Goal: Task Accomplishment & Management: Manage account settings

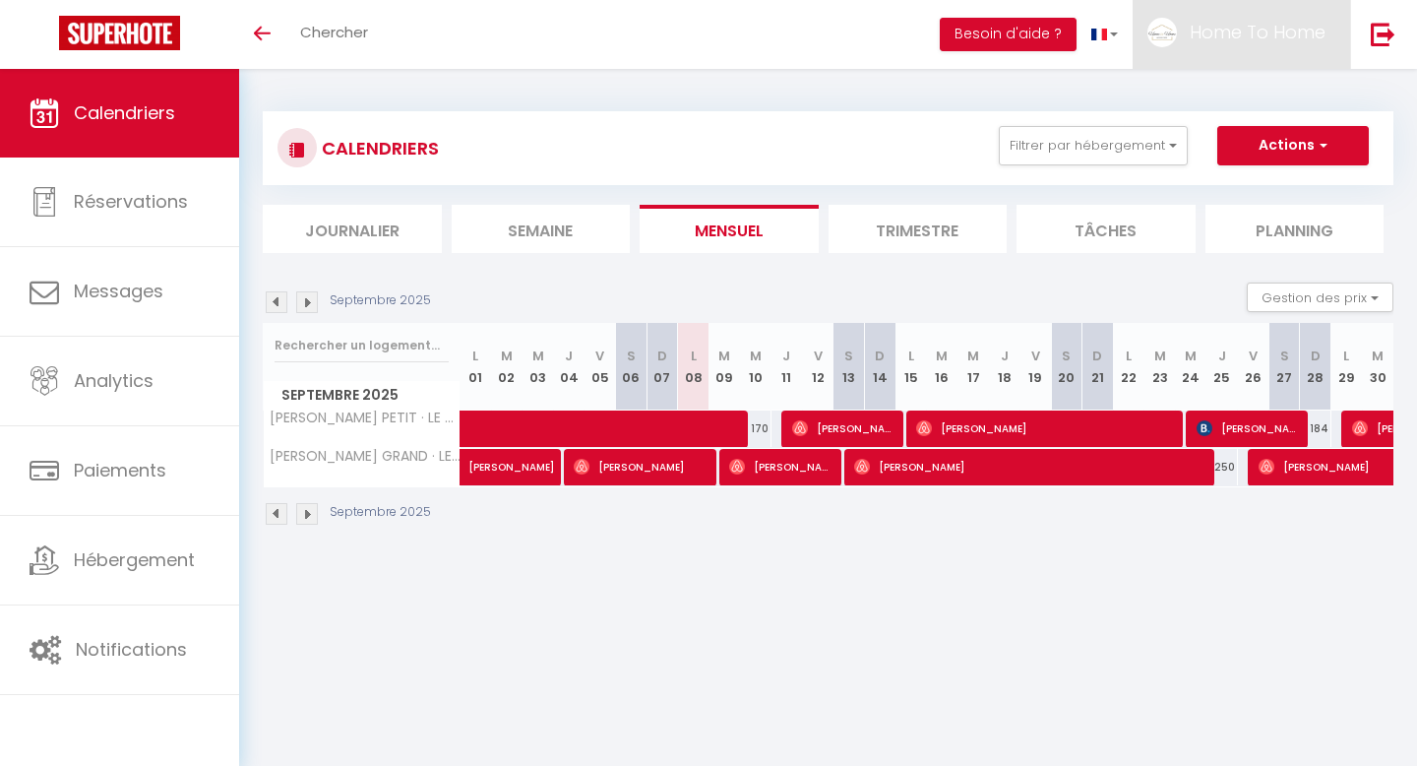
click at [1278, 34] on span "Home To Home" at bounding box center [1258, 32] width 136 height 25
click at [1279, 93] on link "Paramètres" at bounding box center [1272, 98] width 146 height 33
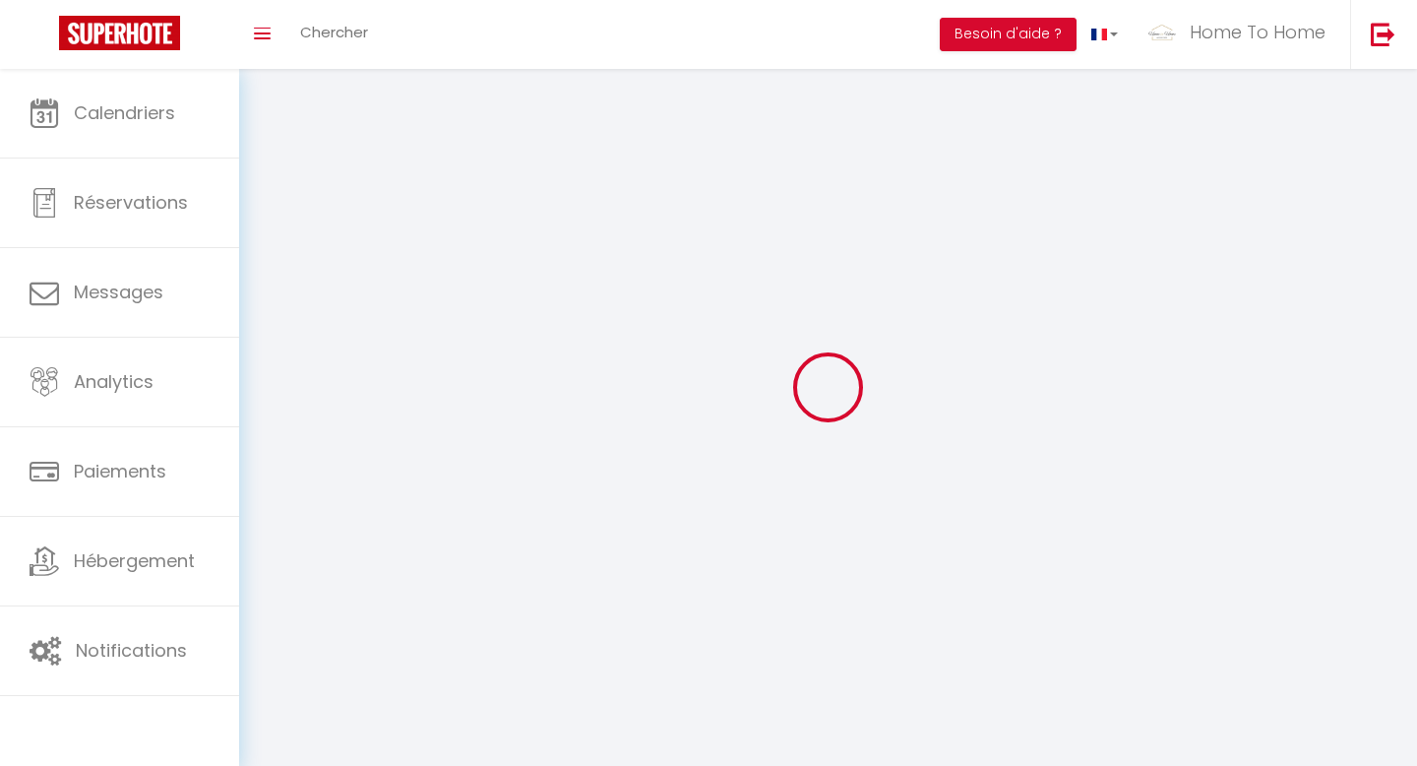
type input "Home To Home"
type input "la Conciergerie"
type input "0614116308"
type input "[STREET_ADDRESS]"
type input "75001"
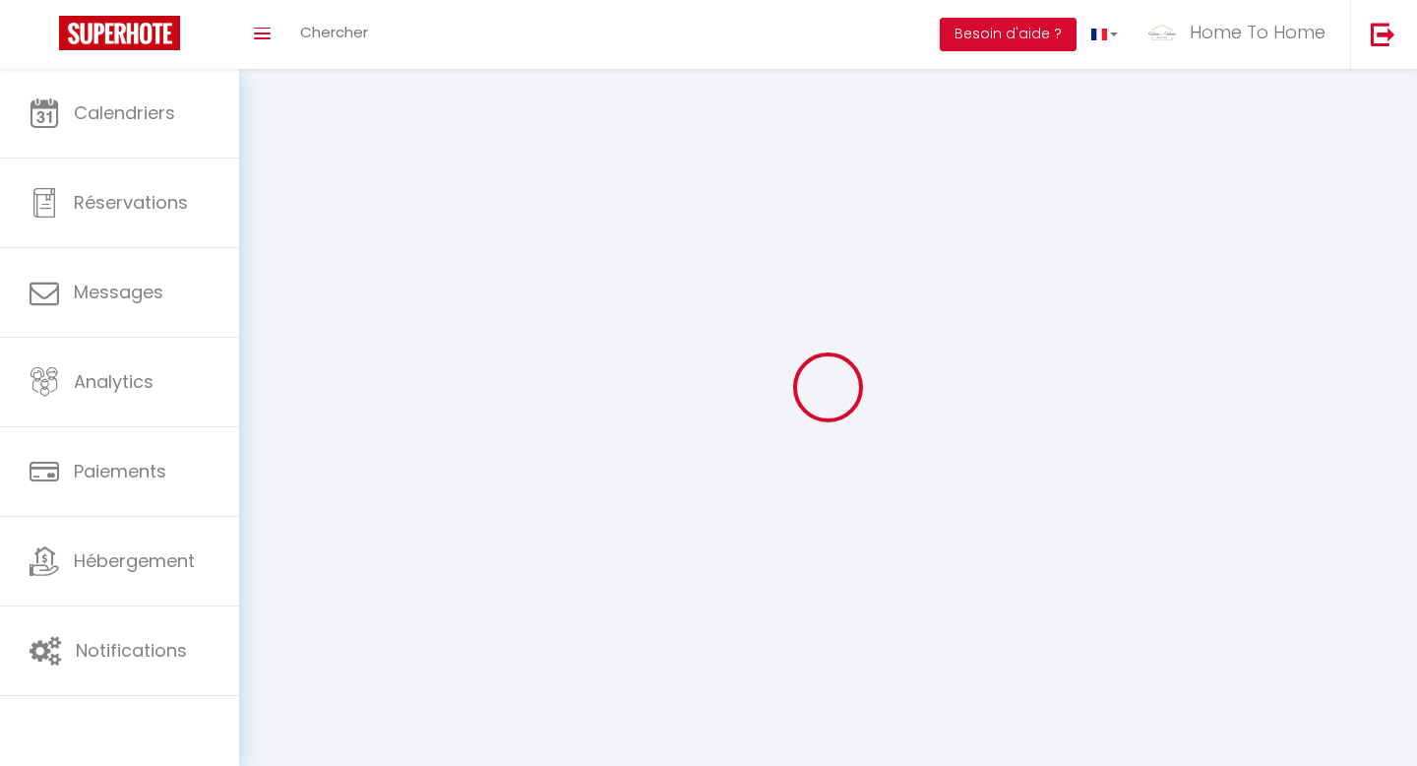
type input "[GEOGRAPHIC_DATA]"
type input "HLfS8oYaNnWFLiJQnBFrK8ObE"
type input "ziCr1jFlLS2fAxjjKEnNcI1Ma"
type input "[URL][DOMAIN_NAME]"
select select "28"
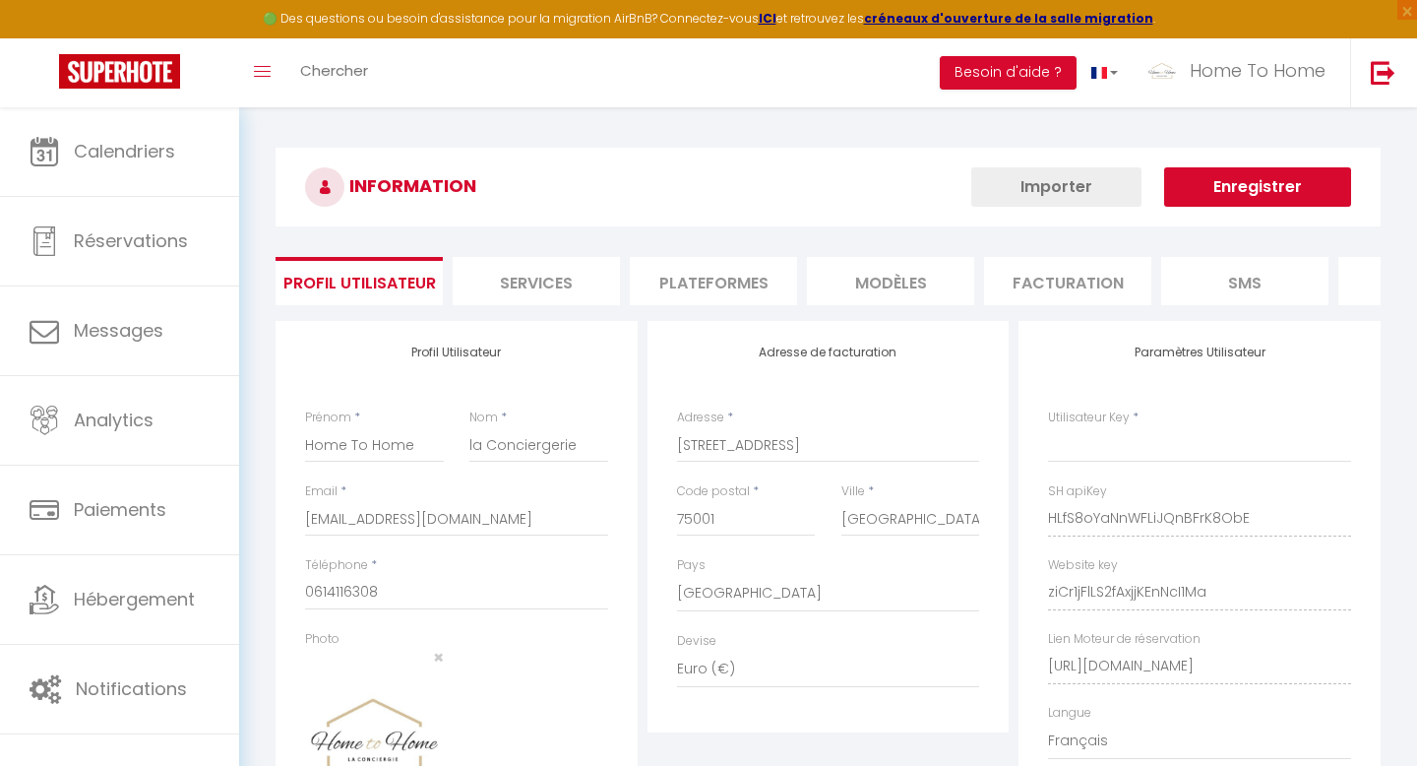
type input "HLfS8oYaNnWFLiJQnBFrK8ObE"
type input "ziCr1jFlLS2fAxjjKEnNcI1Ma"
type input "https://app.superhote.com/#/get-available-rentals/ziCr1jFlLS2fAxjjKEnNcI1Ma"
select select "fr"
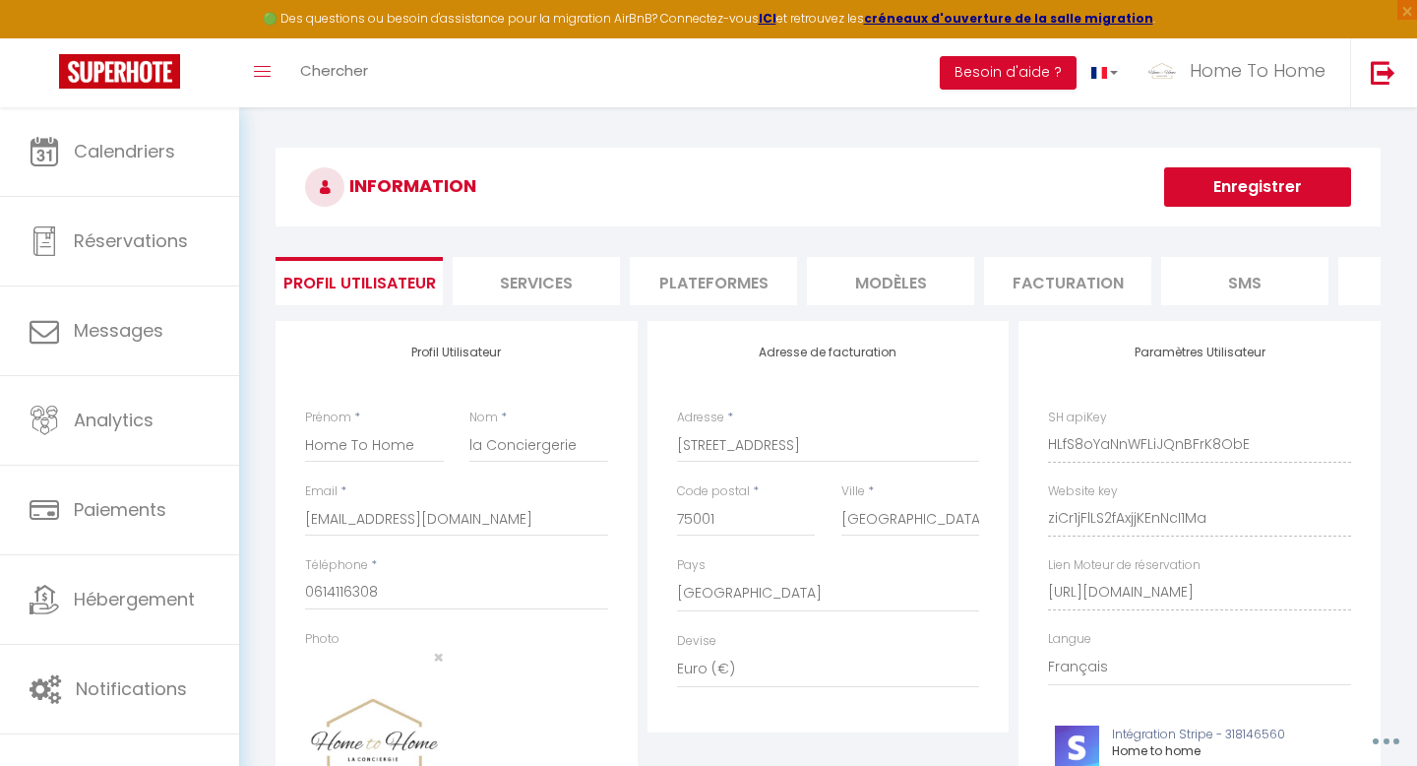
click at [735, 294] on li "Plateformes" at bounding box center [713, 281] width 167 height 48
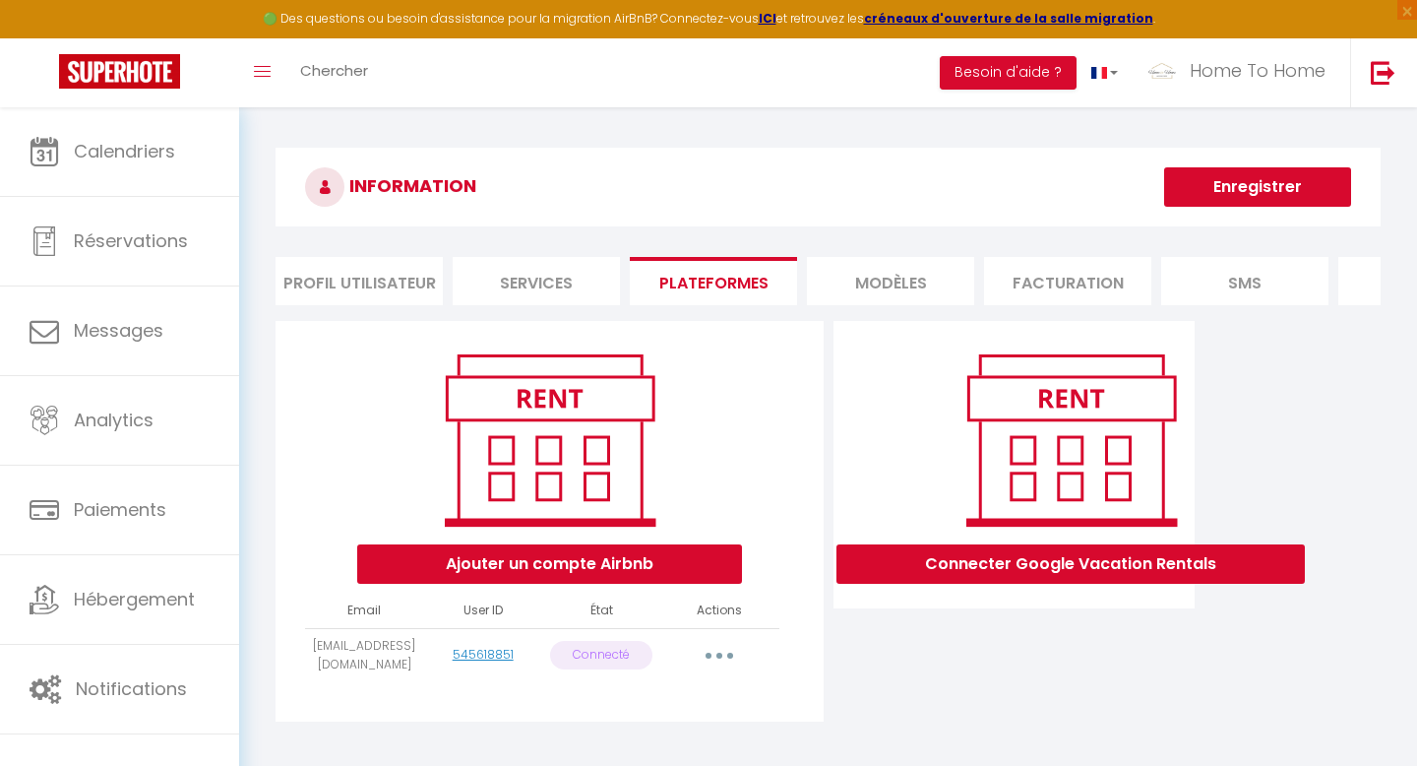
scroll to position [107, 0]
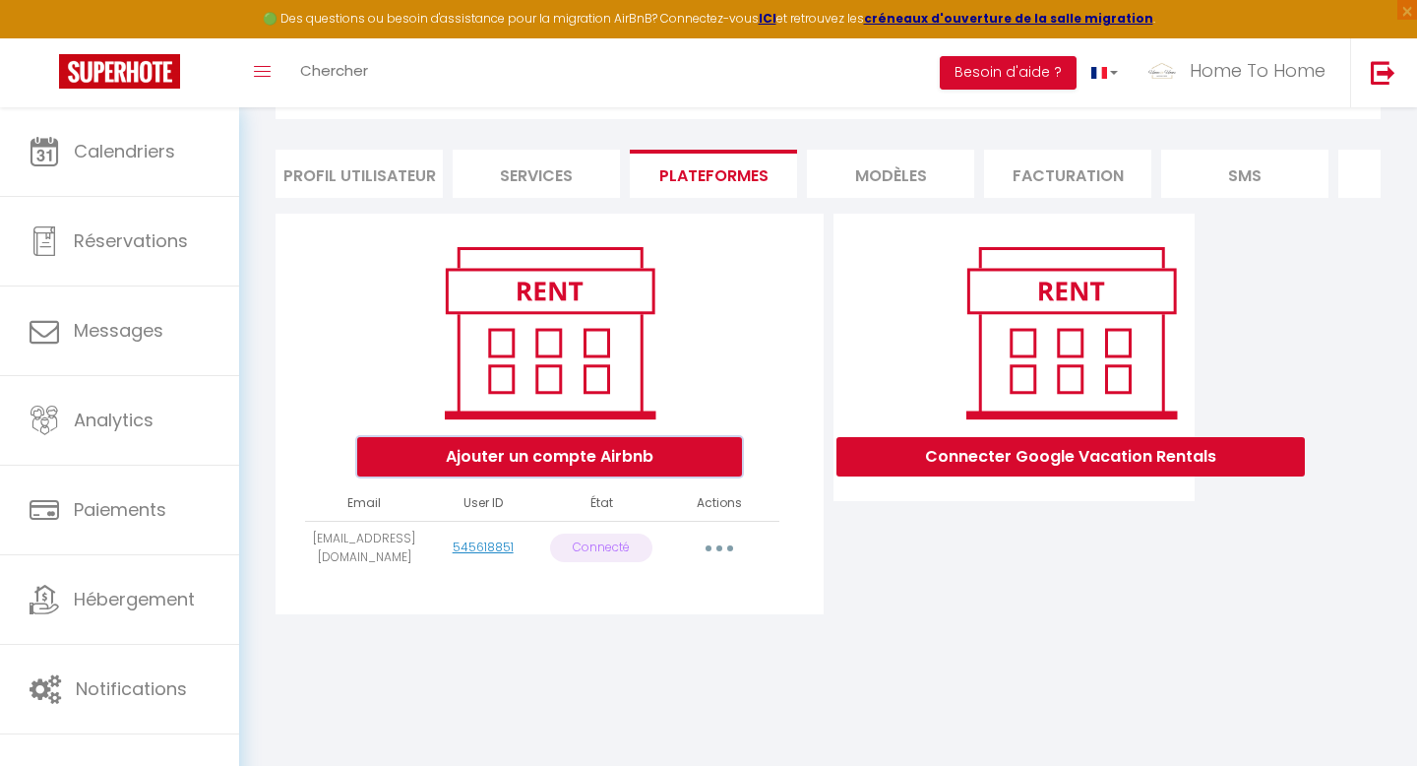
click at [681, 463] on button "Ajouter un compte Airbnb" at bounding box center [549, 456] width 385 height 39
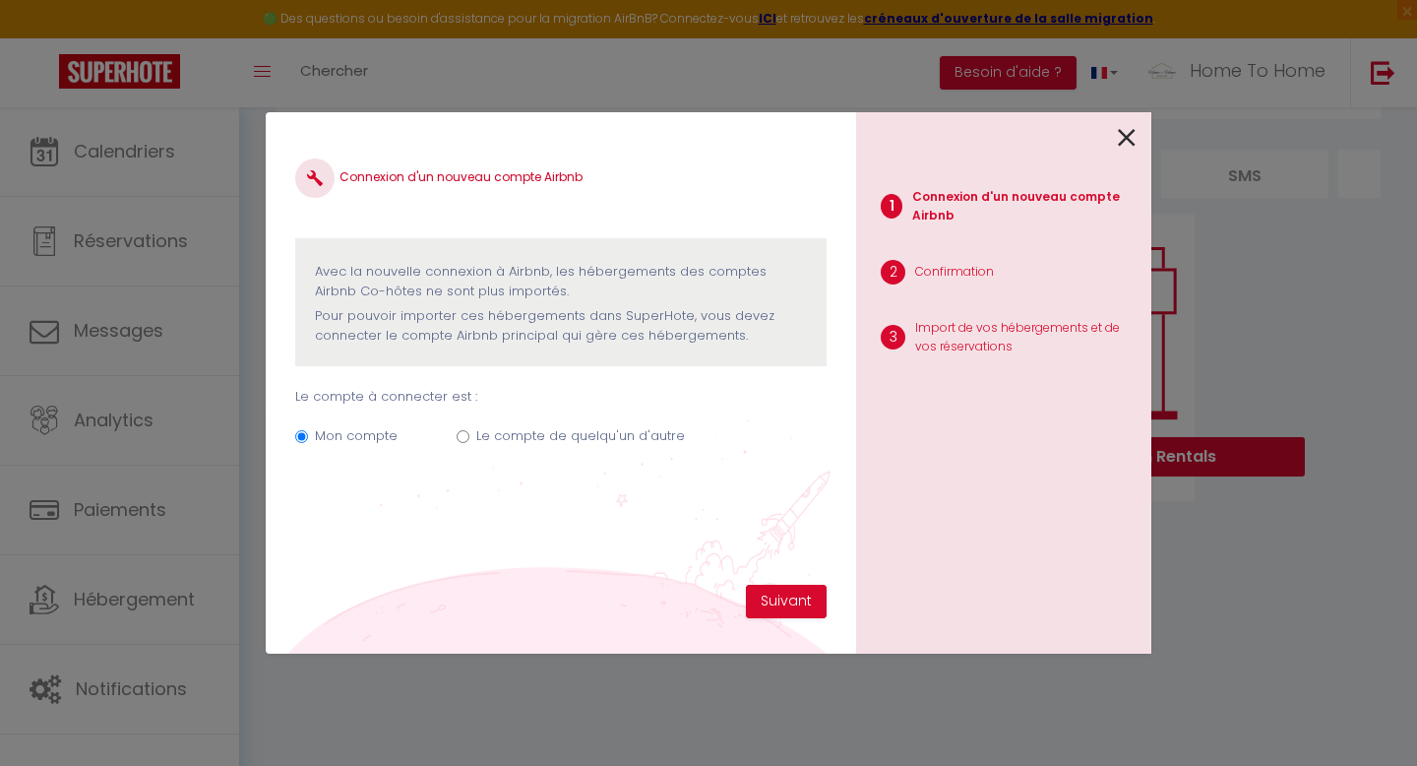
click at [638, 432] on label "Le compte de quelqu'un d'autre" at bounding box center [580, 436] width 209 height 20
click at [470, 432] on input "Le compte de quelqu'un d'autre" at bounding box center [463, 436] width 13 height 13
radio input "true"
radio input "false"
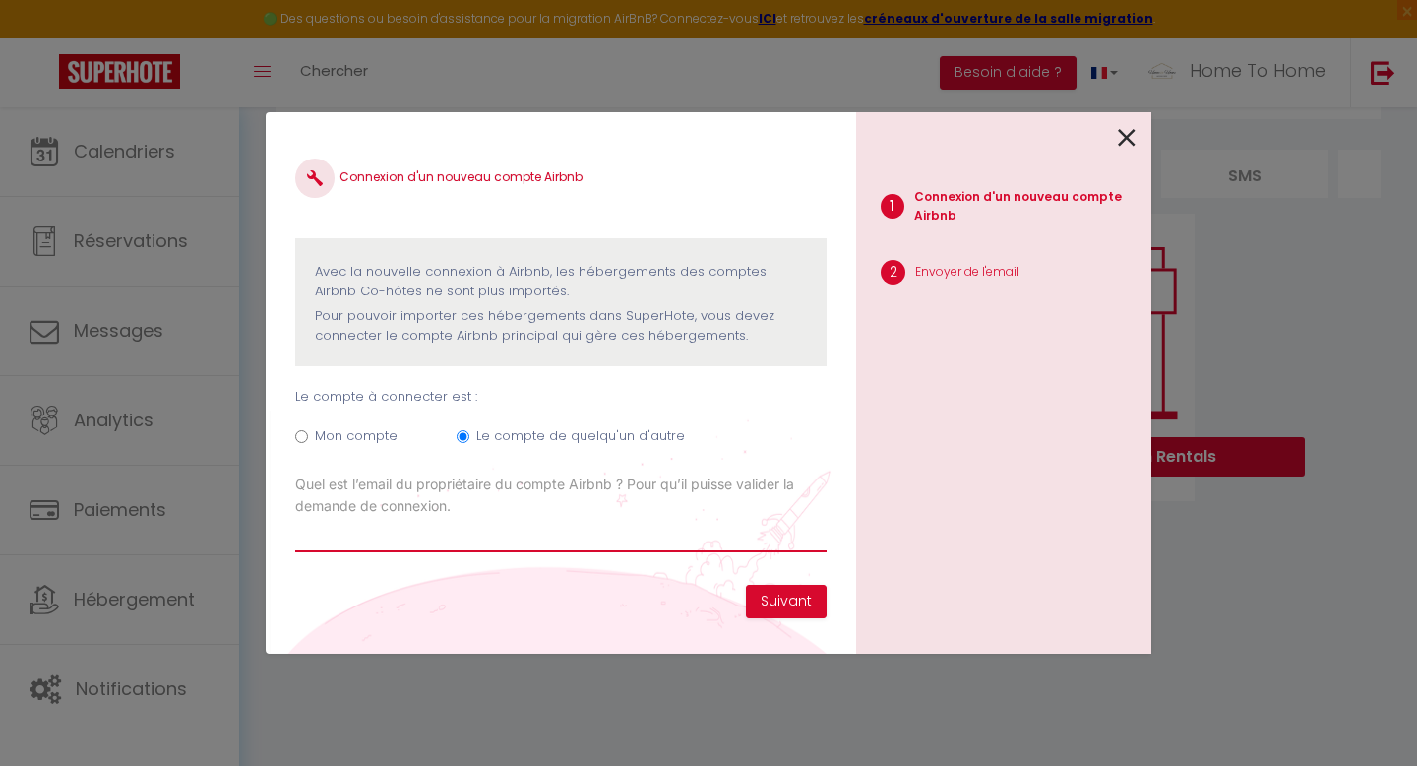
click at [426, 536] on input "Email connexion Airbnb" at bounding box center [561, 534] width 532 height 35
type input "alainbhost@gmail.com"
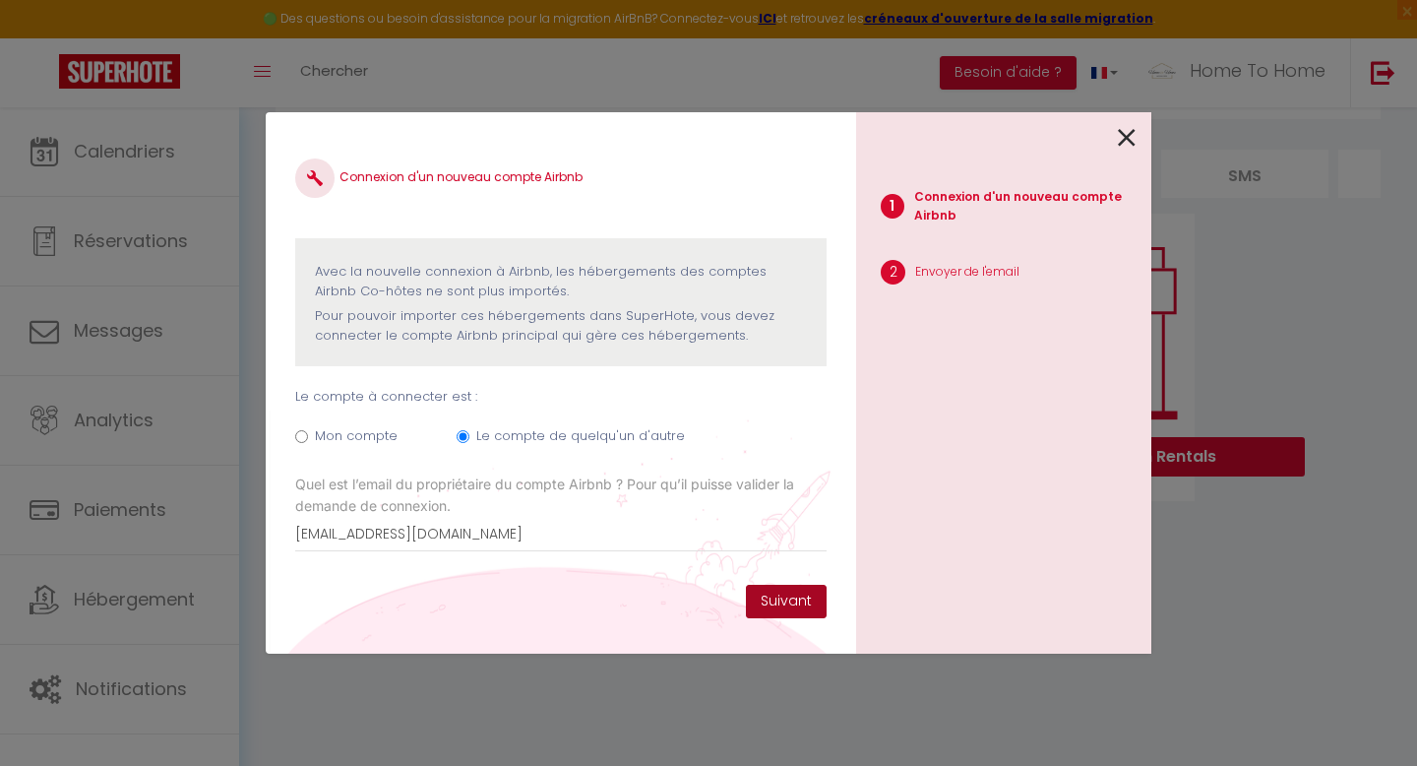
click at [798, 600] on button "Suivant" at bounding box center [786, 601] width 81 height 33
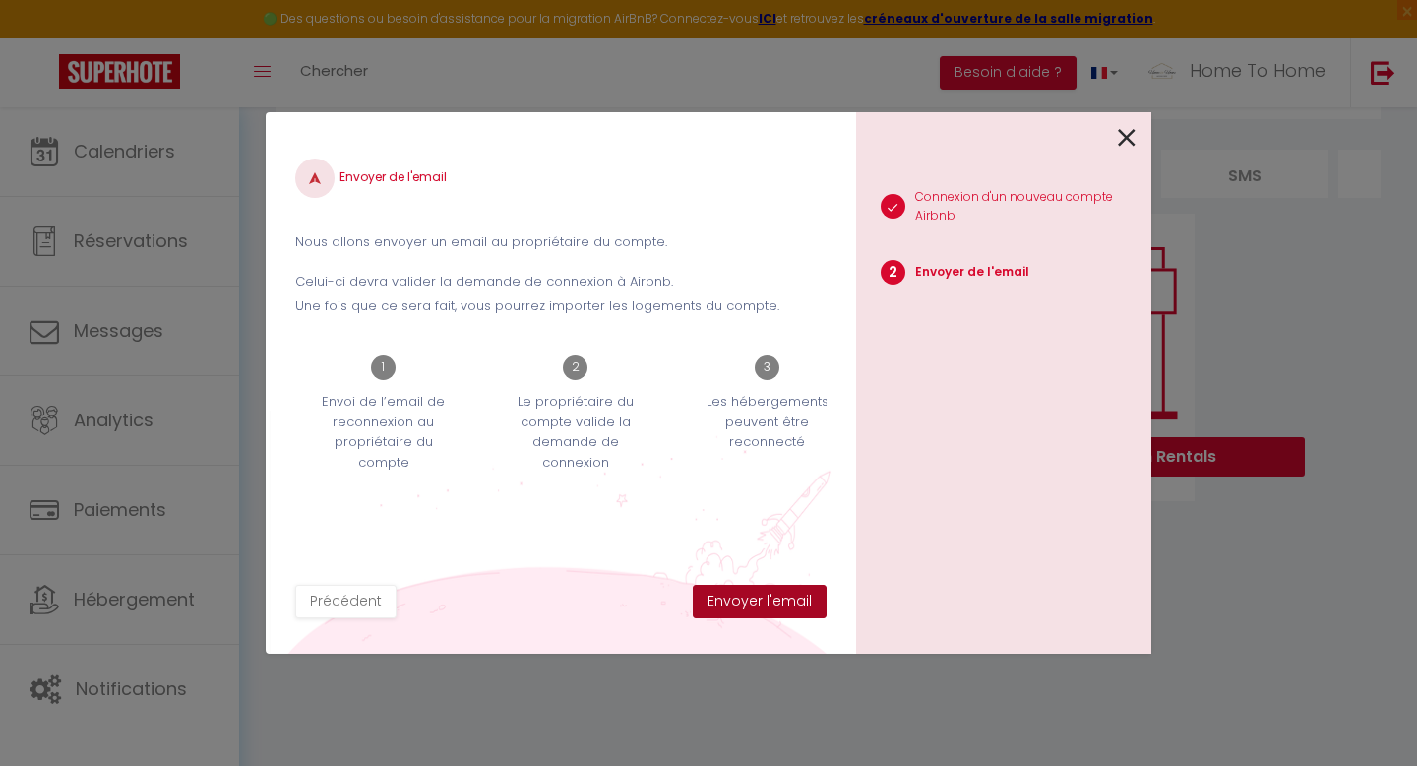
click at [794, 600] on button "Envoyer l'email" at bounding box center [760, 601] width 134 height 33
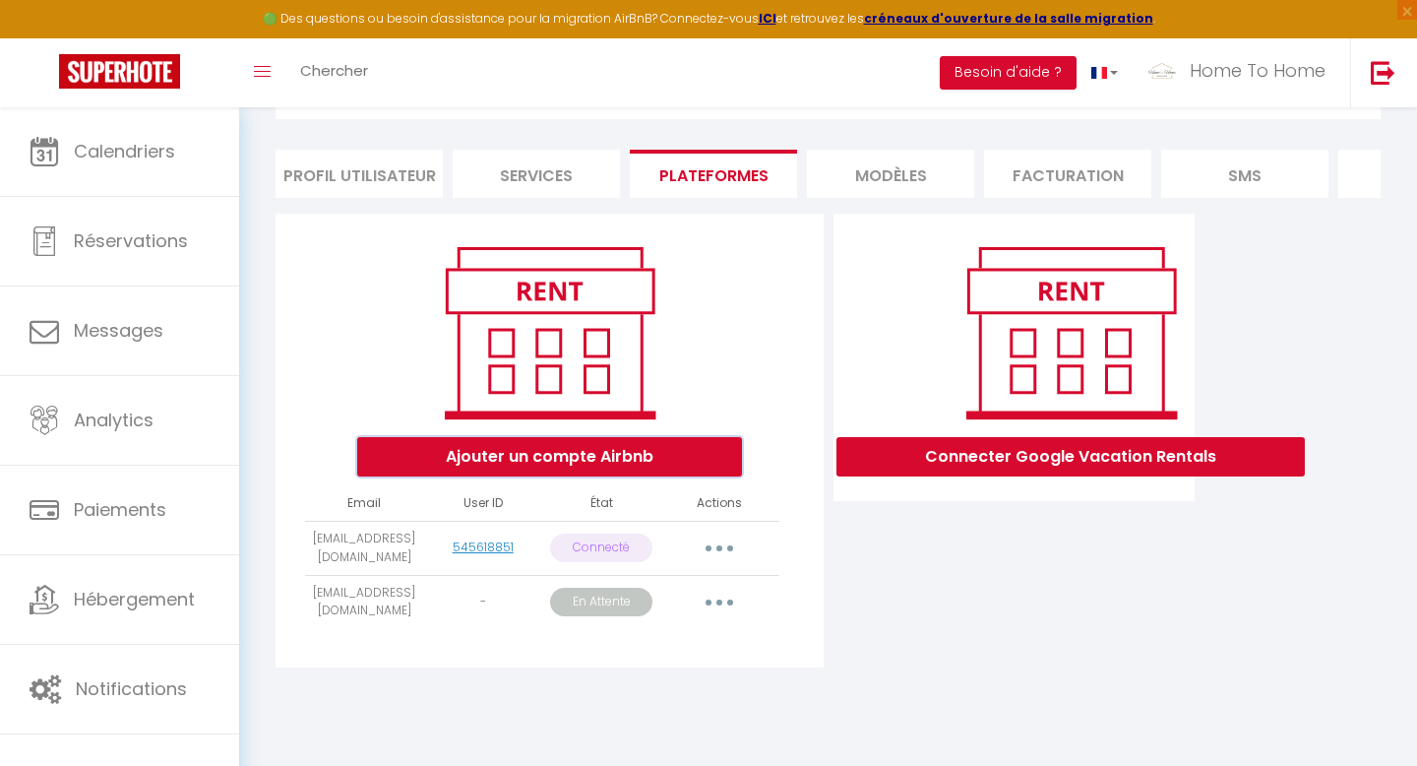
click at [617, 464] on button "Ajouter un compte Airbnb" at bounding box center [549, 456] width 385 height 39
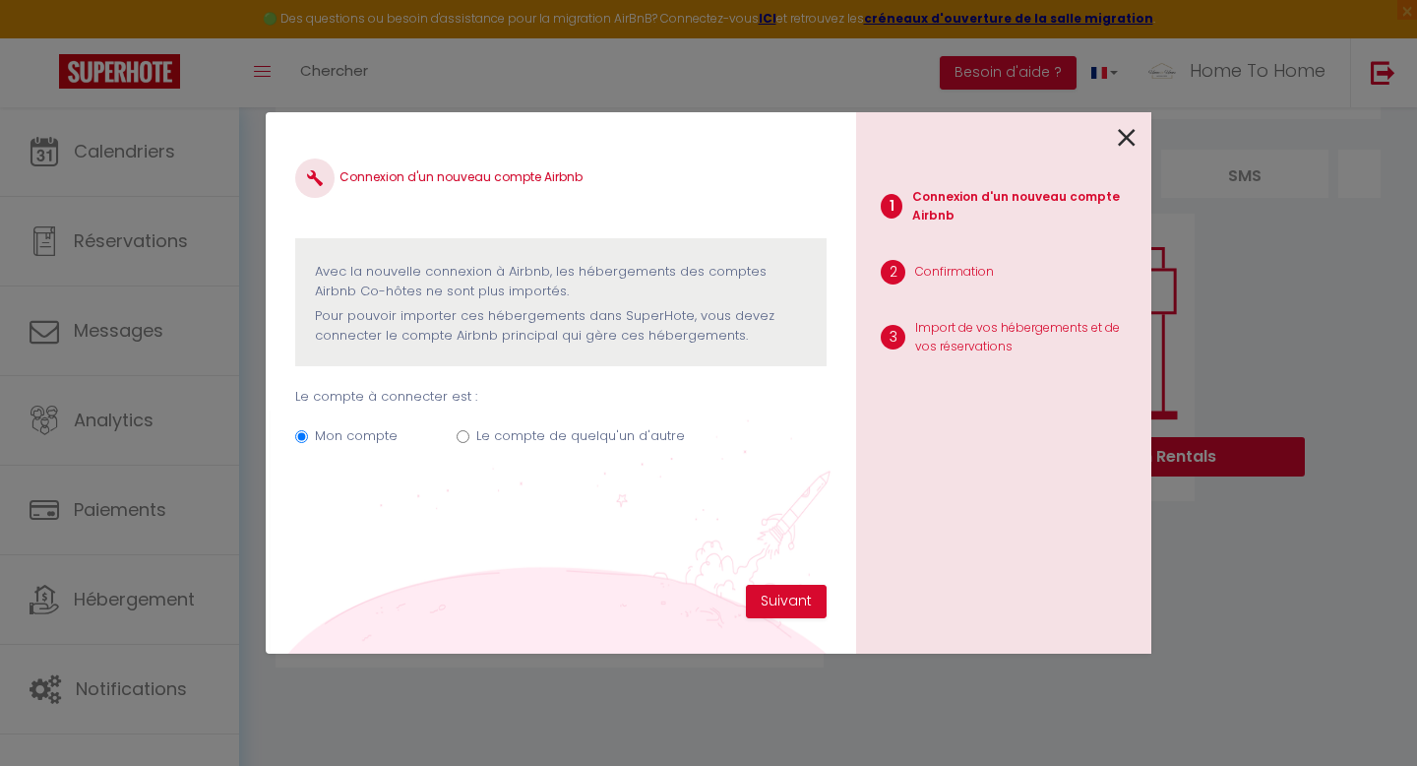
click at [483, 433] on label "Le compte de quelqu'un d'autre" at bounding box center [580, 436] width 209 height 20
click at [470, 433] on input "Le compte de quelqu'un d'autre" at bounding box center [463, 436] width 13 height 13
radio input "true"
radio input "false"
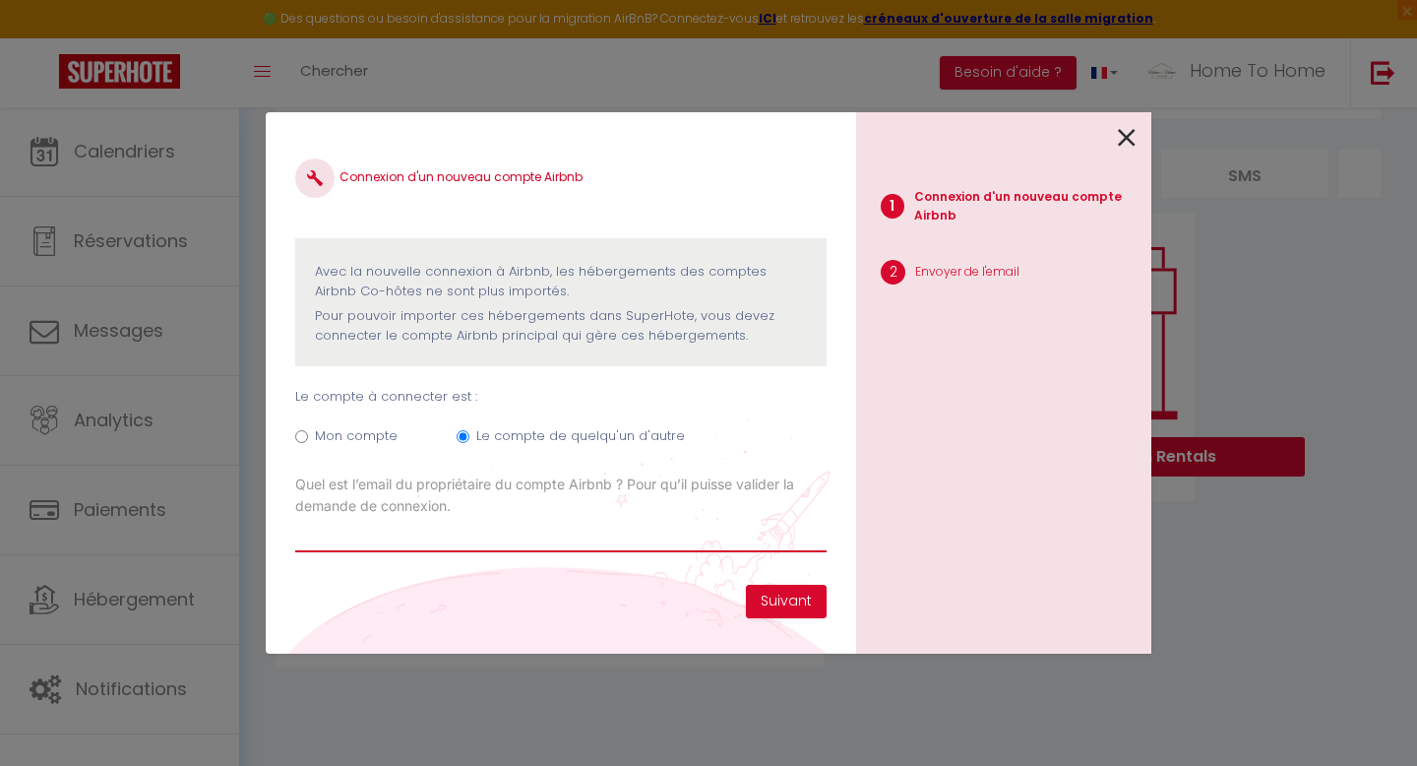
click at [452, 549] on input "Email connexion Airbnb" at bounding box center [561, 534] width 532 height 35
paste input "[EMAIL_ADDRESS][DOMAIN_NAME]"
type input "[EMAIL_ADDRESS][DOMAIN_NAME]"
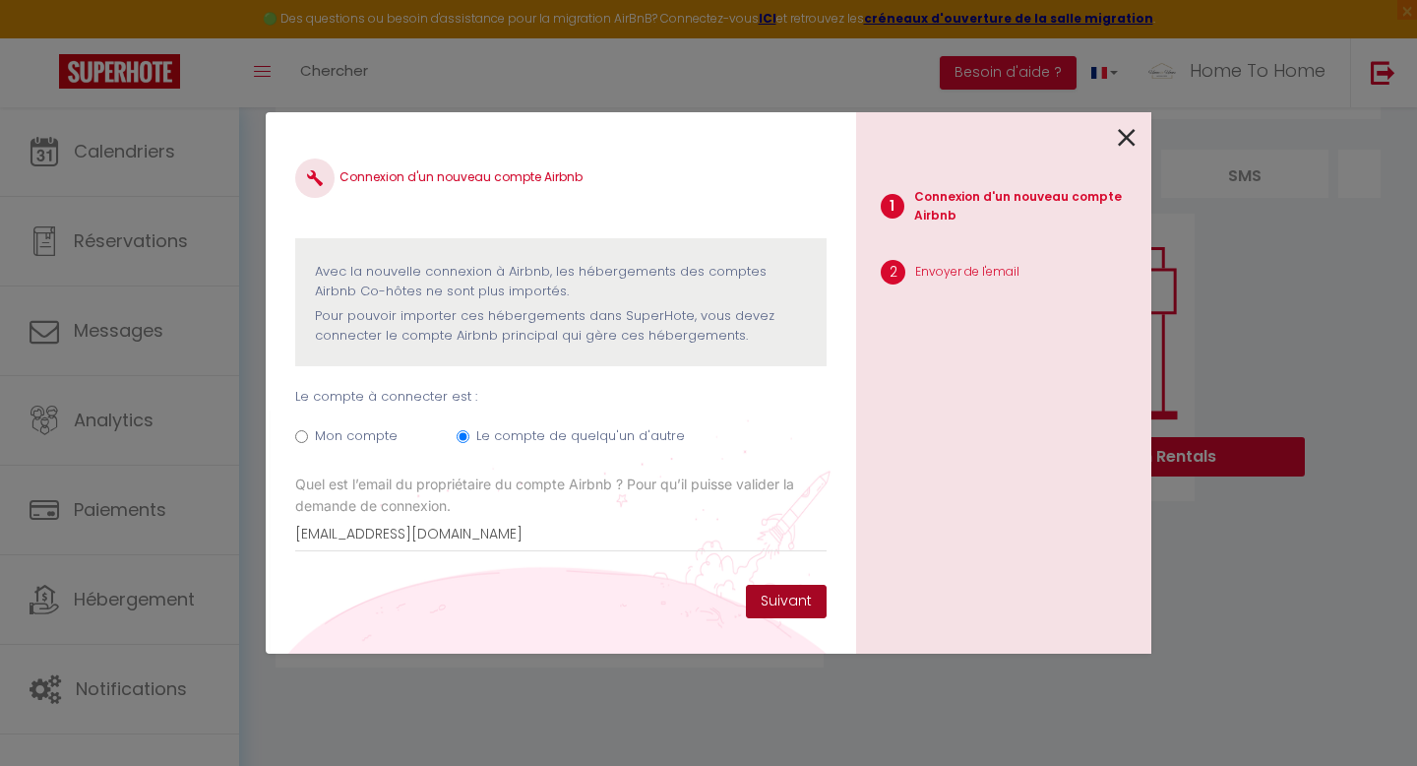
click at [769, 602] on button "Suivant" at bounding box center [786, 601] width 81 height 33
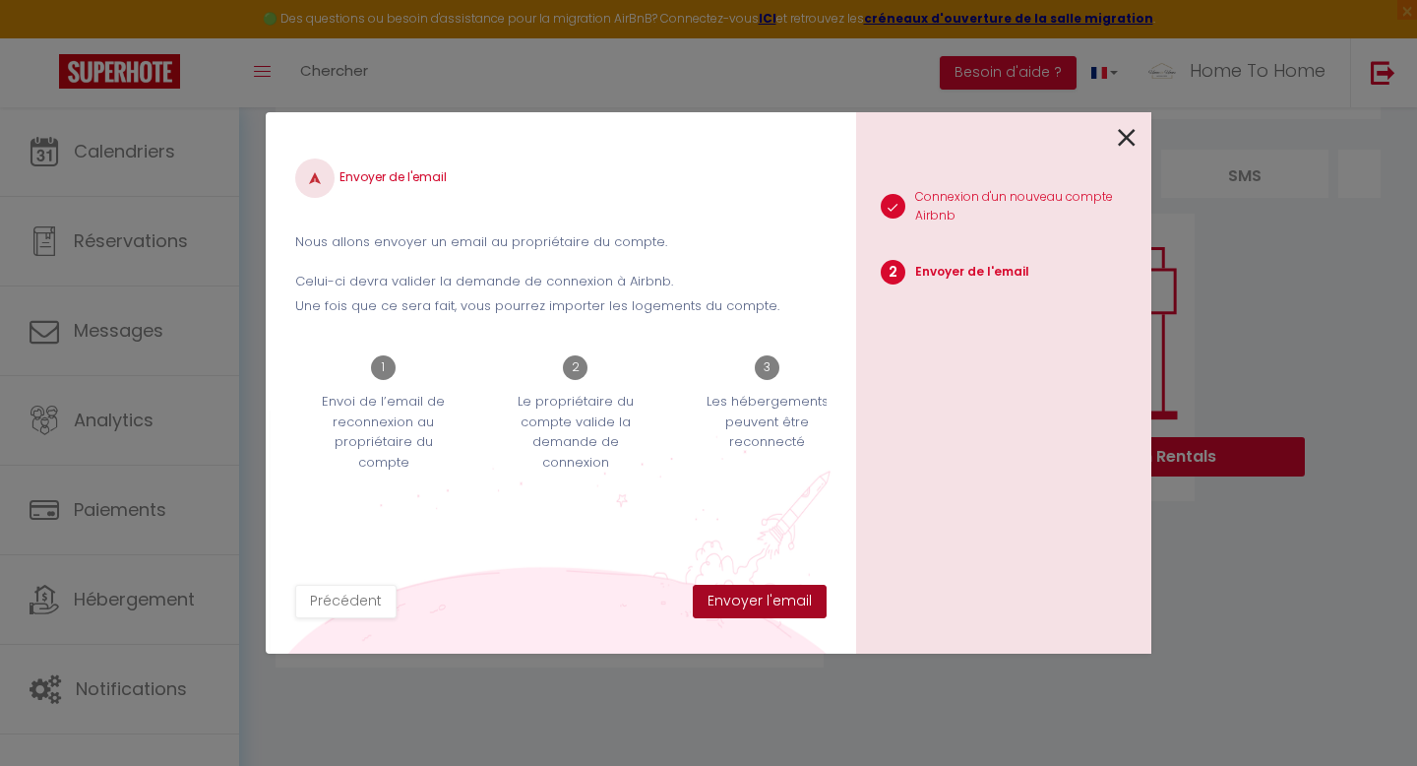
click at [770, 603] on button "Envoyer l'email" at bounding box center [760, 601] width 134 height 33
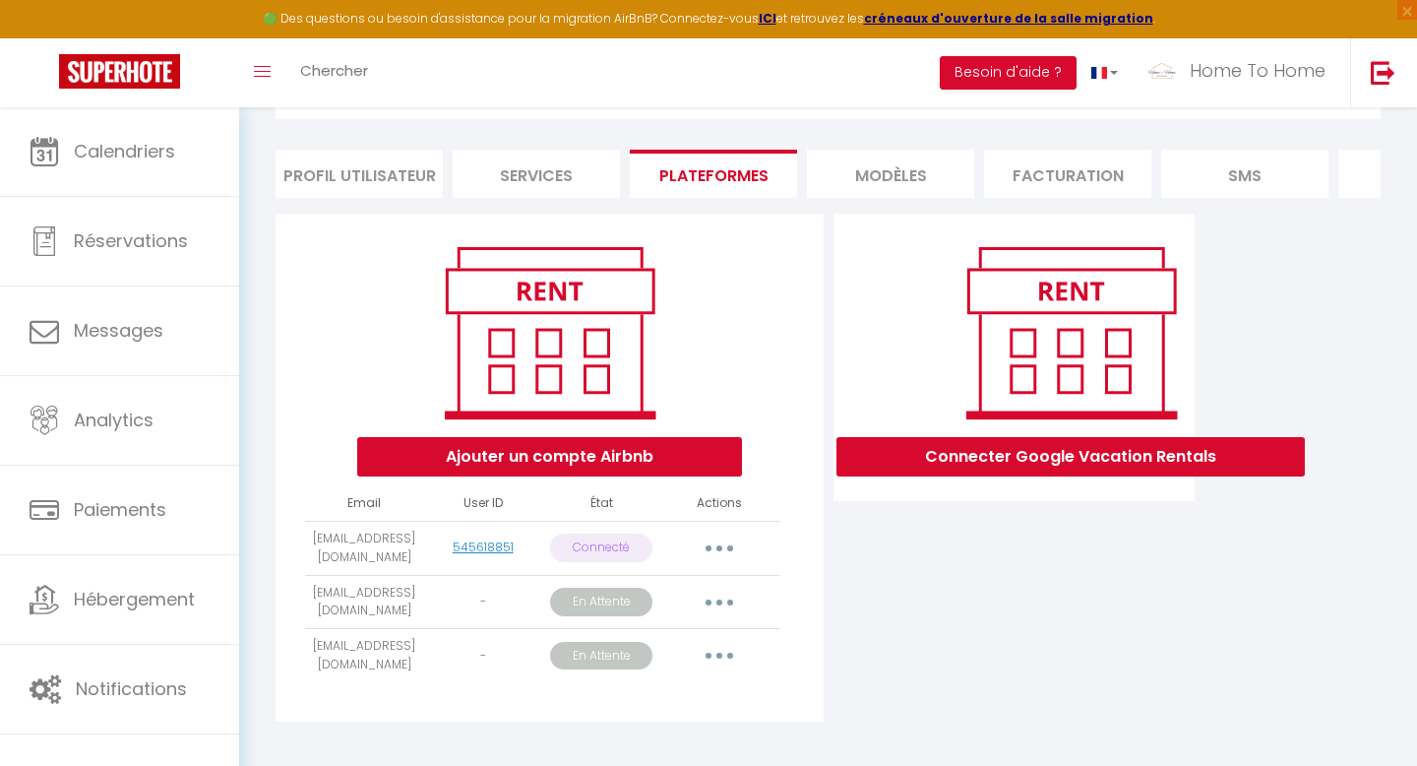
scroll to position [130, 0]
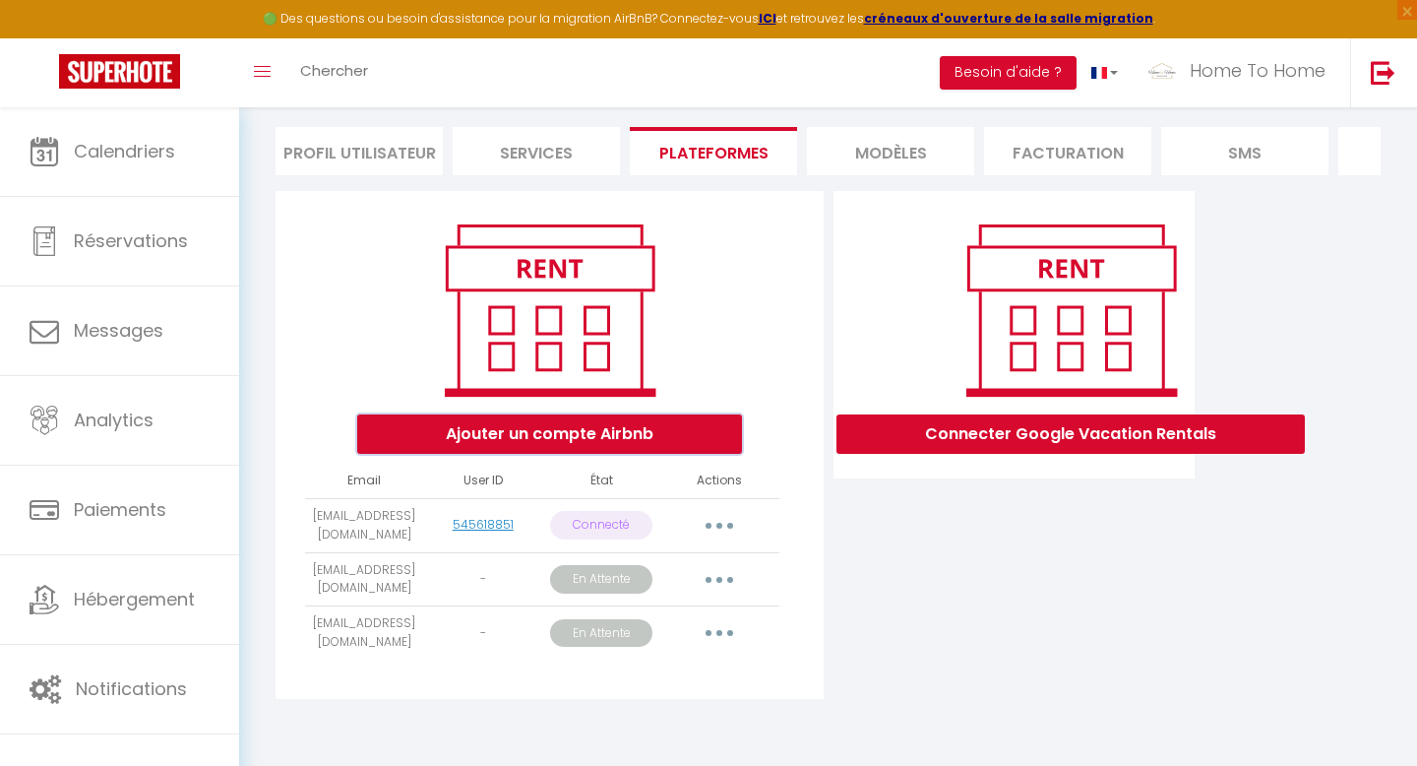
click at [597, 441] on button "Ajouter un compte Airbnb" at bounding box center [549, 433] width 385 height 39
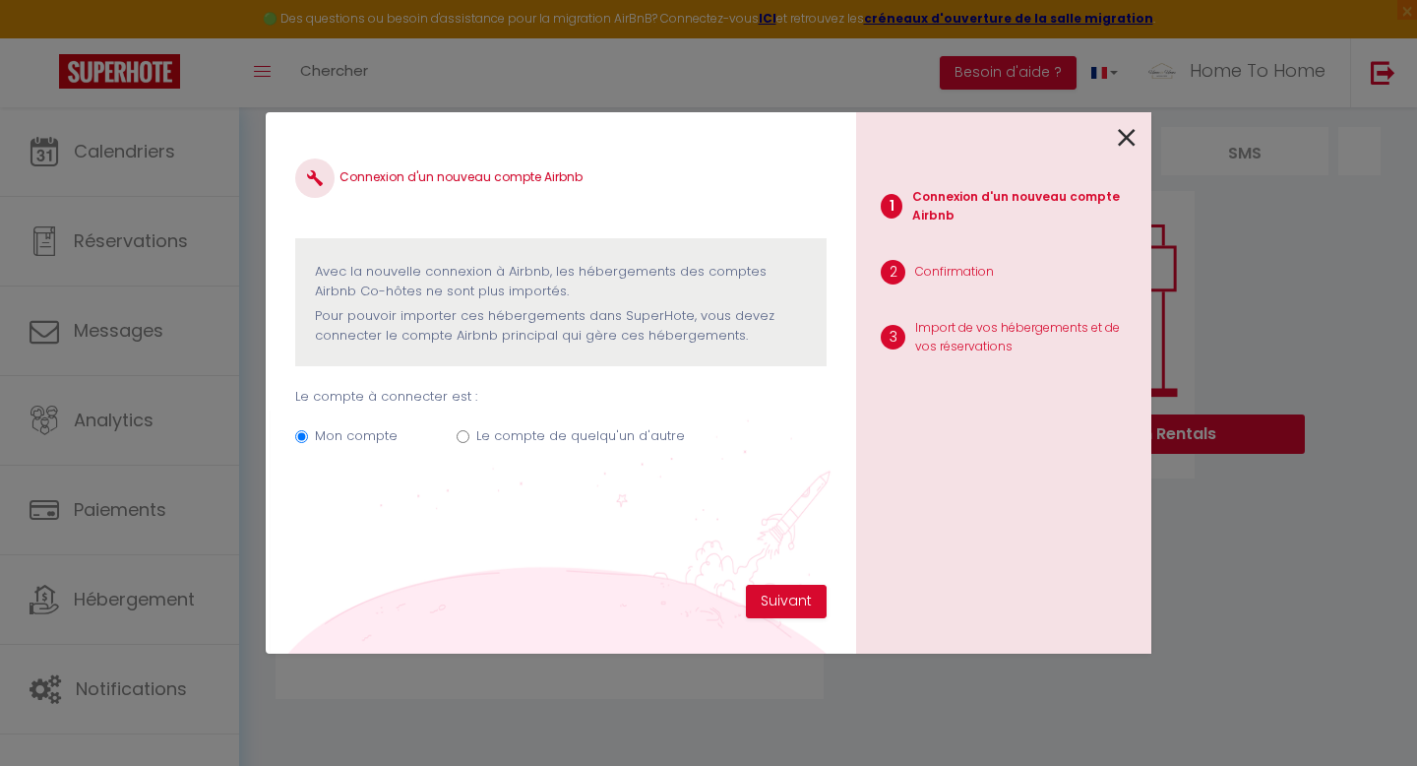
click at [585, 437] on label "Le compte de quelqu'un d'autre" at bounding box center [580, 436] width 209 height 20
click at [470, 437] on input "Le compte de quelqu'un d'autre" at bounding box center [463, 436] width 13 height 13
radio input "true"
radio input "false"
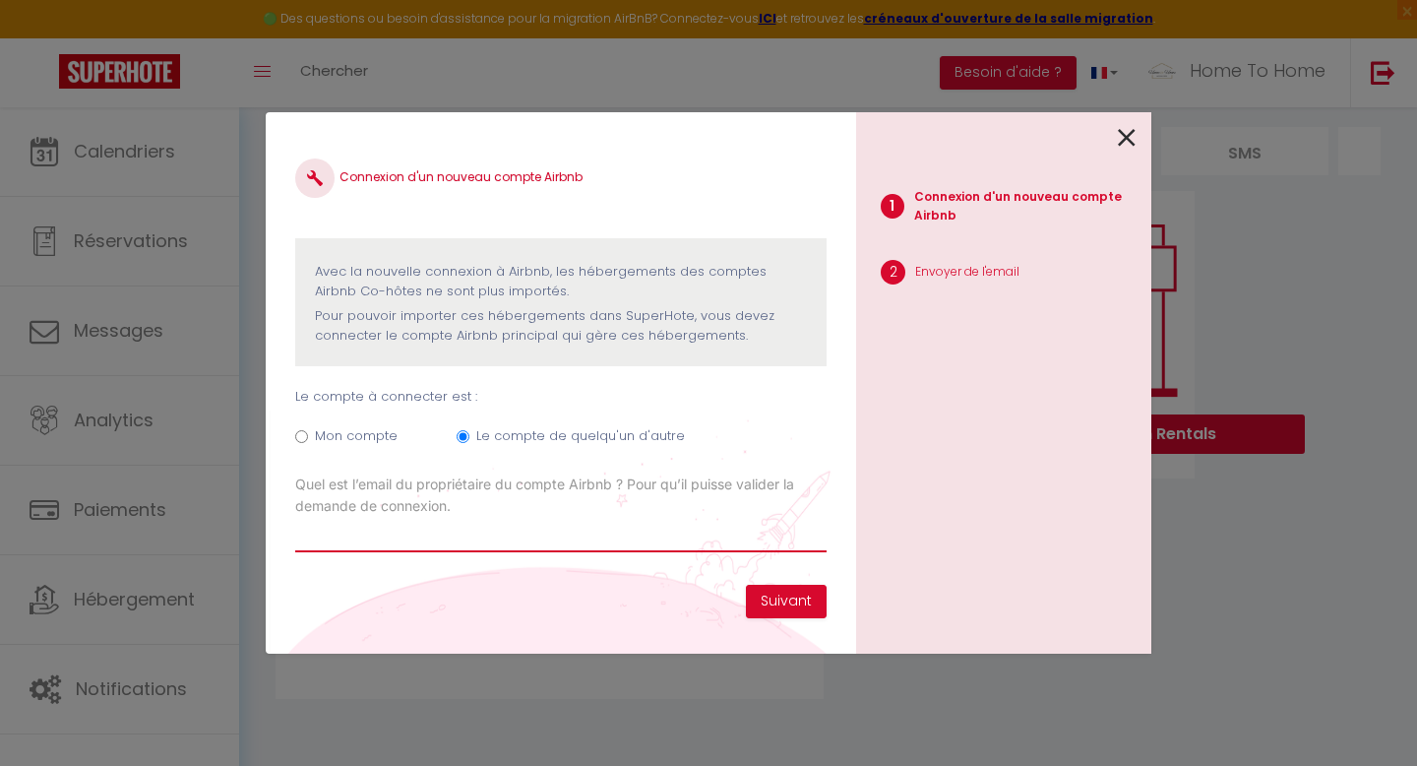
click at [532, 525] on input "Email connexion Airbnb" at bounding box center [561, 534] width 532 height 35
paste input "[EMAIL_ADDRESS][DOMAIN_NAME]"
type input "[EMAIL_ADDRESS][DOMAIN_NAME]"
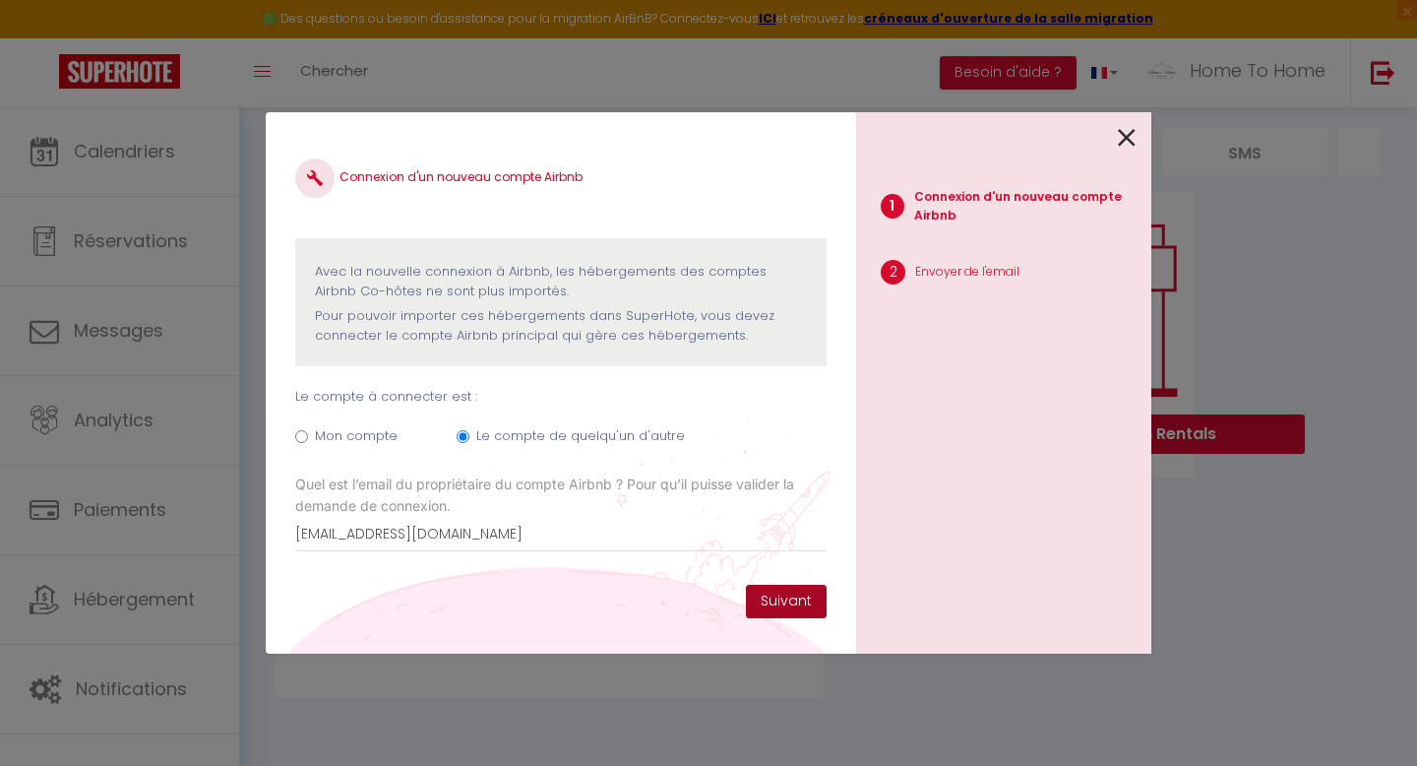
click at [801, 593] on button "Suivant" at bounding box center [786, 601] width 81 height 33
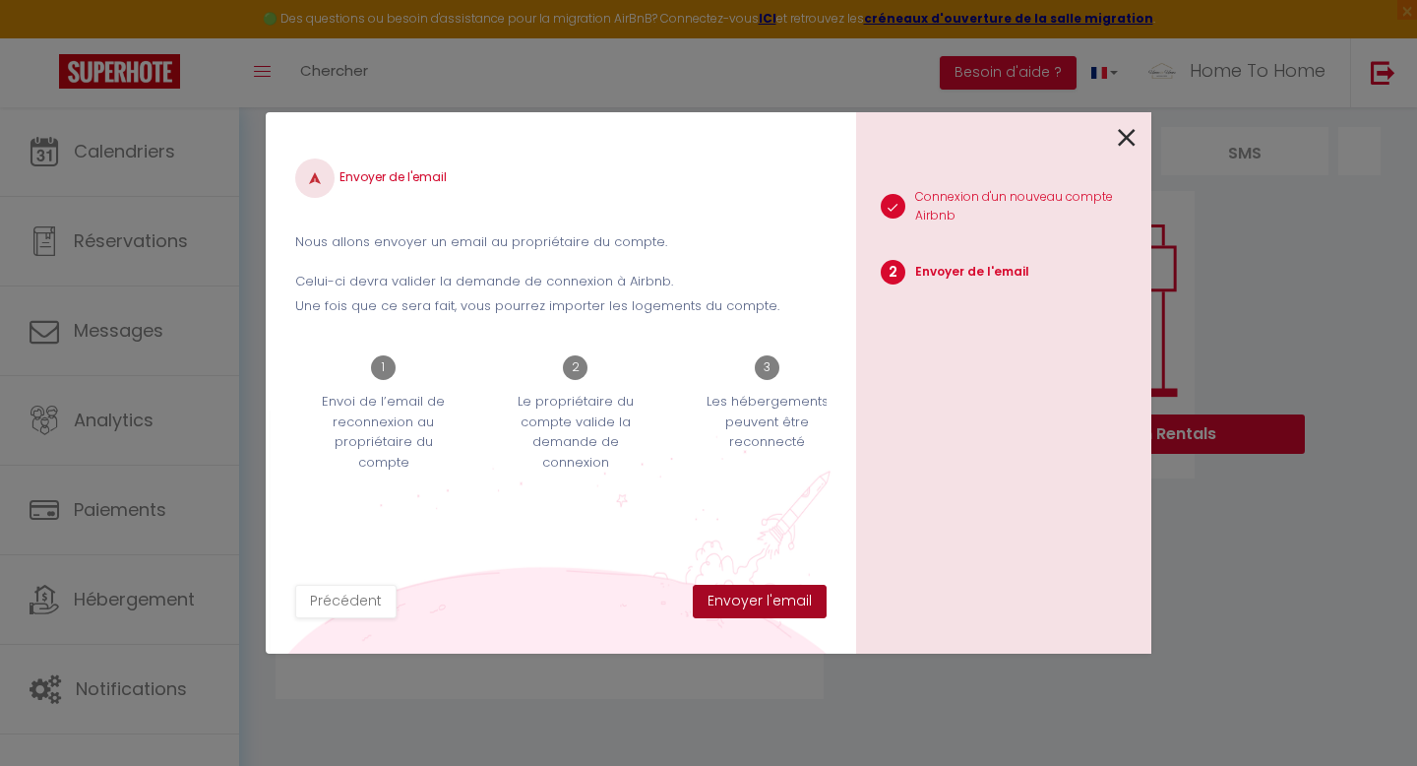
click at [795, 601] on button "Envoyer l'email" at bounding box center [760, 601] width 134 height 33
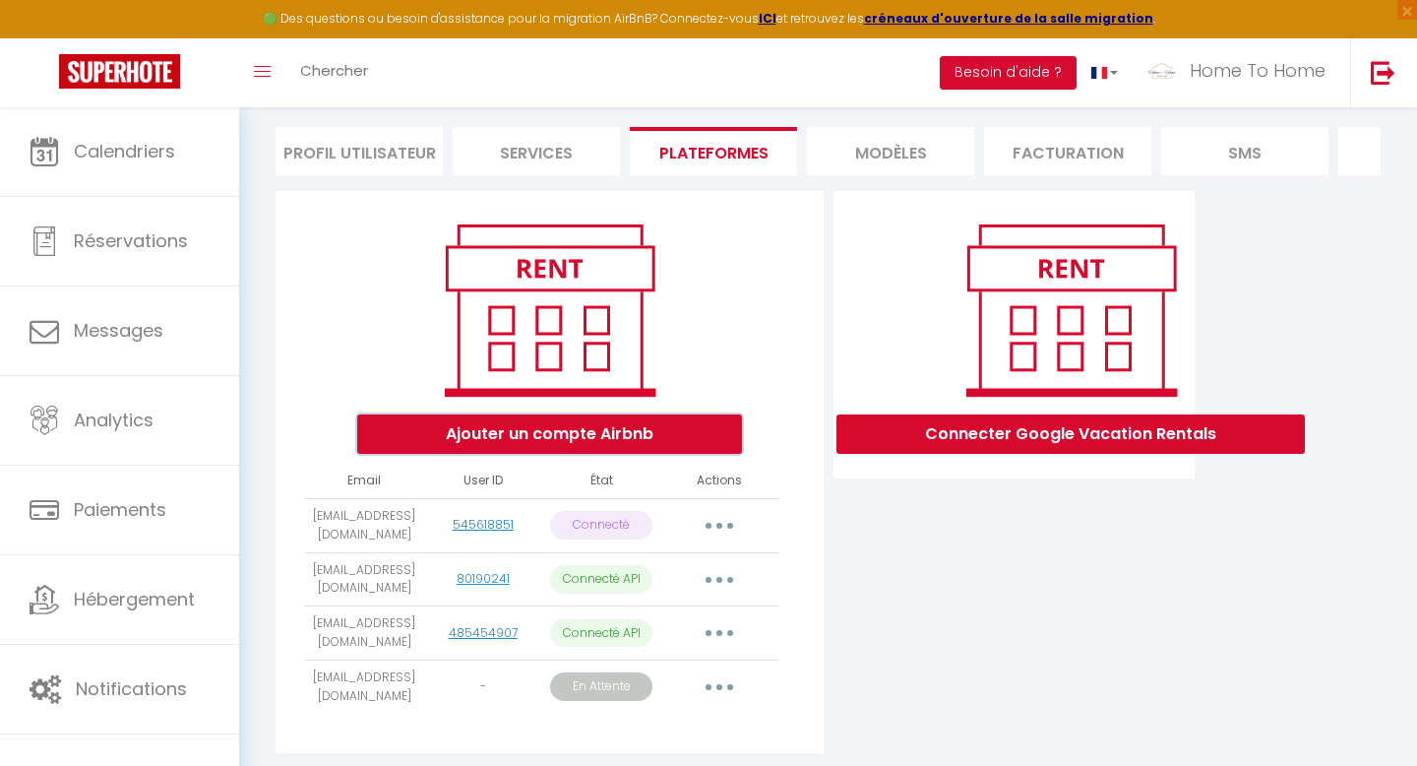
click at [605, 431] on button "Ajouter un compte Airbnb" at bounding box center [549, 433] width 385 height 39
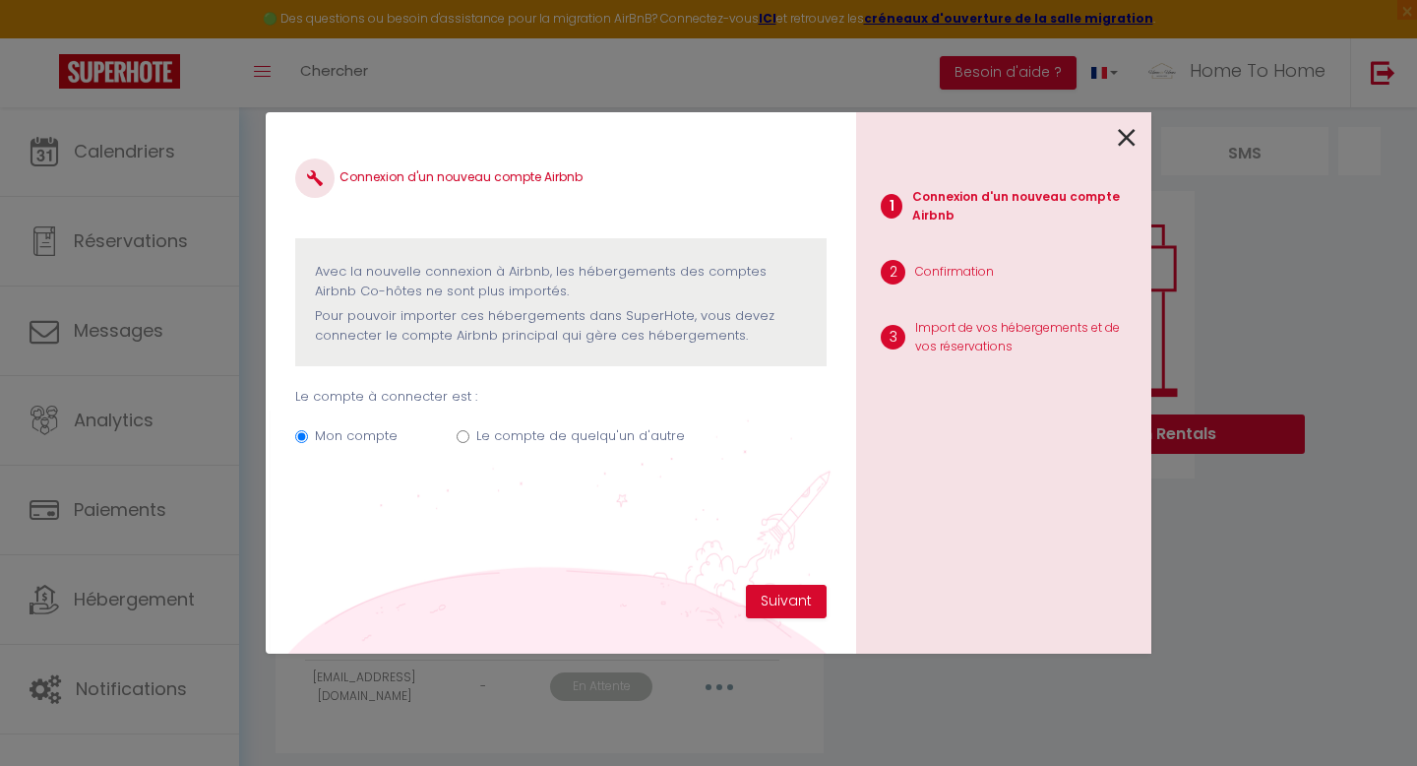
click at [507, 426] on label "Le compte de quelqu'un d'autre" at bounding box center [580, 436] width 209 height 20
click at [470, 430] on input "Le compte de quelqu'un d'autre" at bounding box center [463, 436] width 13 height 13
radio input "true"
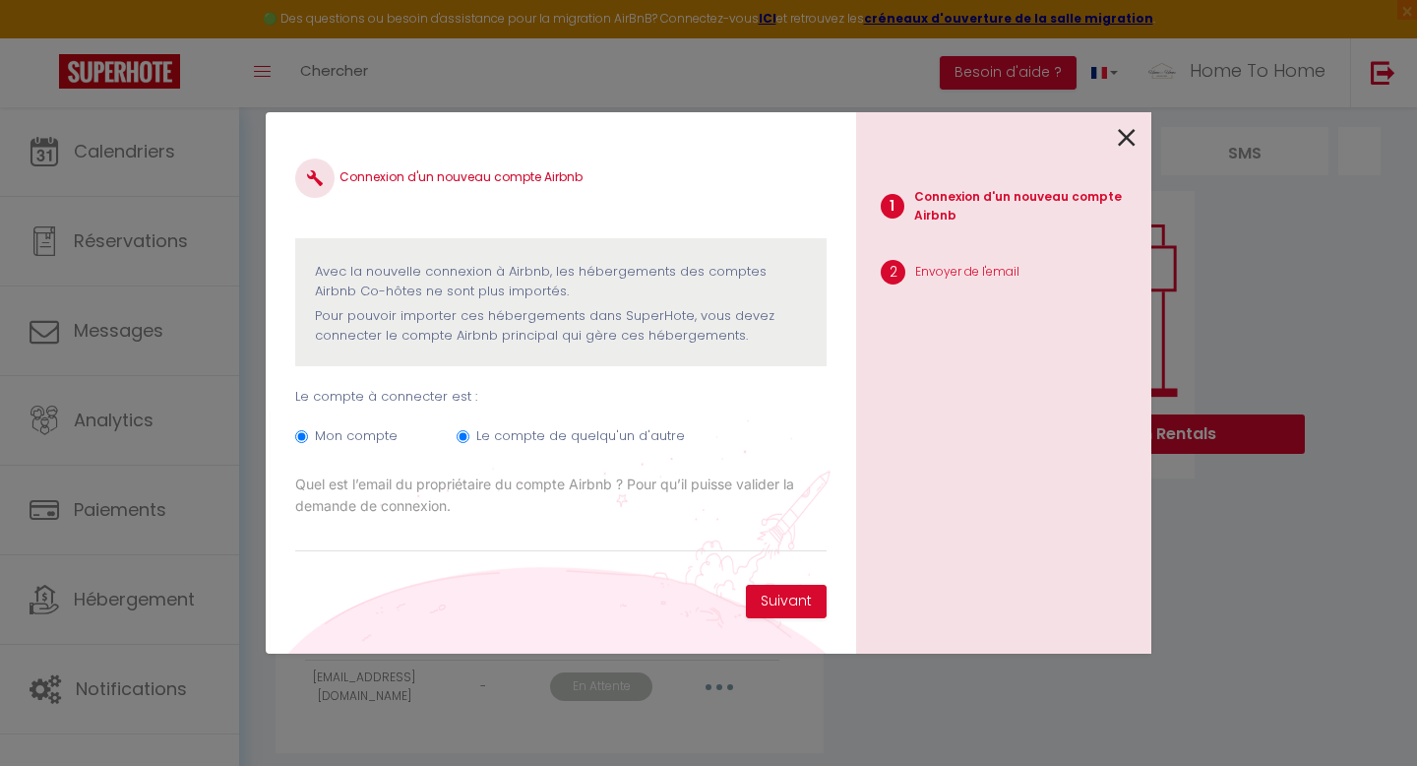
radio input "false"
click at [779, 597] on button "Suivant" at bounding box center [786, 601] width 81 height 33
paste input "[EMAIL_ADDRESS][DOMAIN_NAME]"
type input "[EMAIL_ADDRESS][DOMAIN_NAME]"
click at [599, 531] on input "[EMAIL_ADDRESS][DOMAIN_NAME]" at bounding box center [561, 534] width 532 height 35
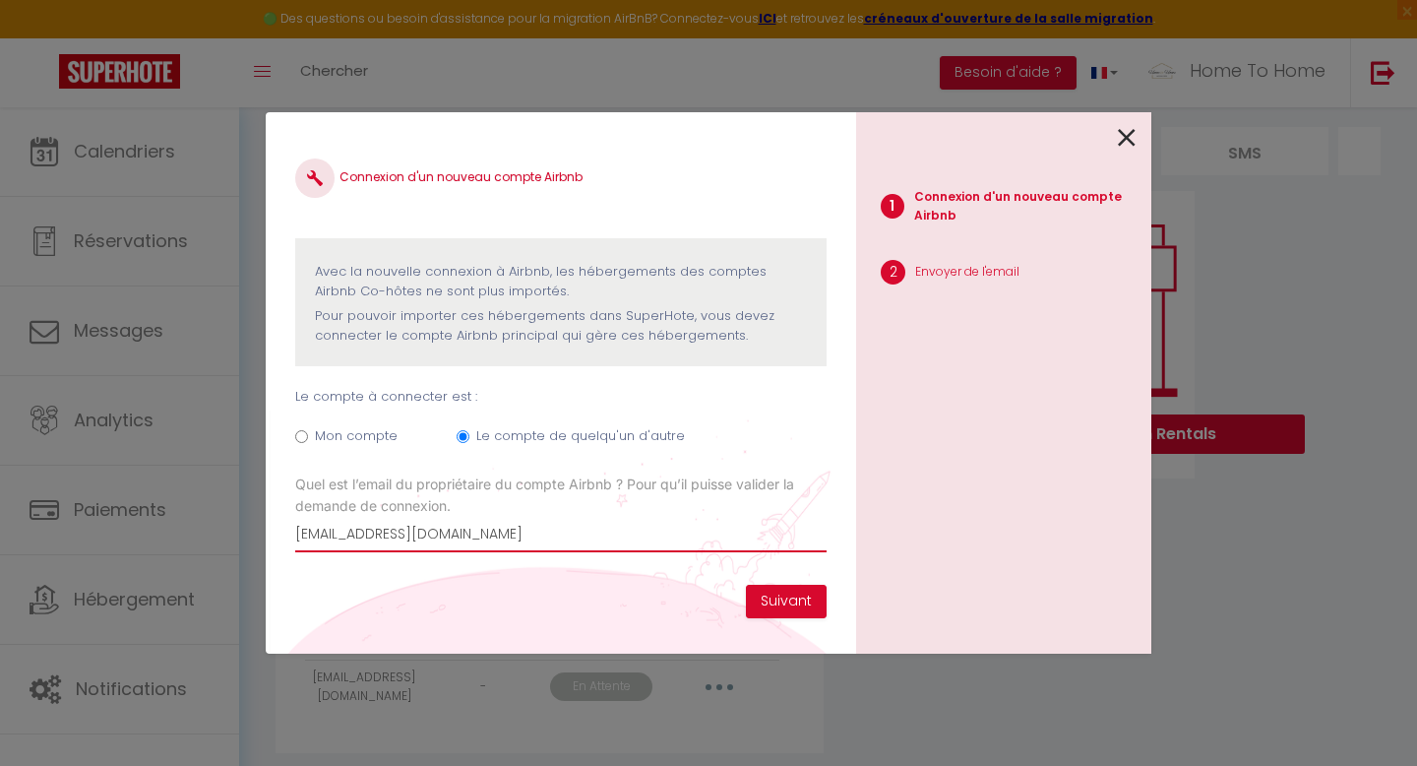
click at [599, 531] on input "[EMAIL_ADDRESS][DOMAIN_NAME]" at bounding box center [561, 534] width 532 height 35
paste input "[EMAIL_ADDRESS][DOMAIN_NAME]"
type input "[EMAIL_ADDRESS][DOMAIN_NAME]"
click at [794, 598] on button "Suivant" at bounding box center [786, 601] width 81 height 33
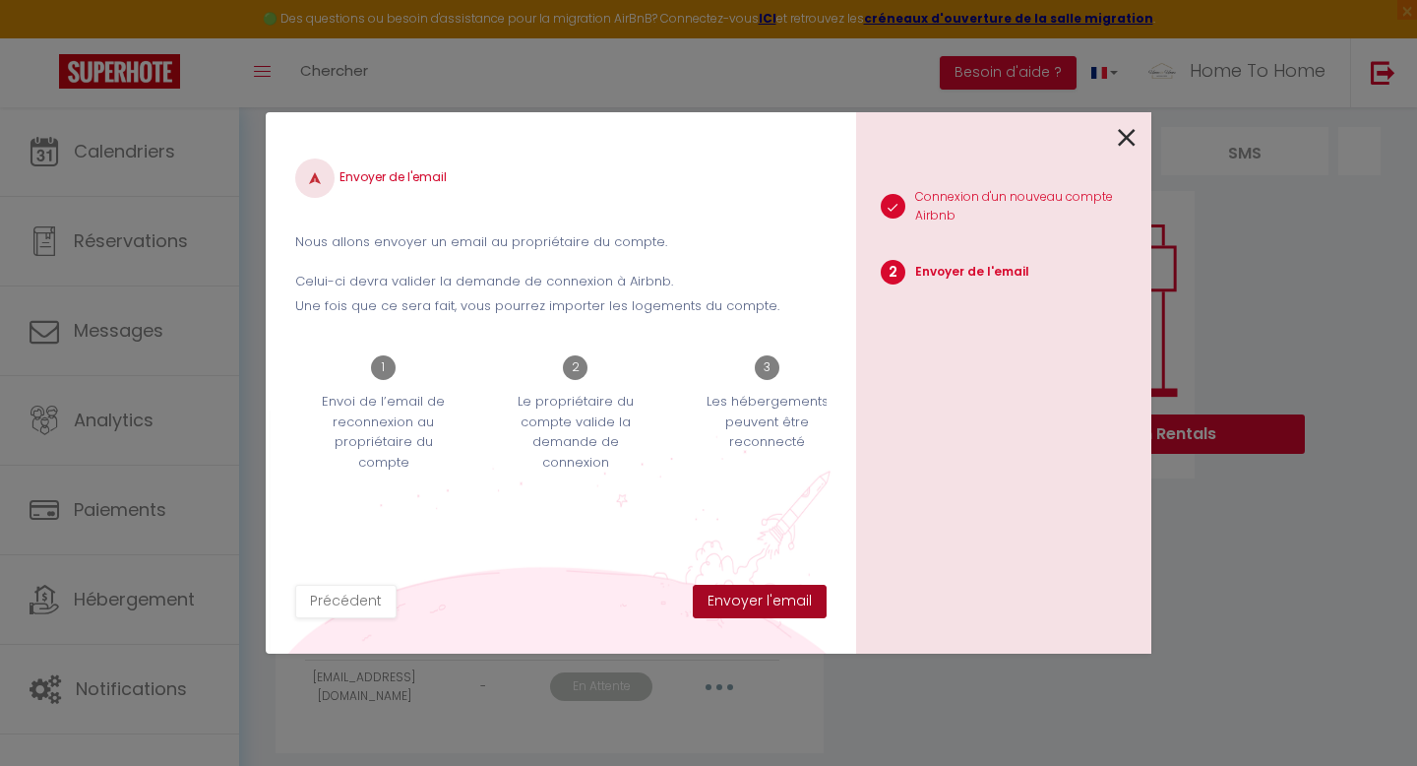
click at [794, 598] on button "Envoyer l'email" at bounding box center [760, 601] width 134 height 33
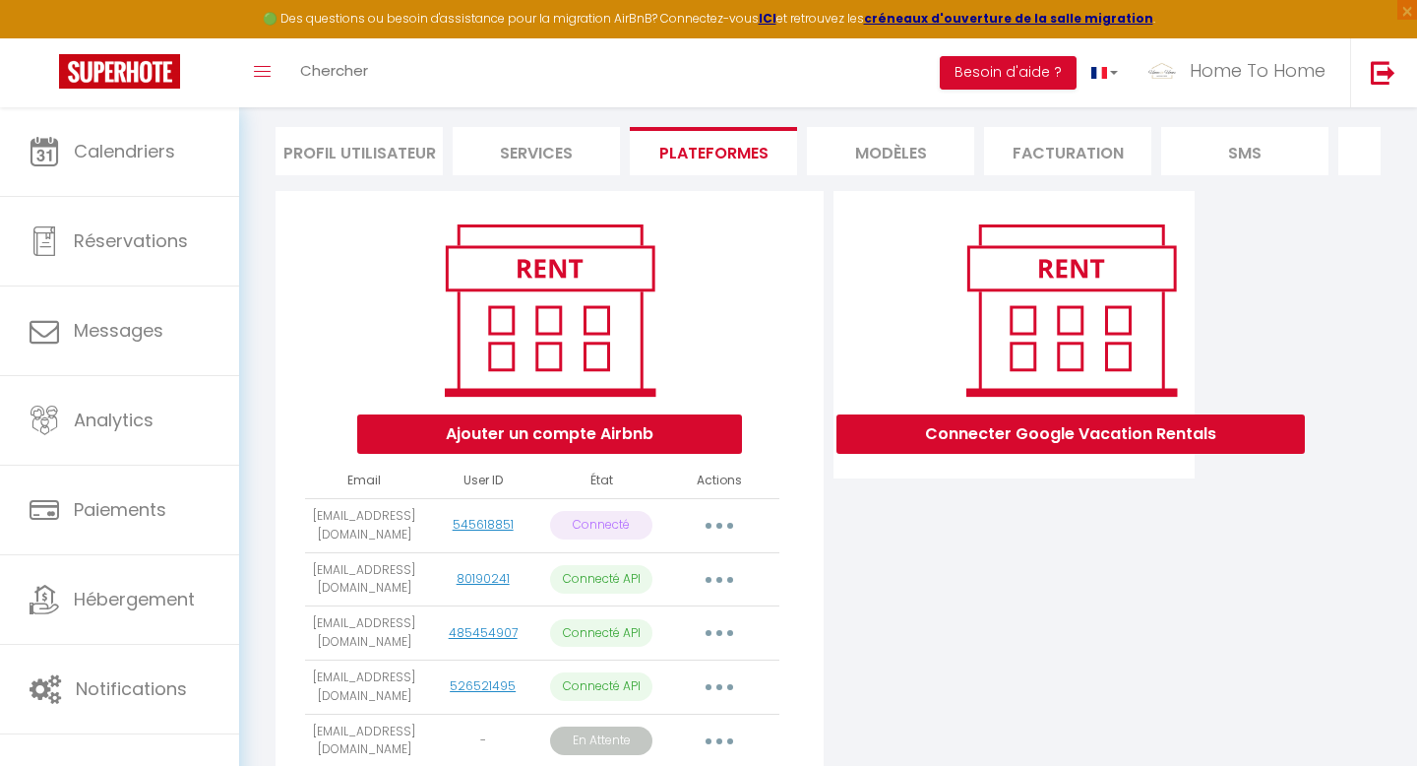
scroll to position [237, 0]
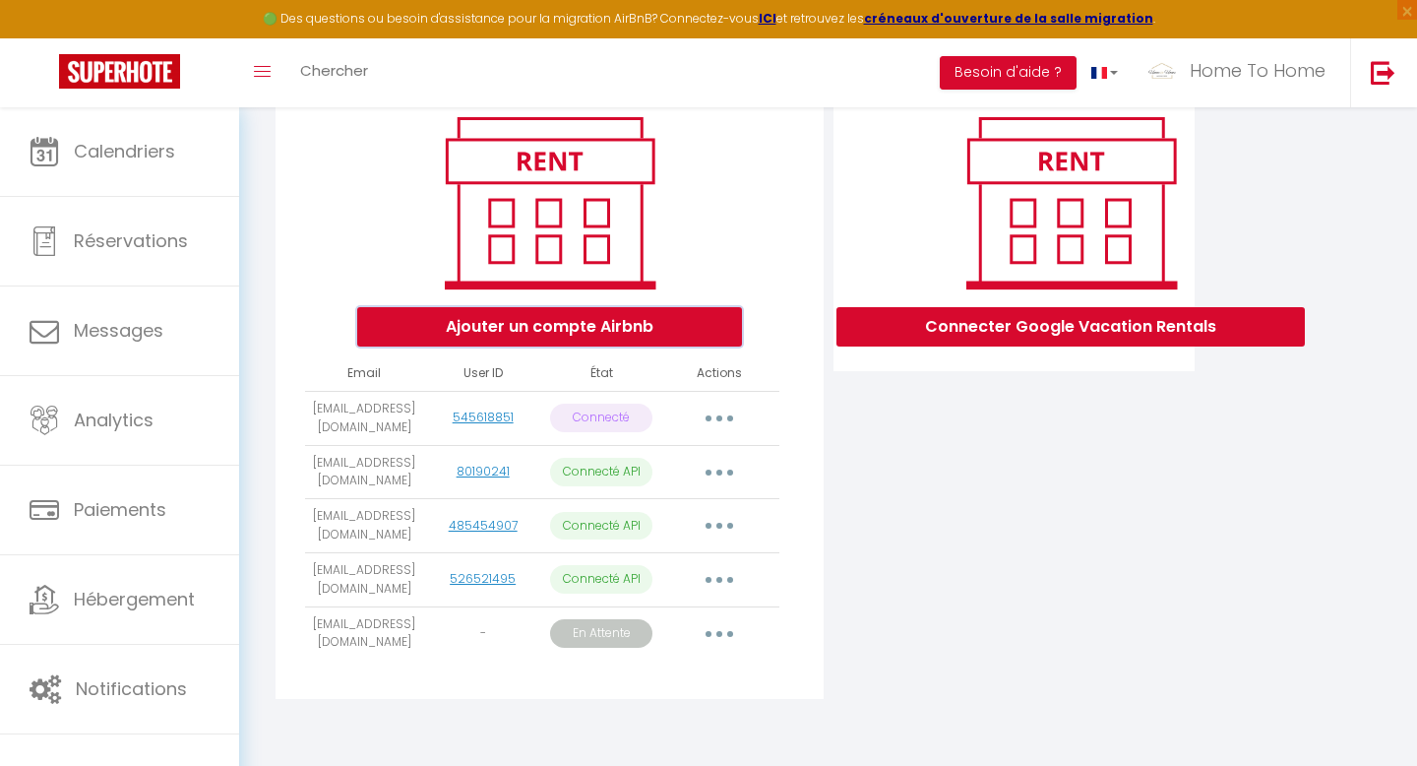
click at [560, 318] on button "Ajouter un compte Airbnb" at bounding box center [549, 326] width 385 height 39
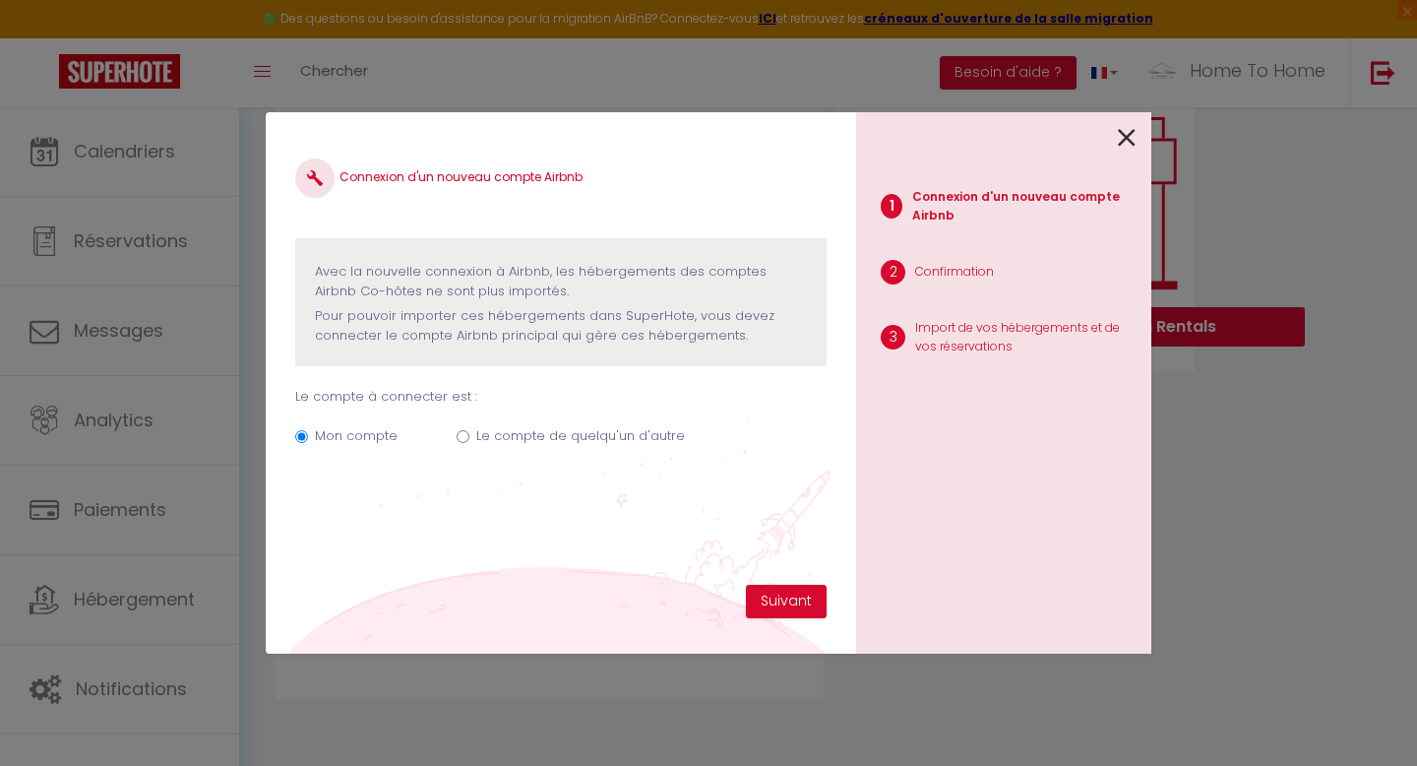
click at [588, 428] on label "Le compte de quelqu'un d'autre" at bounding box center [580, 436] width 209 height 20
click at [470, 430] on input "Le compte de quelqu'un d'autre" at bounding box center [463, 436] width 13 height 13
radio input "true"
radio input "false"
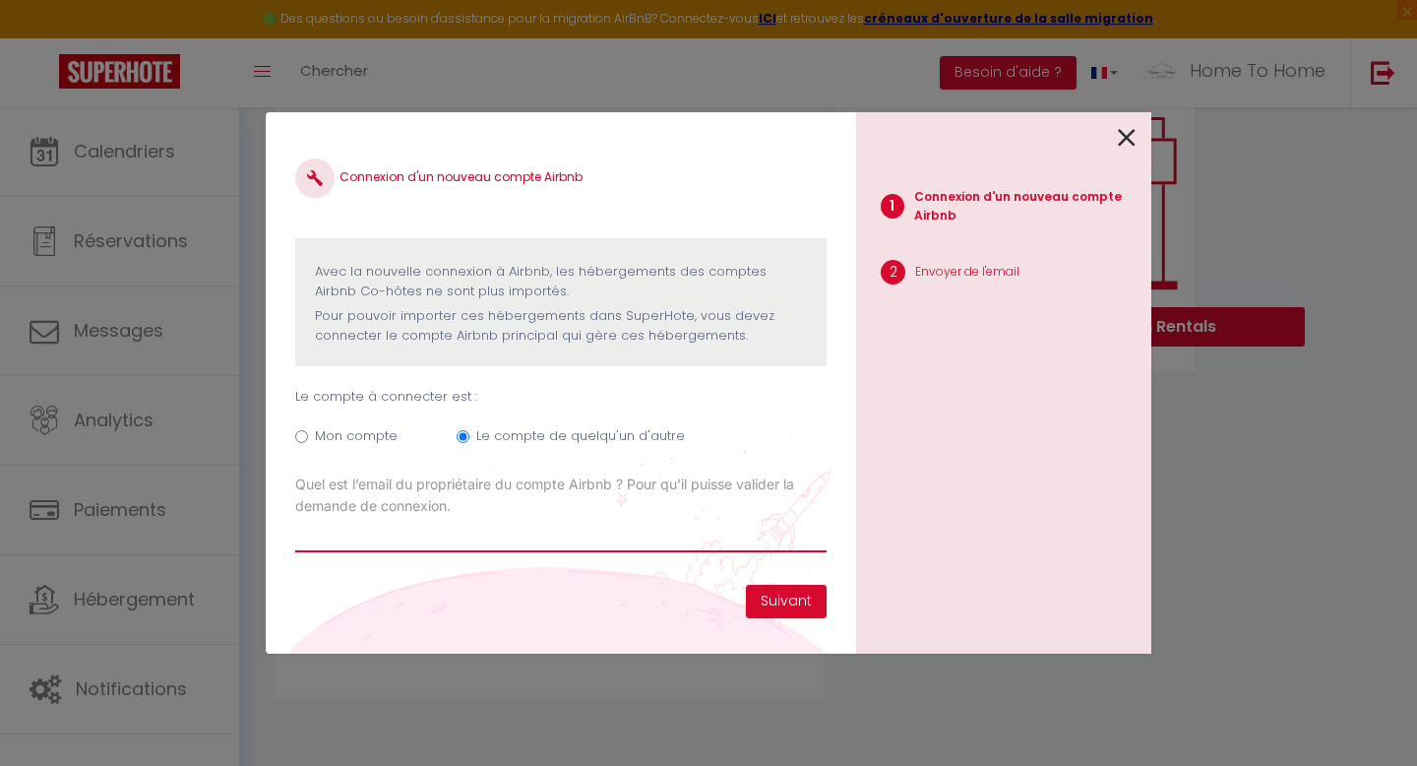
click at [530, 531] on input "Email connexion Airbnb" at bounding box center [561, 534] width 532 height 35
paste input "[EMAIL_ADDRESS][DOMAIN_NAME]"
type input "[EMAIL_ADDRESS][DOMAIN_NAME]"
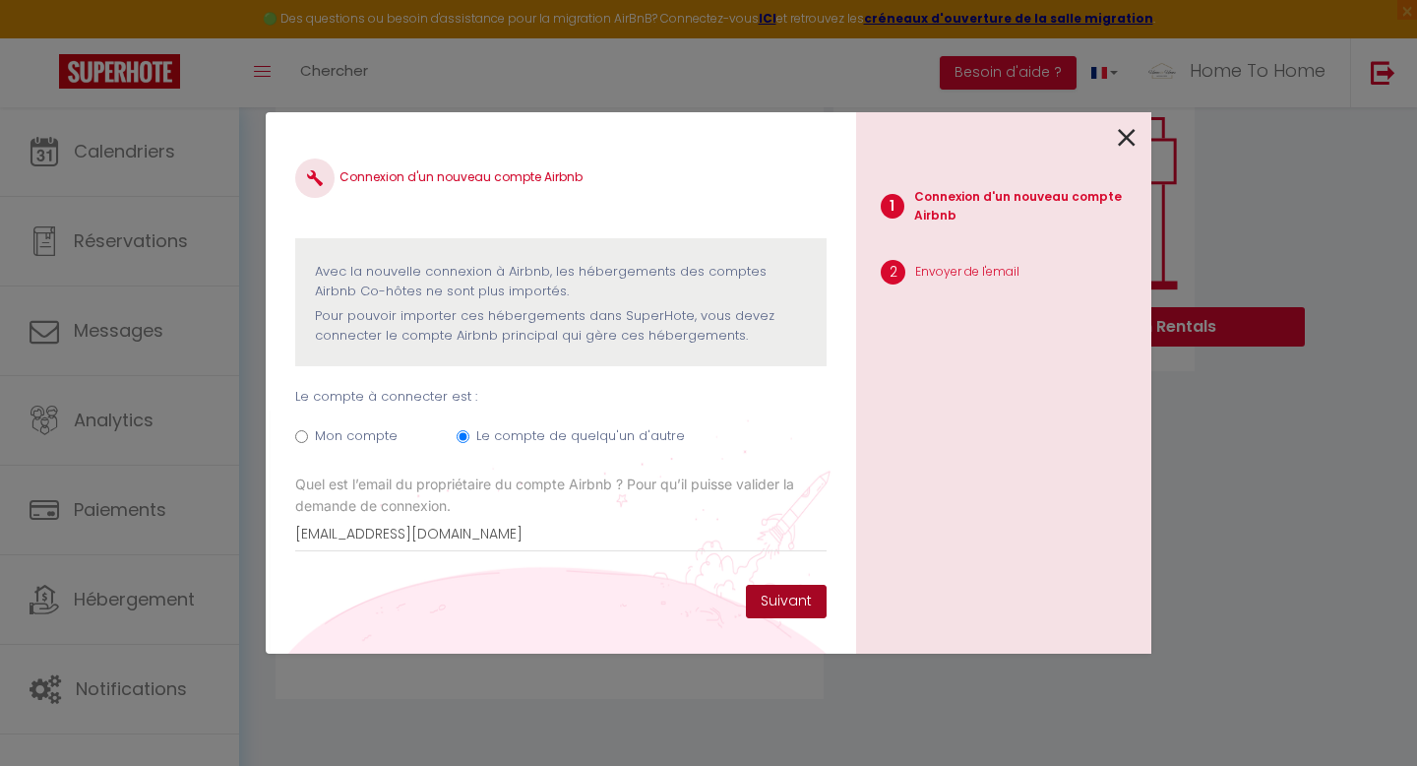
click at [774, 597] on button "Suivant" at bounding box center [786, 601] width 81 height 33
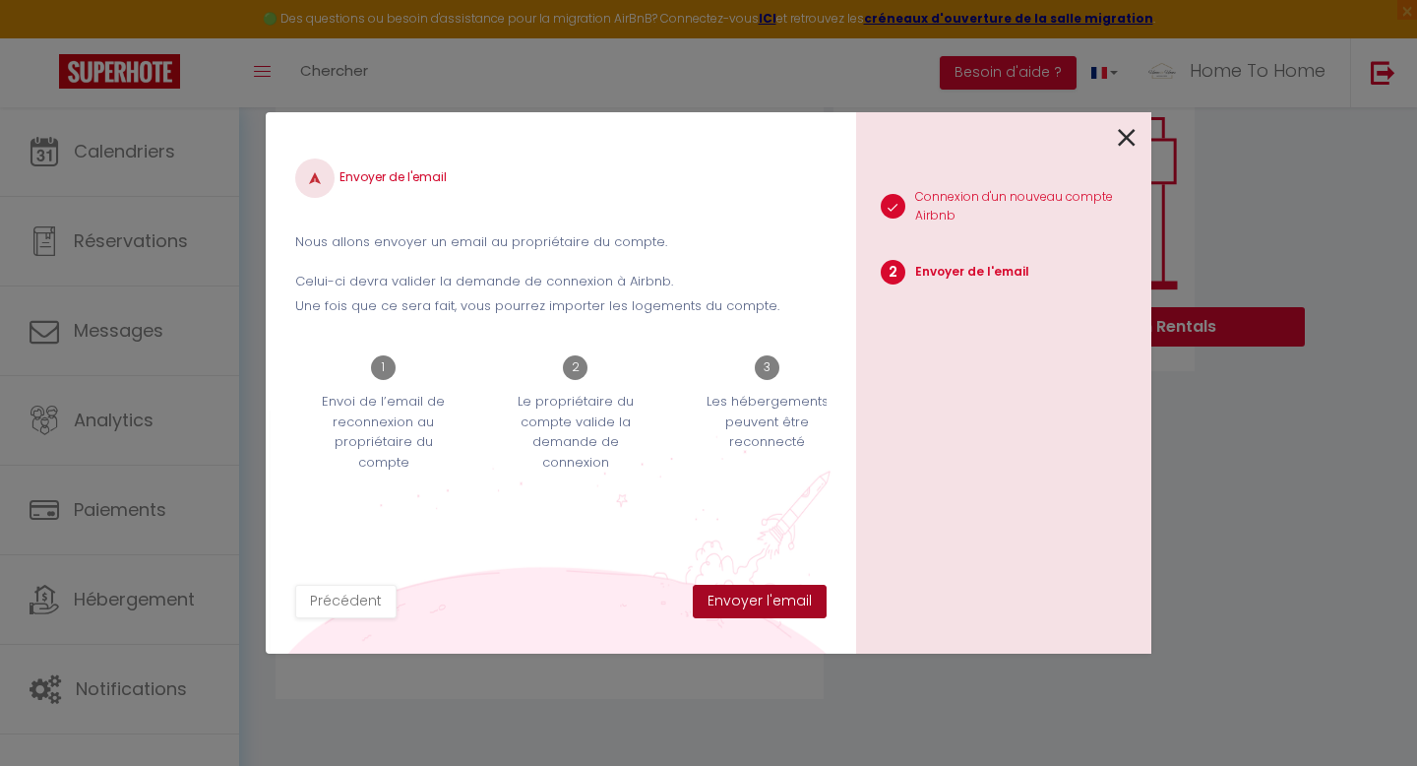
click at [774, 597] on button "Envoyer l'email" at bounding box center [760, 601] width 134 height 33
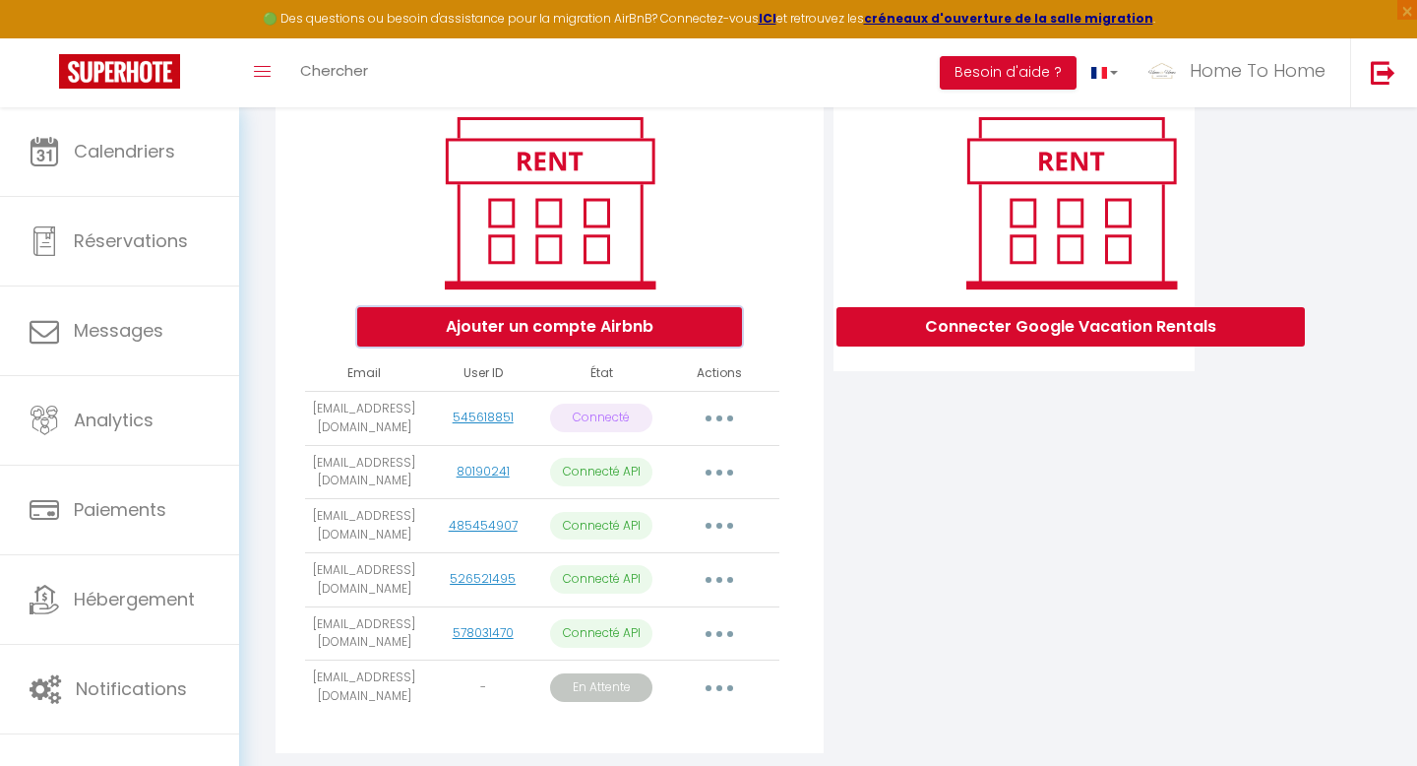
click at [596, 320] on button "Ajouter un compte Airbnb" at bounding box center [549, 326] width 385 height 39
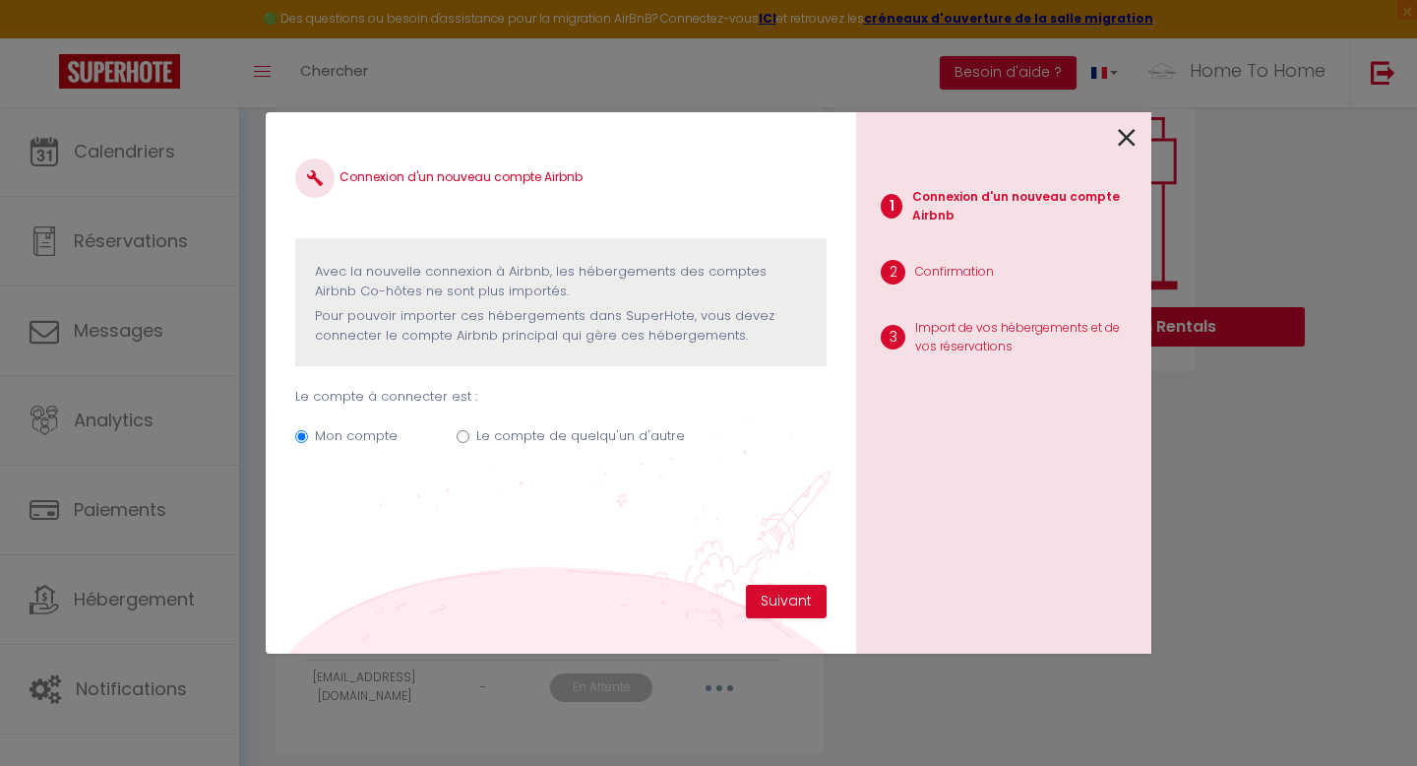
click at [532, 441] on label "Le compte de quelqu'un d'autre" at bounding box center [580, 436] width 209 height 20
click at [470, 441] on input "Le compte de quelqu'un d'autre" at bounding box center [463, 436] width 13 height 13
radio input "true"
radio input "false"
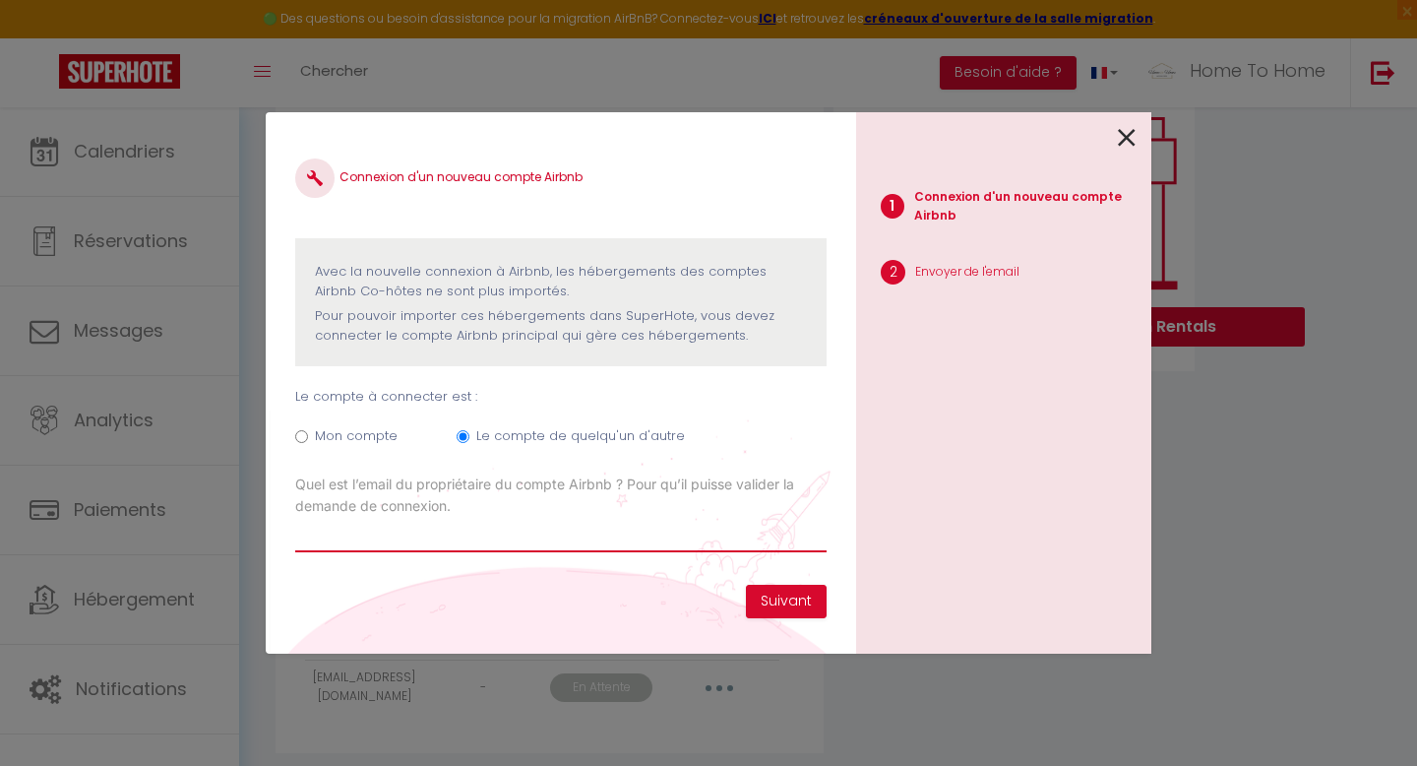
click at [495, 522] on input "Email connexion Airbnb" at bounding box center [561, 534] width 532 height 35
paste input "[EMAIL_ADDRESS][DOMAIN_NAME]"
type input "[EMAIL_ADDRESS][DOMAIN_NAME]"
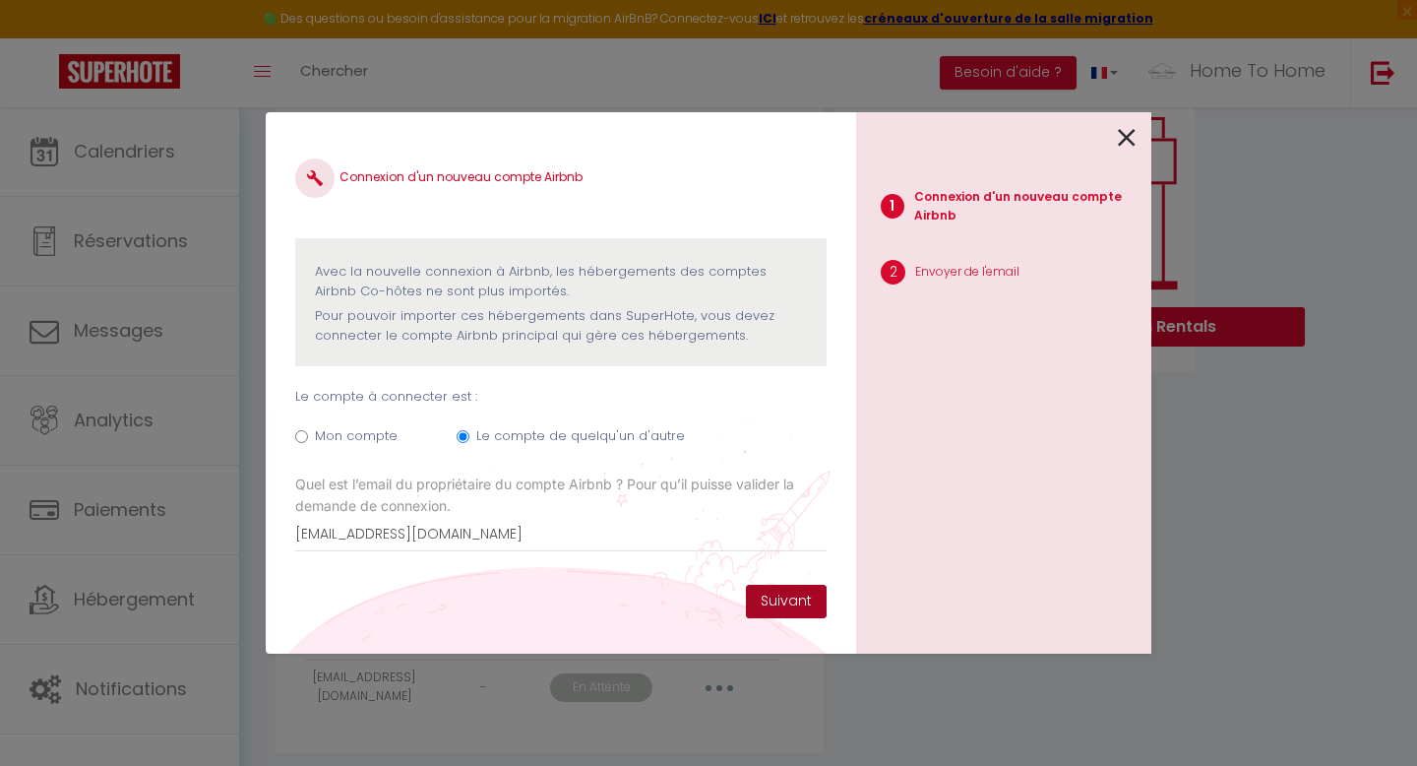
click at [801, 591] on button "Suivant" at bounding box center [786, 601] width 81 height 33
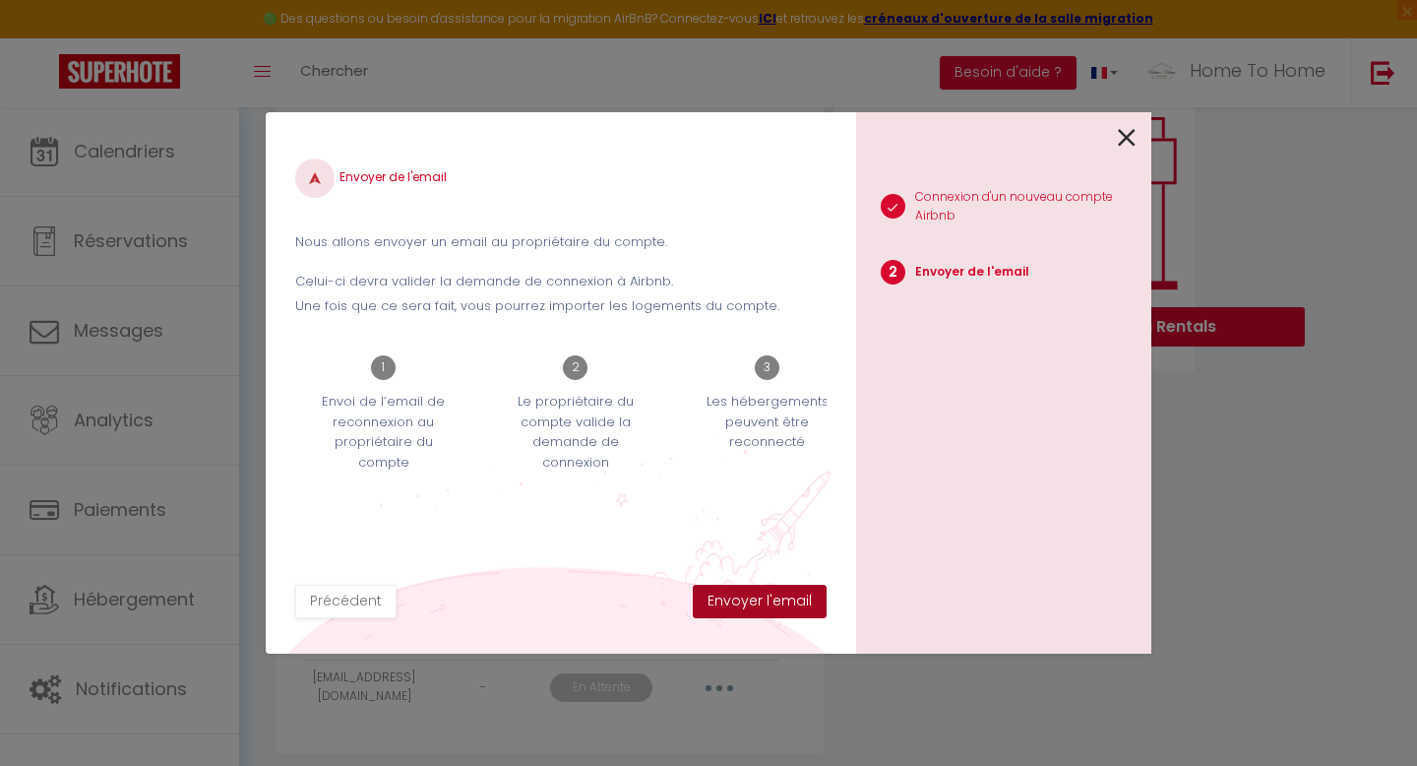
click at [801, 591] on button "Envoyer l'email" at bounding box center [760, 601] width 134 height 33
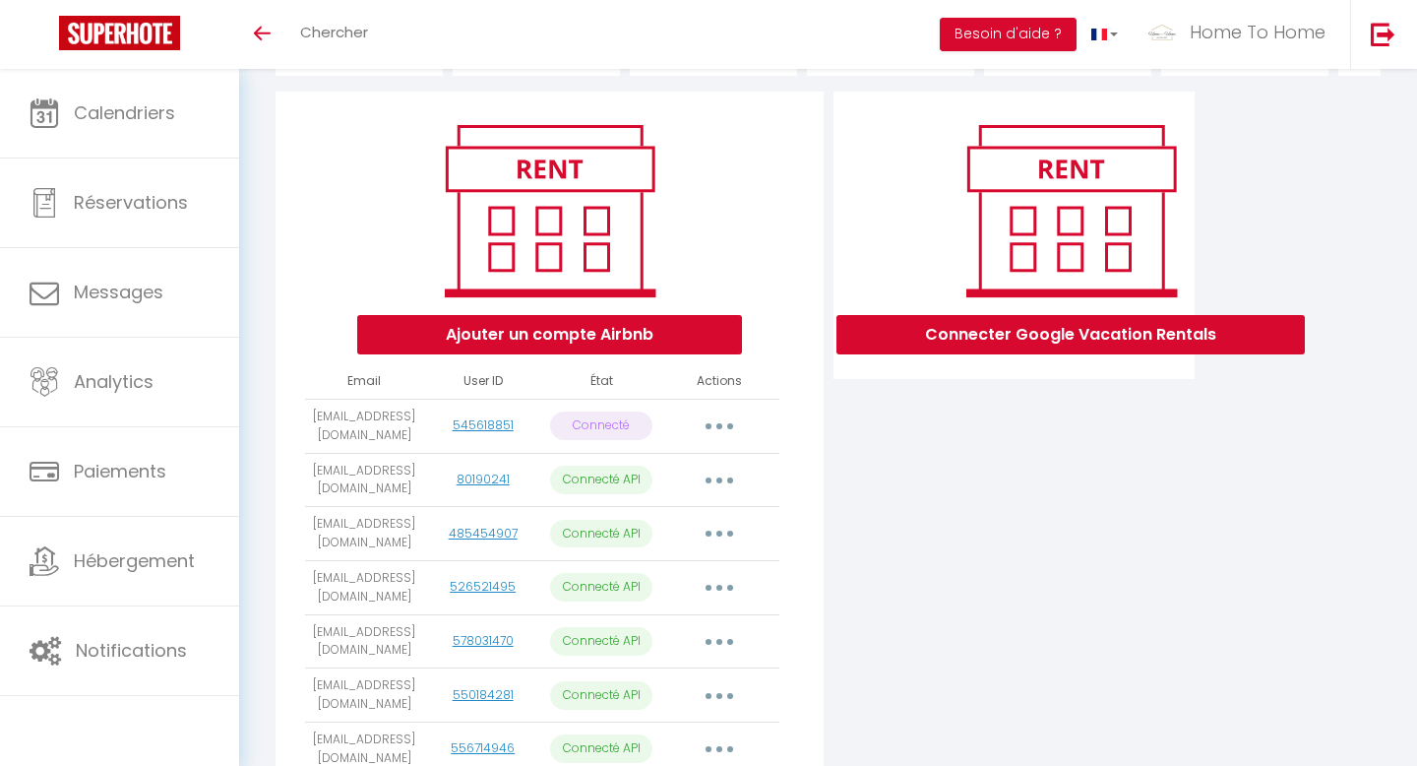
scroll to position [189, 0]
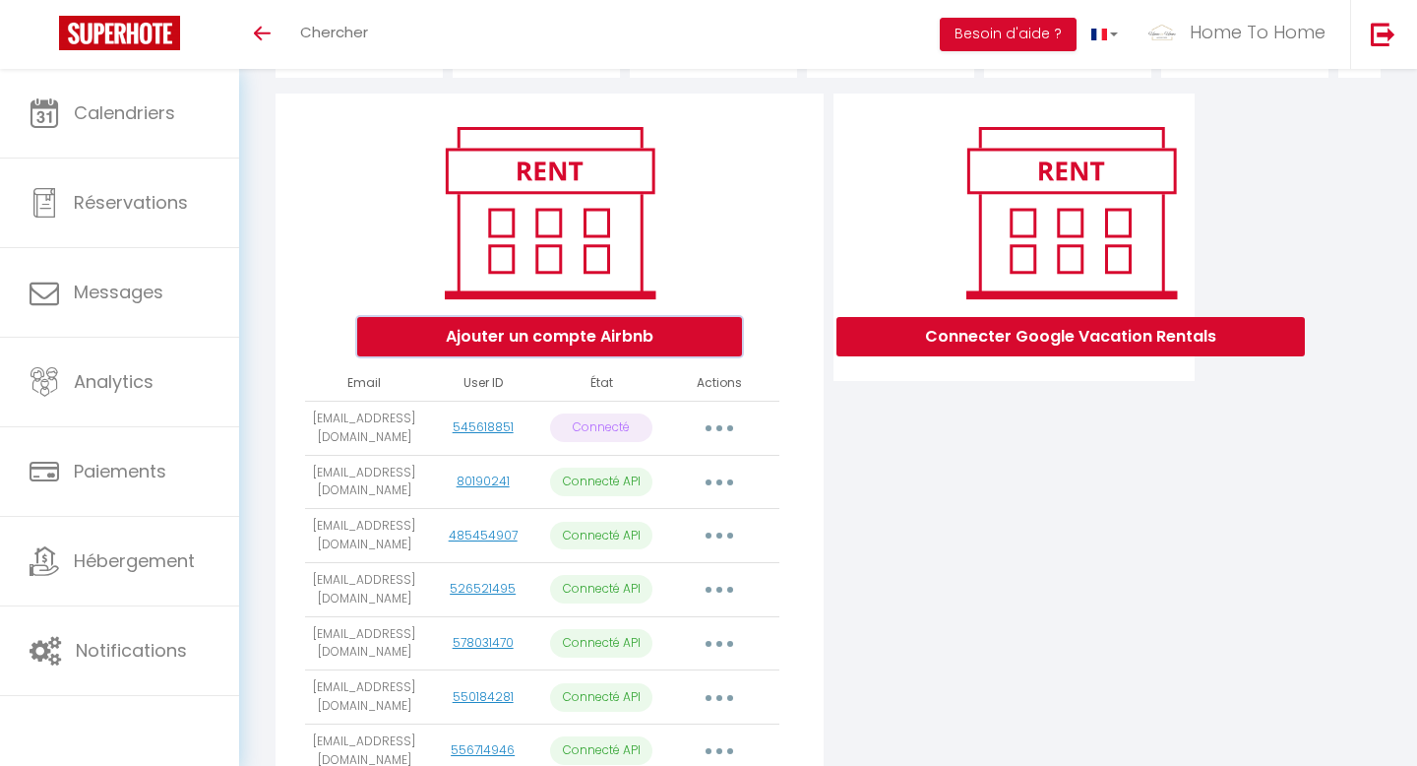
click at [631, 345] on button "Ajouter un compte Airbnb" at bounding box center [549, 336] width 385 height 39
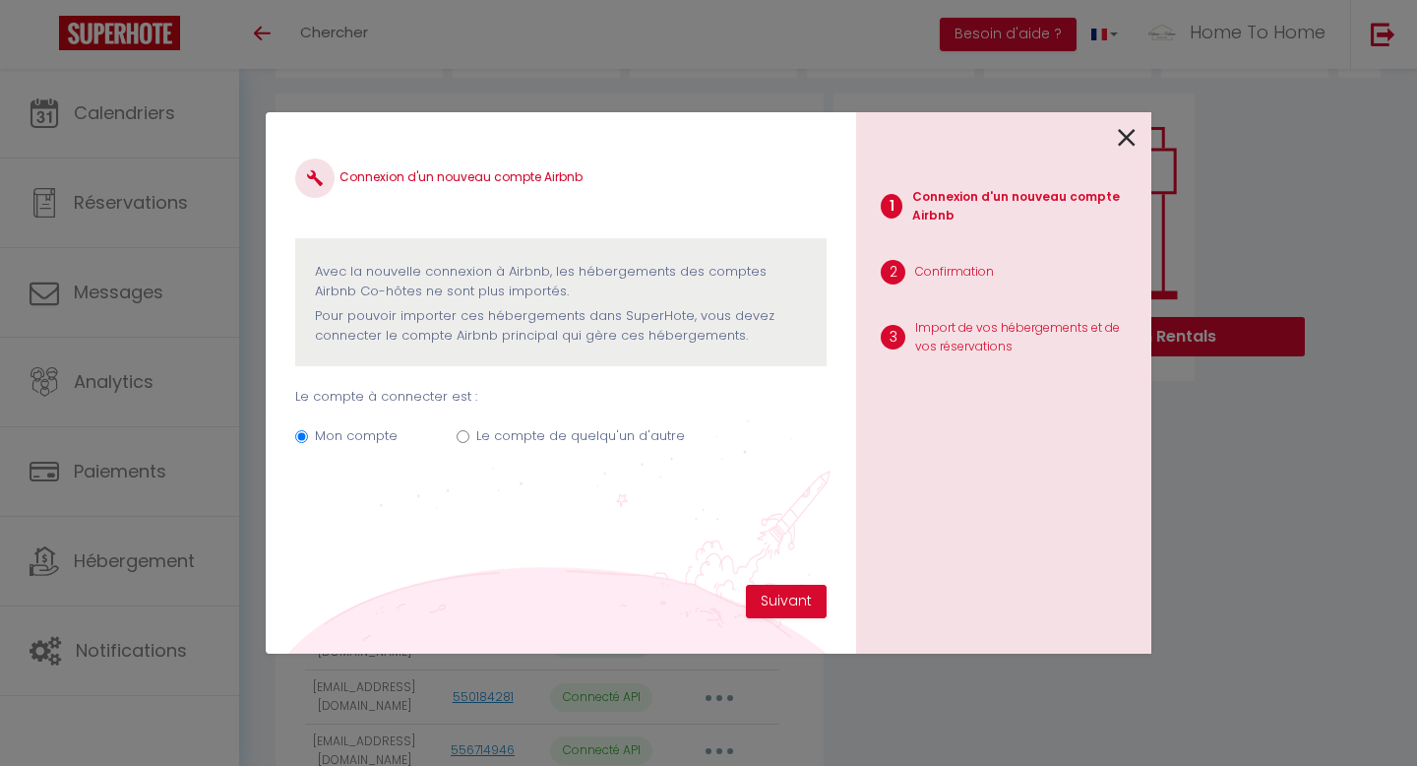
click at [617, 444] on label "Le compte de quelqu'un d'autre" at bounding box center [580, 436] width 209 height 20
click at [470, 443] on input "Le compte de quelqu'un d'autre" at bounding box center [463, 436] width 13 height 13
radio input "true"
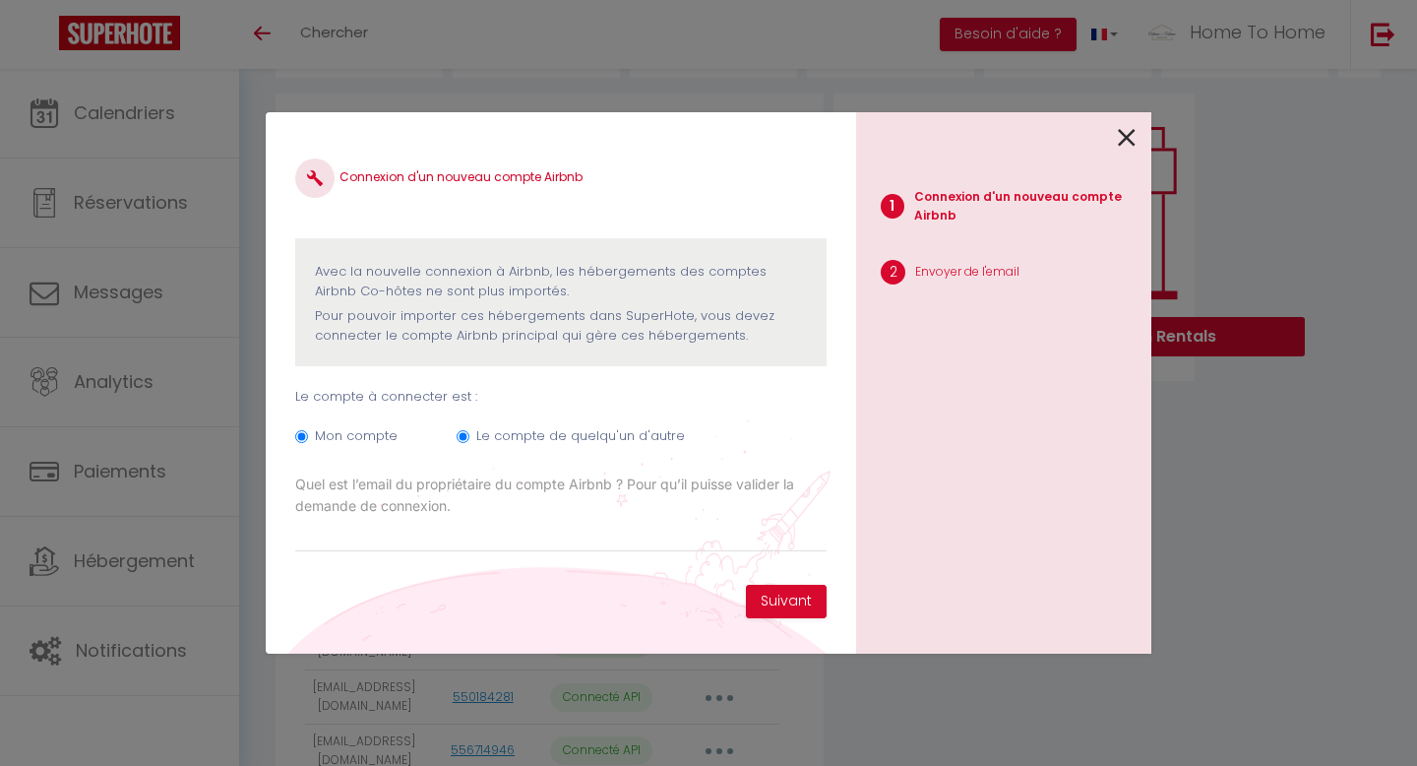
radio input "false"
click at [787, 610] on button "Suivant" at bounding box center [786, 601] width 81 height 33
paste input "bertrandhost166@gmail.com"
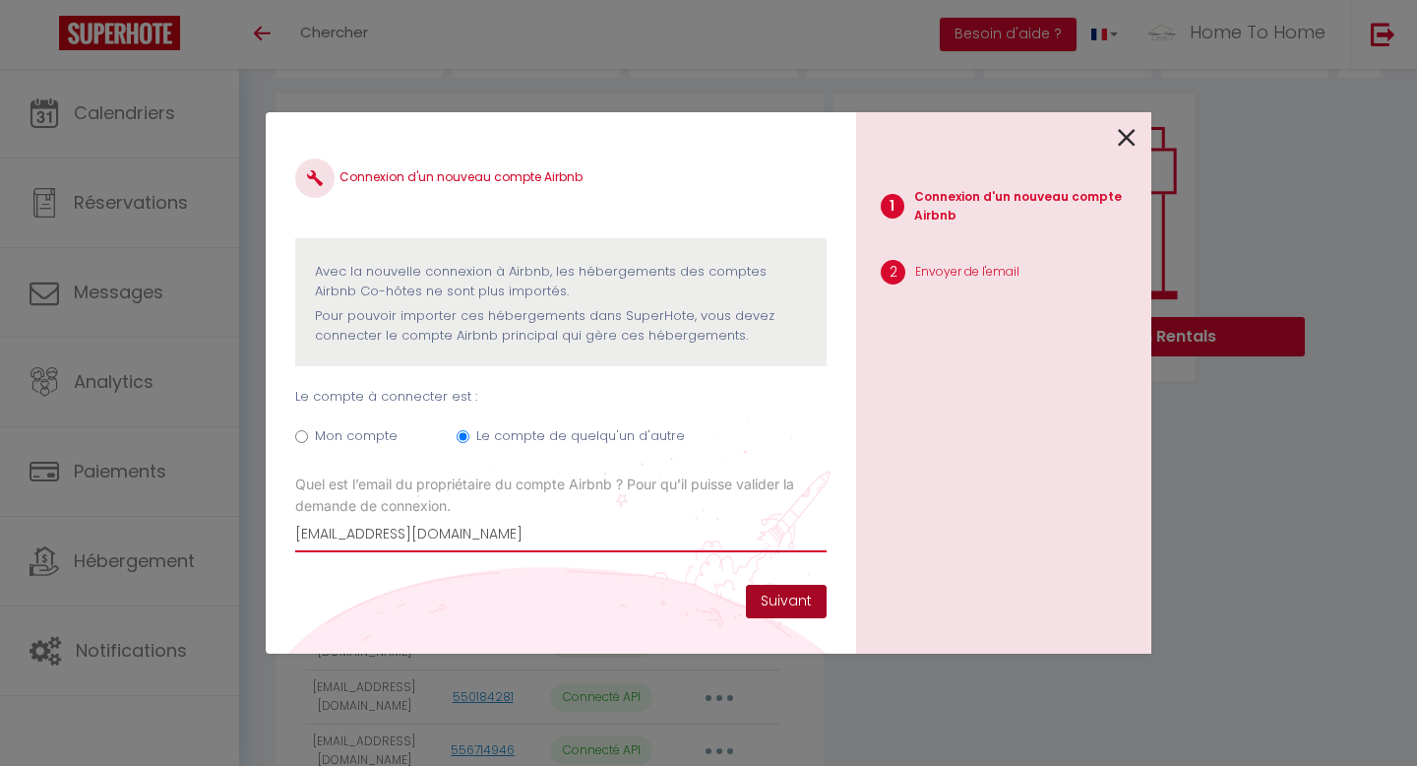
type input "bertrandhost166@gmail.com"
click at [806, 599] on button "Suivant" at bounding box center [786, 601] width 81 height 33
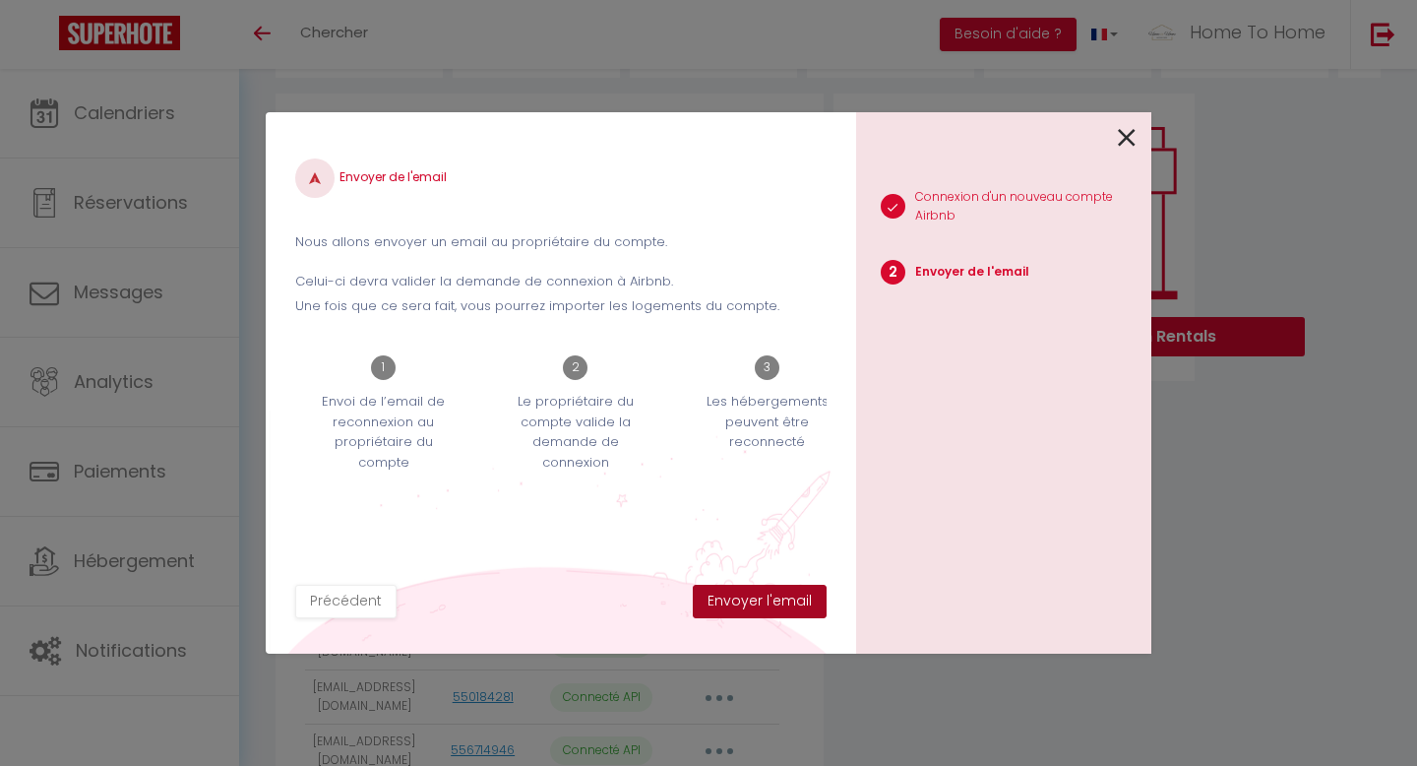
click at [806, 599] on button "Envoyer l'email" at bounding box center [760, 601] width 134 height 33
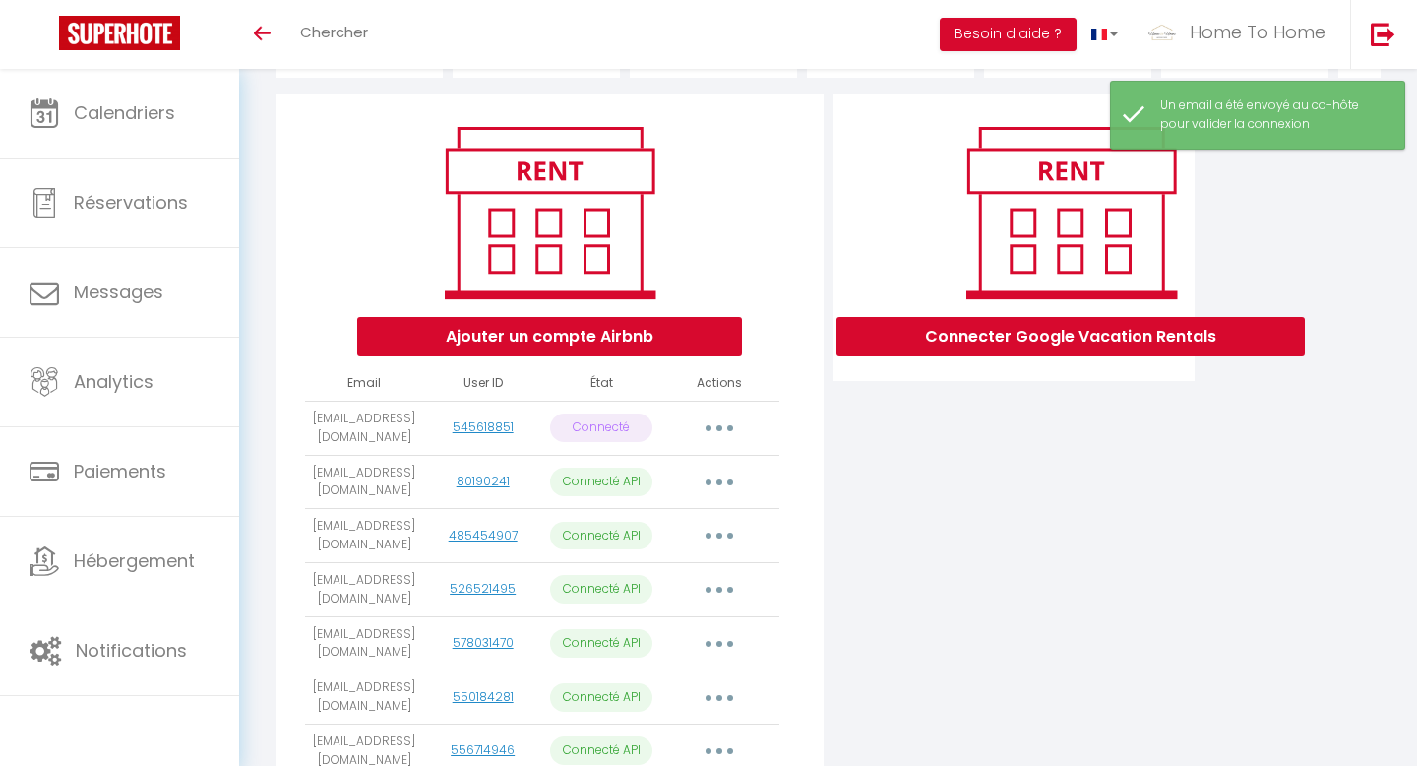
scroll to position [361, 0]
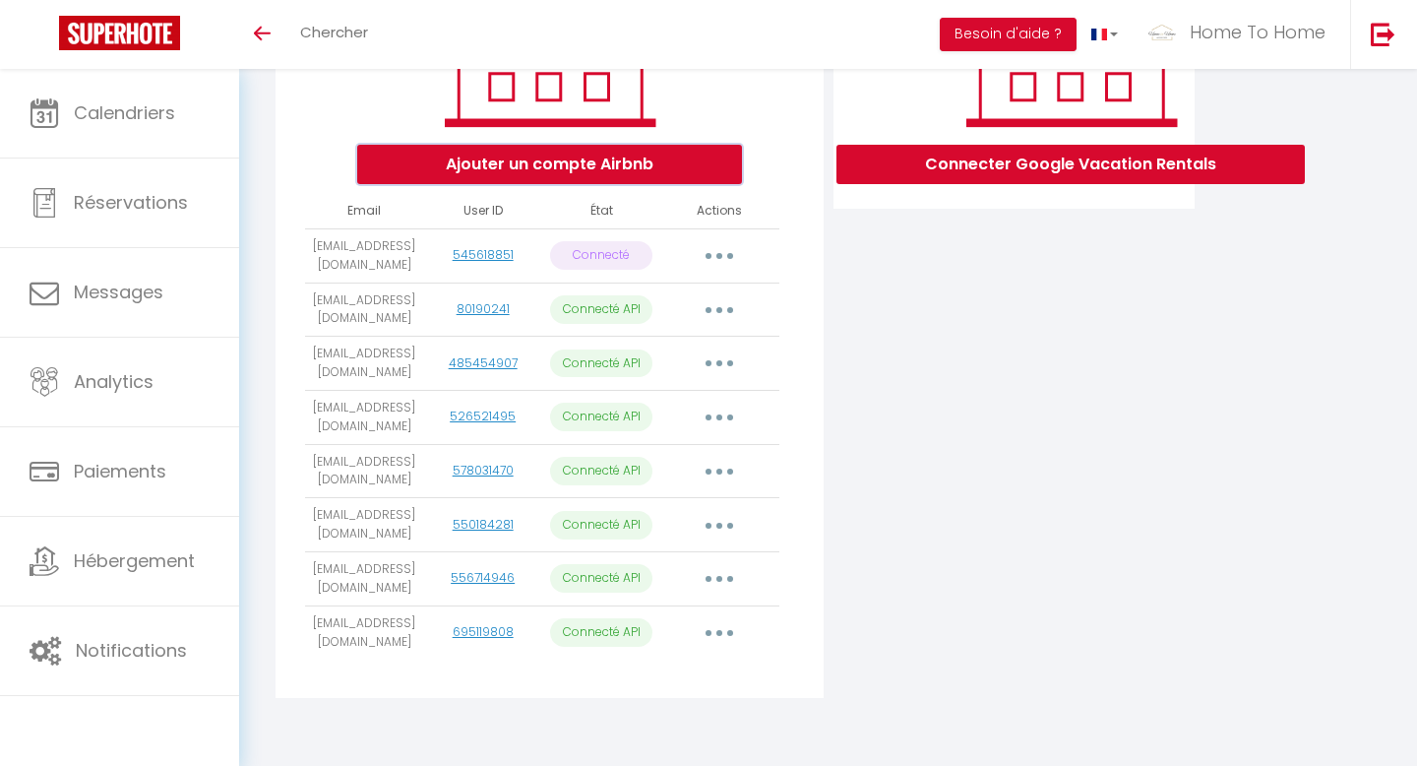
click at [541, 172] on button "Ajouter un compte Airbnb" at bounding box center [549, 164] width 385 height 39
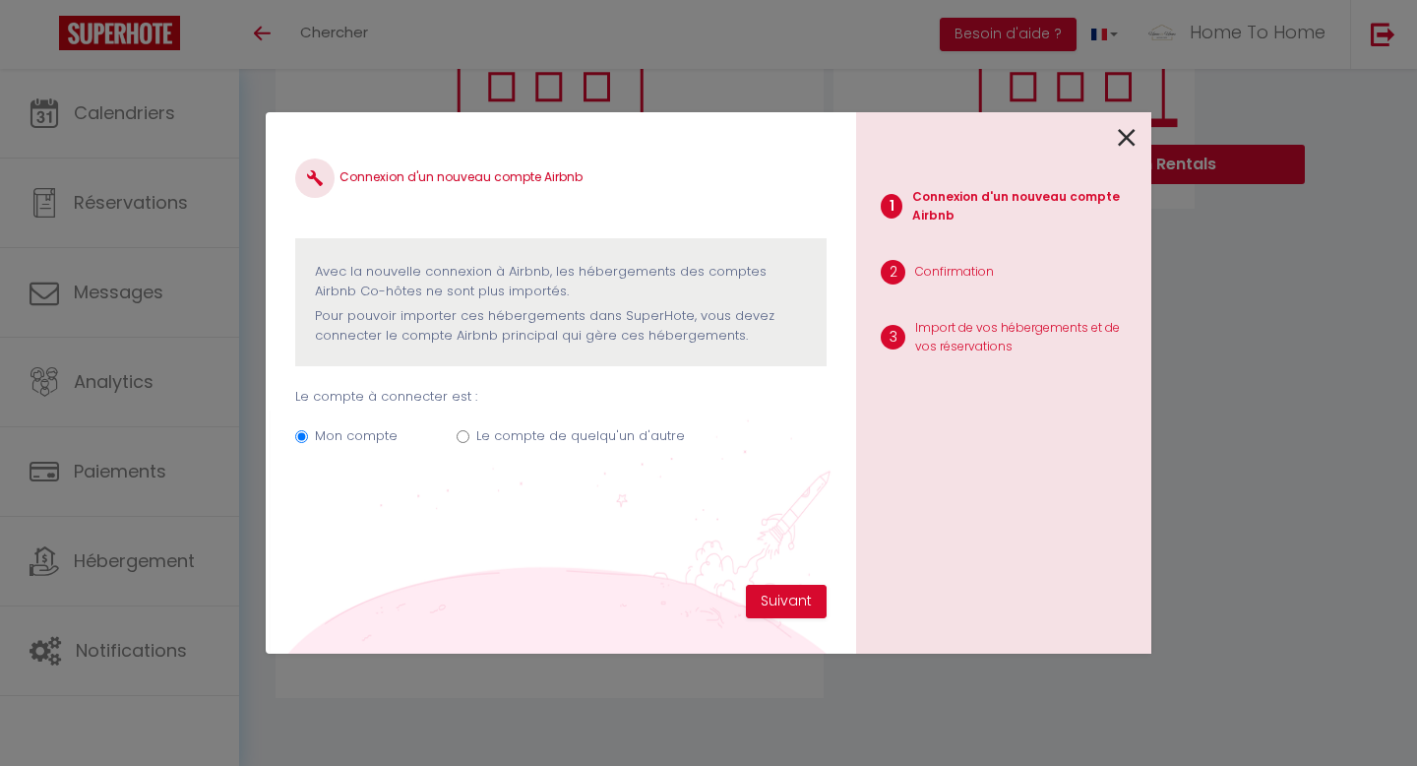
click at [543, 423] on div "Mon compte Le compte de quelqu'un d'autre" at bounding box center [561, 440] width 532 height 66
click at [545, 434] on label "Le compte de quelqu'un d'autre" at bounding box center [580, 436] width 209 height 20
click at [470, 434] on input "Le compte de quelqu'un d'autre" at bounding box center [463, 436] width 13 height 13
radio input "true"
radio input "false"
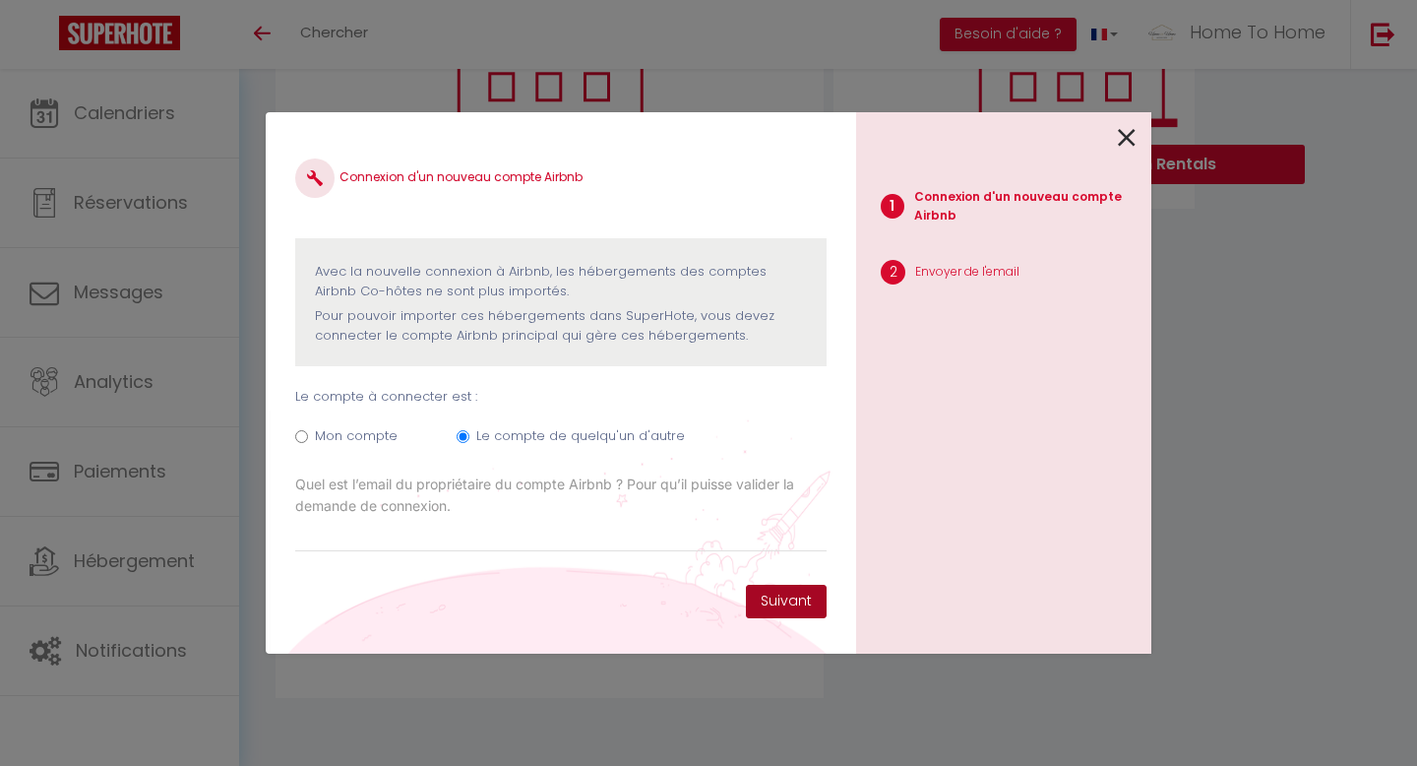
click at [796, 603] on button "Suivant" at bounding box center [786, 601] width 81 height 33
paste input "gerardhost99@gmail.com"
type input "gerardhost99@gmail.com"
click at [763, 597] on button "Suivant" at bounding box center [786, 601] width 81 height 33
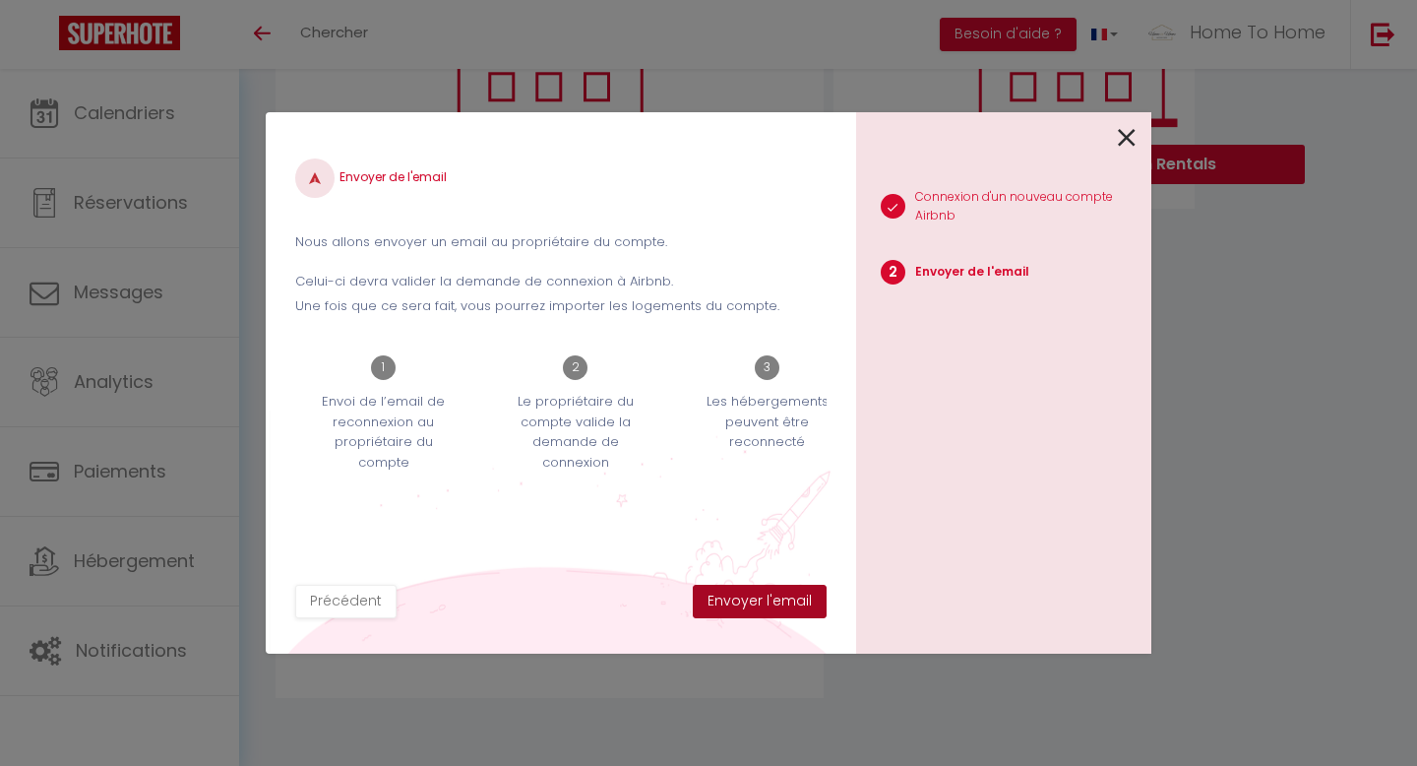
click at [763, 597] on button "Envoyer l'email" at bounding box center [760, 601] width 134 height 33
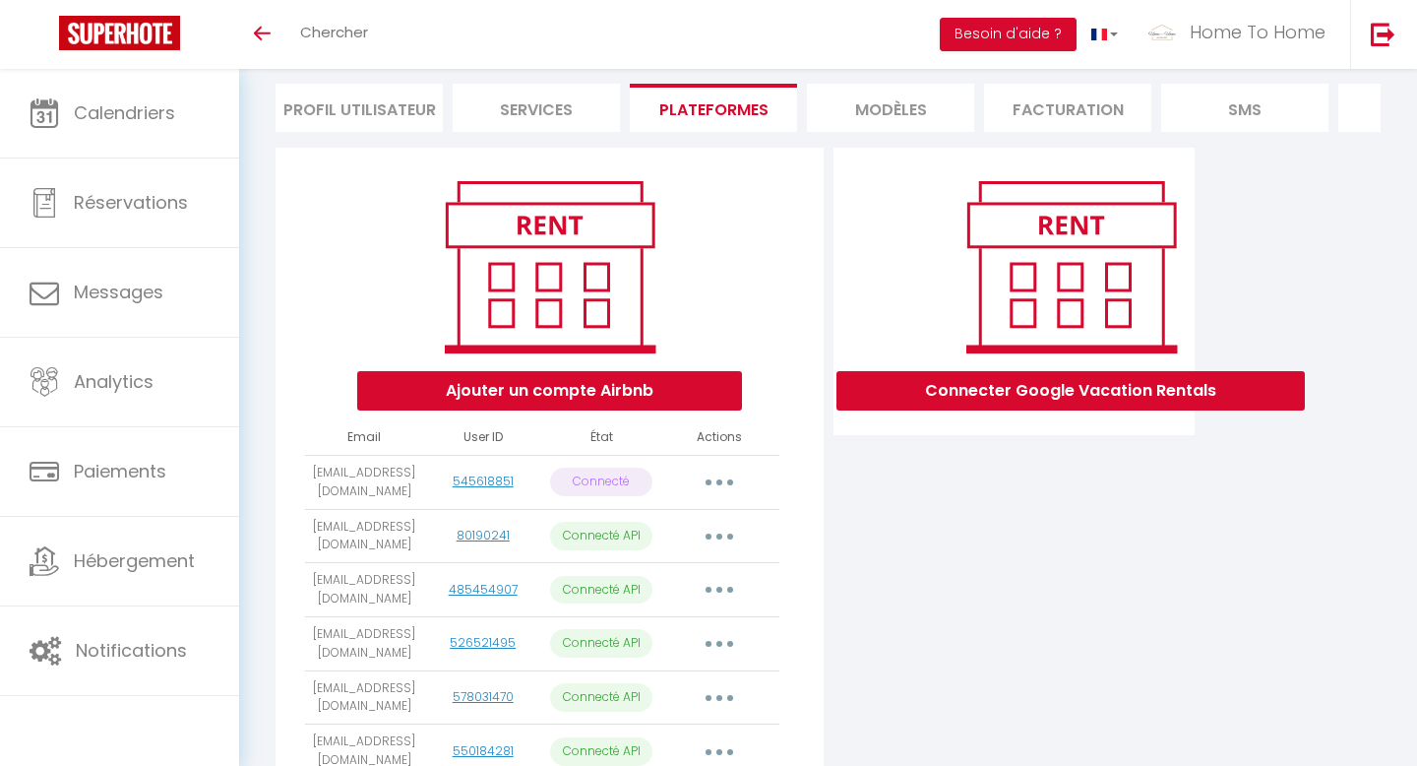
scroll to position [4, 0]
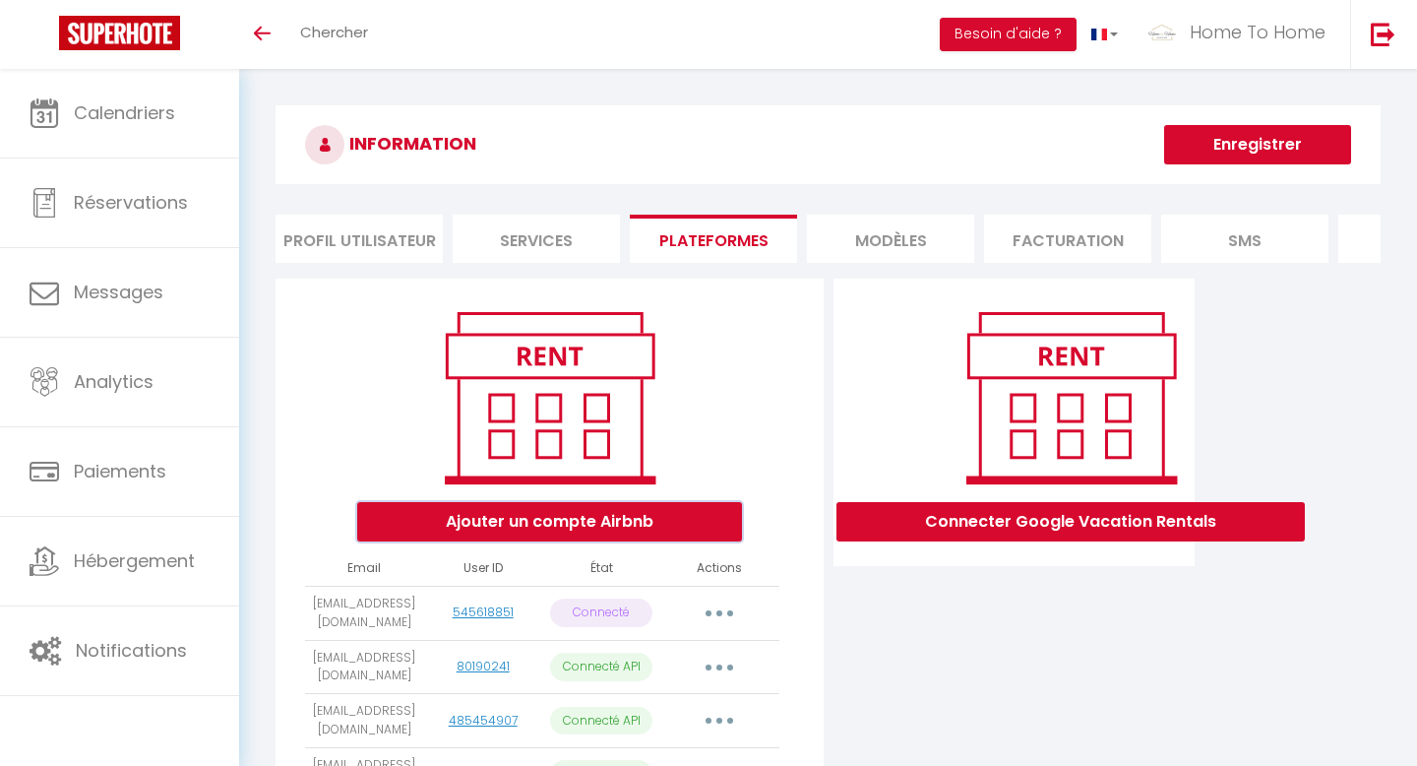
click at [535, 514] on button "Ajouter un compte Airbnb" at bounding box center [549, 521] width 385 height 39
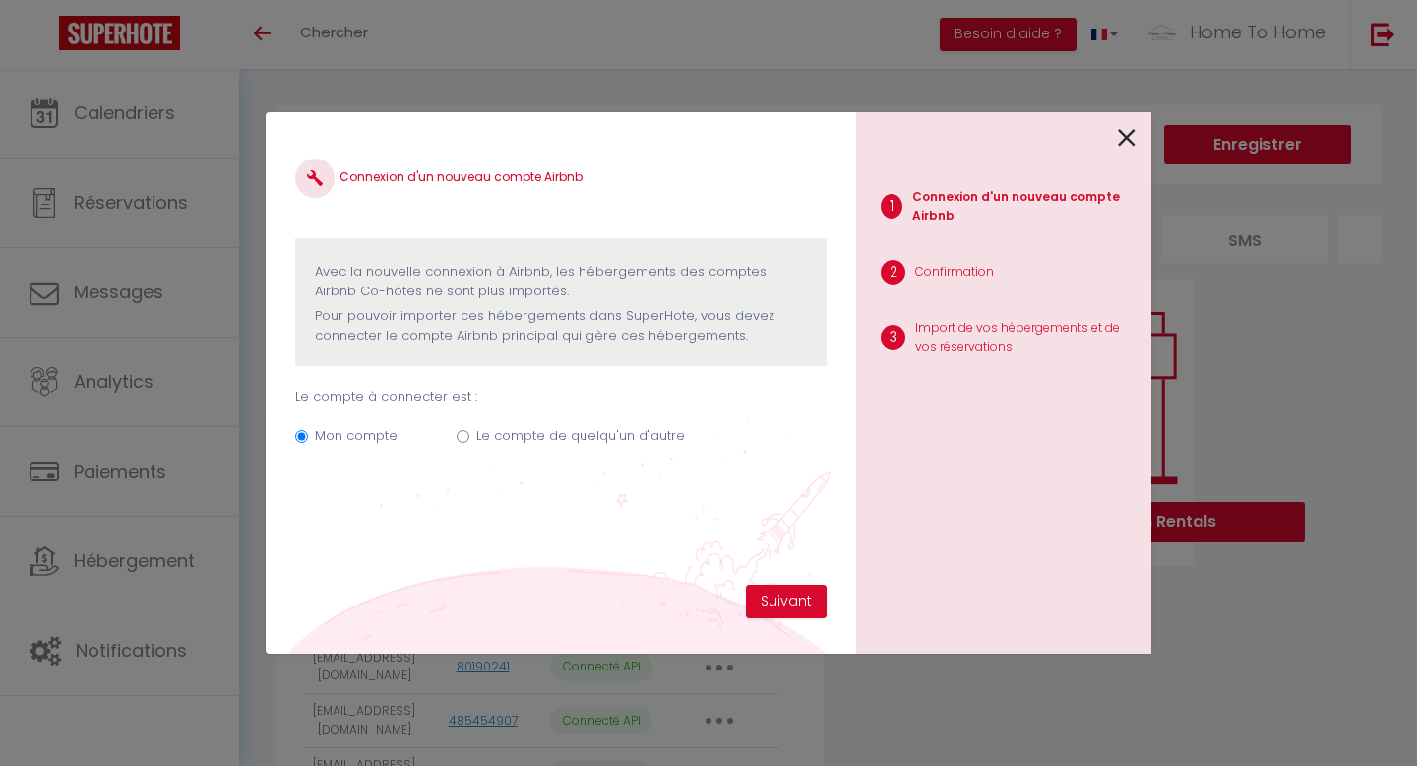
click at [525, 433] on label "Le compte de quelqu'un d'autre" at bounding box center [580, 436] width 209 height 20
click at [470, 433] on input "Le compte de quelqu'un d'autre" at bounding box center [463, 436] width 13 height 13
radio input "true"
radio input "false"
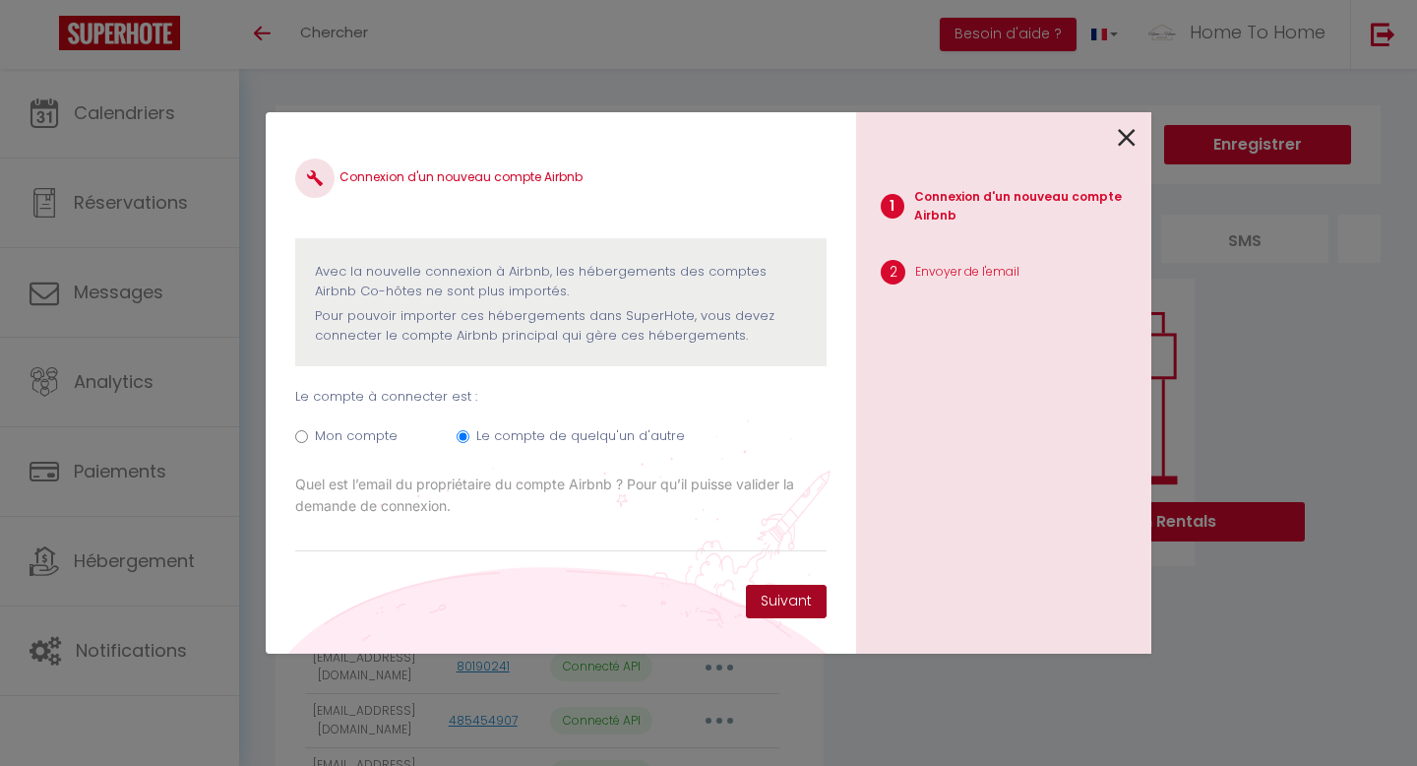
click at [776, 597] on button "Suivant" at bounding box center [786, 601] width 81 height 33
paste input "cedrichost156@gmail.com"
type input "cedrichost156@gmail.com"
click at [788, 602] on button "Suivant" at bounding box center [786, 601] width 81 height 33
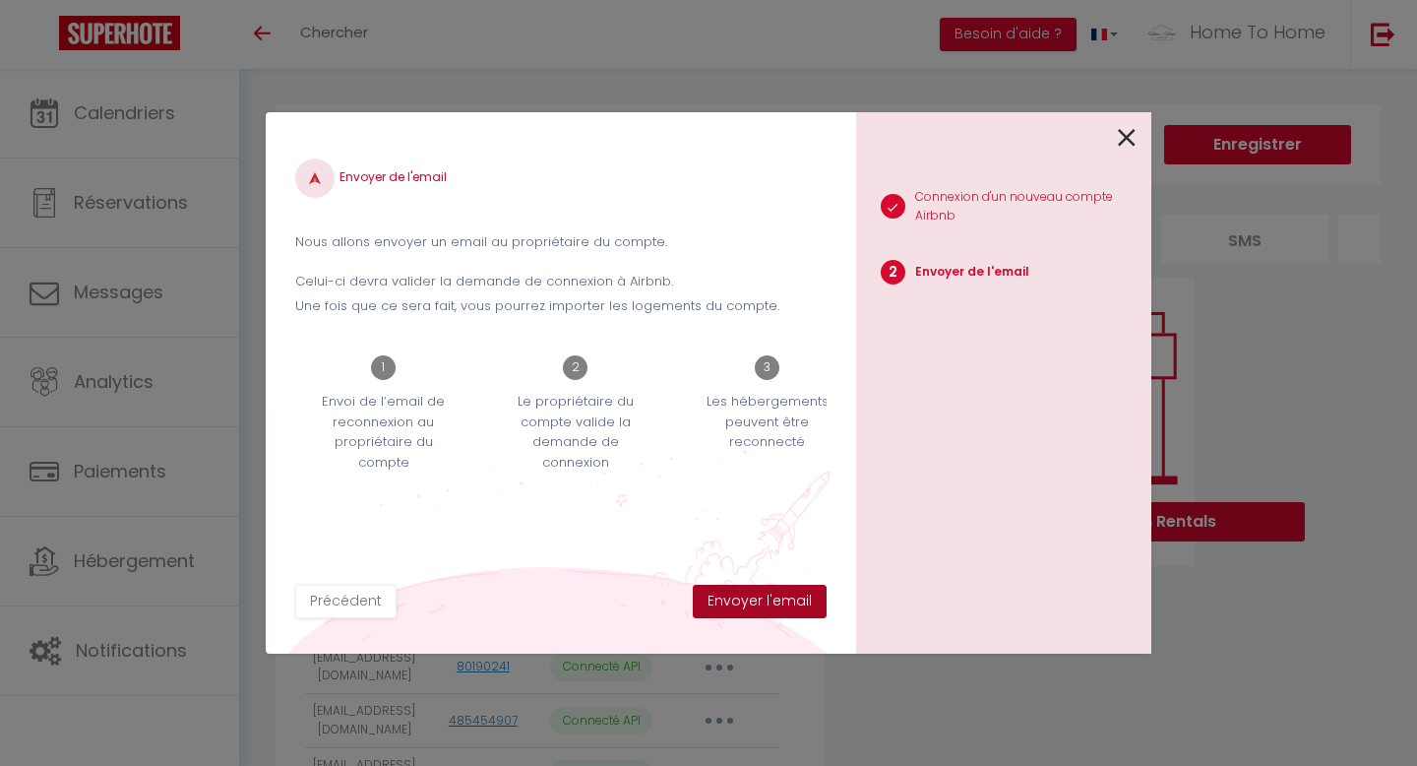
click at [788, 602] on button "Envoyer l'email" at bounding box center [760, 601] width 134 height 33
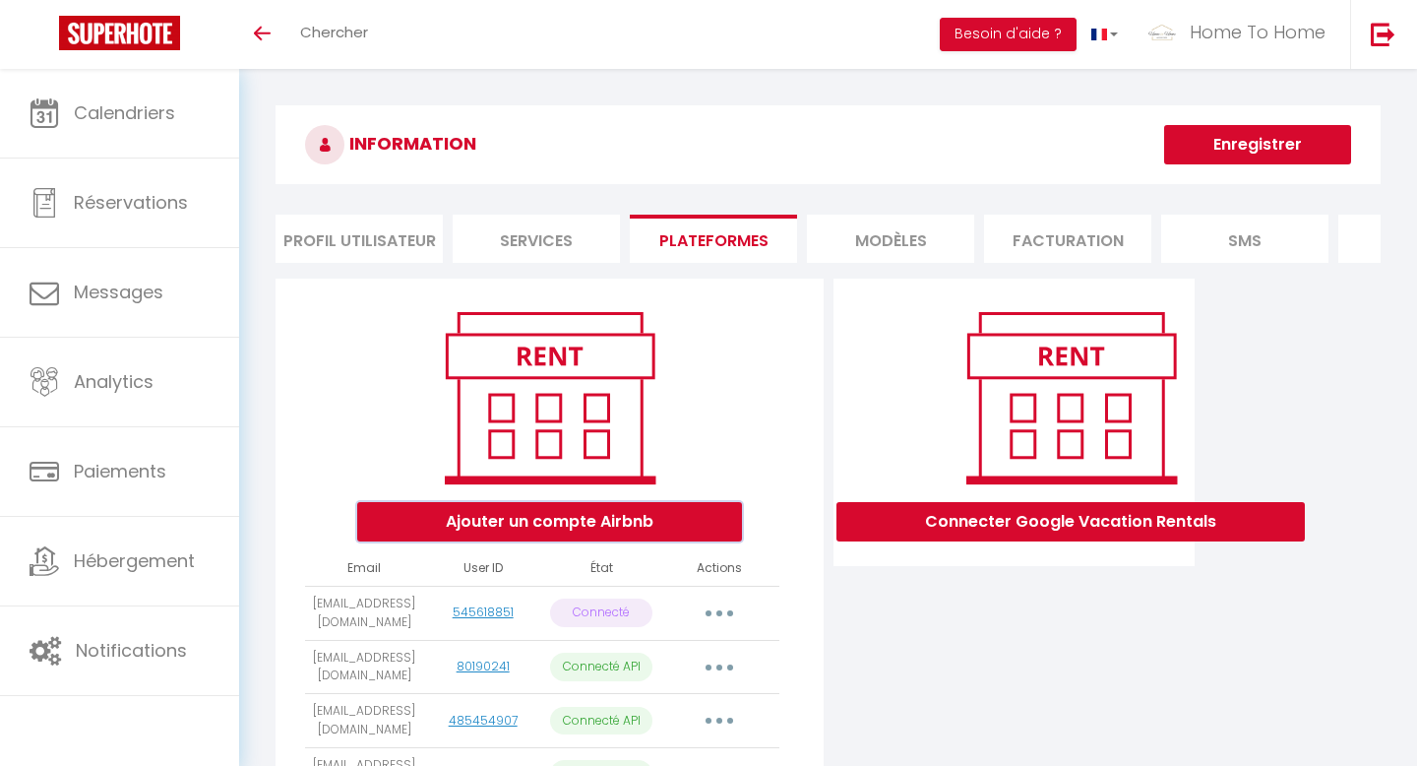
click at [506, 516] on button "Ajouter un compte Airbnb" at bounding box center [549, 521] width 385 height 39
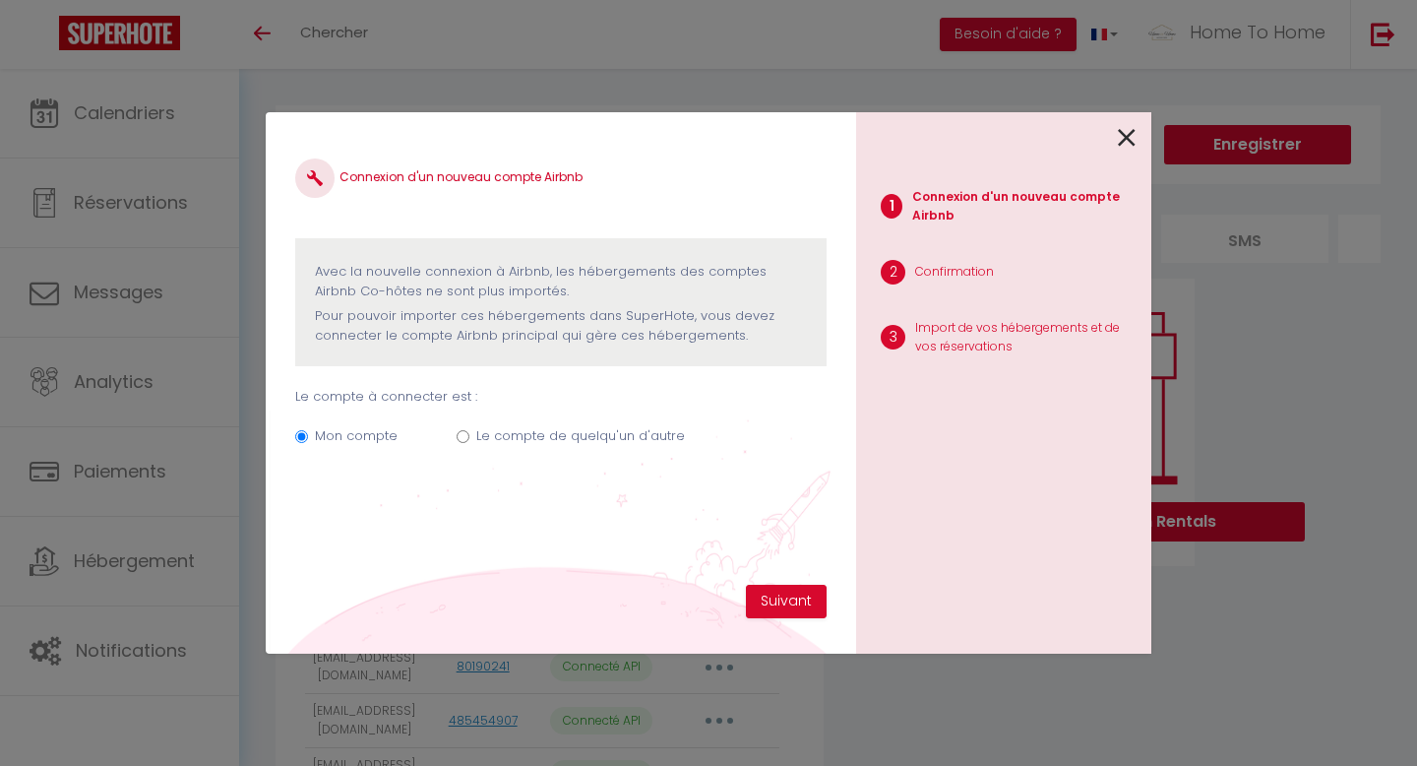
click at [528, 437] on label "Le compte de quelqu'un d'autre" at bounding box center [580, 436] width 209 height 20
click at [470, 437] on input "Le compte de quelqu'un d'autre" at bounding box center [463, 436] width 13 height 13
radio input "true"
radio input "false"
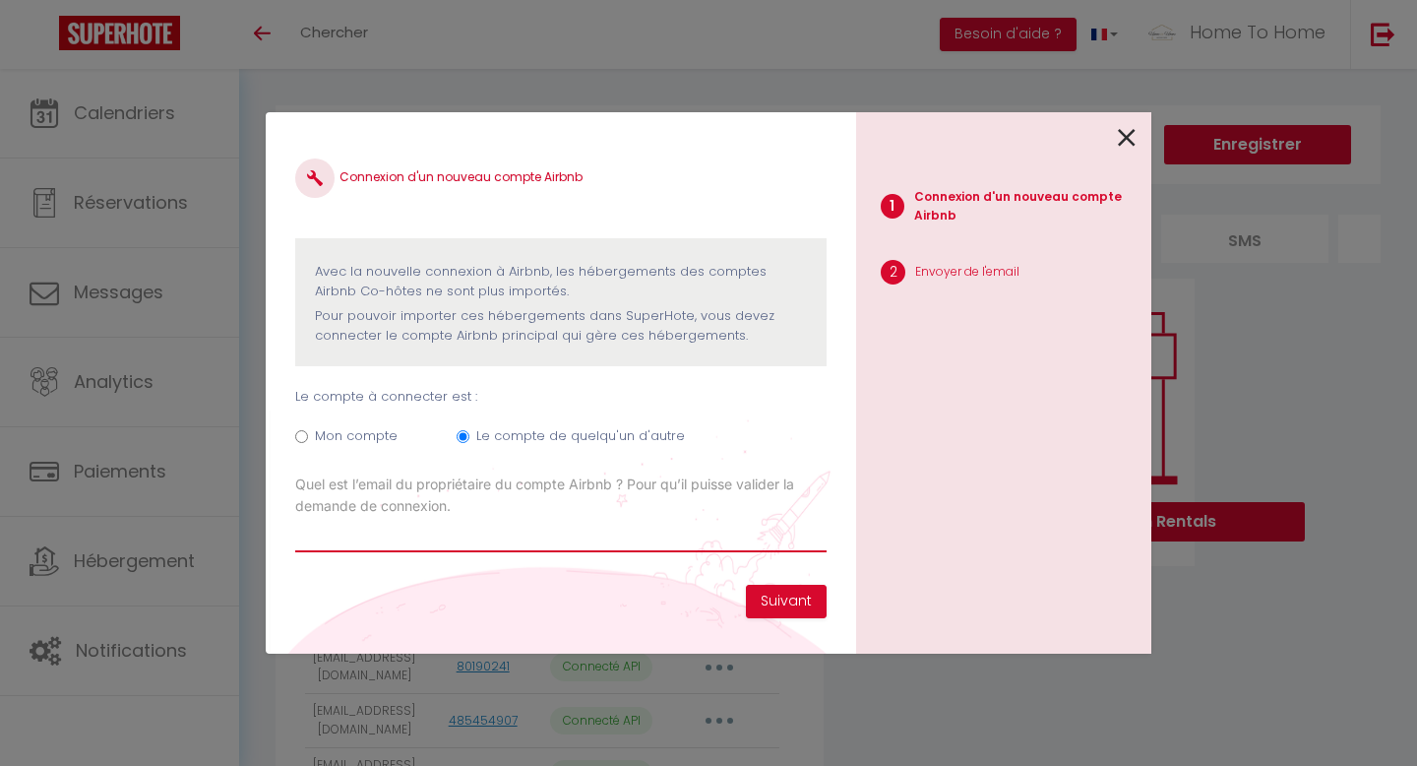
click at [506, 523] on input "Email connexion Airbnb" at bounding box center [561, 534] width 532 height 35
type input "[EMAIL_ADDRESS][DOMAIN_NAME]"
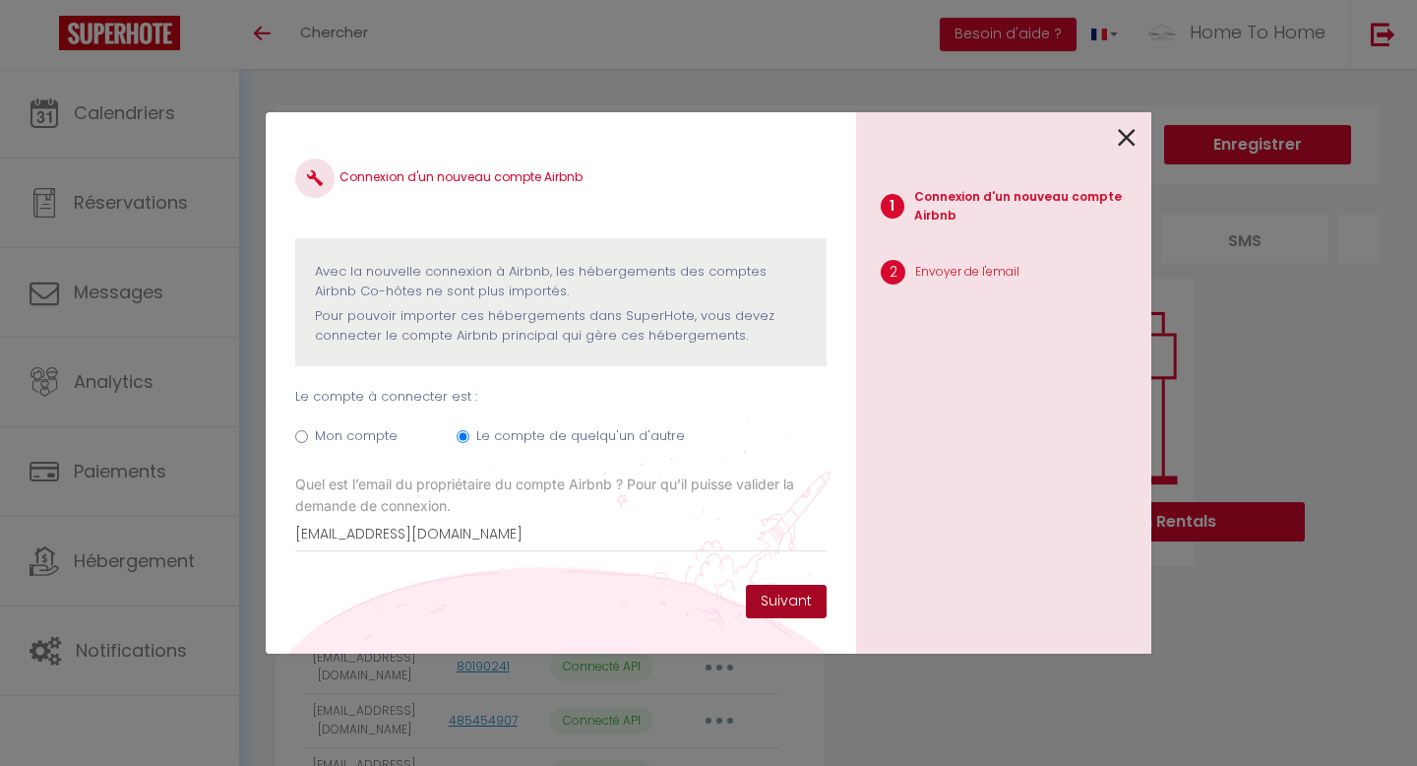
click at [796, 608] on button "Suivant" at bounding box center [786, 601] width 81 height 33
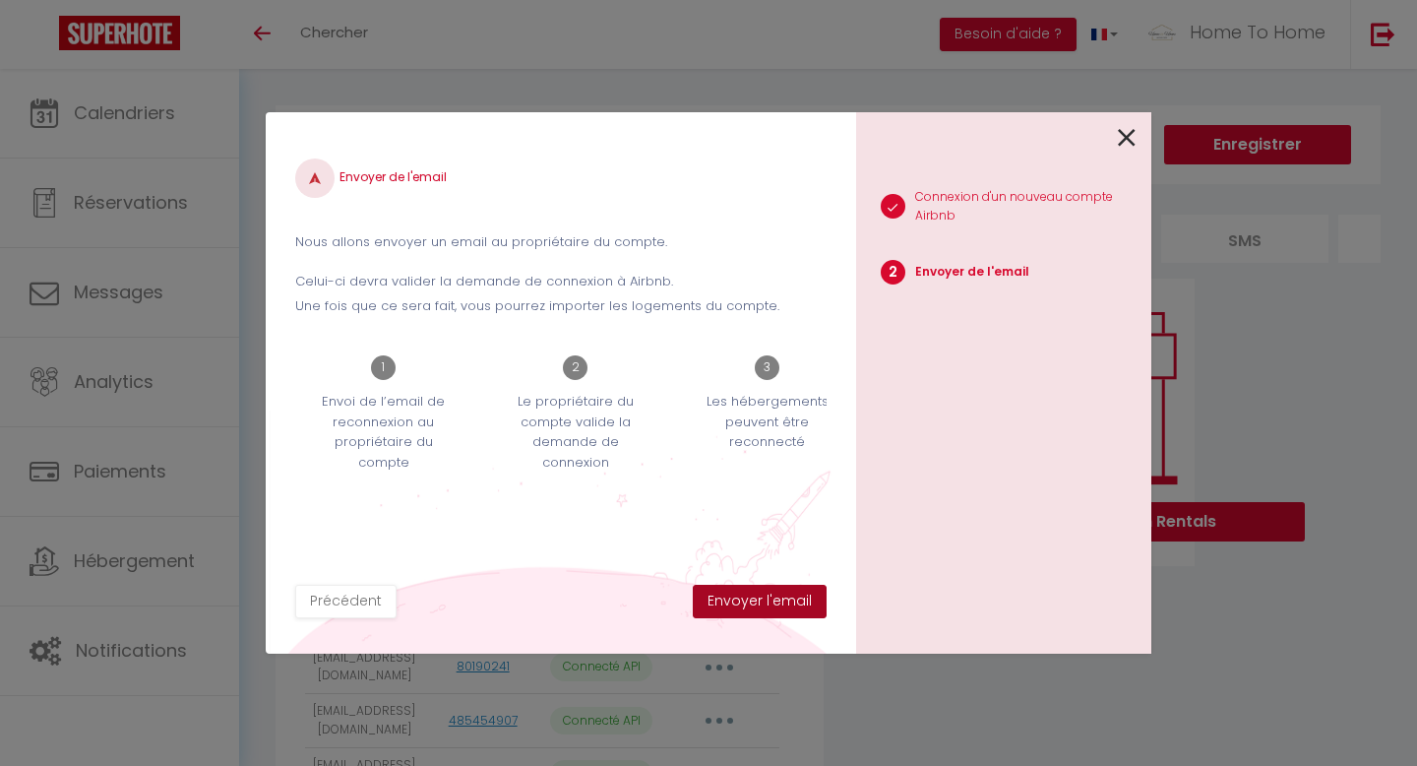
click at [796, 608] on button "Envoyer l'email" at bounding box center [760, 601] width 134 height 33
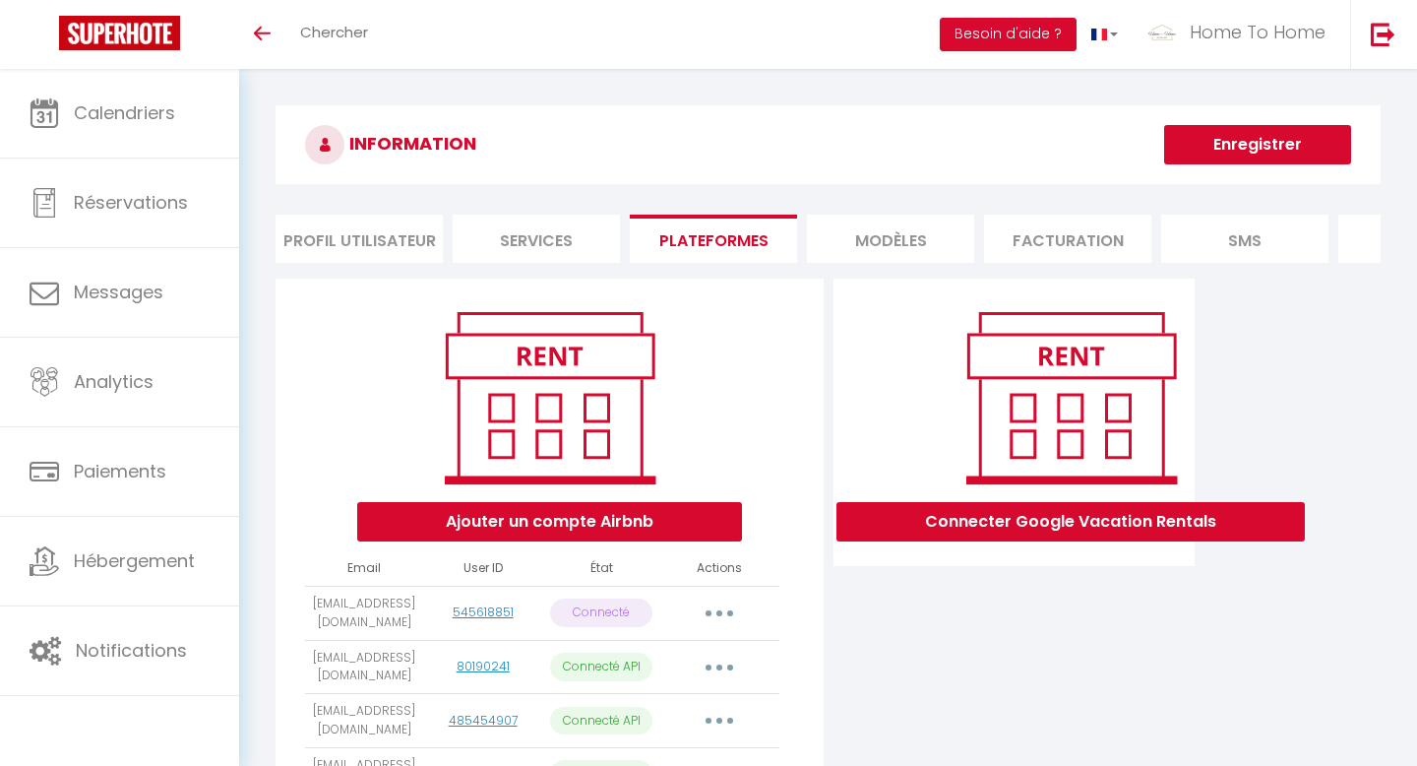
click at [649, 142] on h3 "INFORMATION" at bounding box center [828, 144] width 1105 height 79
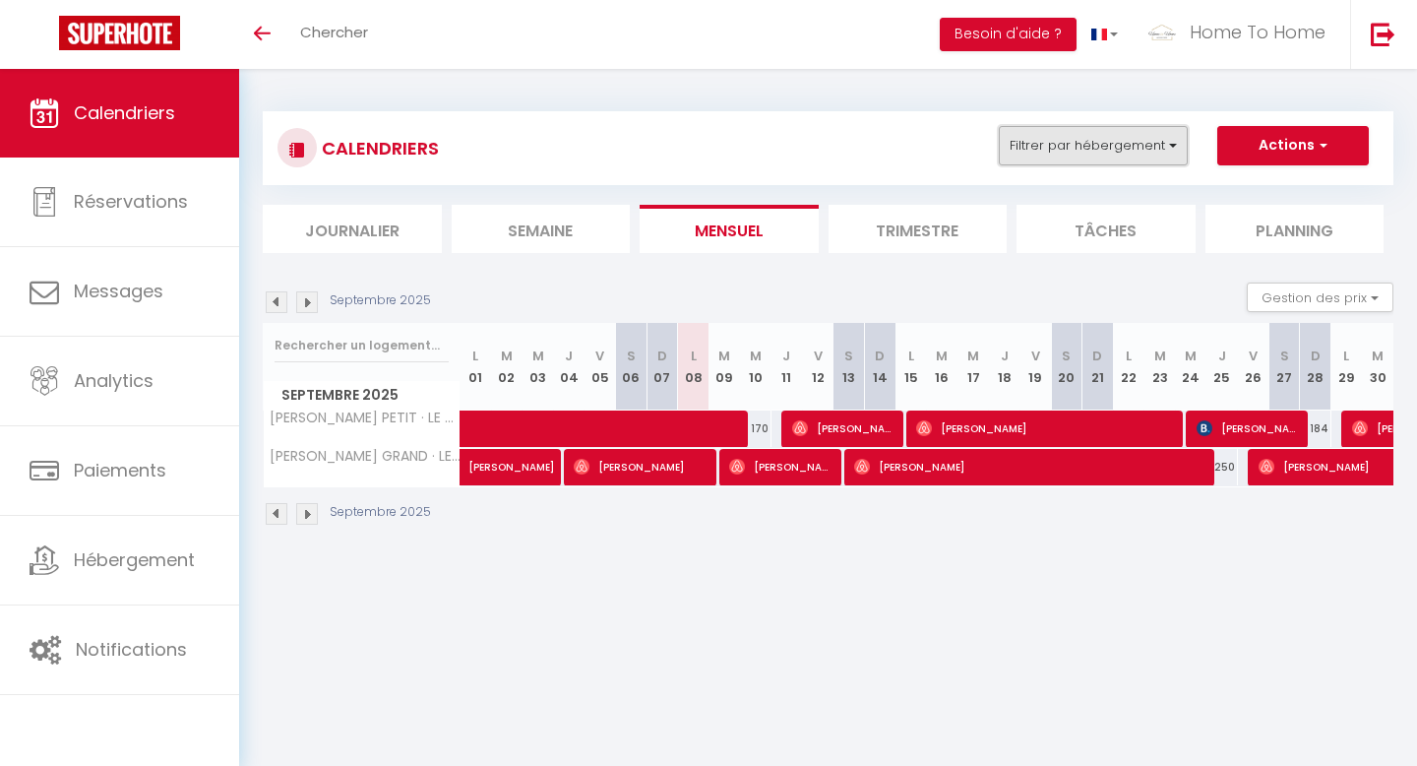
click at [1018, 142] on button "Filtrer par hébergement" at bounding box center [1093, 145] width 189 height 39
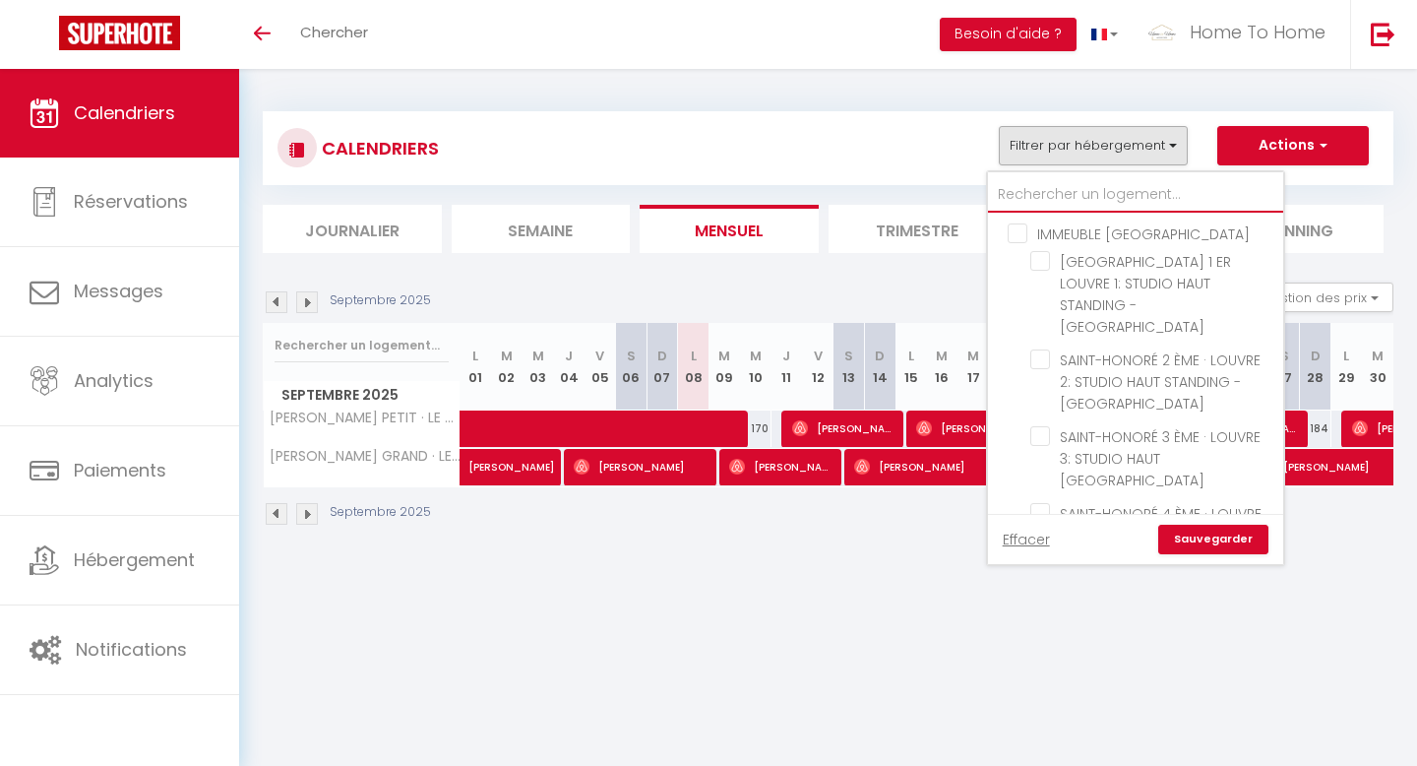
click at [1018, 179] on input "text" at bounding box center [1135, 194] width 295 height 35
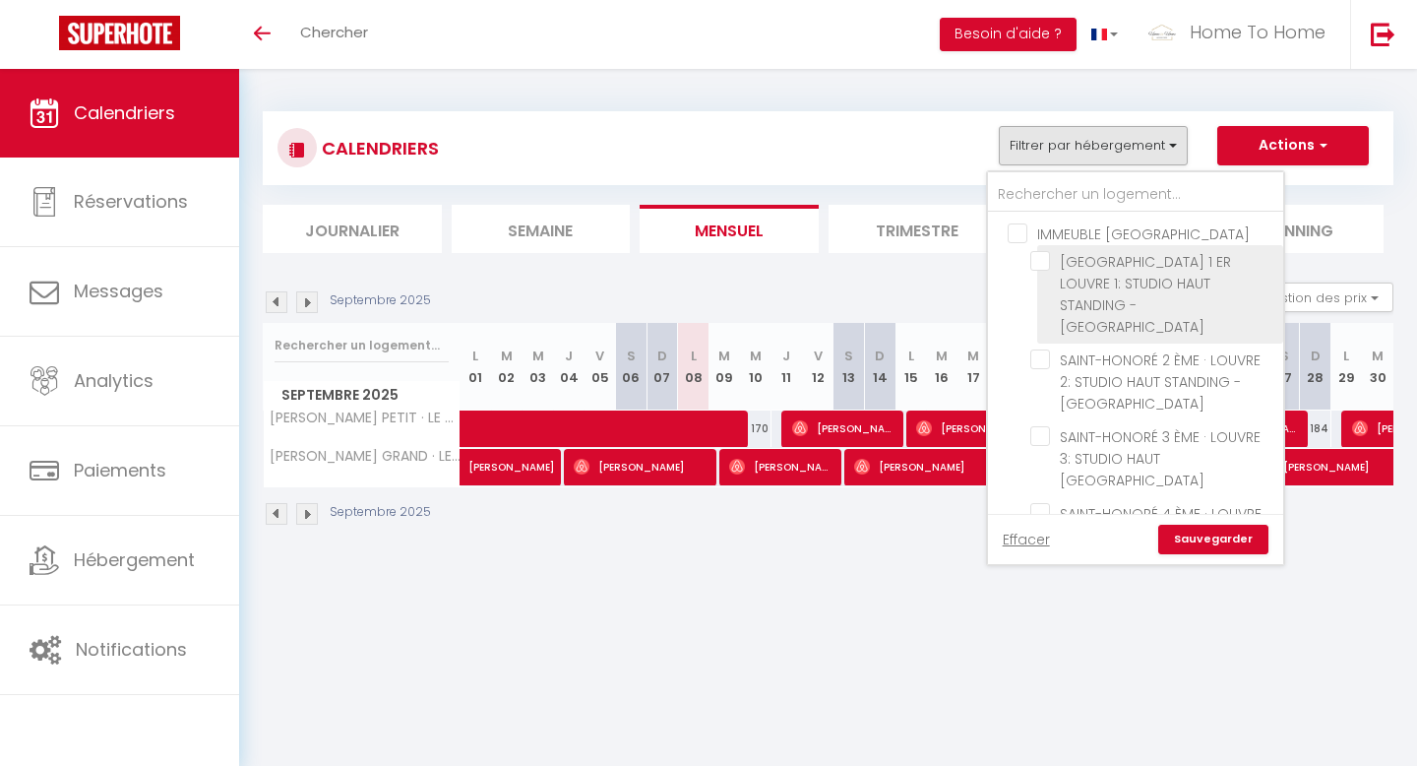
click at [1085, 290] on span "[GEOGRAPHIC_DATA] 1 ER LOUVRE 1: STUDIO HAUT STANDING - [GEOGRAPHIC_DATA]" at bounding box center [1145, 294] width 171 height 85
click at [1085, 271] on input "[GEOGRAPHIC_DATA] 1 ER LOUVRE 1: STUDIO HAUT STANDING - [GEOGRAPHIC_DATA]" at bounding box center [1154, 261] width 246 height 20
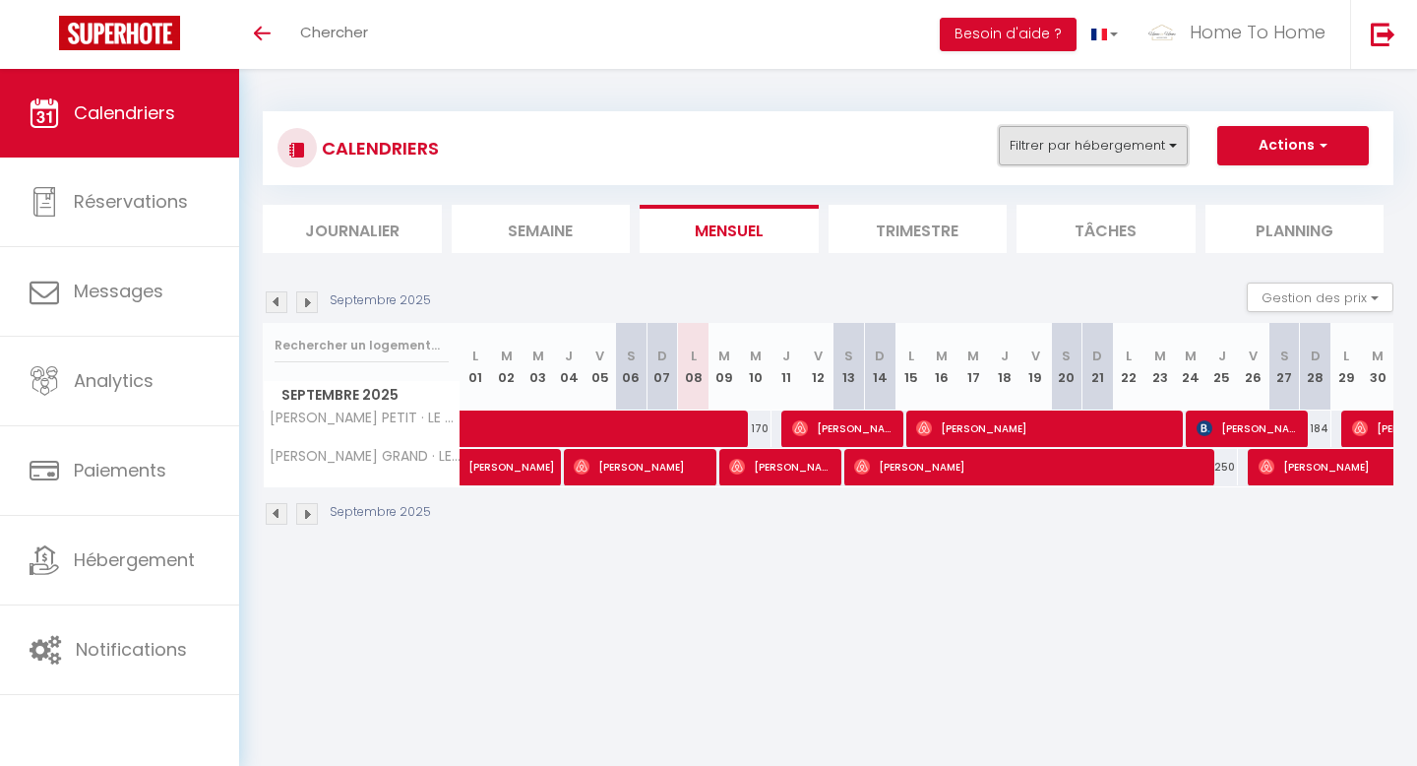
click at [1109, 146] on button "Filtrer par hébergement" at bounding box center [1093, 145] width 189 height 39
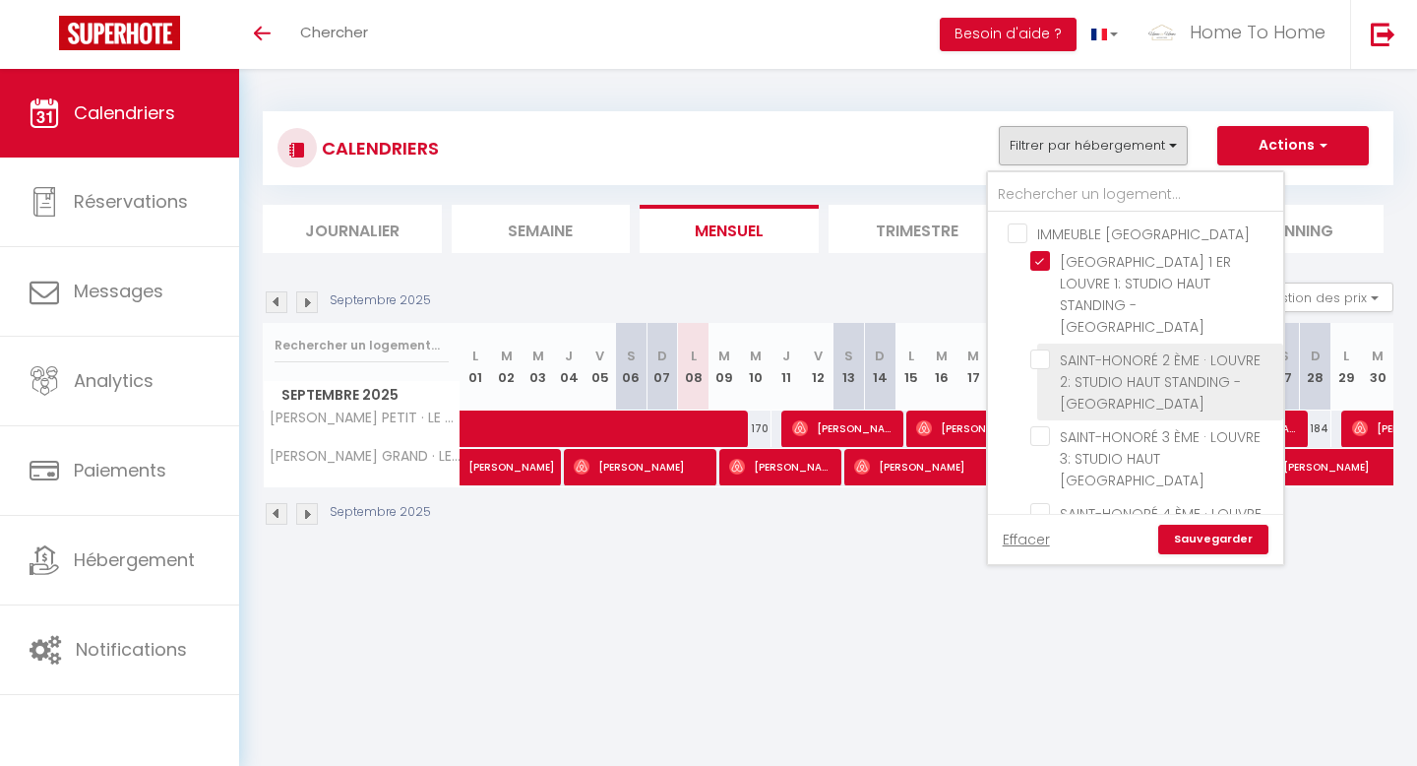
click at [1127, 354] on span "SAINT-HONORÉ 2 ÈME · LOUVRE 2: STUDIO HAUT STANDING - [GEOGRAPHIC_DATA]" at bounding box center [1160, 381] width 201 height 63
click at [1127, 354] on input "SAINT-HONORÉ 2 ÈME · LOUVRE 2: STUDIO HAUT STANDING - [GEOGRAPHIC_DATA]" at bounding box center [1154, 359] width 246 height 20
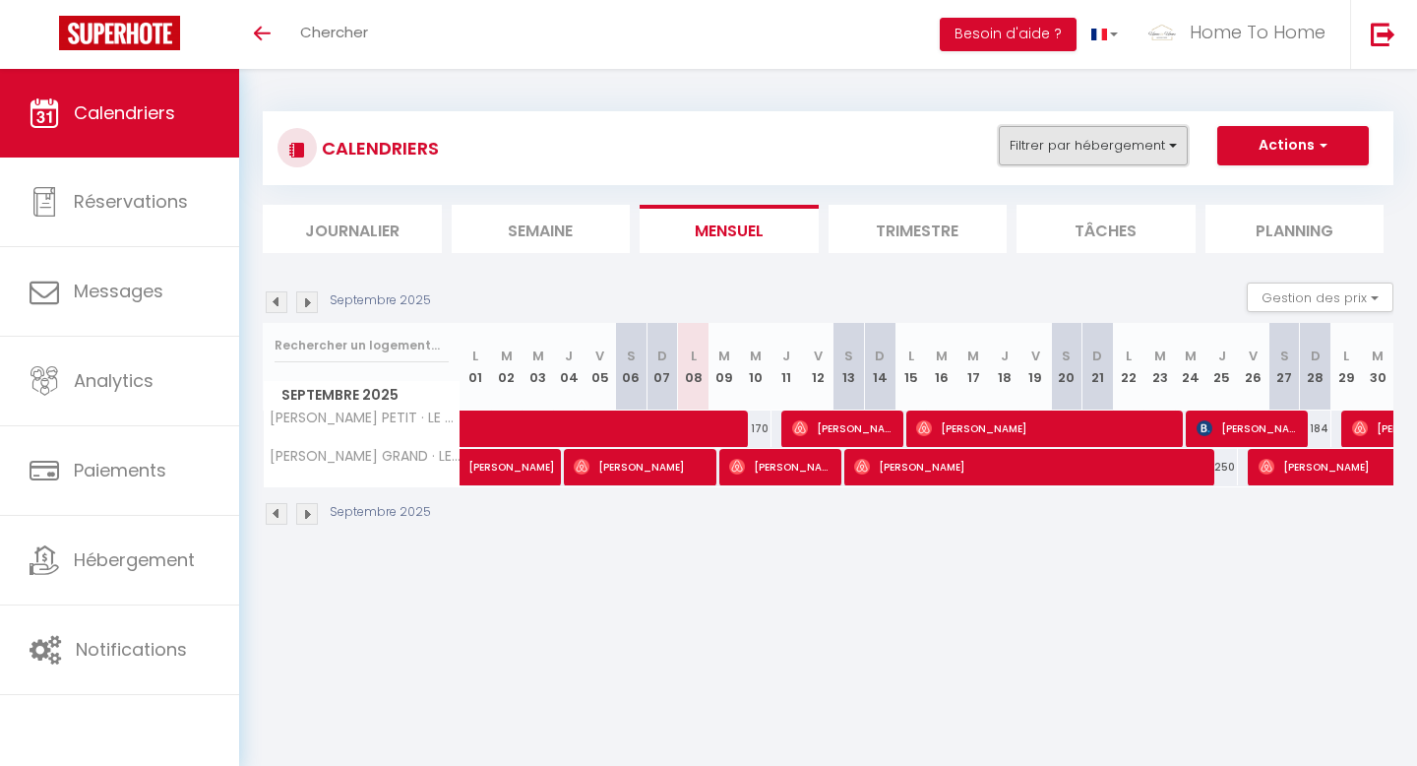
click at [1129, 134] on button "Filtrer par hébergement" at bounding box center [1093, 145] width 189 height 39
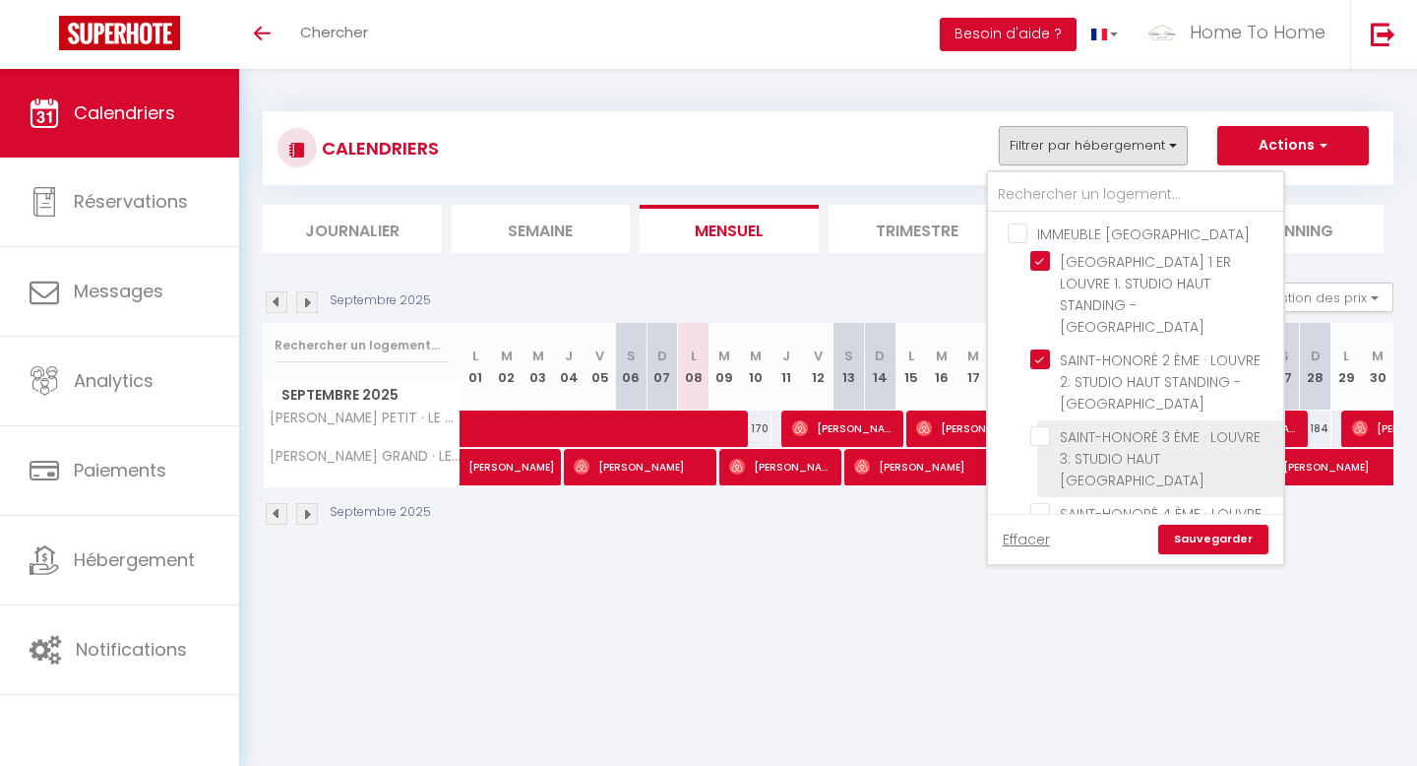
click at [1142, 437] on span "SAINT-HONORÉ 3 ÈME · LOUVRE 3: STUDIO HAUT [GEOGRAPHIC_DATA]" at bounding box center [1160, 458] width 201 height 63
click at [1142, 437] on input "SAINT-HONORÉ 3 ÈME · LOUVRE 3: STUDIO HAUT [GEOGRAPHIC_DATA]" at bounding box center [1154, 436] width 246 height 20
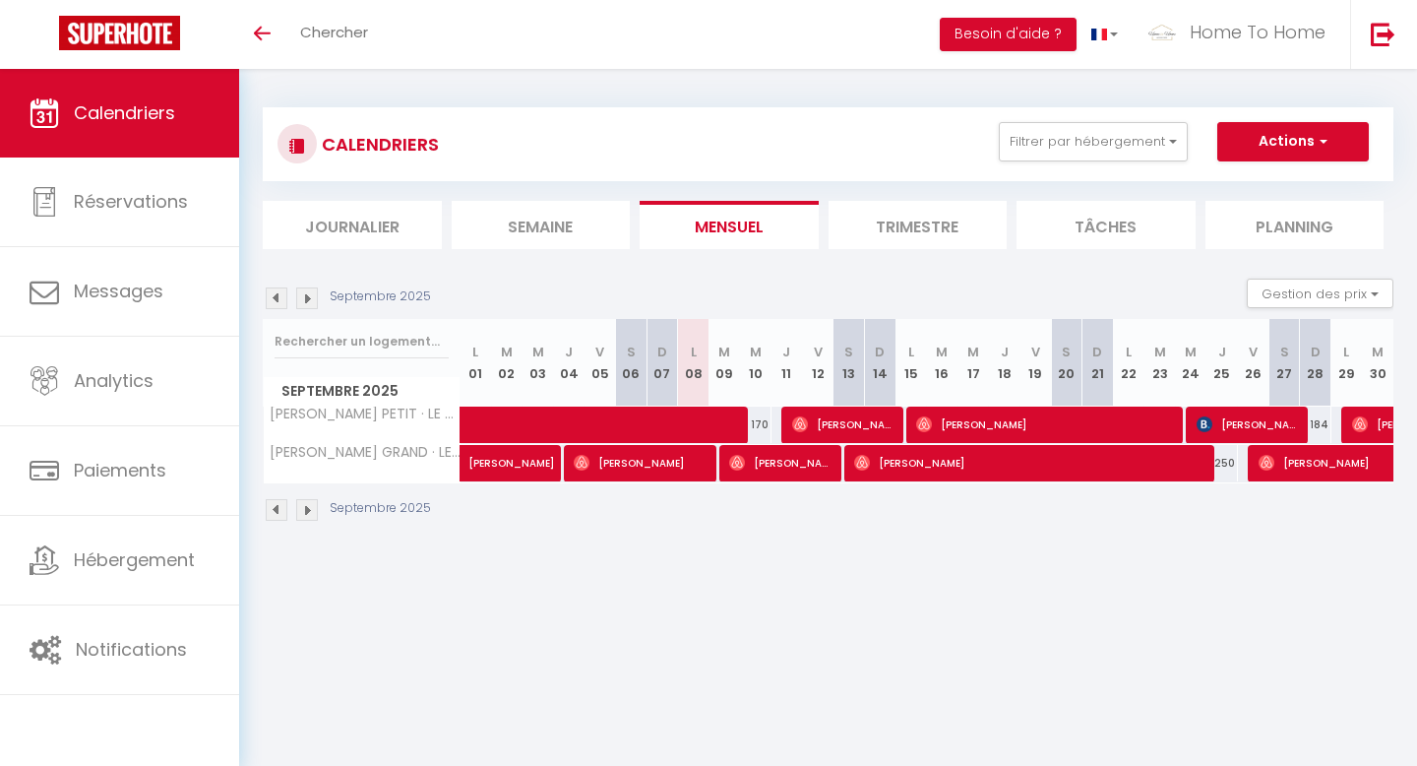
scroll to position [69, 0]
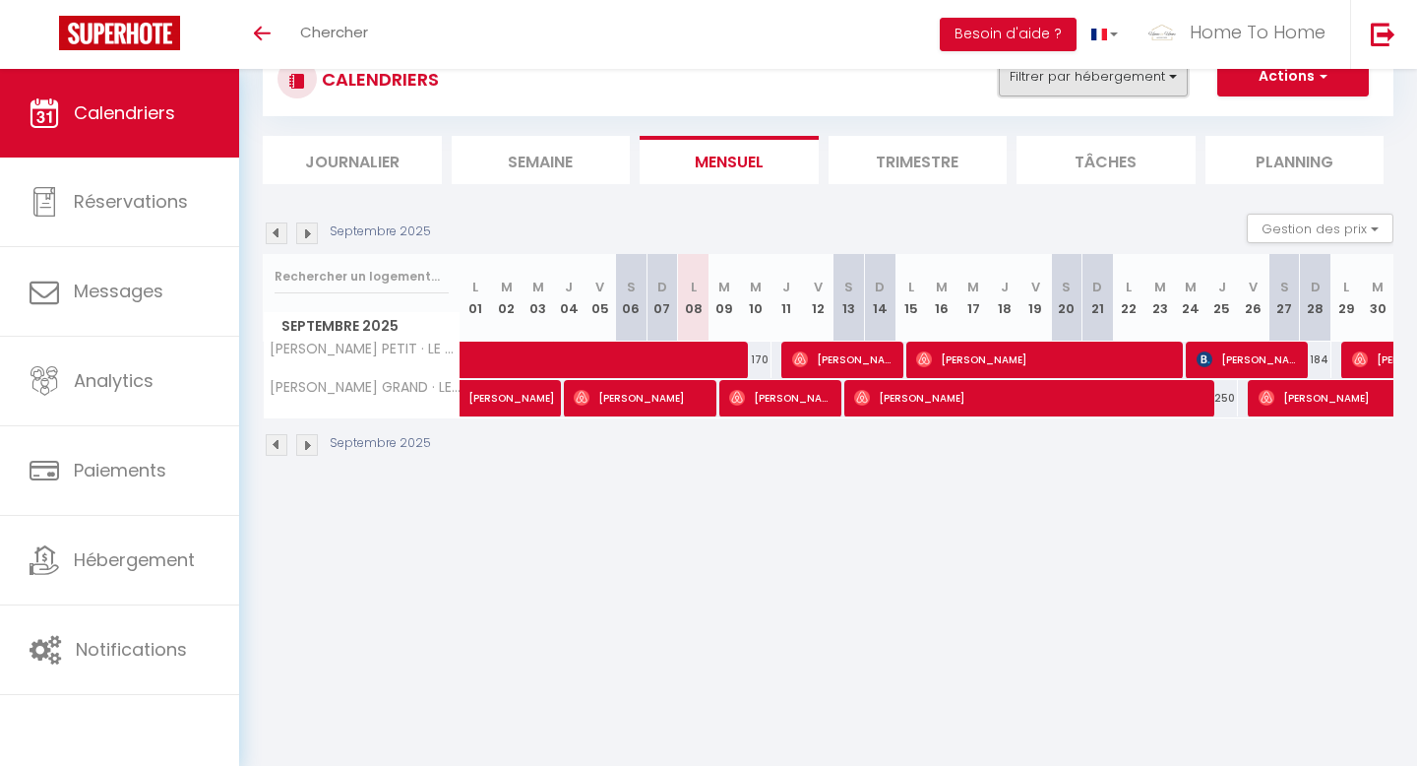
click at [1099, 92] on button "Filtrer par hébergement" at bounding box center [1093, 76] width 189 height 39
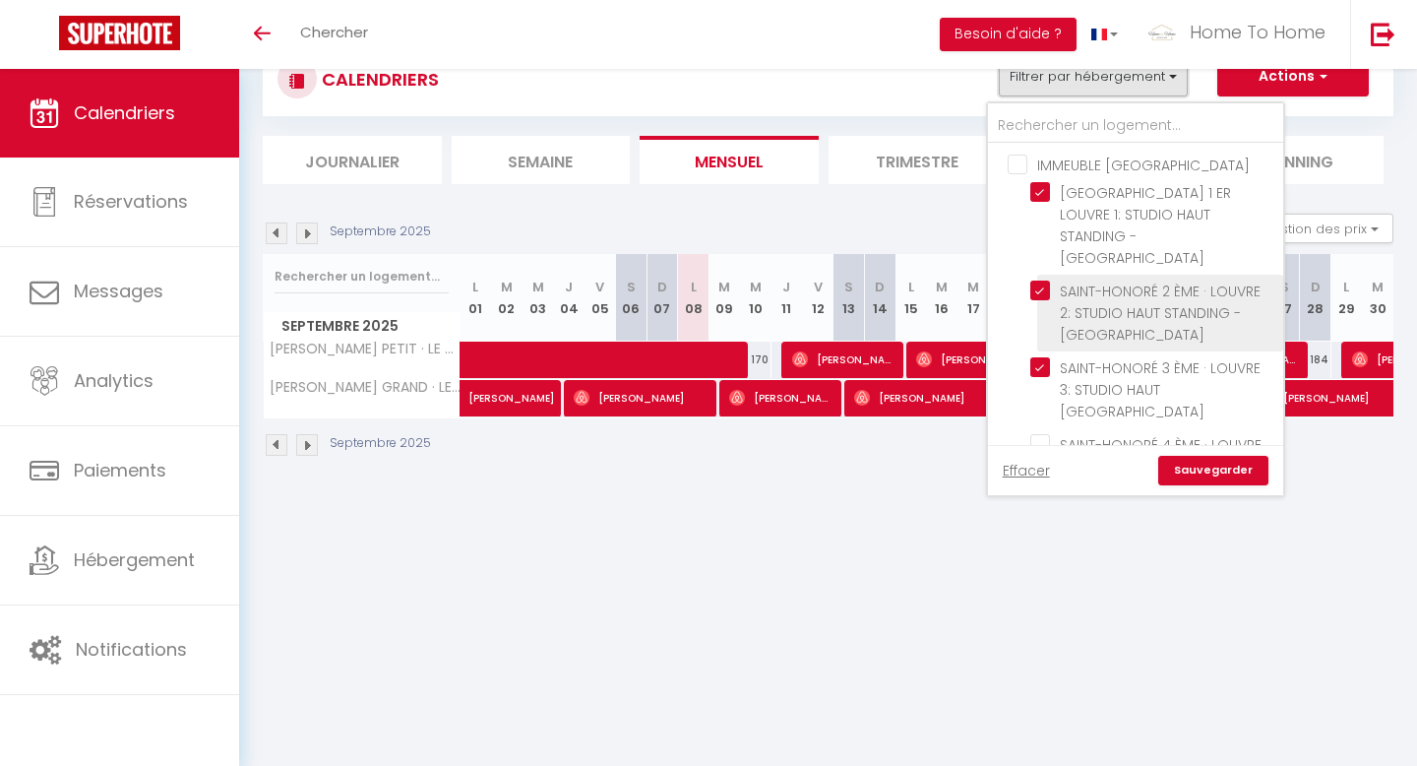
scroll to position [64, 0]
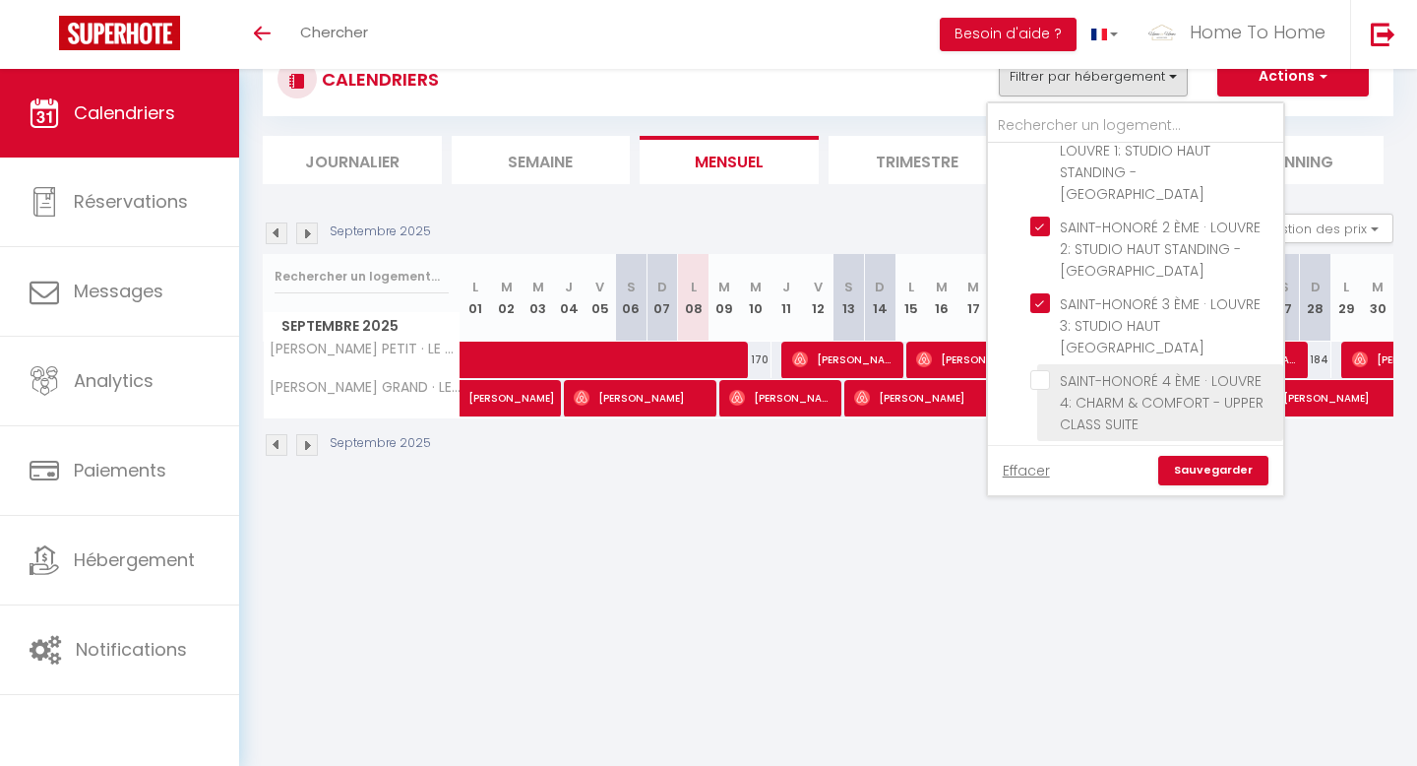
click at [1122, 378] on span "SAINT-HONORÉ 4 ÈME · LOUVRE 4: CHARM & COMFORT - UPPER CLASS SUITE" at bounding box center [1162, 402] width 204 height 63
click at [1122, 378] on input "SAINT-HONORÉ 4 ÈME · LOUVRE 4: CHARM & COMFORT - UPPER CLASS SUITE" at bounding box center [1154, 380] width 246 height 20
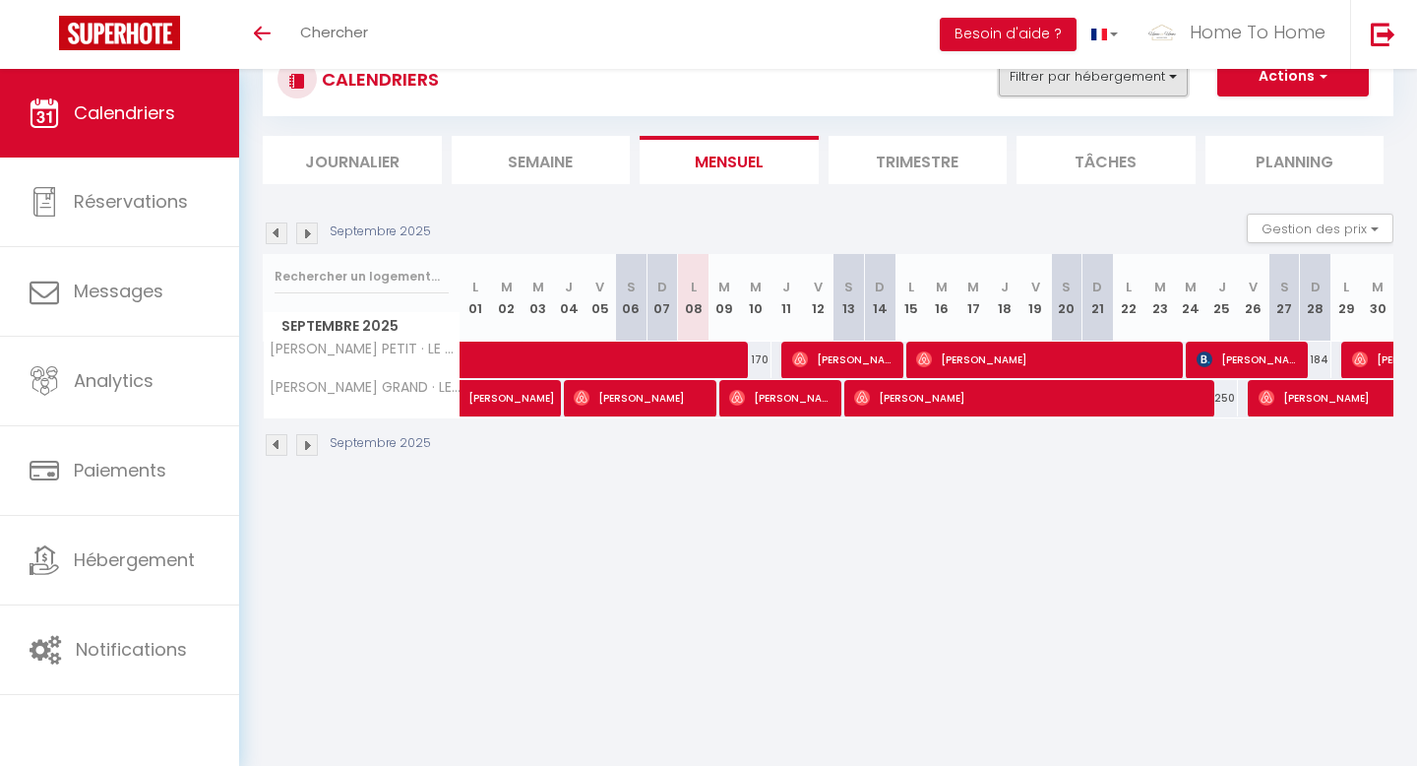
click at [1156, 85] on button "Filtrer par hébergement" at bounding box center [1093, 76] width 189 height 39
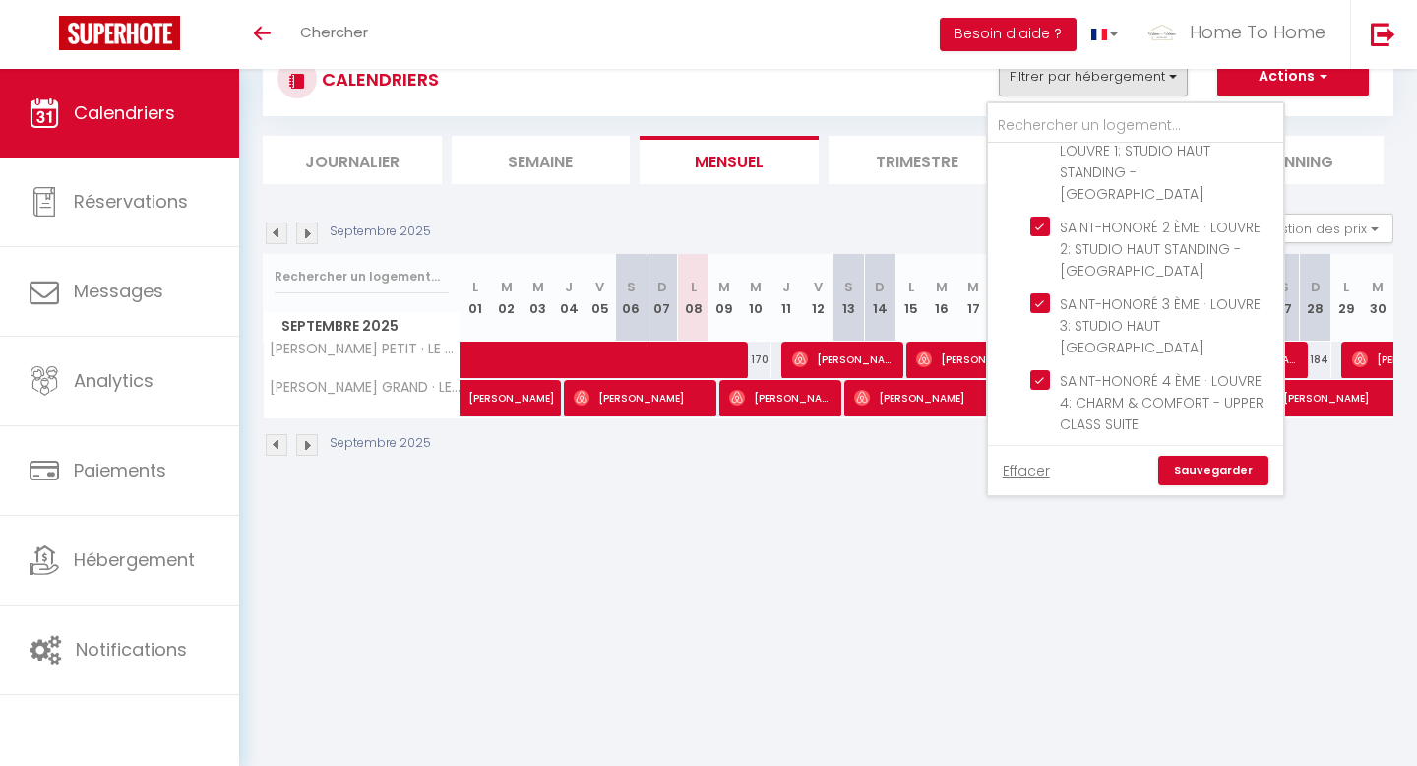
click at [1245, 483] on link "Sauvegarder" at bounding box center [1214, 471] width 110 height 30
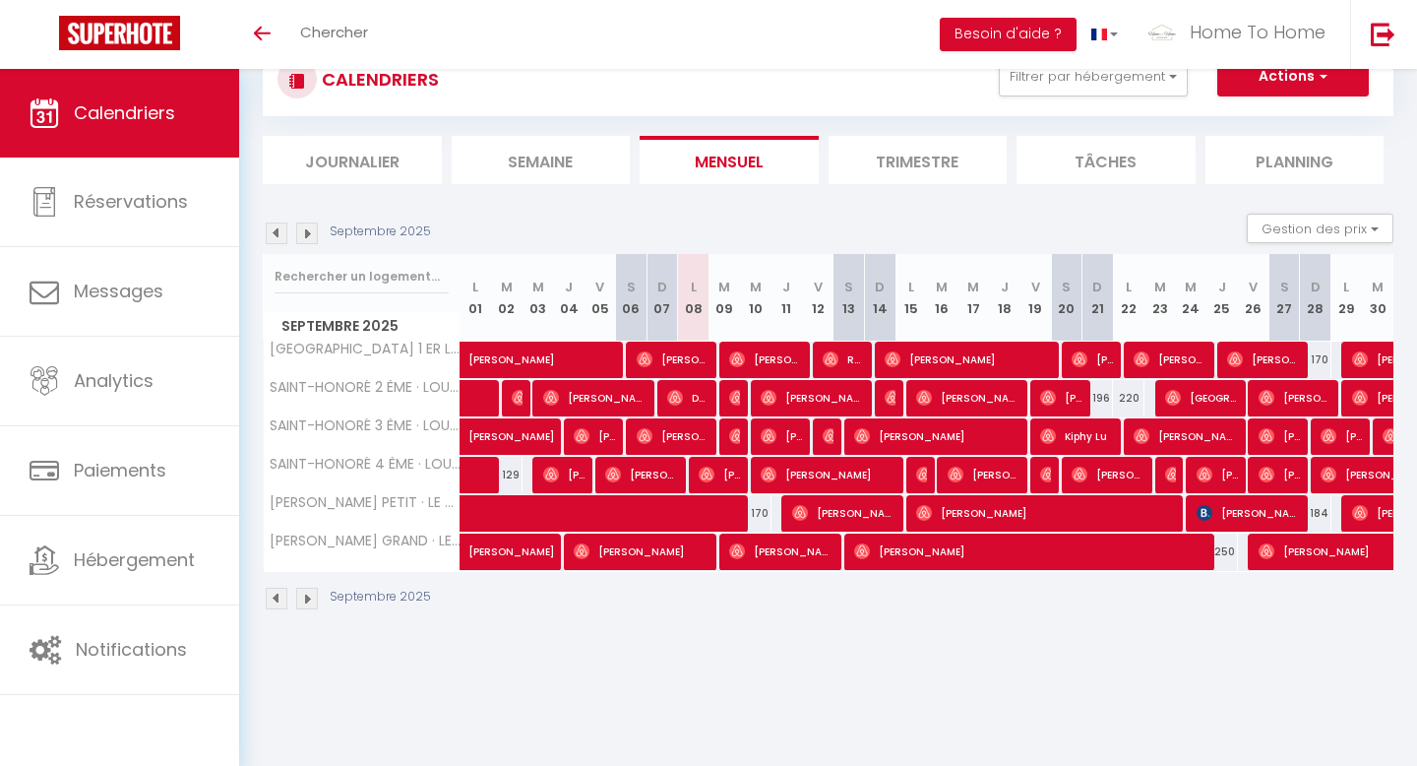
click at [313, 231] on img at bounding box center [307, 233] width 22 height 22
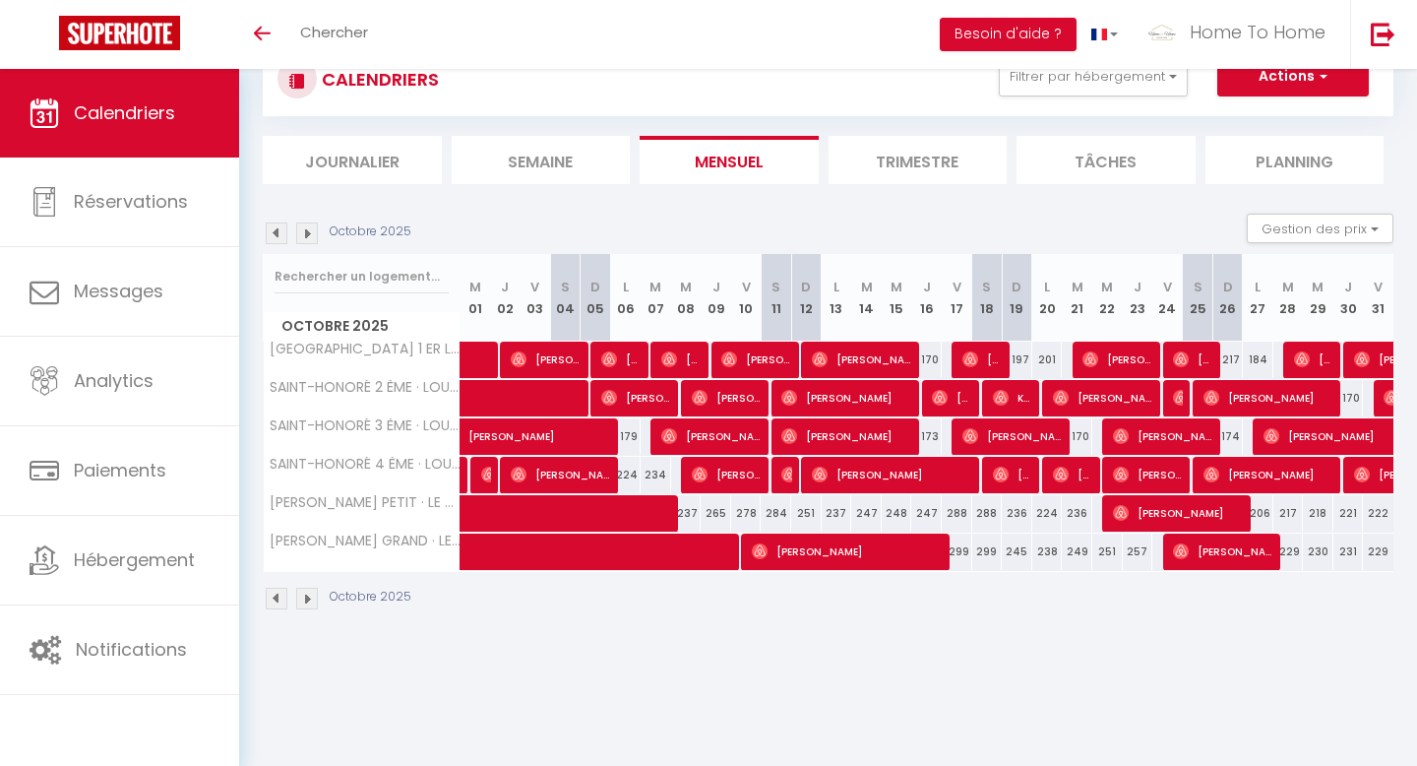
click at [313, 231] on img at bounding box center [307, 233] width 22 height 22
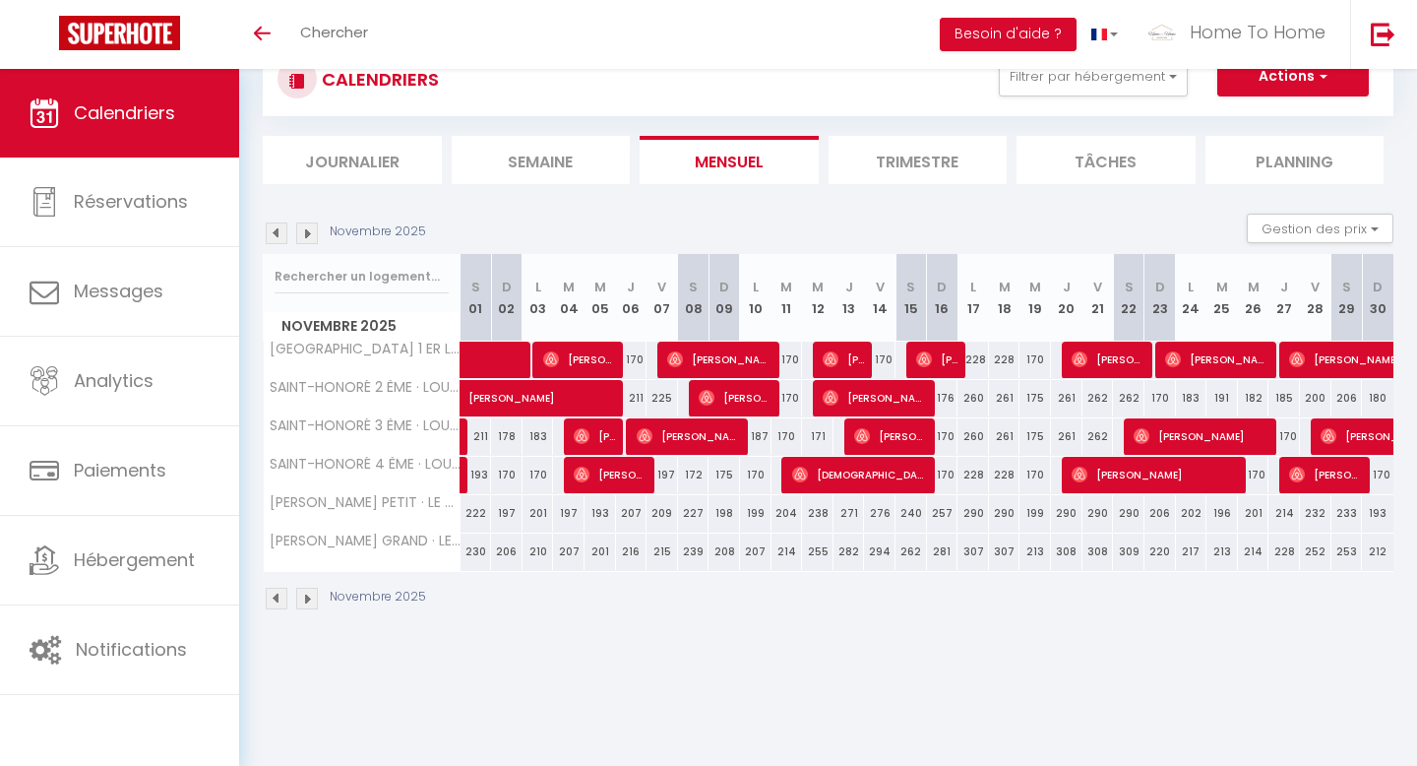
click at [313, 231] on img at bounding box center [307, 233] width 22 height 22
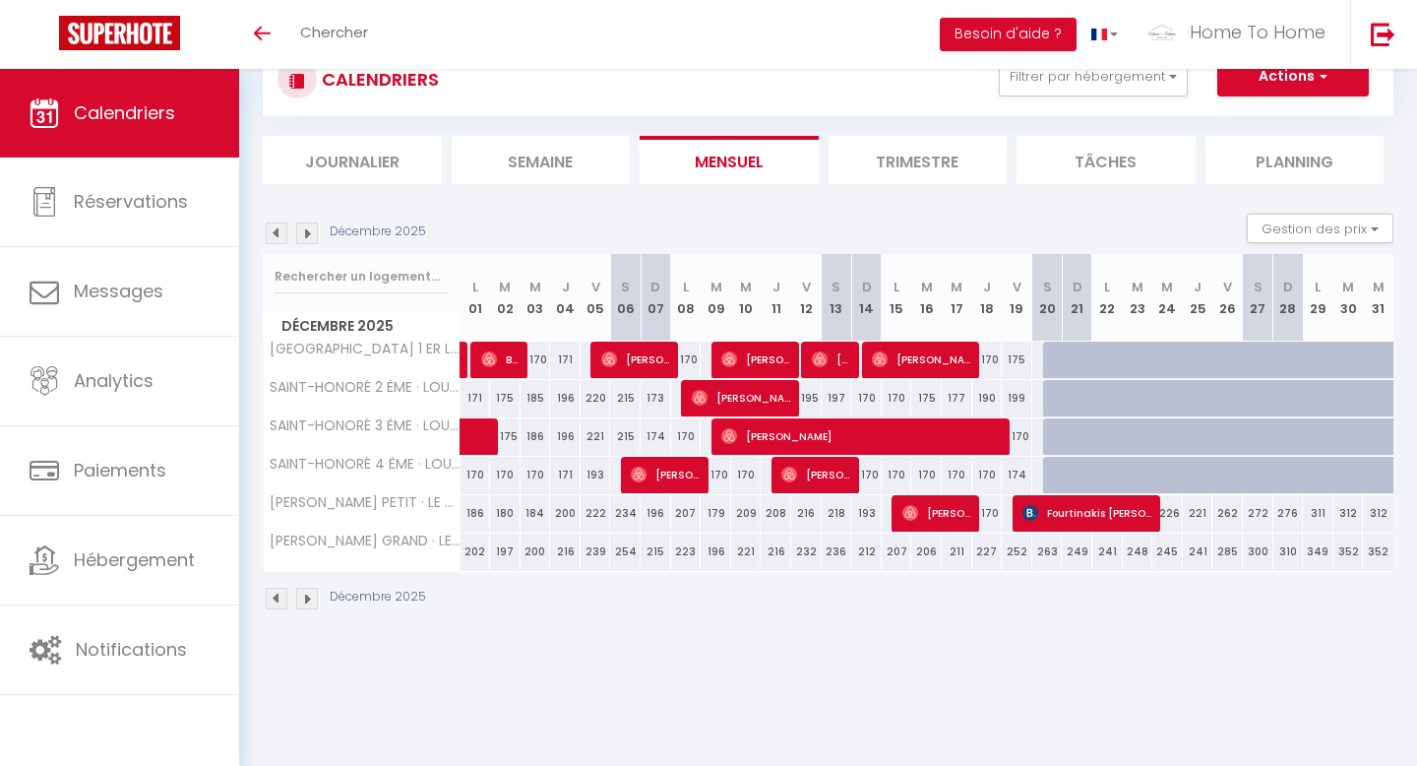
click at [1046, 361] on div at bounding box center [1058, 360] width 31 height 37
type input "186"
type input "Sam 20 Décembre 2025"
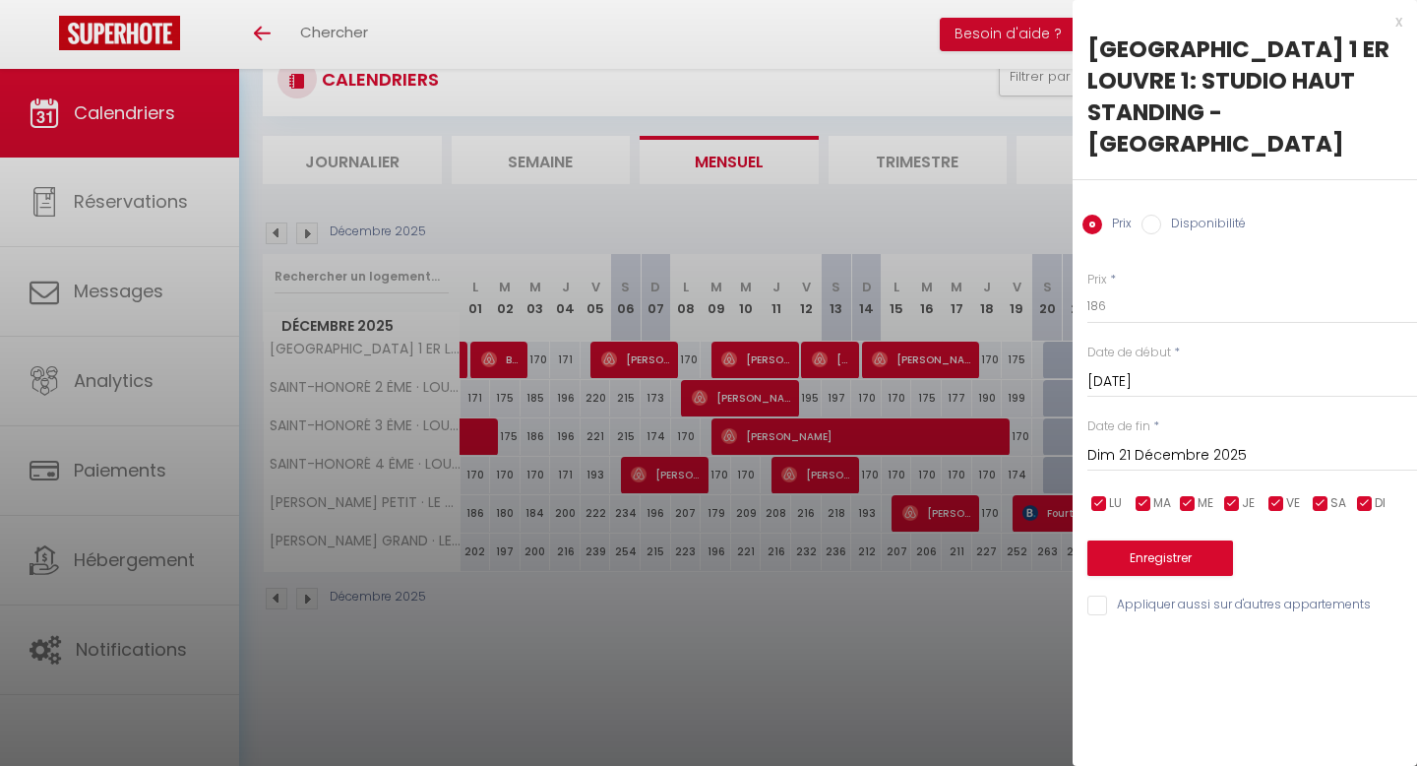
click at [1195, 460] on input "Dim 21 Décembre 2025" at bounding box center [1253, 456] width 330 height 26
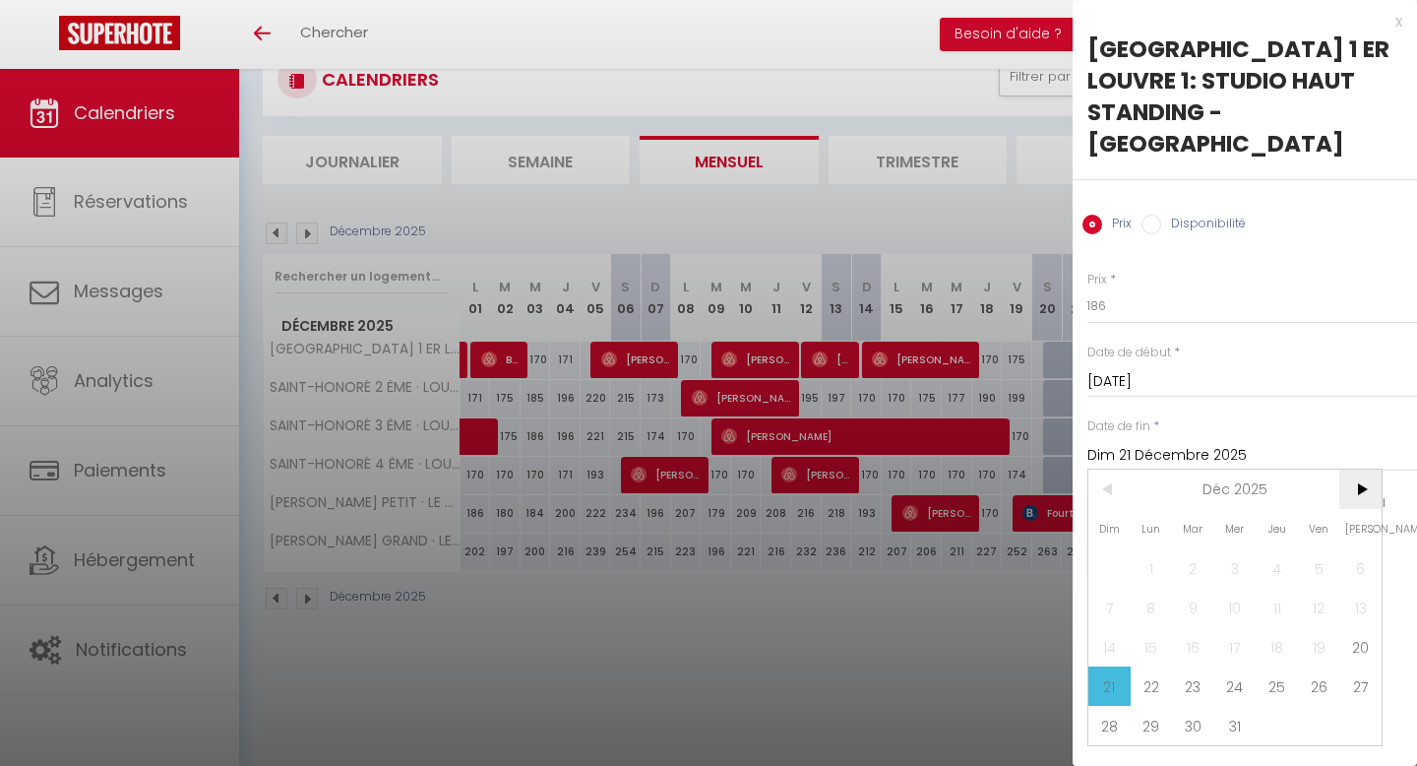
click at [1369, 493] on span ">" at bounding box center [1361, 489] width 42 height 39
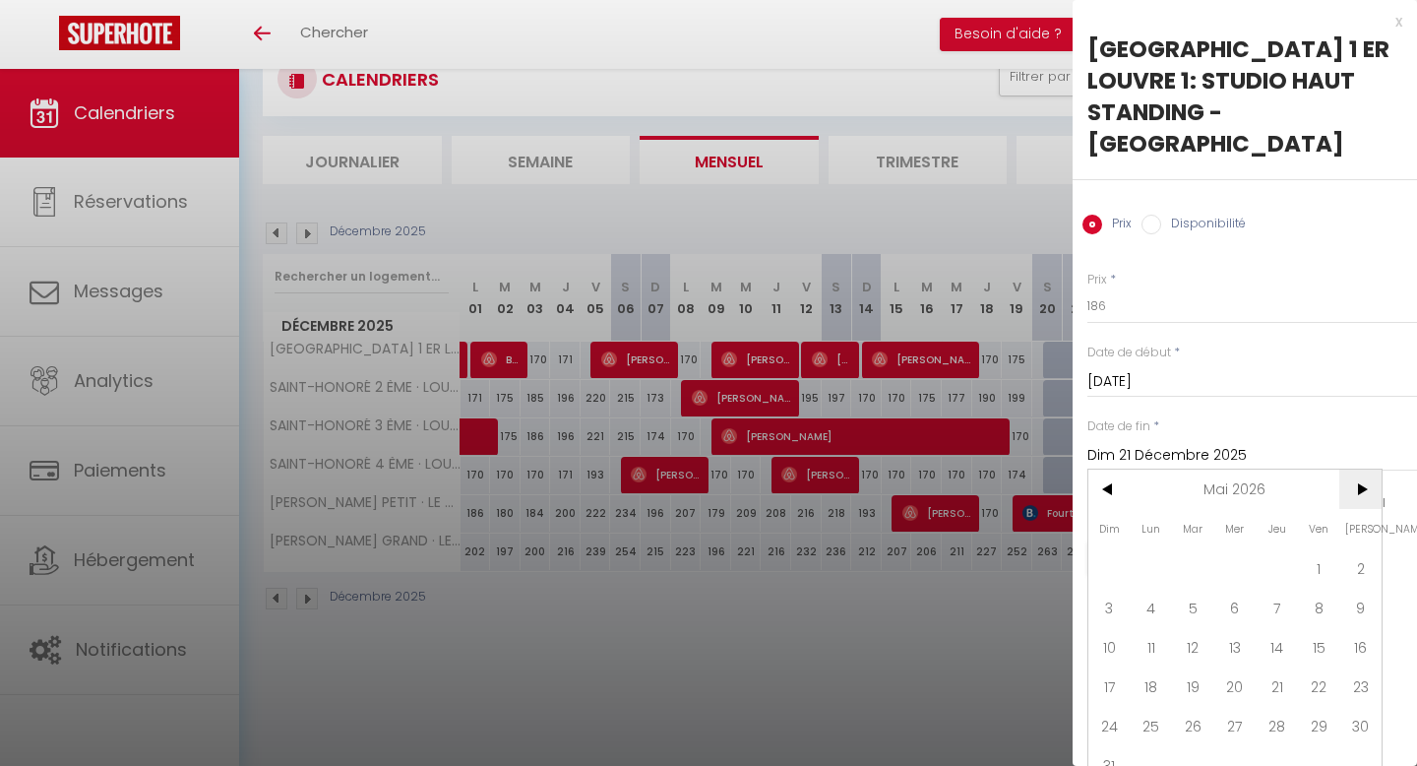
click at [1369, 493] on span ">" at bounding box center [1361, 489] width 42 height 39
click at [1246, 722] on span "30" at bounding box center [1236, 725] width 42 height 39
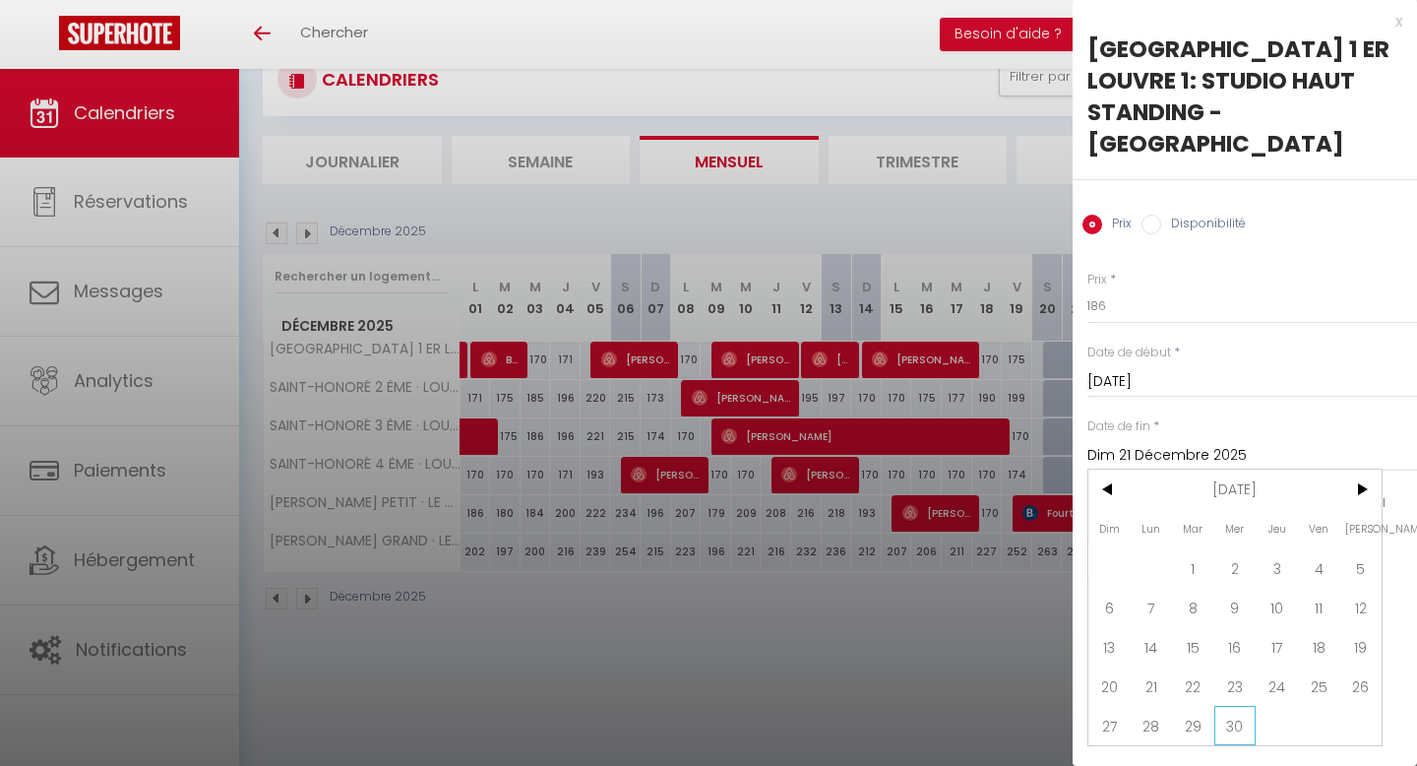
type input "Mer 30 Septembre 2026"
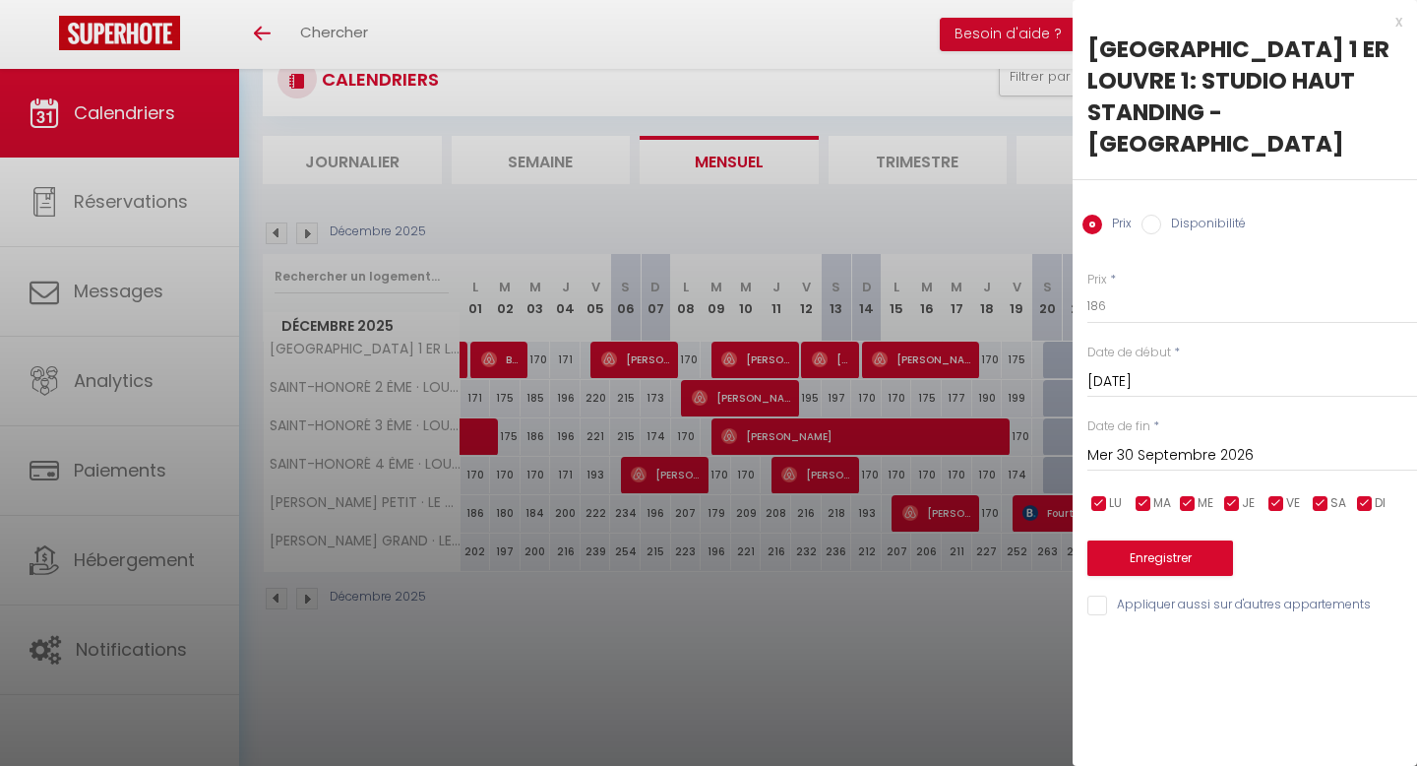
click at [1174, 223] on label "Disponibilité" at bounding box center [1204, 226] width 85 height 22
click at [1162, 223] on input "Disponibilité" at bounding box center [1152, 225] width 20 height 20
radio input "true"
radio input "false"
click at [1191, 539] on div "Enregistrer" at bounding box center [1253, 548] width 330 height 60
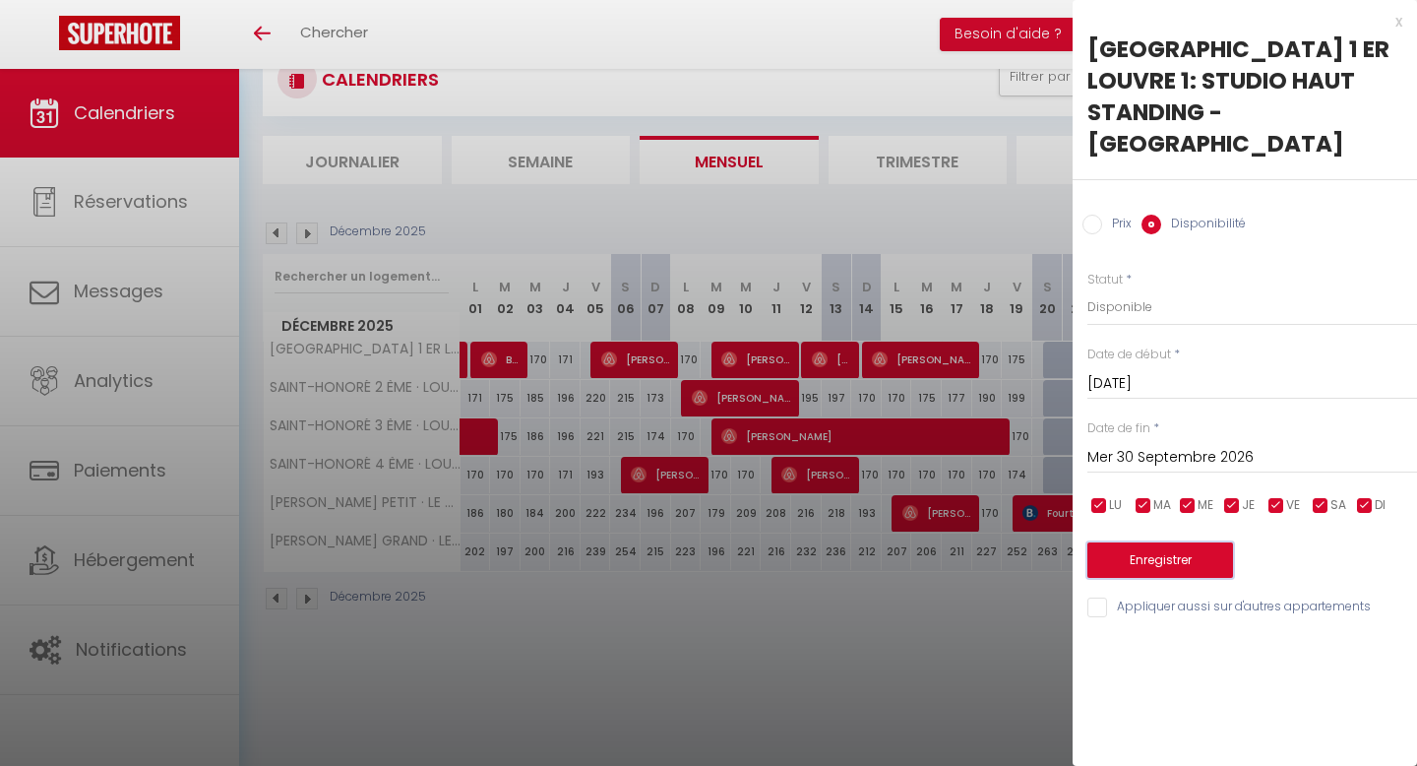
click at [1191, 552] on button "Enregistrer" at bounding box center [1161, 559] width 146 height 35
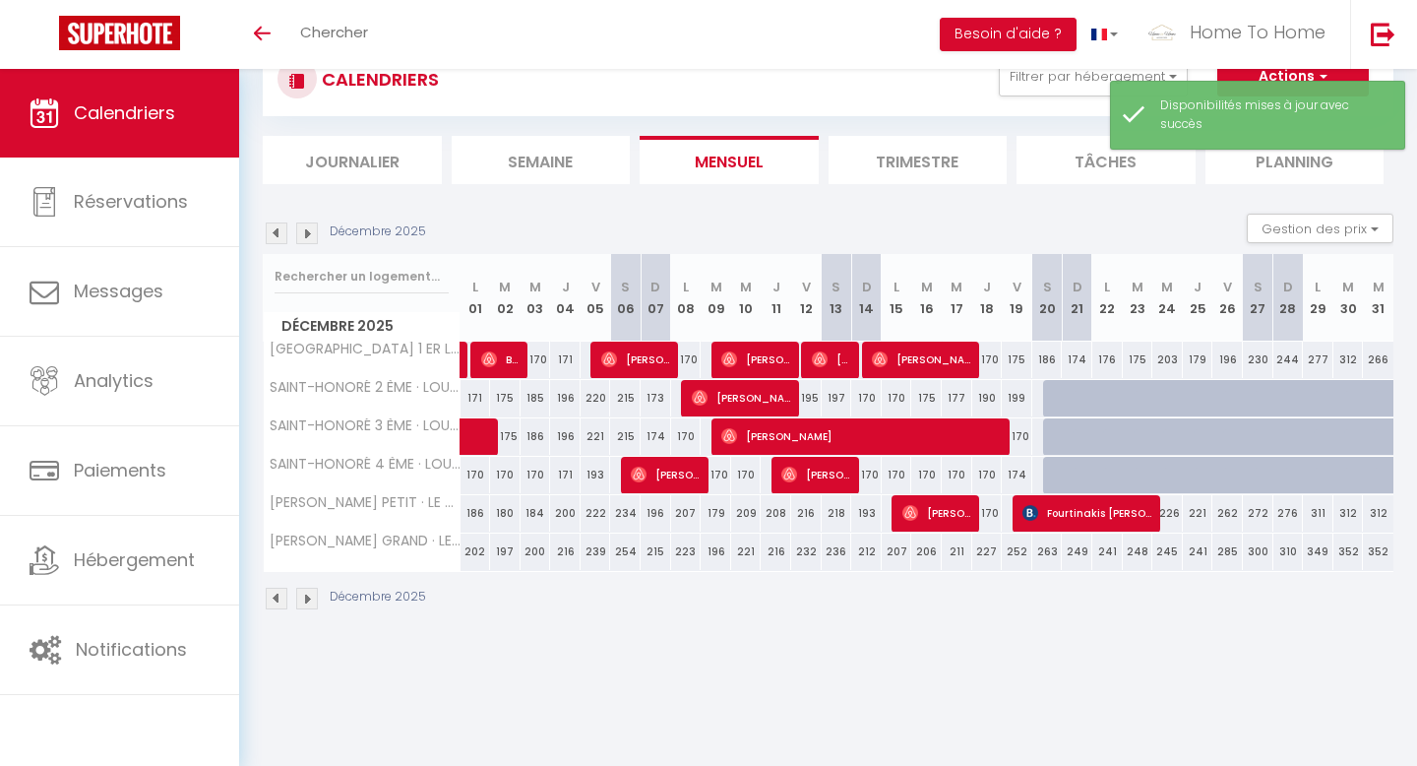
click at [1049, 395] on div at bounding box center [1058, 398] width 31 height 37
select select "1"
type input "Sam 20 Décembre 2025"
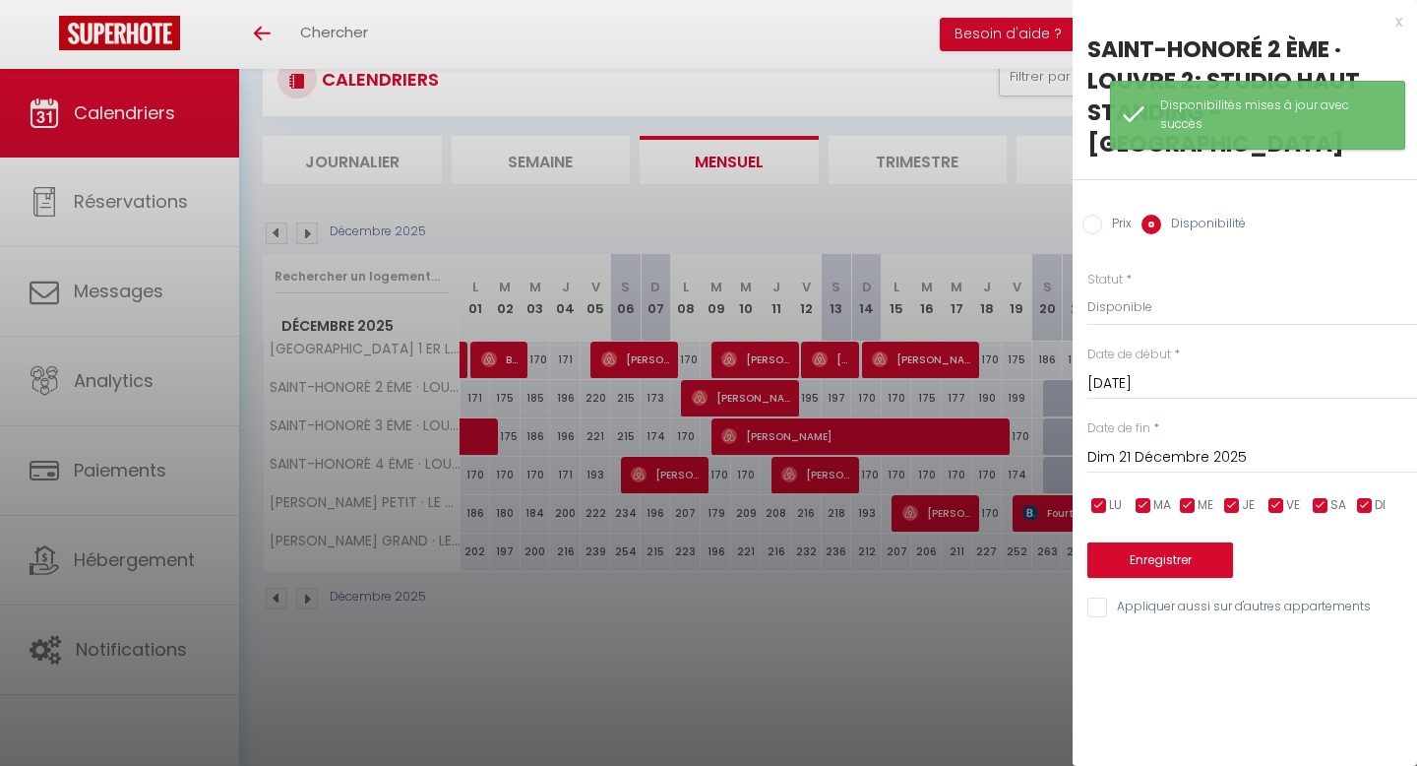
click at [1228, 461] on input "Dim 21 Décembre 2025" at bounding box center [1253, 458] width 330 height 26
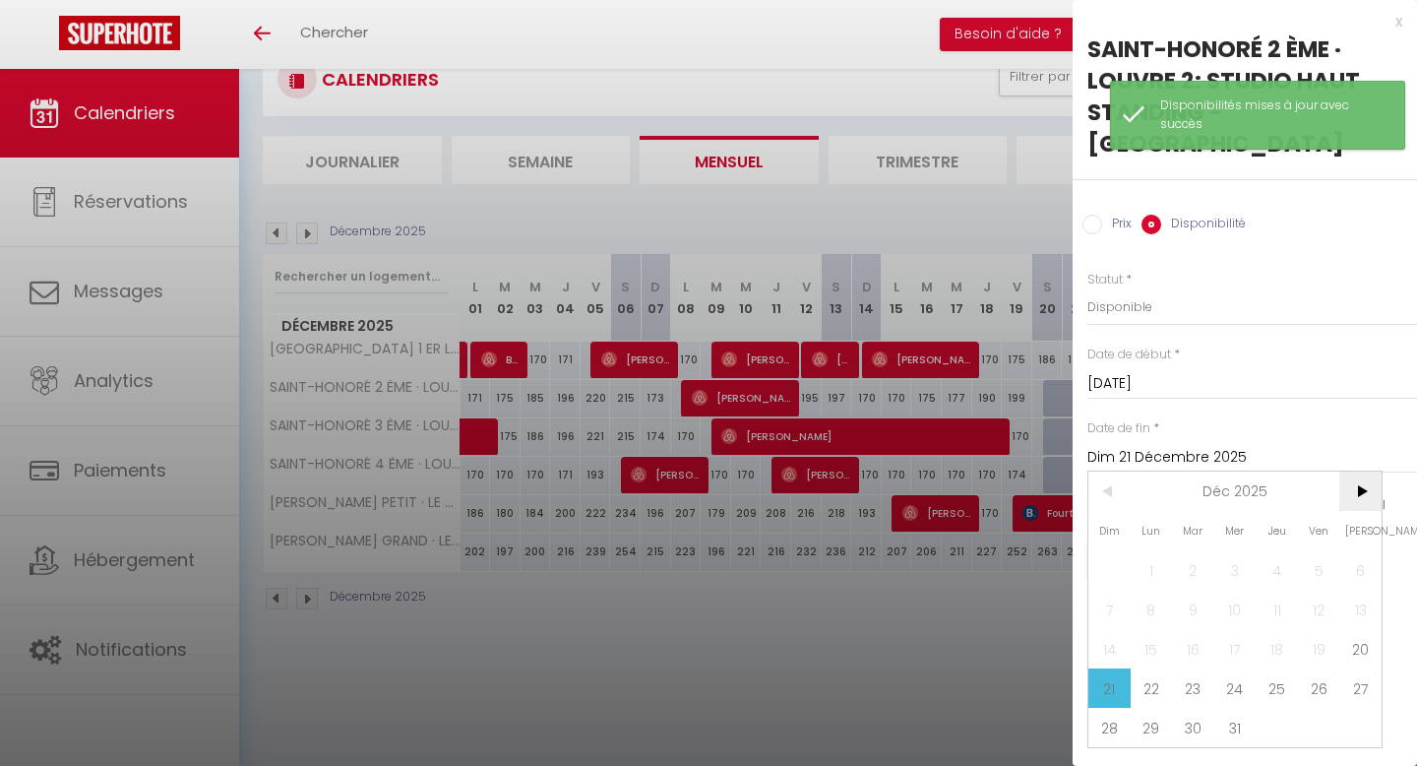
click at [1351, 489] on span ">" at bounding box center [1361, 490] width 42 height 39
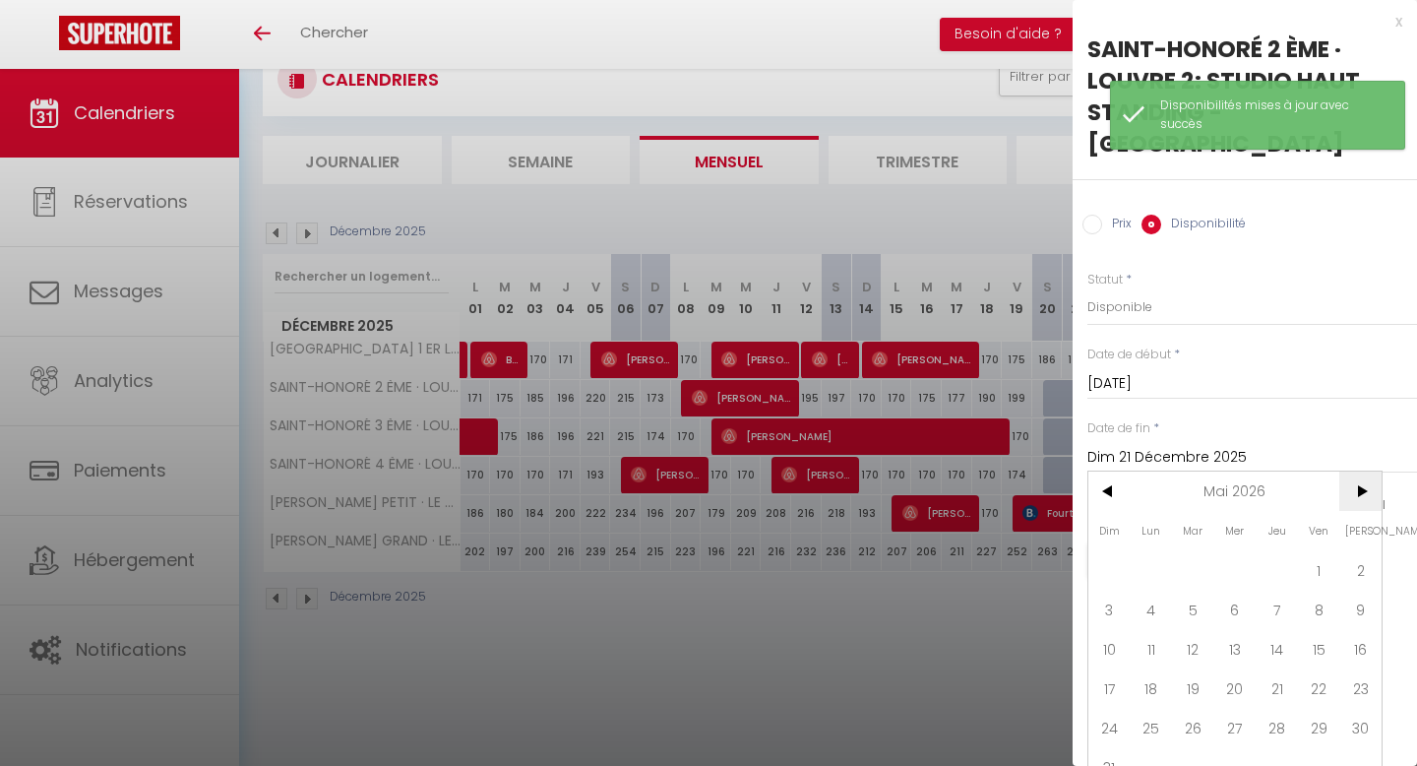
click at [1351, 489] on span ">" at bounding box center [1361, 490] width 42 height 39
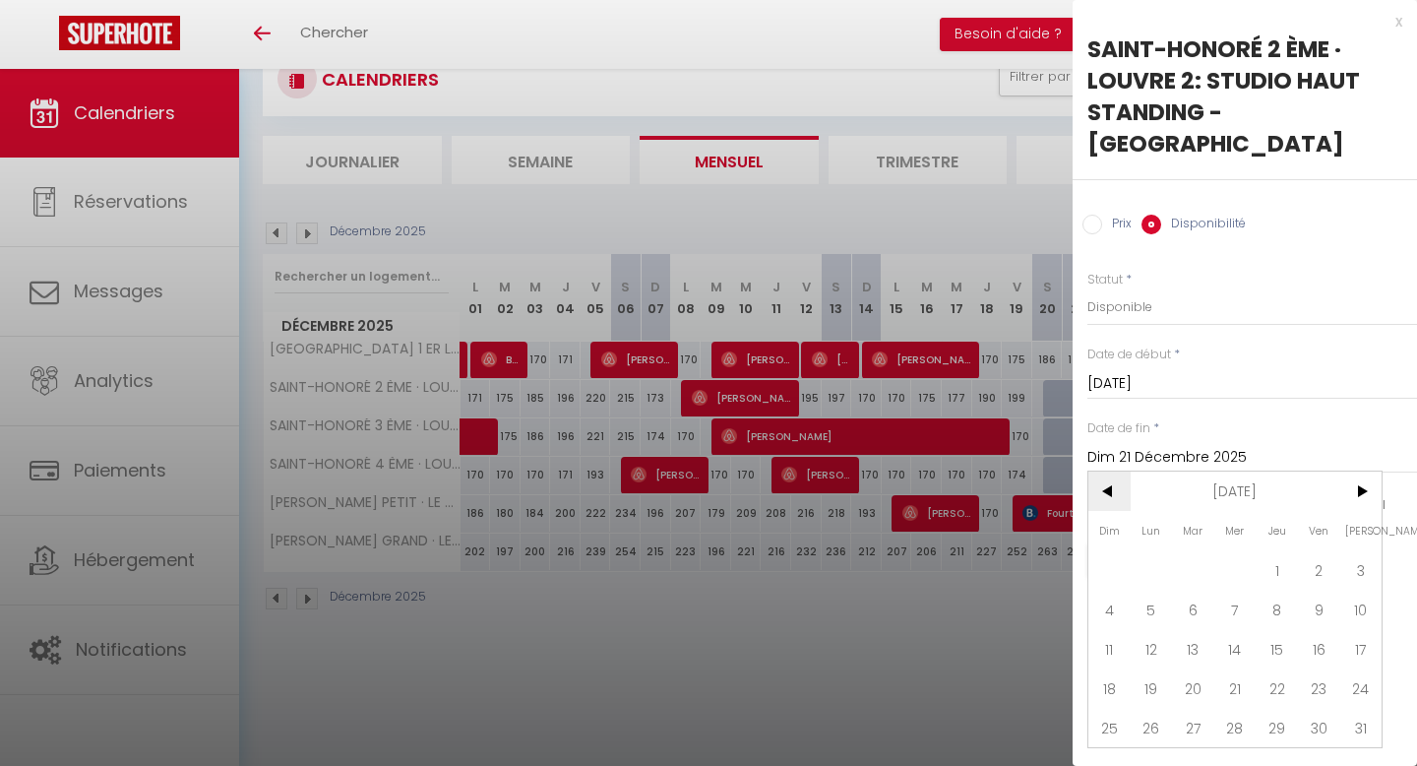
click at [1100, 494] on span "<" at bounding box center [1110, 490] width 42 height 39
click at [1239, 724] on span "30" at bounding box center [1236, 727] width 42 height 39
type input "Mer 30 Septembre 2026"
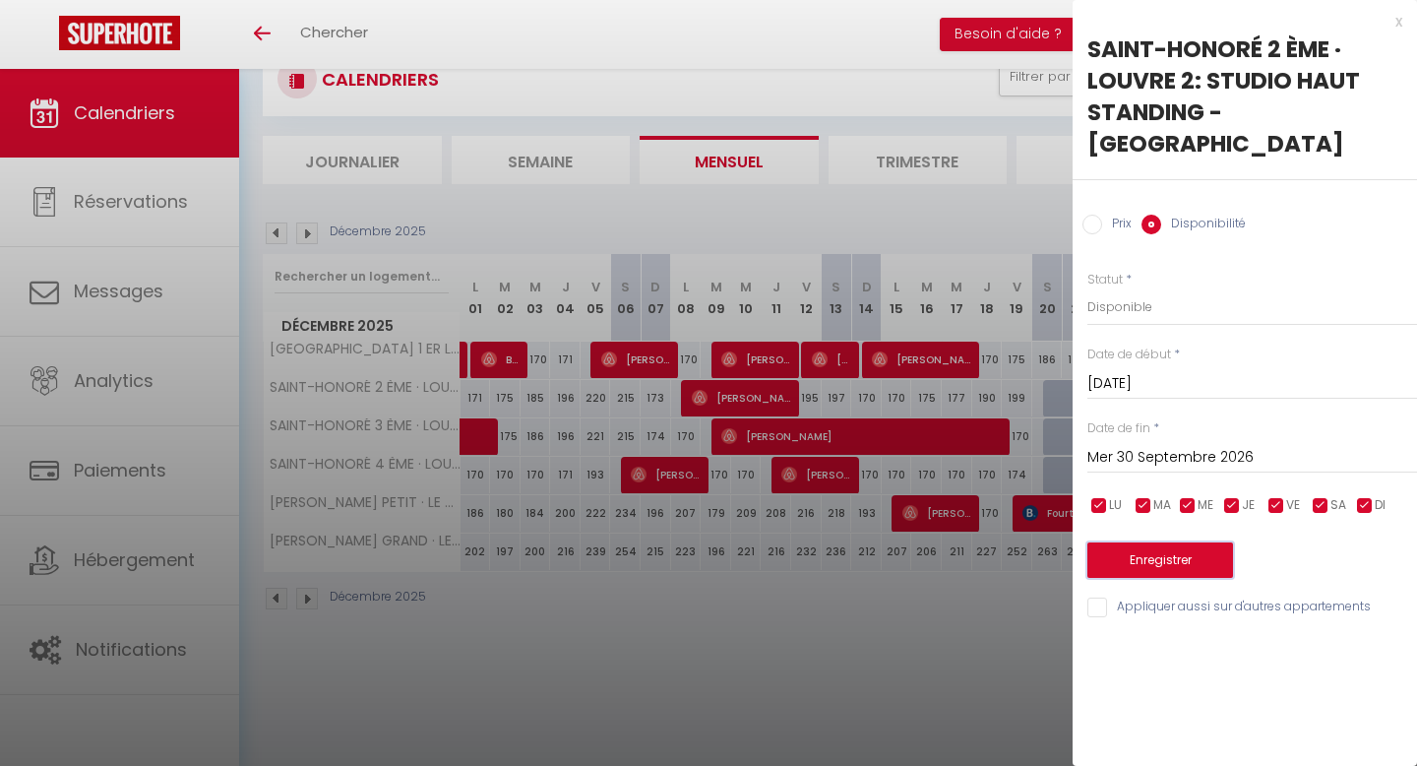
click at [1183, 565] on button "Enregistrer" at bounding box center [1161, 559] width 146 height 35
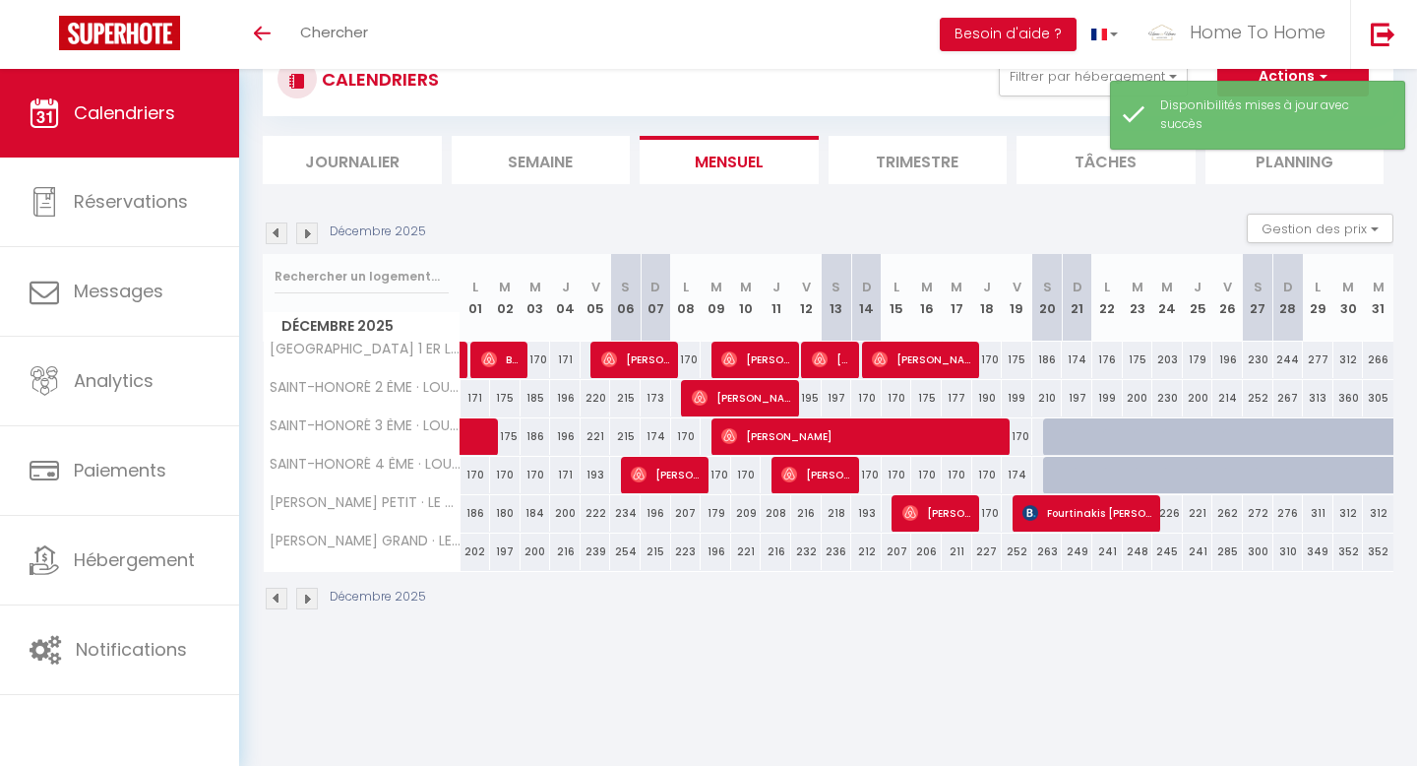
click at [1057, 438] on div at bounding box center [1058, 436] width 31 height 37
select select "1"
type input "Sam 20 Décembre 2025"
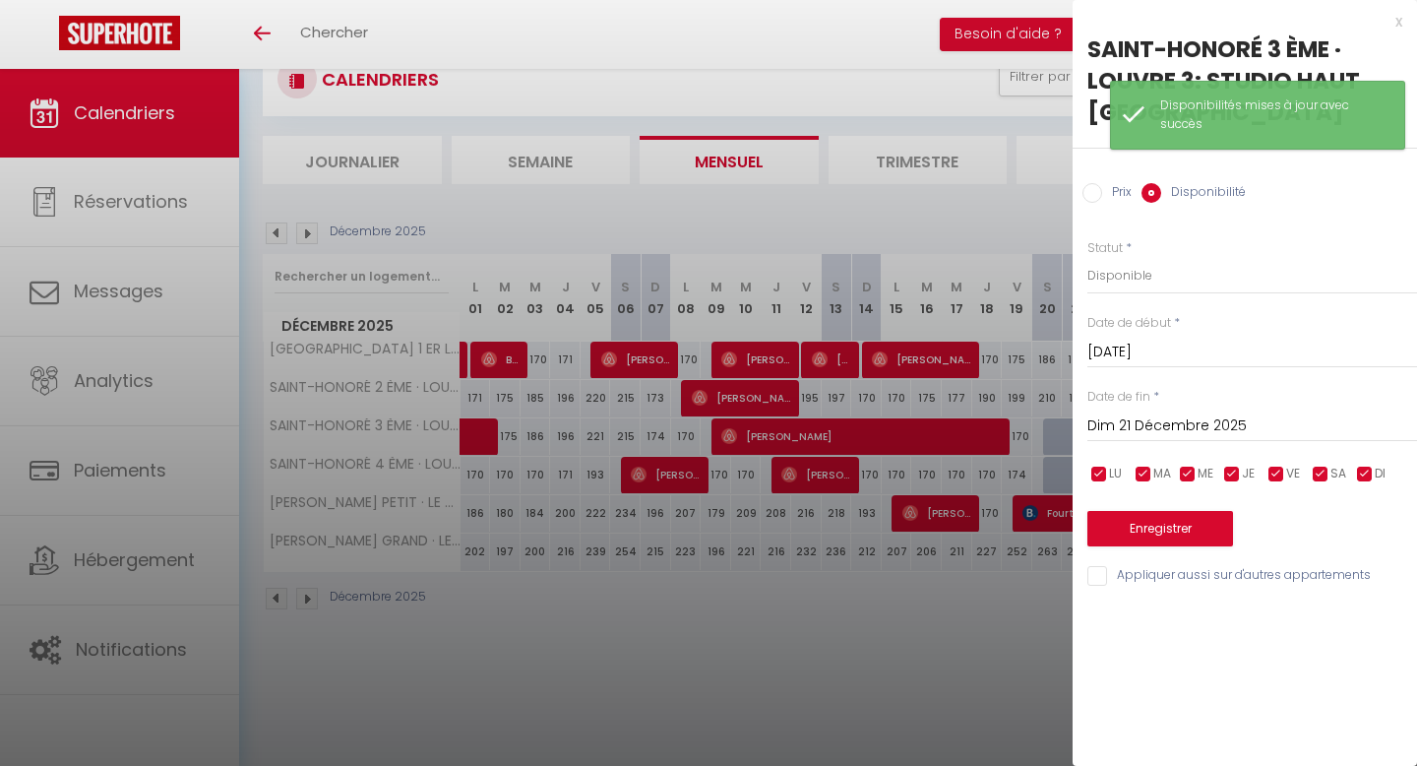
click at [1213, 439] on input "Dim 21 Décembre 2025" at bounding box center [1253, 426] width 330 height 26
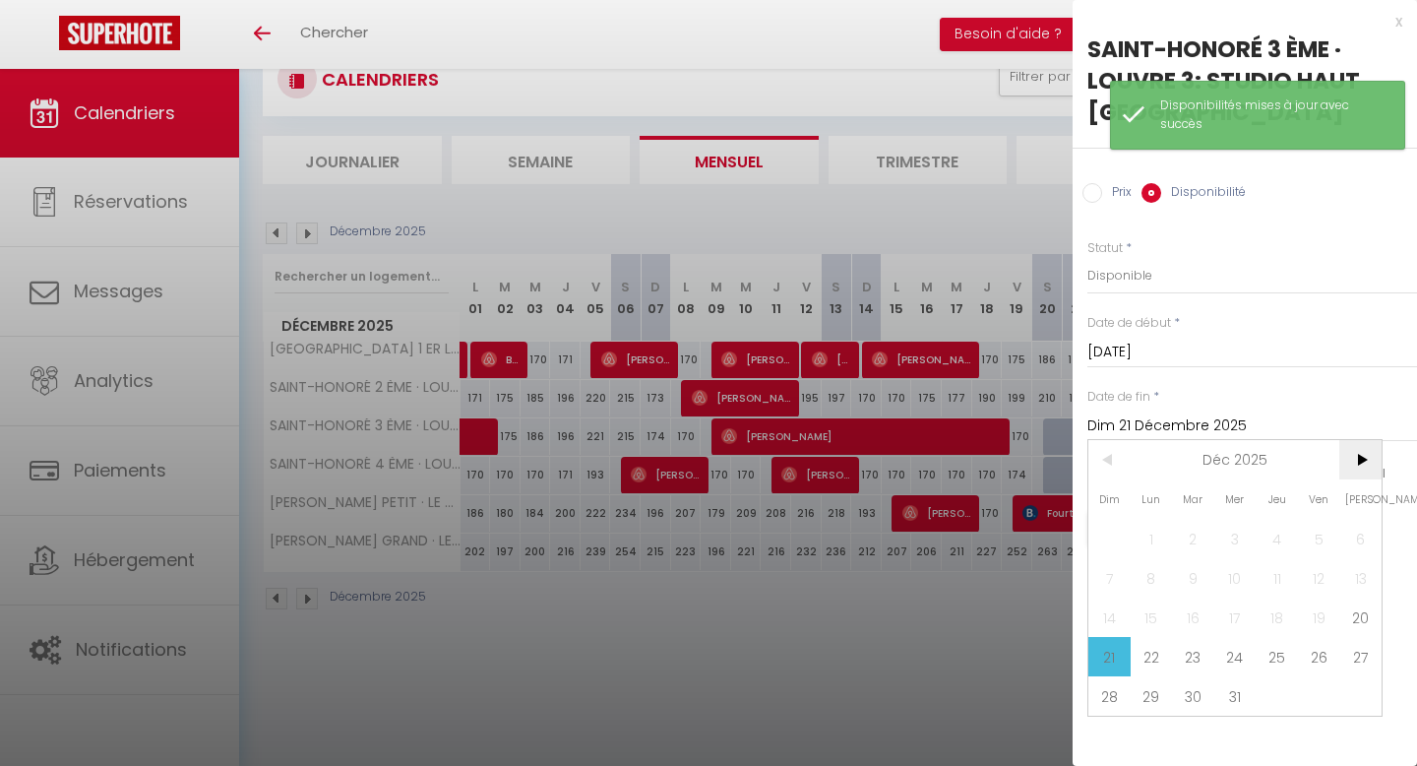
click at [1351, 479] on span ">" at bounding box center [1361, 459] width 42 height 39
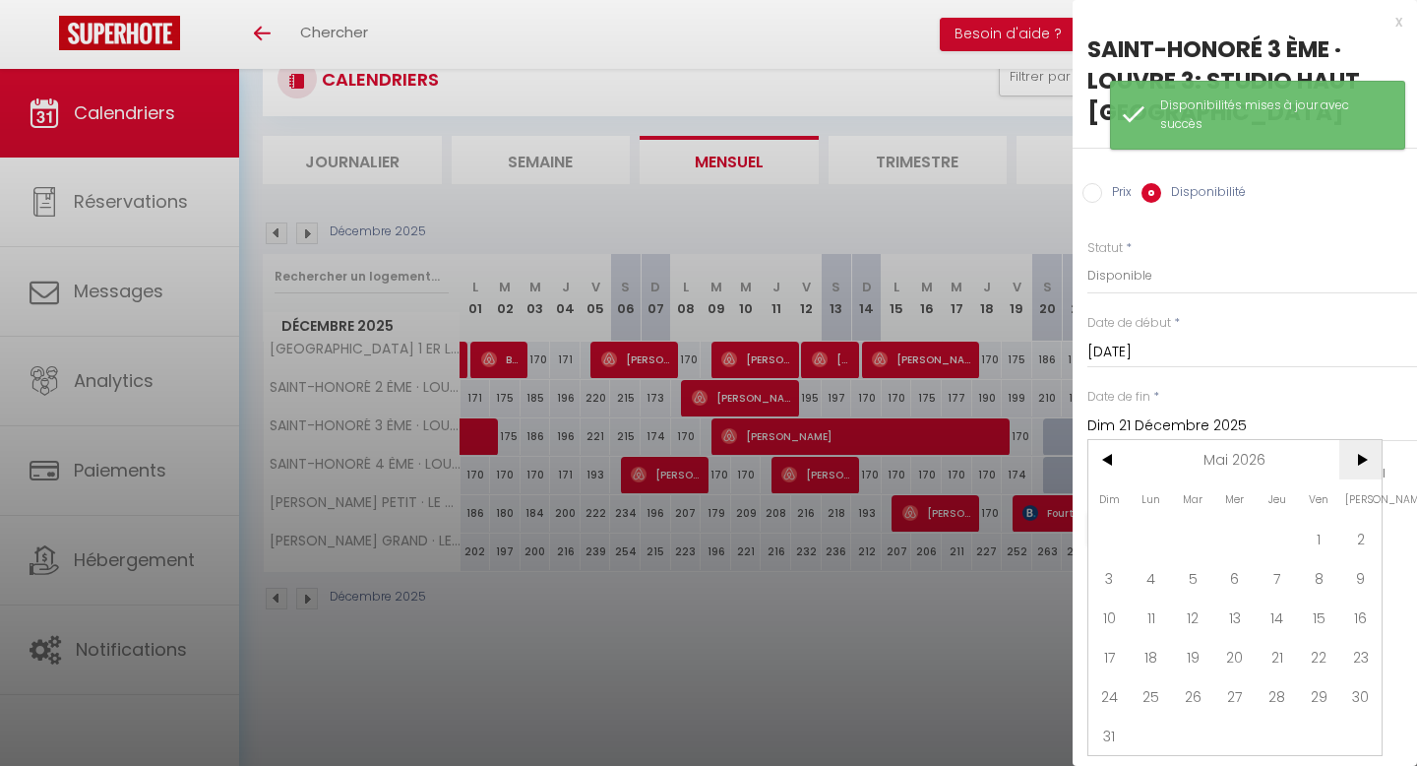
click at [1351, 479] on span ">" at bounding box center [1361, 459] width 42 height 39
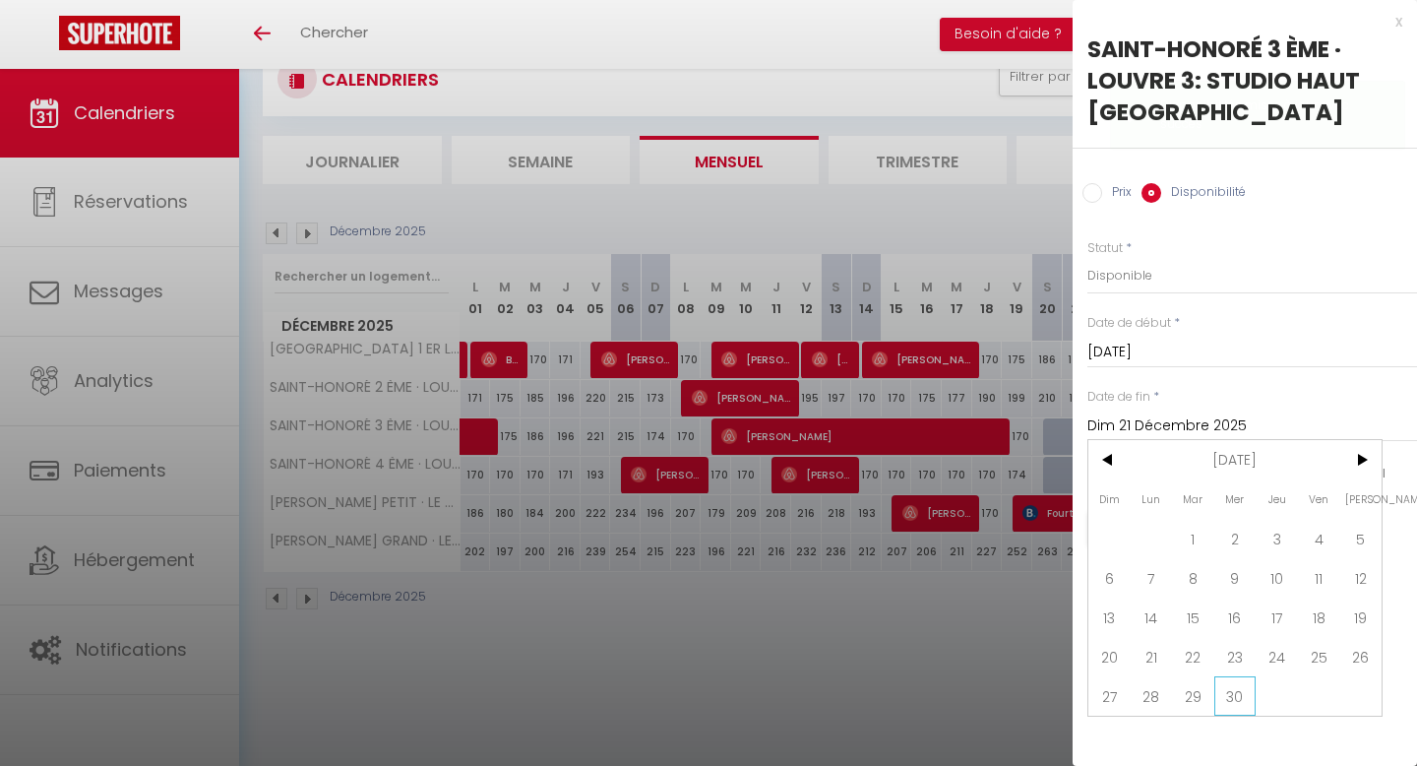
click at [1235, 716] on span "30" at bounding box center [1236, 695] width 42 height 39
type input "Mer 30 Septembre 2026"
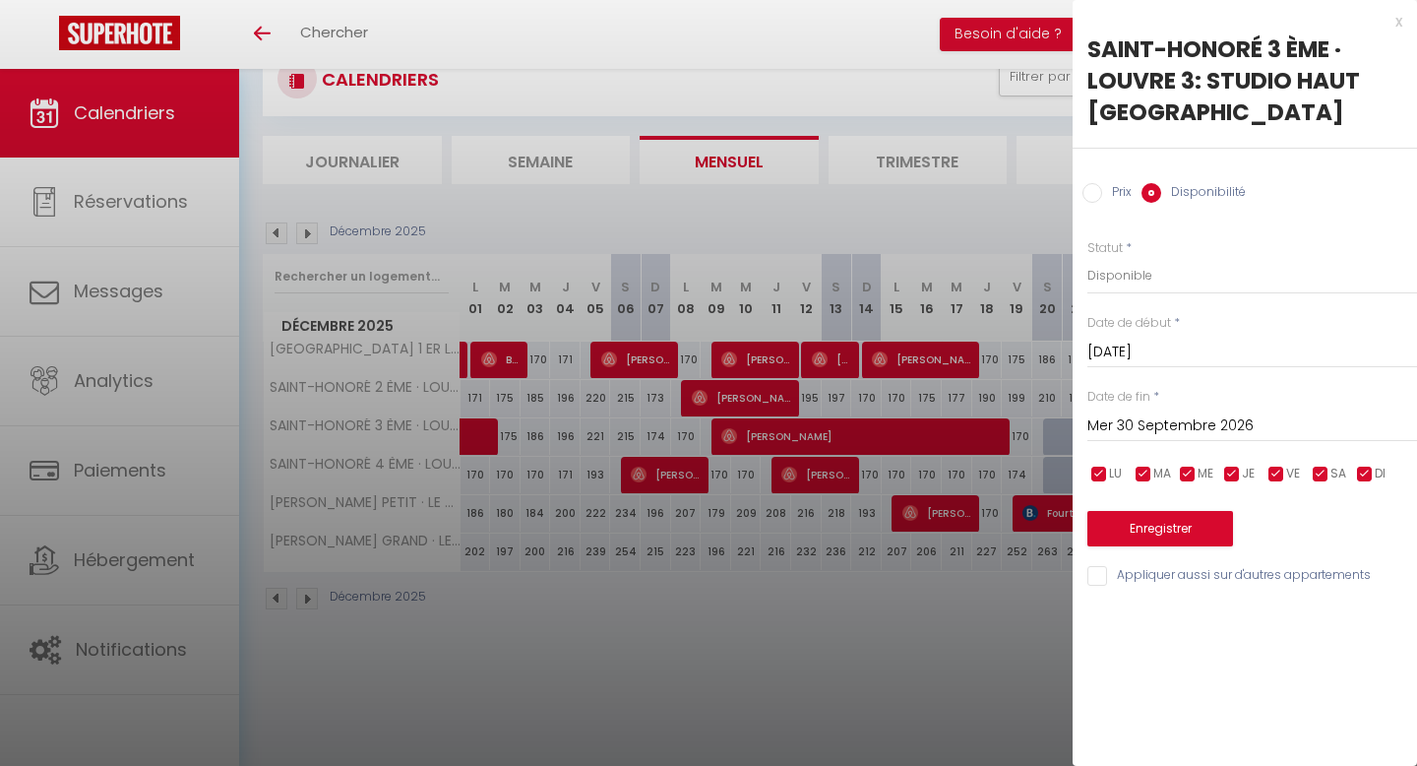
click at [1192, 538] on div "Enregistrer" at bounding box center [1253, 516] width 330 height 60
click at [1192, 546] on button "Enregistrer" at bounding box center [1161, 528] width 146 height 35
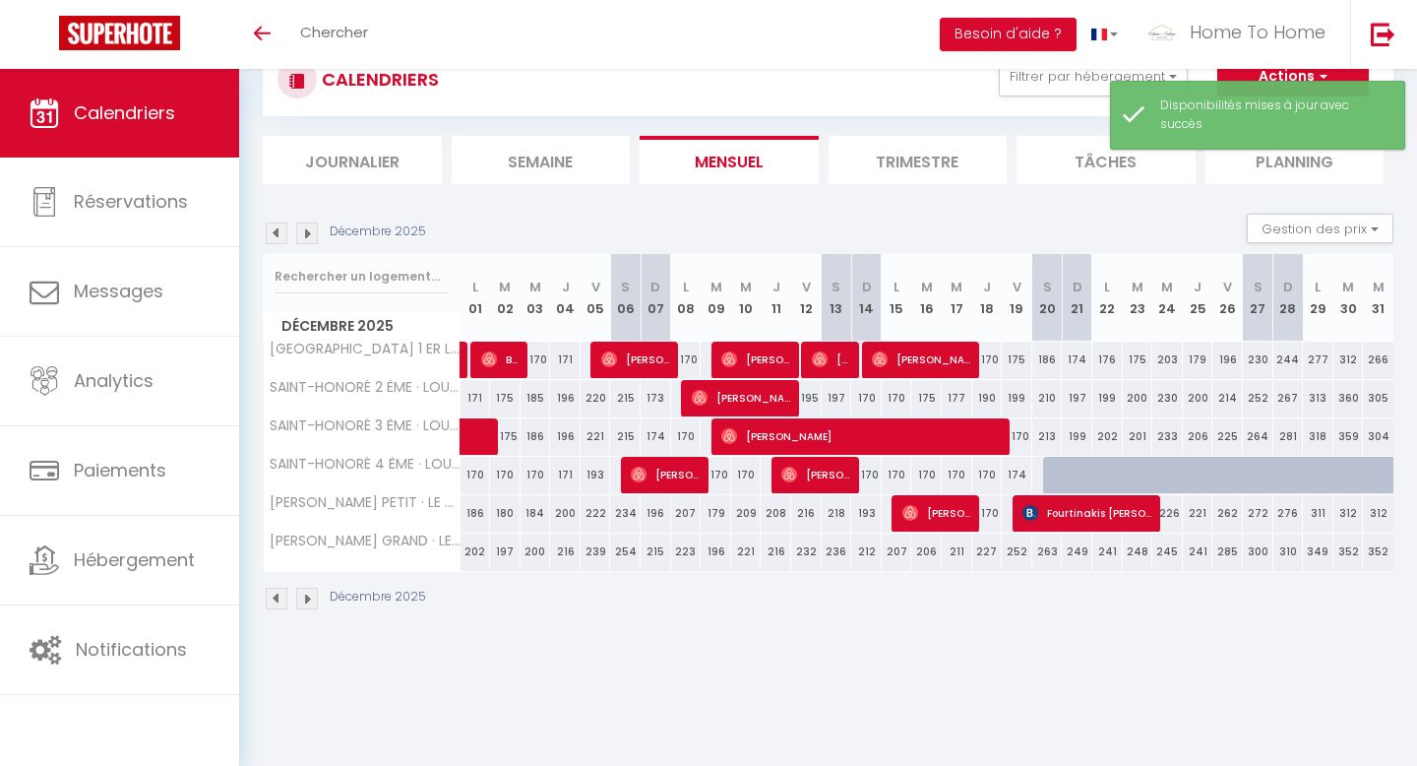
click at [1052, 471] on div at bounding box center [1058, 475] width 31 height 37
select select "1"
type input "Sam 20 Décembre 2025"
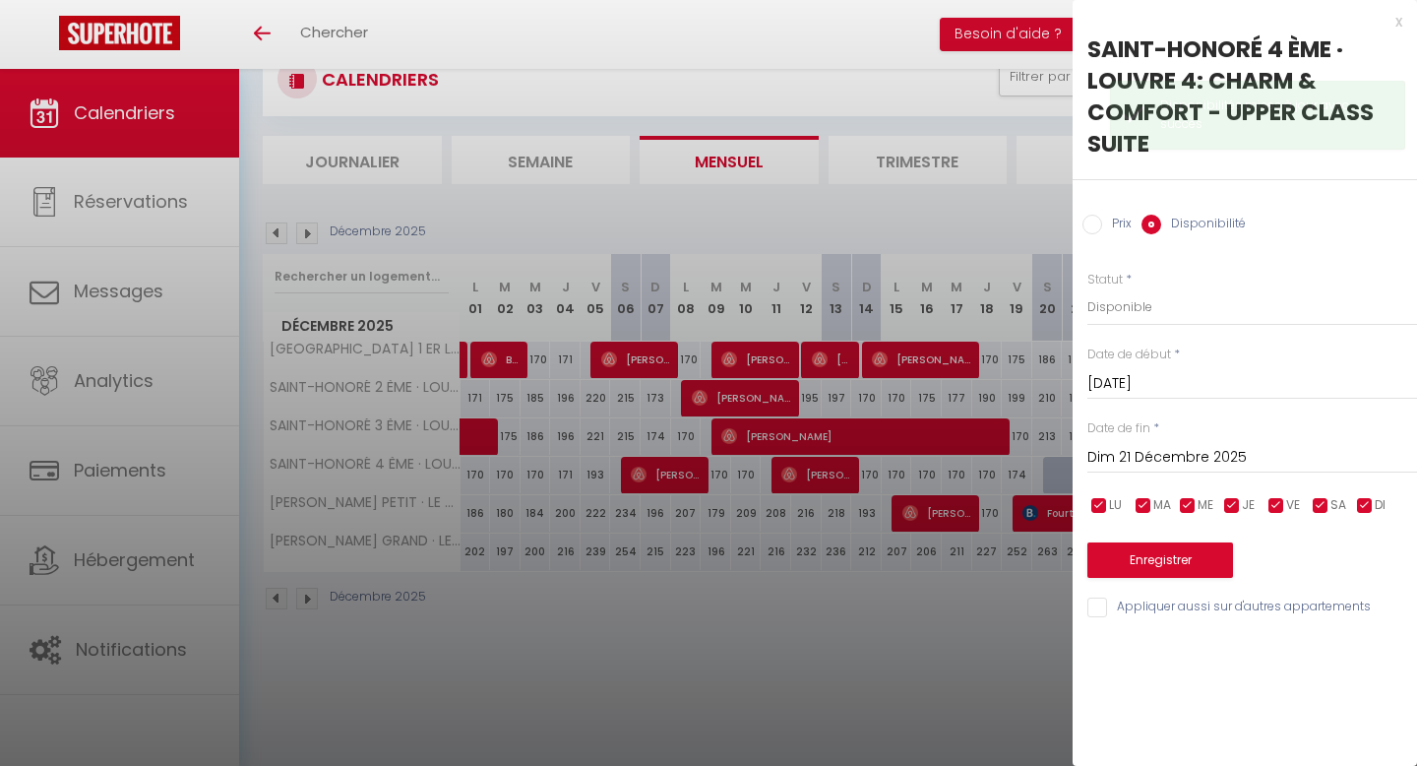
click at [1196, 462] on input "Dim 21 Décembre 2025" at bounding box center [1253, 458] width 330 height 26
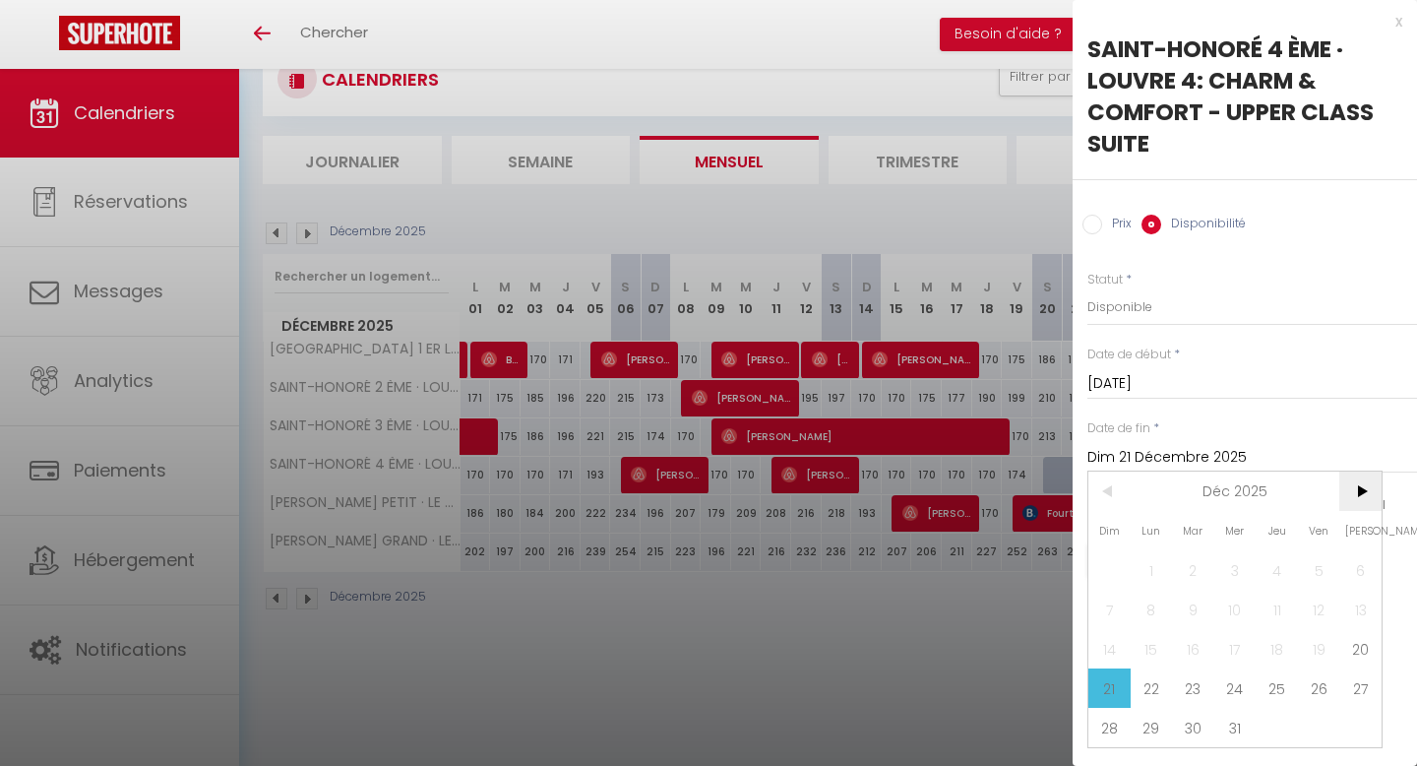
click at [1365, 490] on span ">" at bounding box center [1361, 490] width 42 height 39
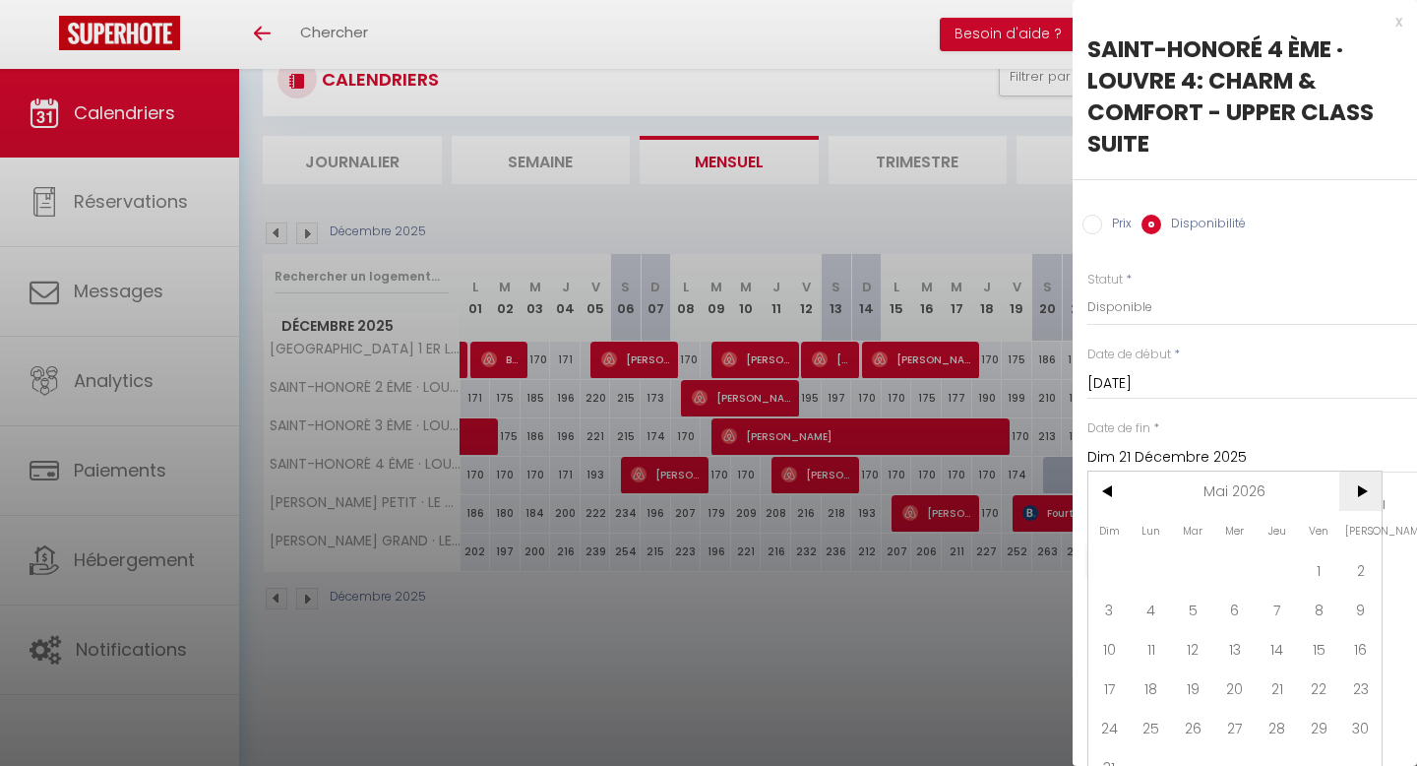
click at [1365, 490] on span ">" at bounding box center [1361, 490] width 42 height 39
click at [1243, 718] on span "30" at bounding box center [1236, 727] width 42 height 39
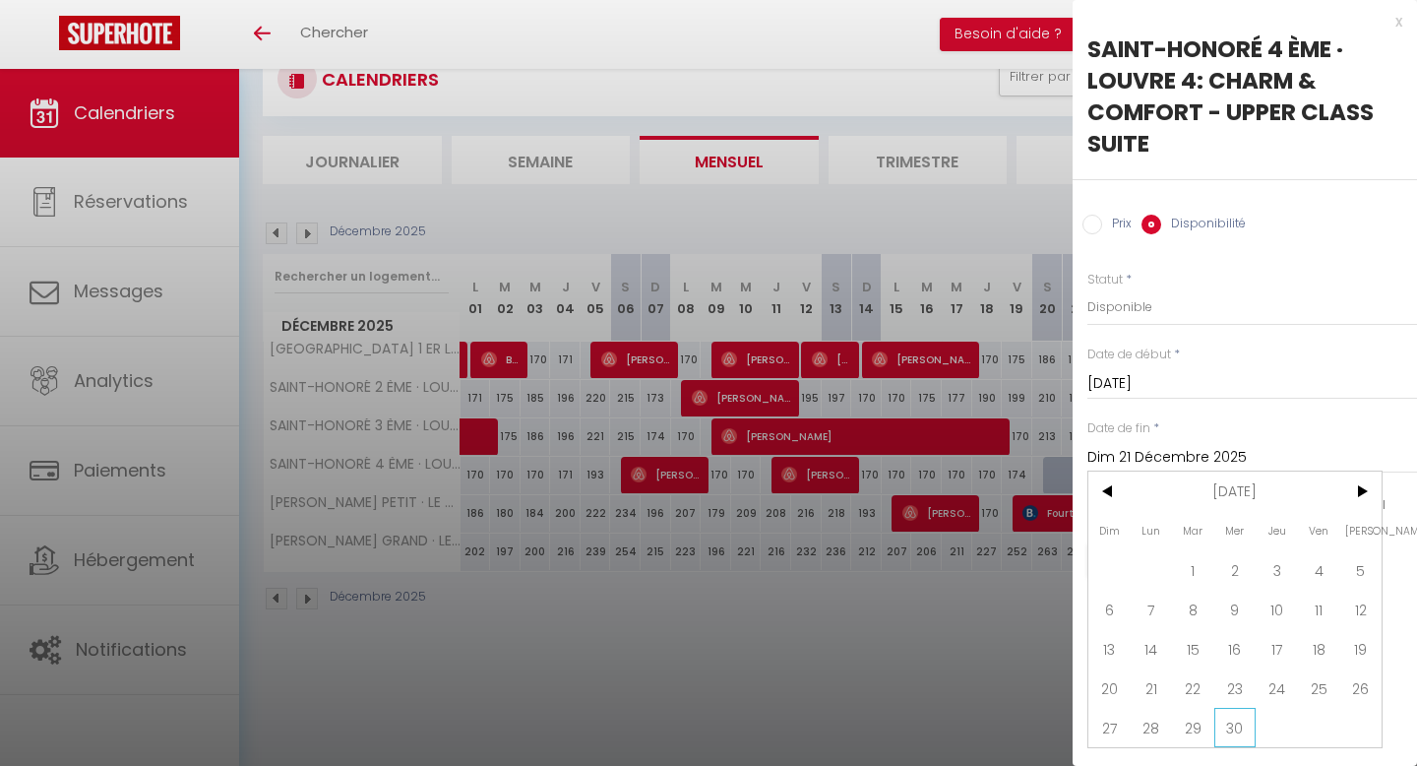
type input "Mer 30 Septembre 2026"
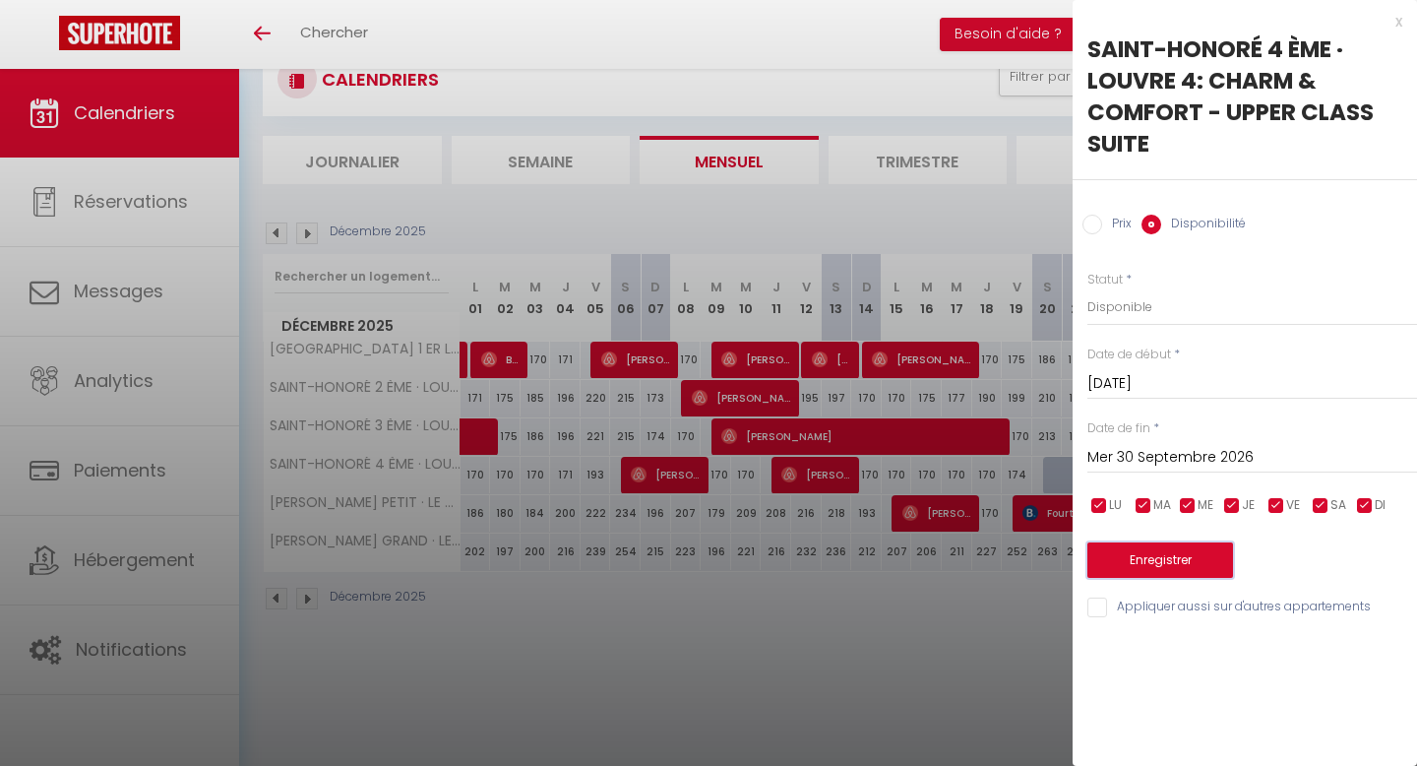
click at [1192, 556] on button "Enregistrer" at bounding box center [1161, 559] width 146 height 35
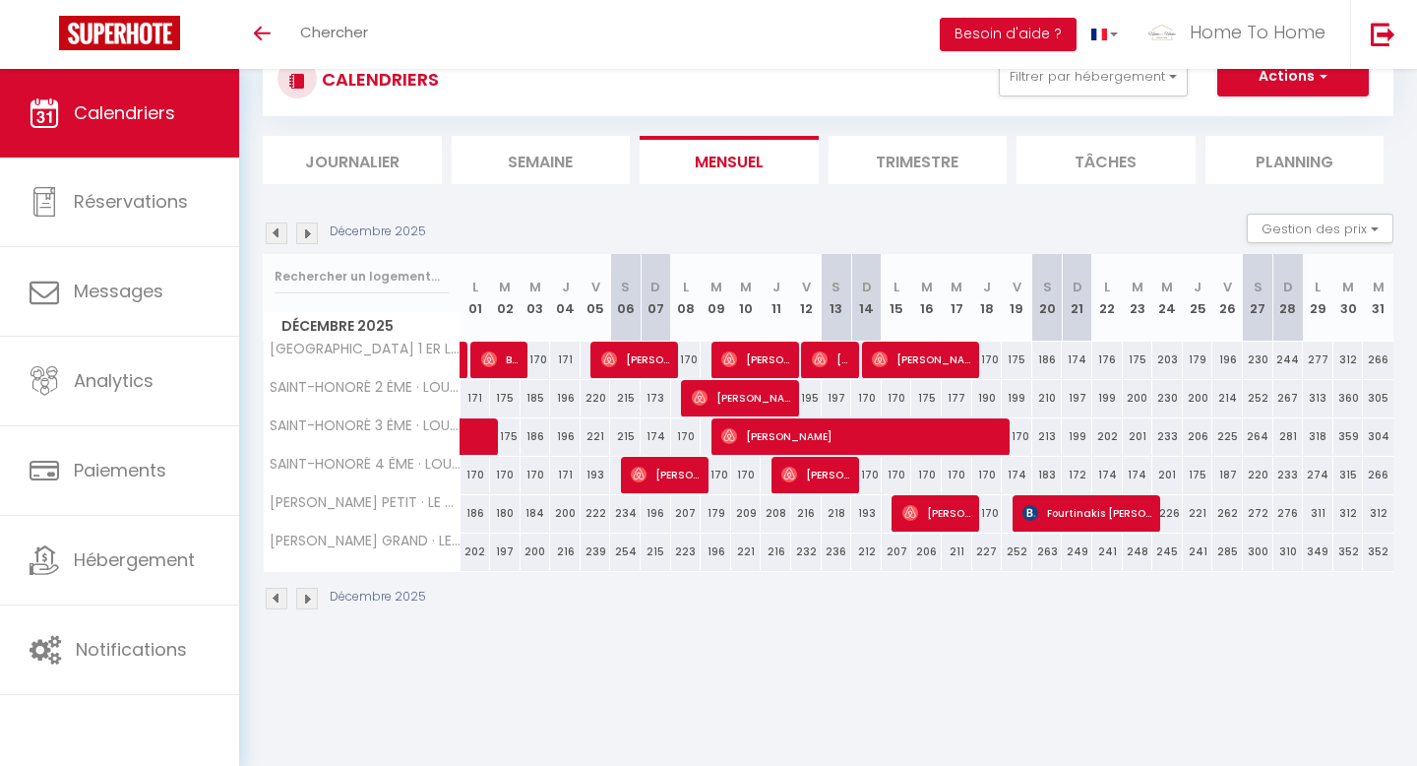
click at [308, 228] on img at bounding box center [307, 233] width 22 height 22
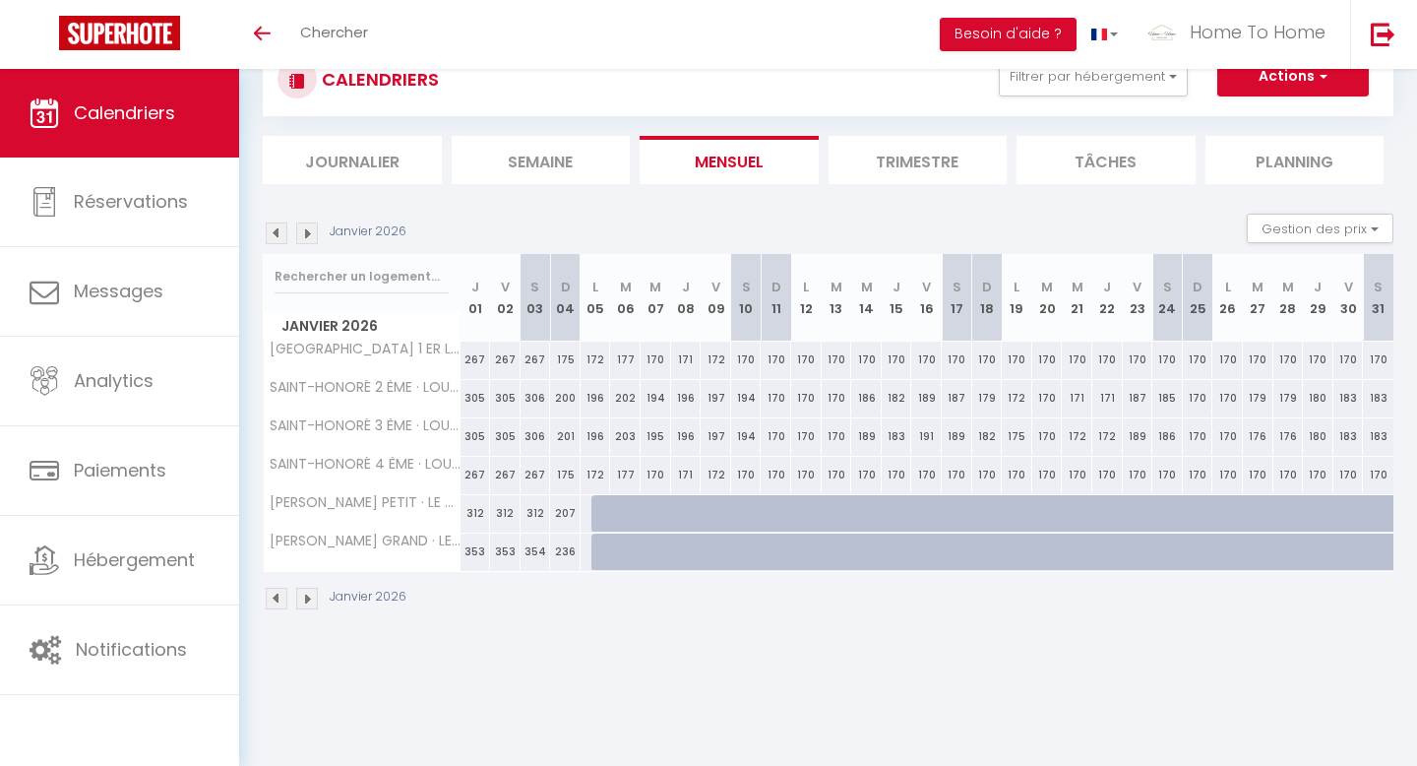
click at [272, 225] on img at bounding box center [277, 233] width 22 height 22
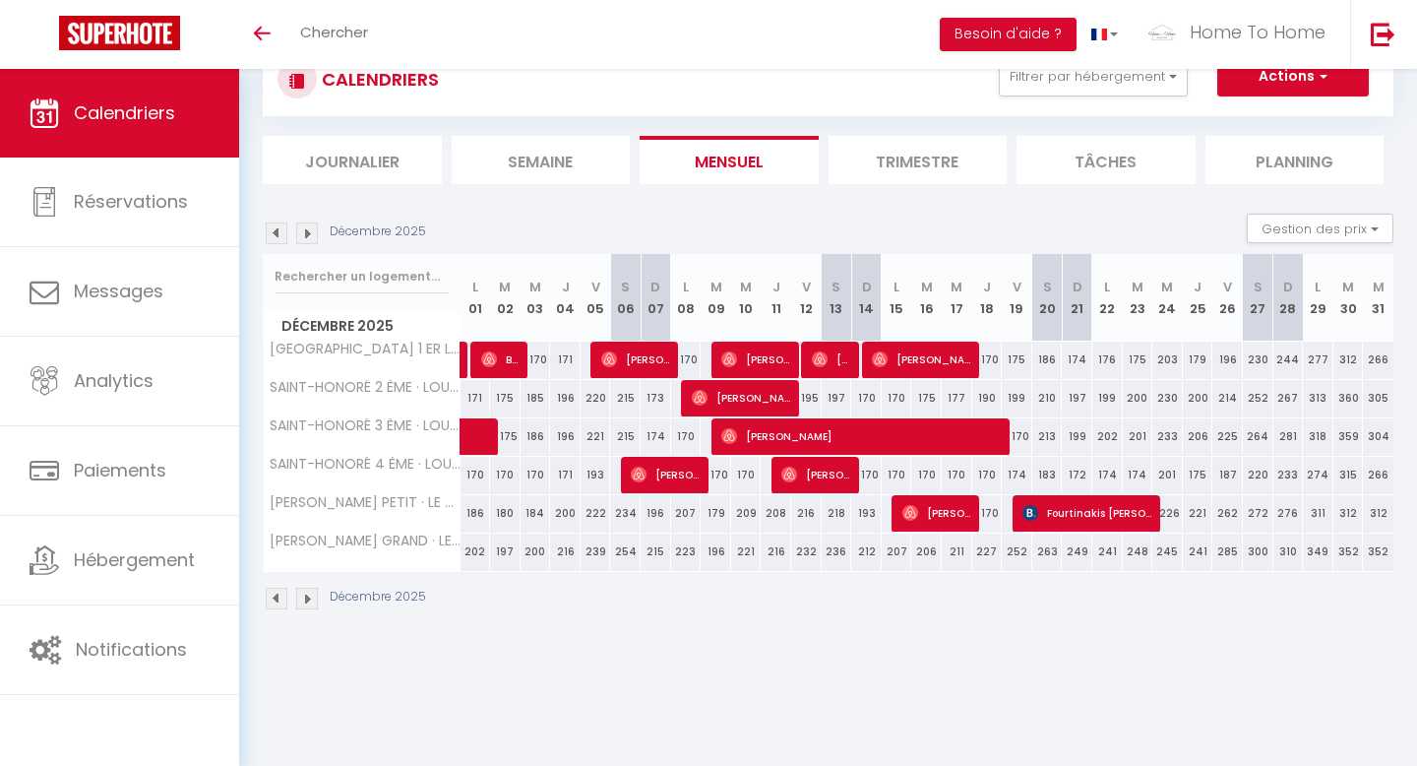
click at [1350, 361] on div "312" at bounding box center [1349, 360] width 31 height 36
select select "1"
type input "Mar 30 Décembre 2025"
type input "Mer 31 Décembre 2025"
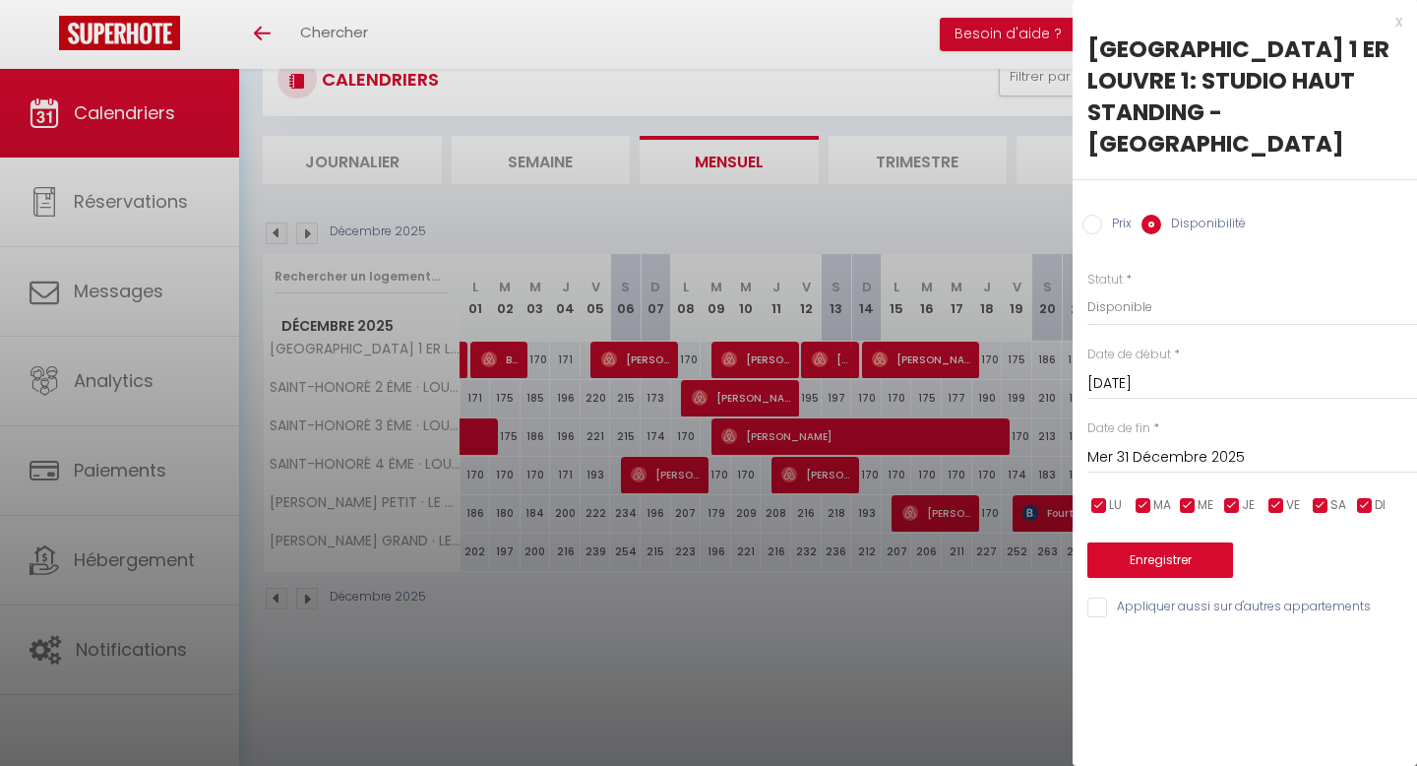
click at [1405, 17] on div "x SAINT-HONORÉ 1 ER LOUVRE 1: STUDIO HAUT STANDING - RUE SAINT HONORE Prix Disp…" at bounding box center [1245, 319] width 345 height 639
click at [1402, 21] on div "x" at bounding box center [1238, 22] width 330 height 24
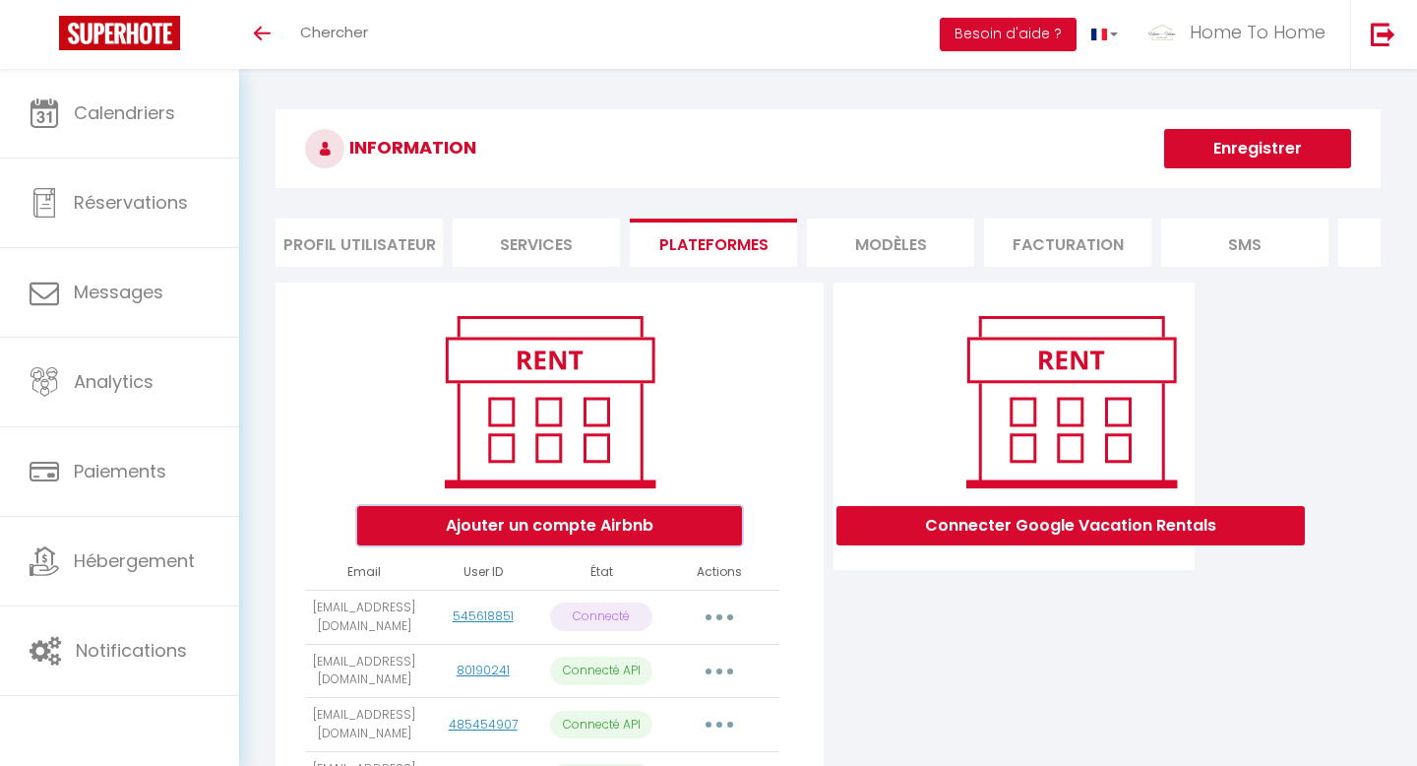
click at [446, 509] on button "Ajouter un compte Airbnb" at bounding box center [549, 525] width 385 height 39
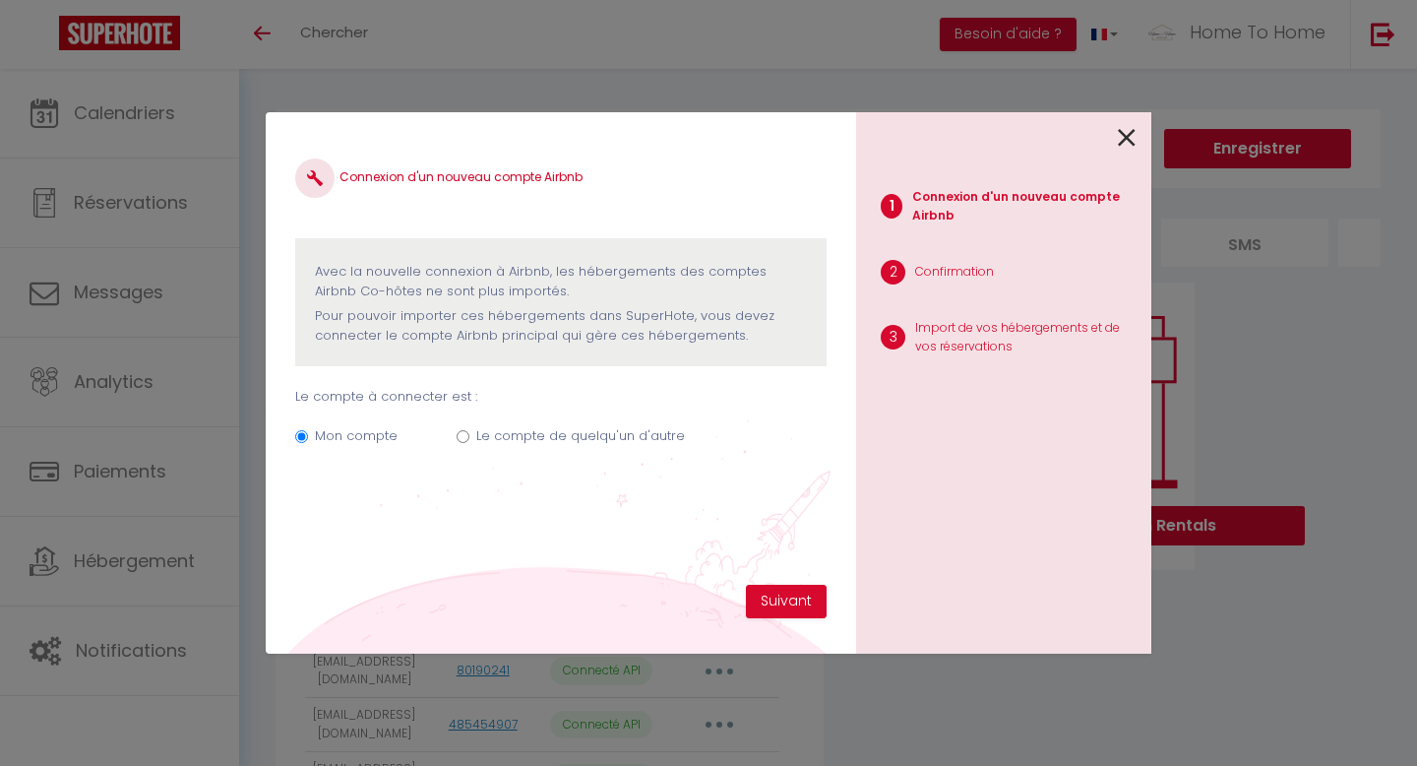
click at [469, 434] on div "Mon compte Le compte de quelqu'un d'autre" at bounding box center [561, 440] width 532 height 66
click at [621, 430] on label "Le compte de quelqu'un d'autre" at bounding box center [580, 436] width 209 height 20
click at [470, 430] on input "Le compte de quelqu'un d'autre" at bounding box center [463, 436] width 13 height 13
radio input "true"
radio input "false"
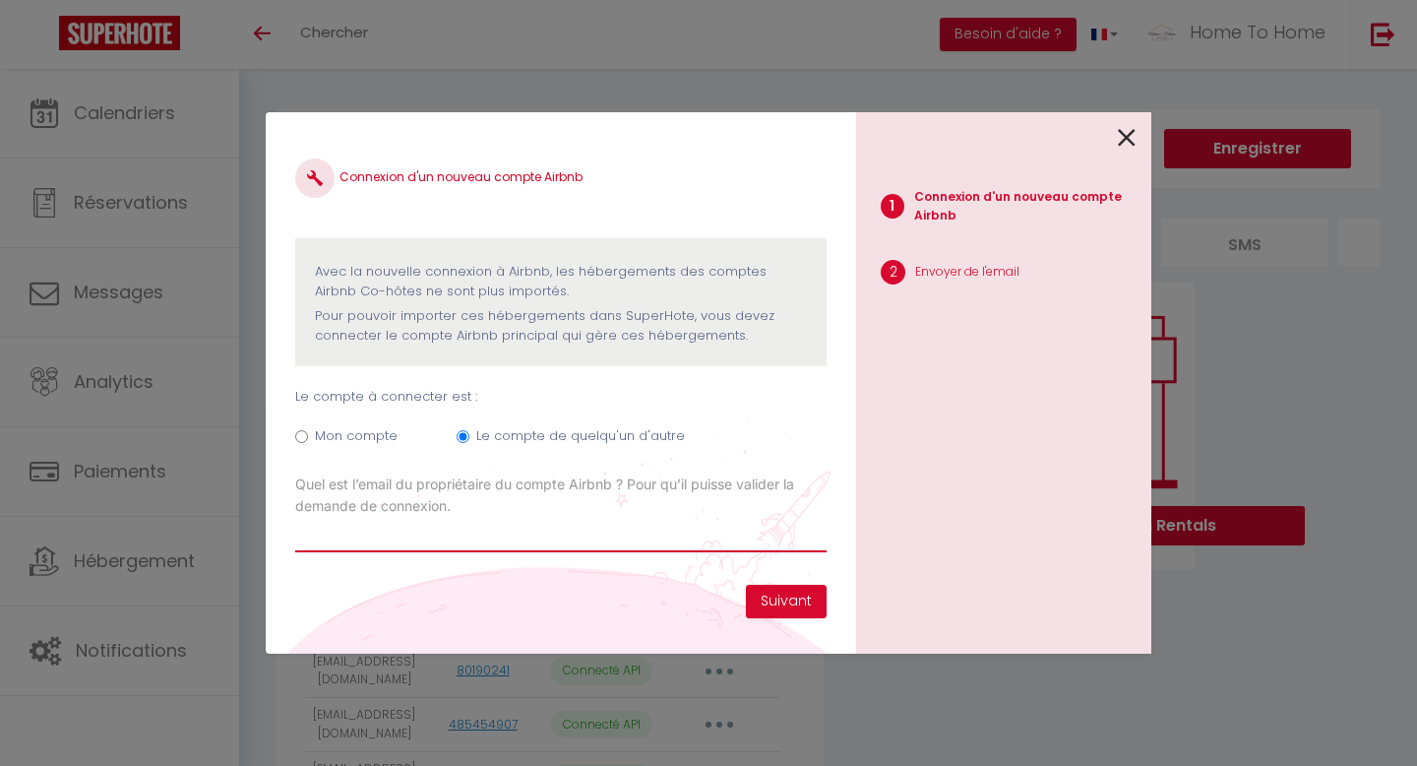
click at [706, 527] on input "Email connexion Airbnb" at bounding box center [561, 534] width 532 height 35
paste input "[EMAIL_ADDRESS][DOMAIN_NAME]"
type input "[EMAIL_ADDRESS][DOMAIN_NAME]"
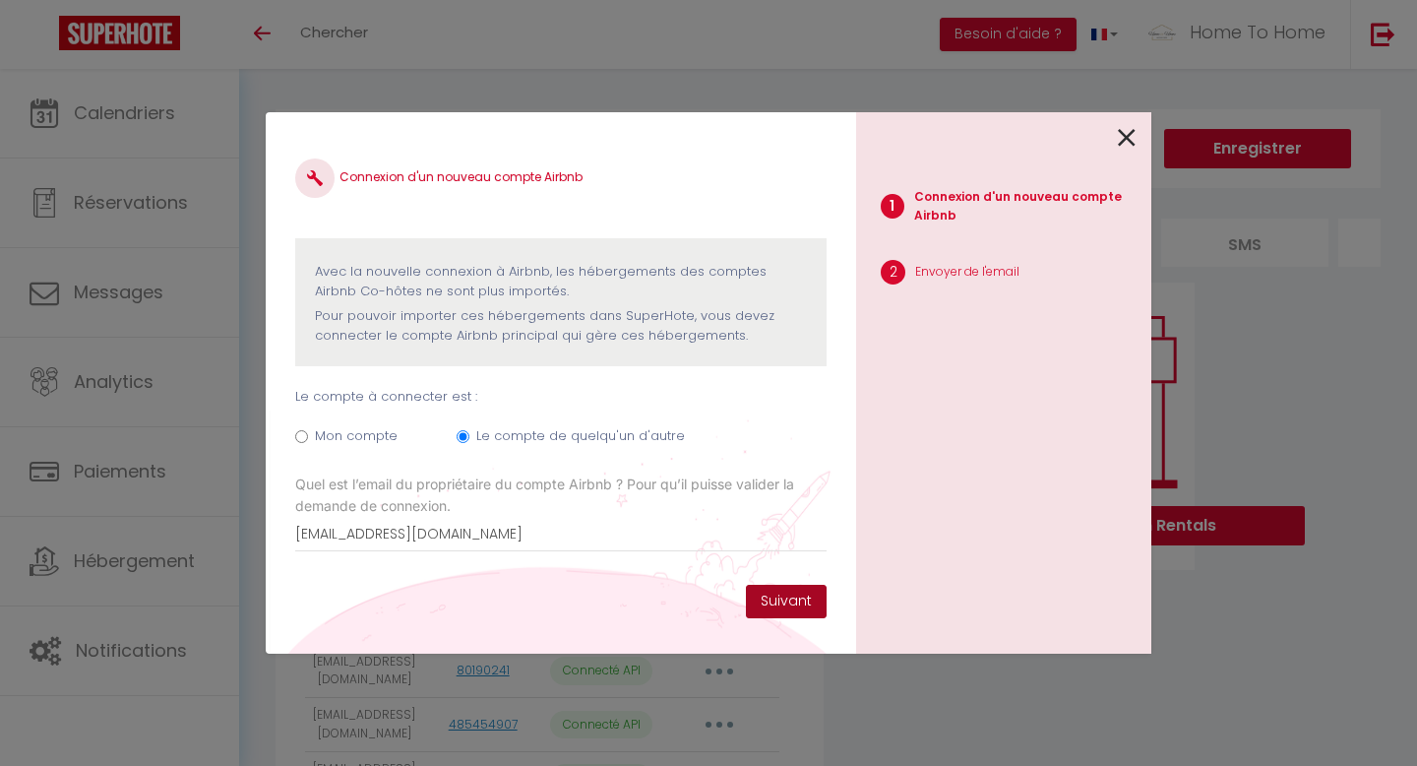
click at [794, 609] on button "Suivant" at bounding box center [786, 601] width 81 height 33
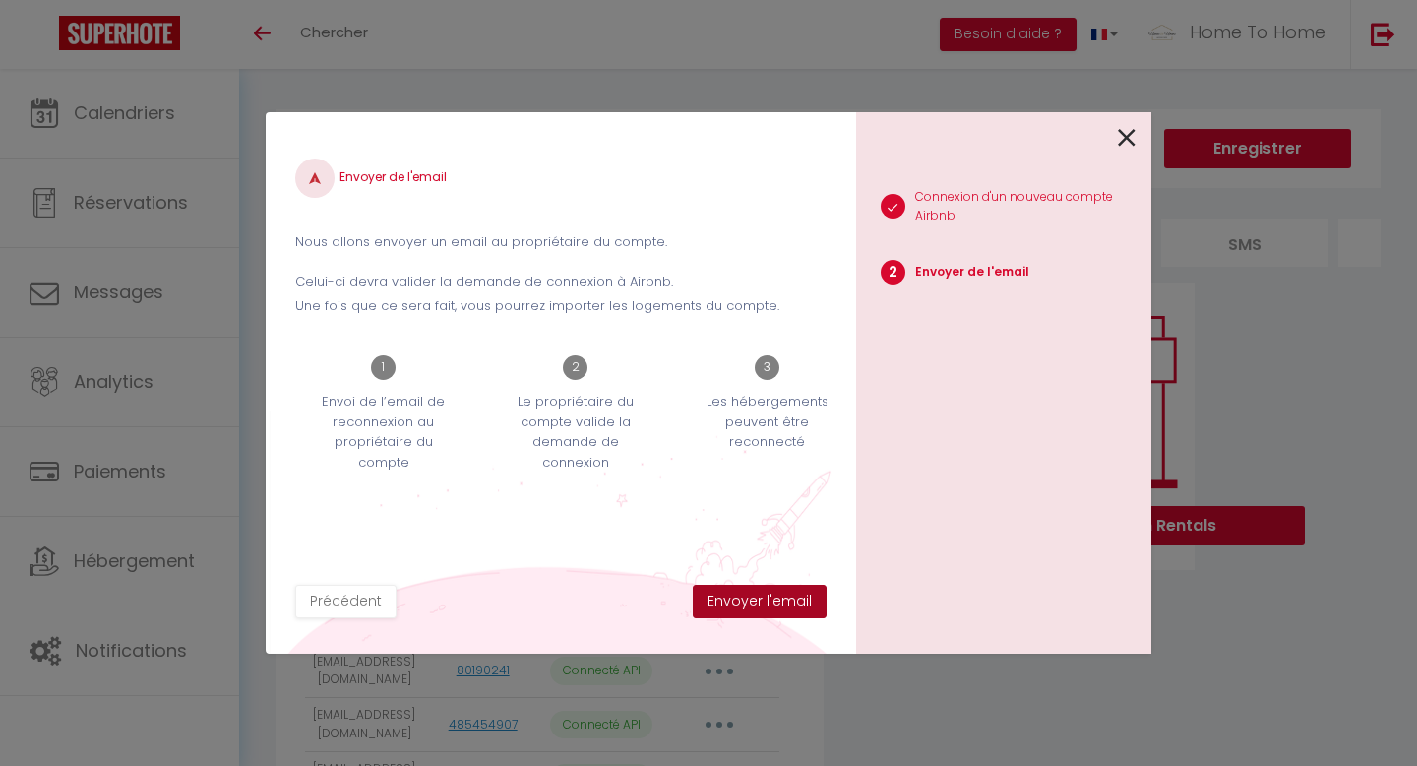
click at [794, 608] on button "Envoyer l'email" at bounding box center [760, 601] width 134 height 33
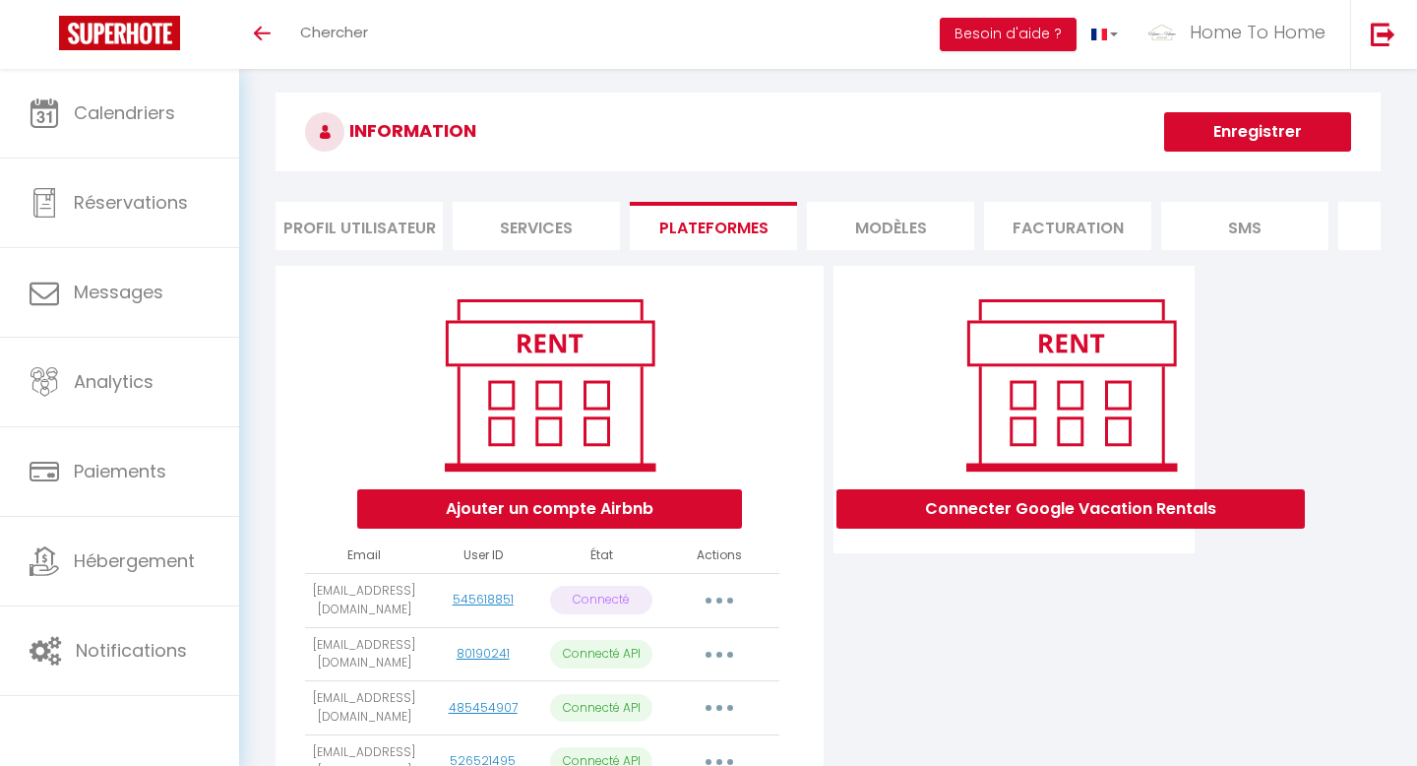
scroll to position [18, 0]
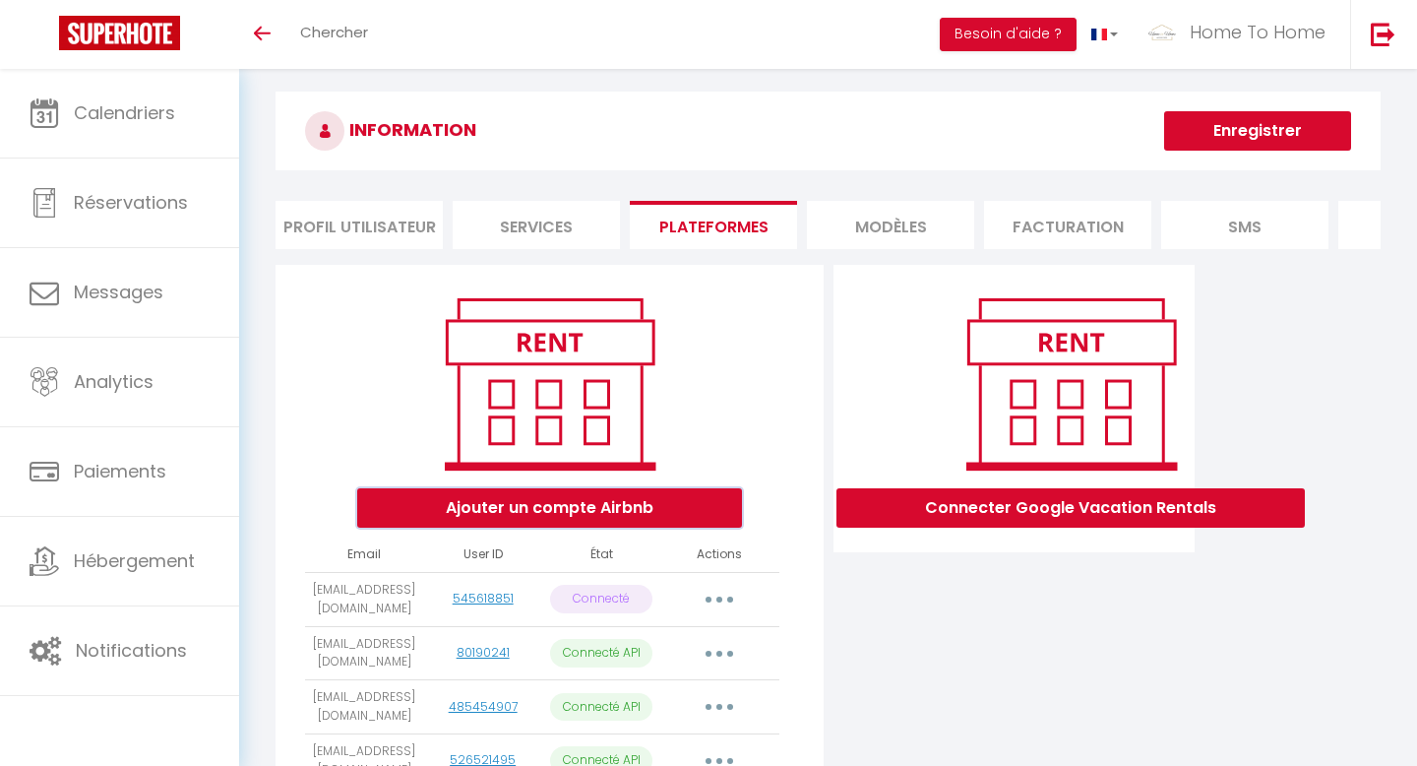
click at [661, 502] on button "Ajouter un compte Airbnb" at bounding box center [549, 507] width 385 height 39
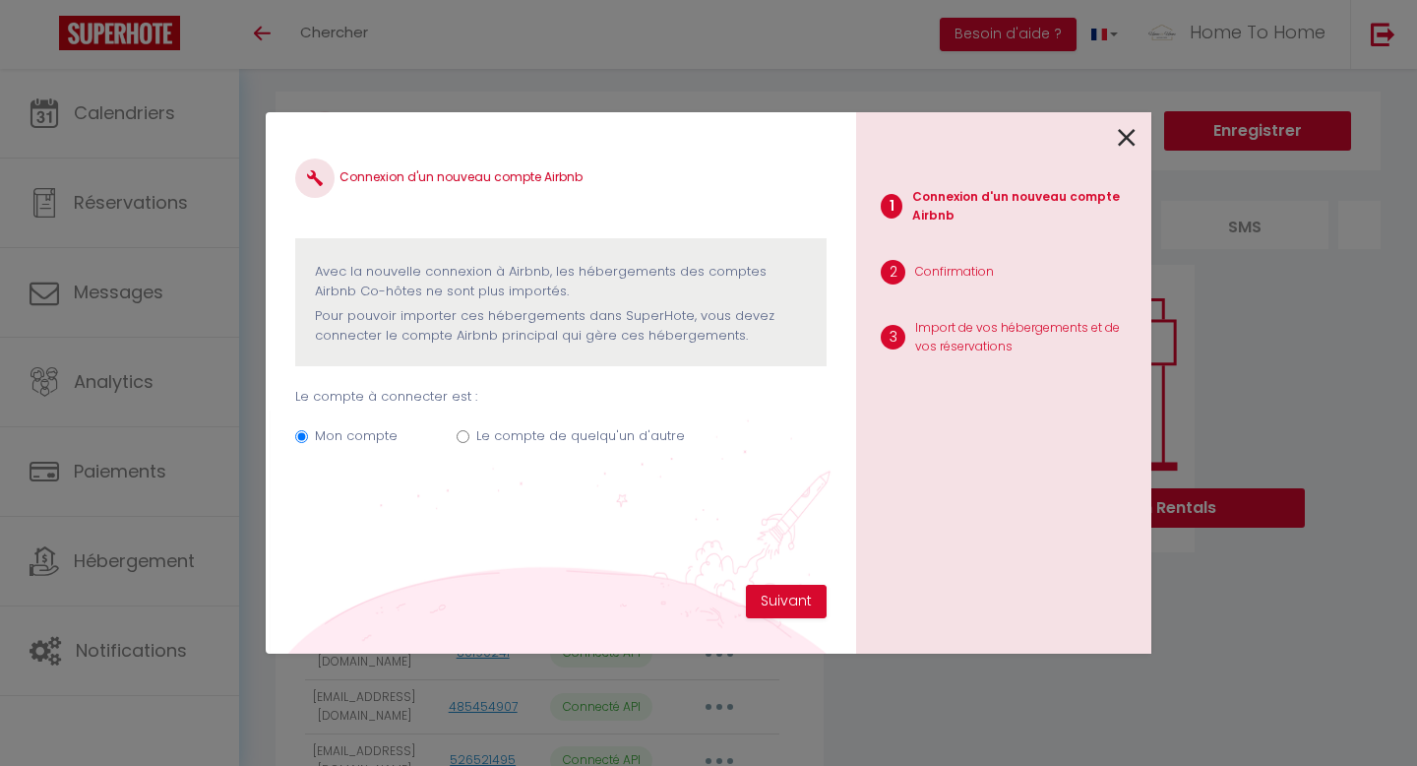
click at [543, 424] on div "Mon compte Le compte de quelqu'un d'autre" at bounding box center [561, 440] width 532 height 66
click at [543, 435] on label "Le compte de quelqu'un d'autre" at bounding box center [580, 436] width 209 height 20
click at [470, 435] on input "Le compte de quelqu'un d'autre" at bounding box center [463, 436] width 13 height 13
radio input "true"
radio input "false"
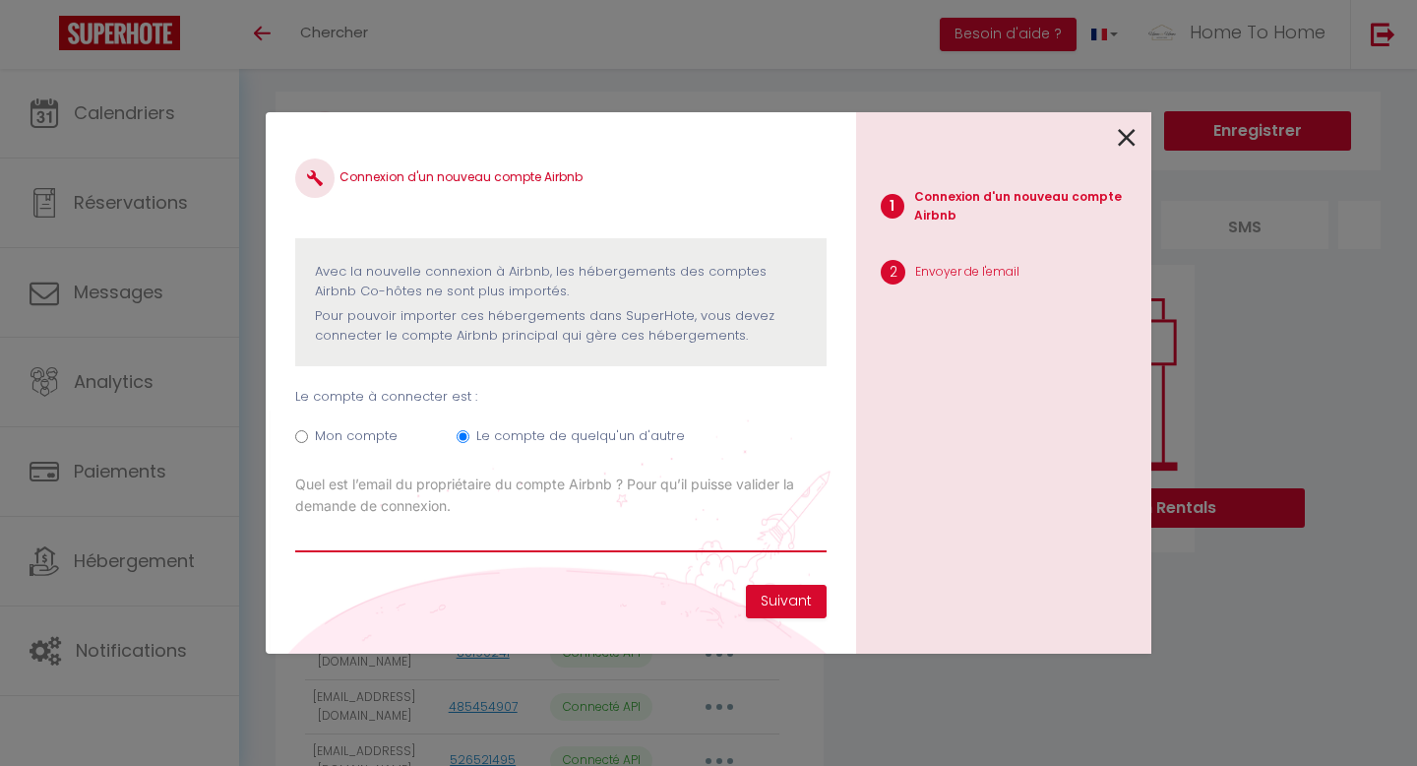
click at [444, 539] on input "Email connexion Airbnb" at bounding box center [561, 534] width 532 height 35
paste input "mariehost16@gmail.com"
type input "mariehost16@gmail.com"
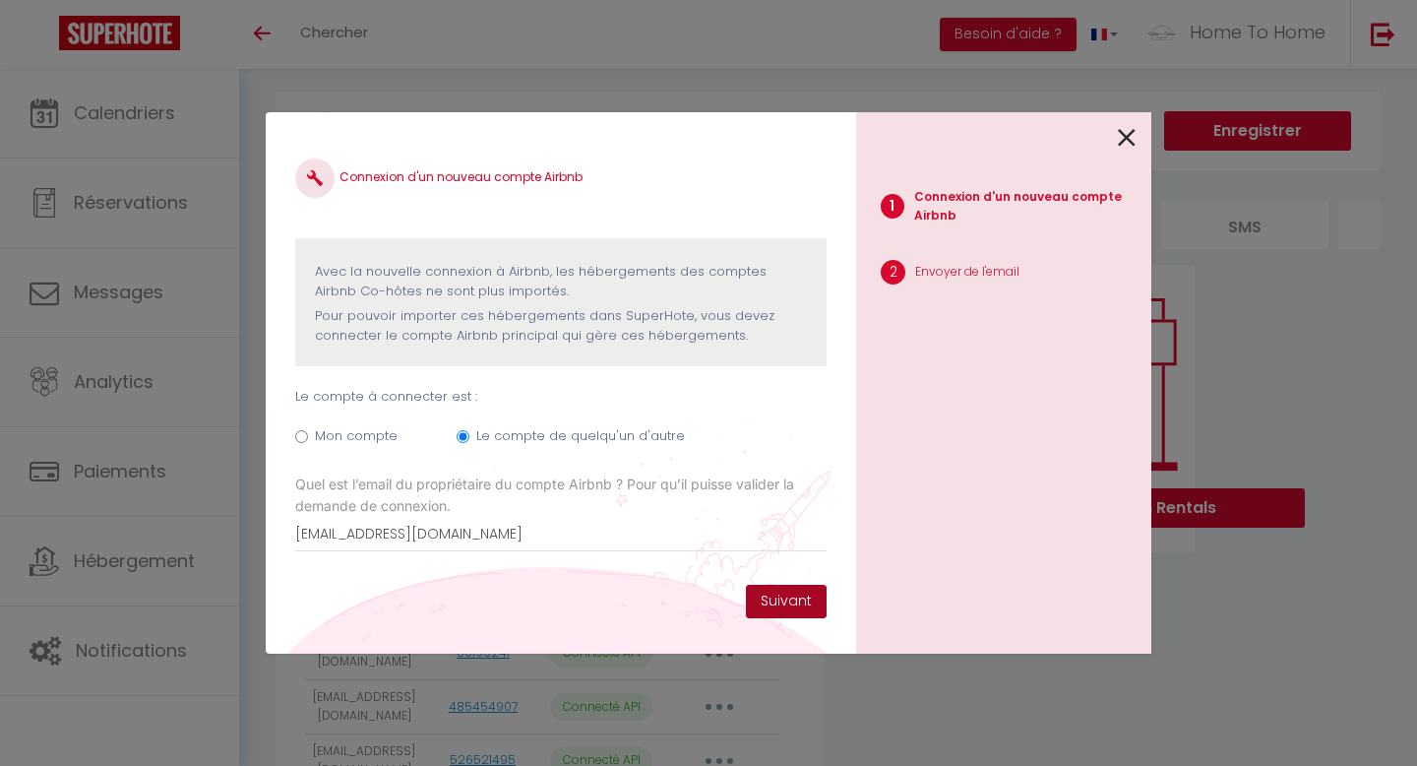
click at [805, 599] on button "Suivant" at bounding box center [786, 601] width 81 height 33
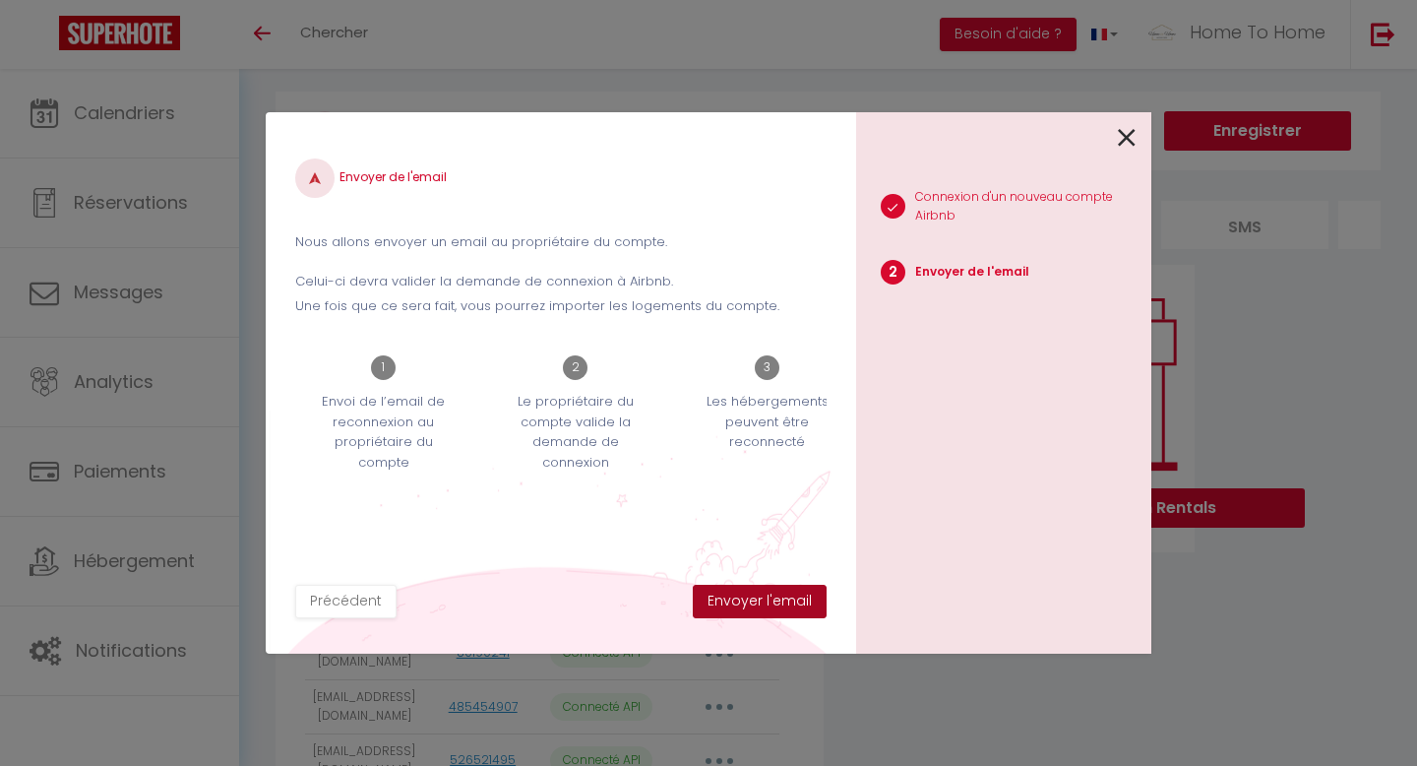
click at [805, 599] on button "Envoyer l'email" at bounding box center [760, 601] width 134 height 33
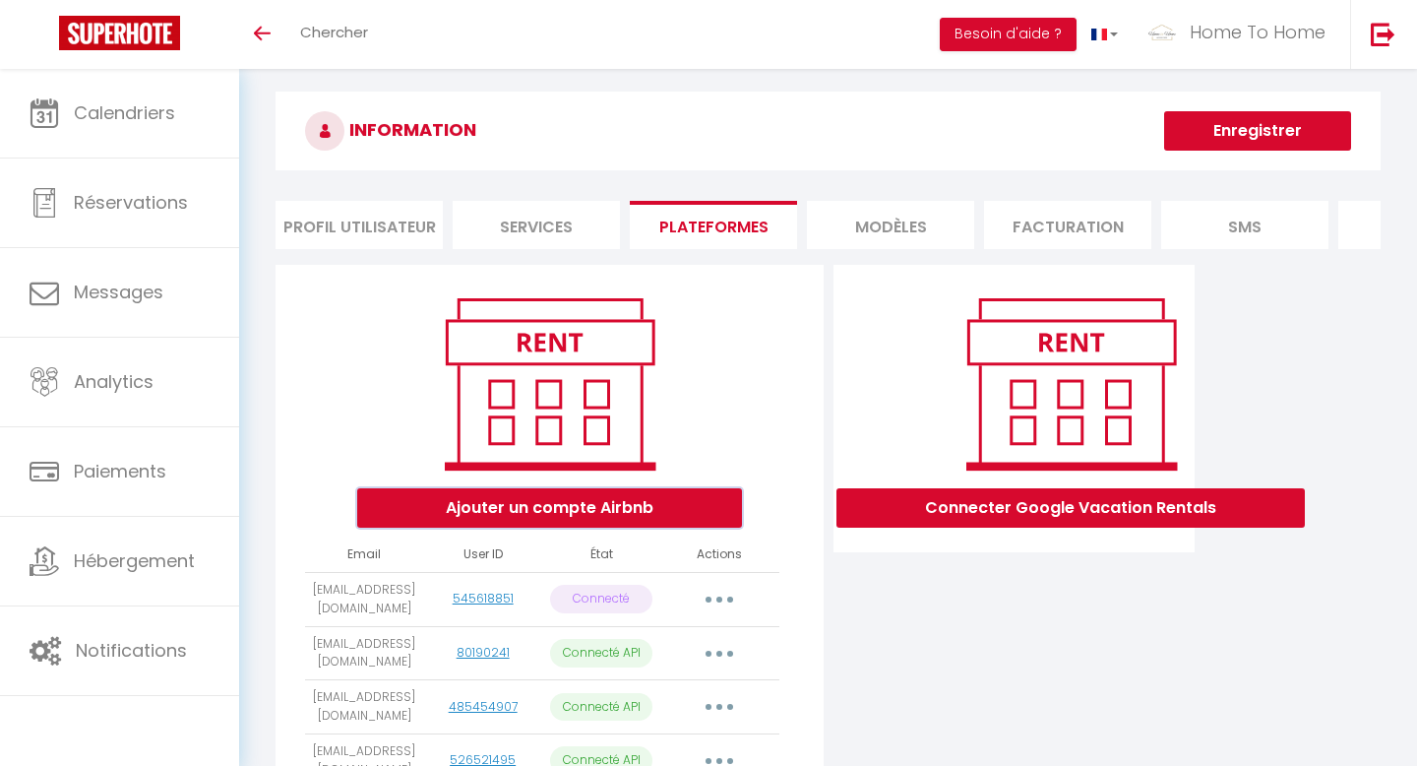
click at [440, 500] on button "Ajouter un compte Airbnb" at bounding box center [549, 507] width 385 height 39
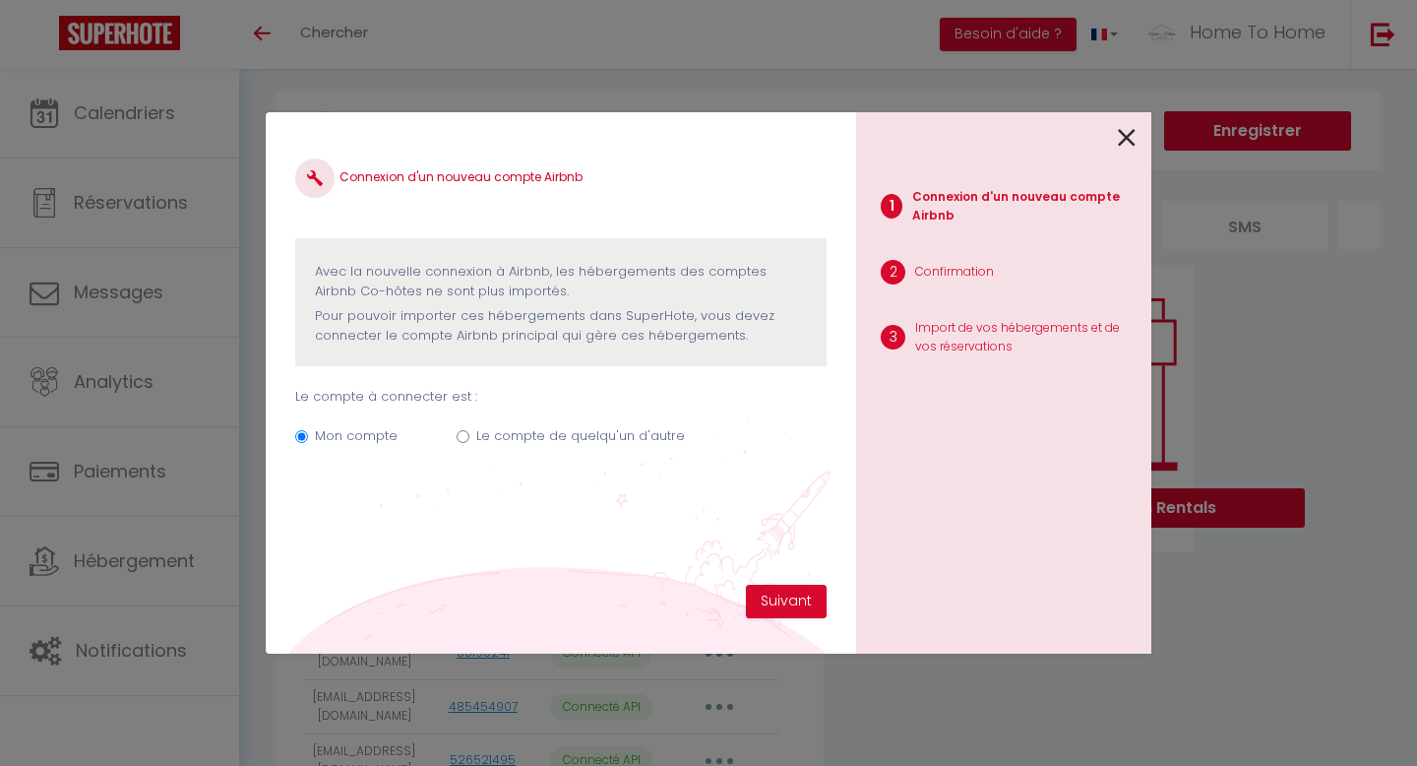
click at [514, 442] on label "Le compte de quelqu'un d'autre" at bounding box center [580, 436] width 209 height 20
click at [470, 442] on input "Le compte de quelqu'un d'autre" at bounding box center [463, 436] width 13 height 13
radio input "true"
radio input "false"
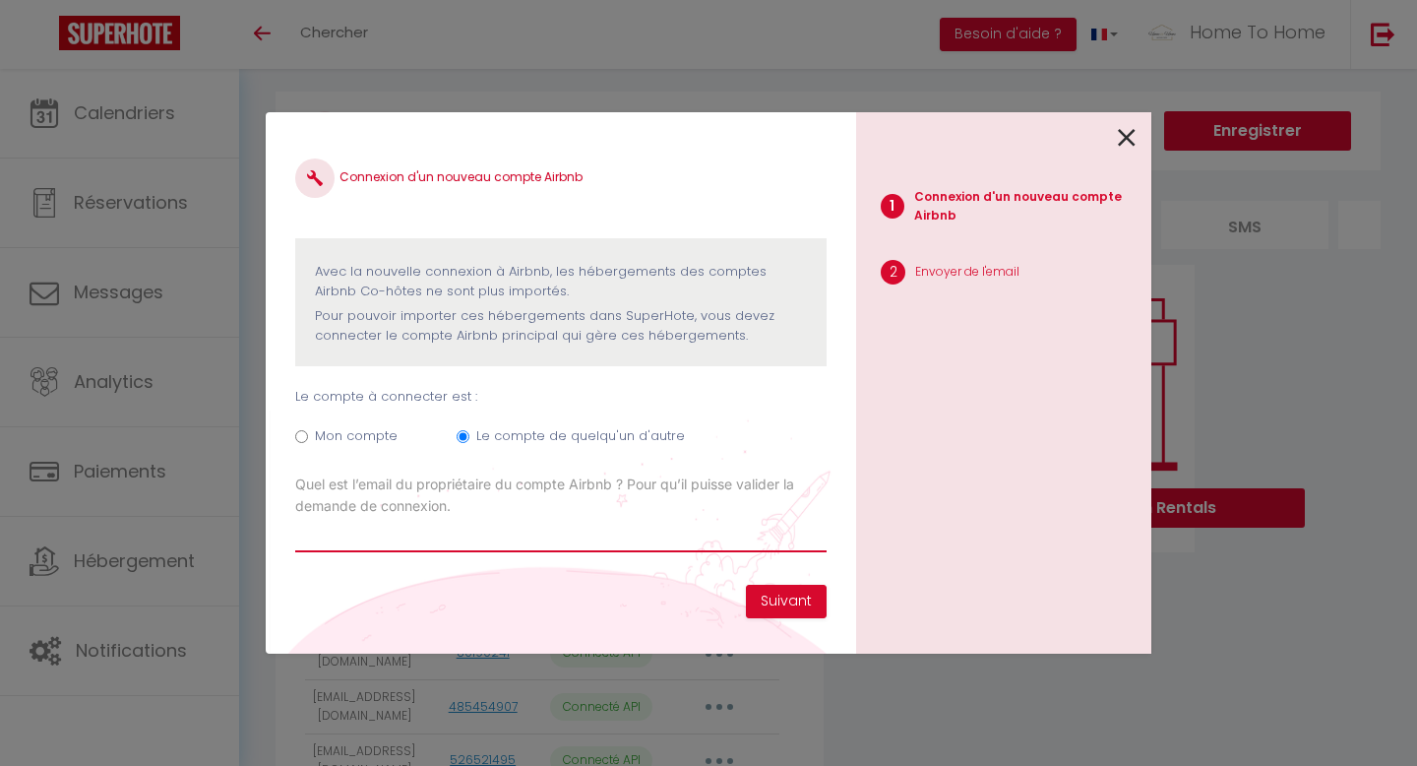
click at [727, 538] on input "Email connexion Airbnb" at bounding box center [561, 534] width 532 height 35
paste input "mariehost16@gmail.com"
click at [387, 530] on input "mariehost16@gmail.com" at bounding box center [561, 534] width 532 height 35
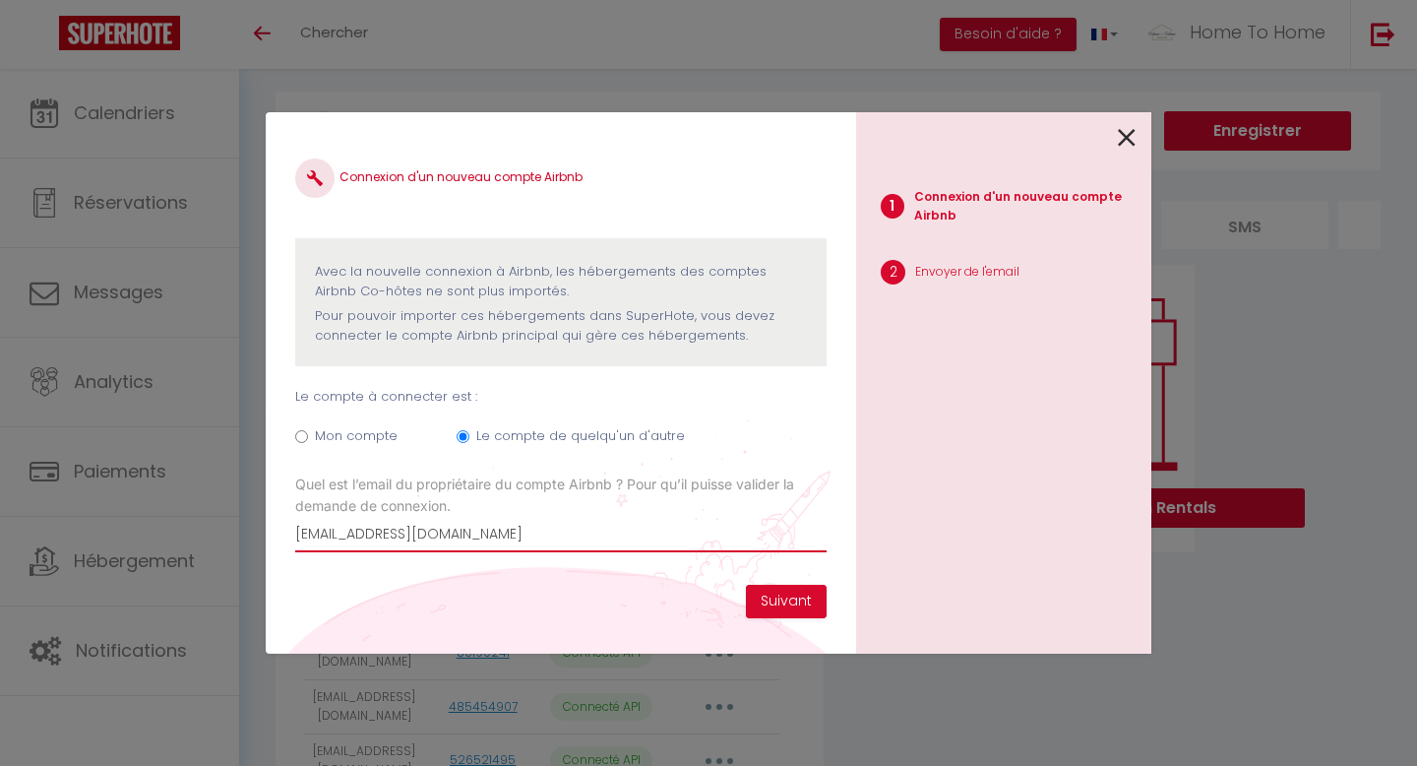
paste input "elodiejhost220"
type input "elodiejhost220@gmail.com"
click at [781, 591] on button "Suivant" at bounding box center [786, 601] width 81 height 33
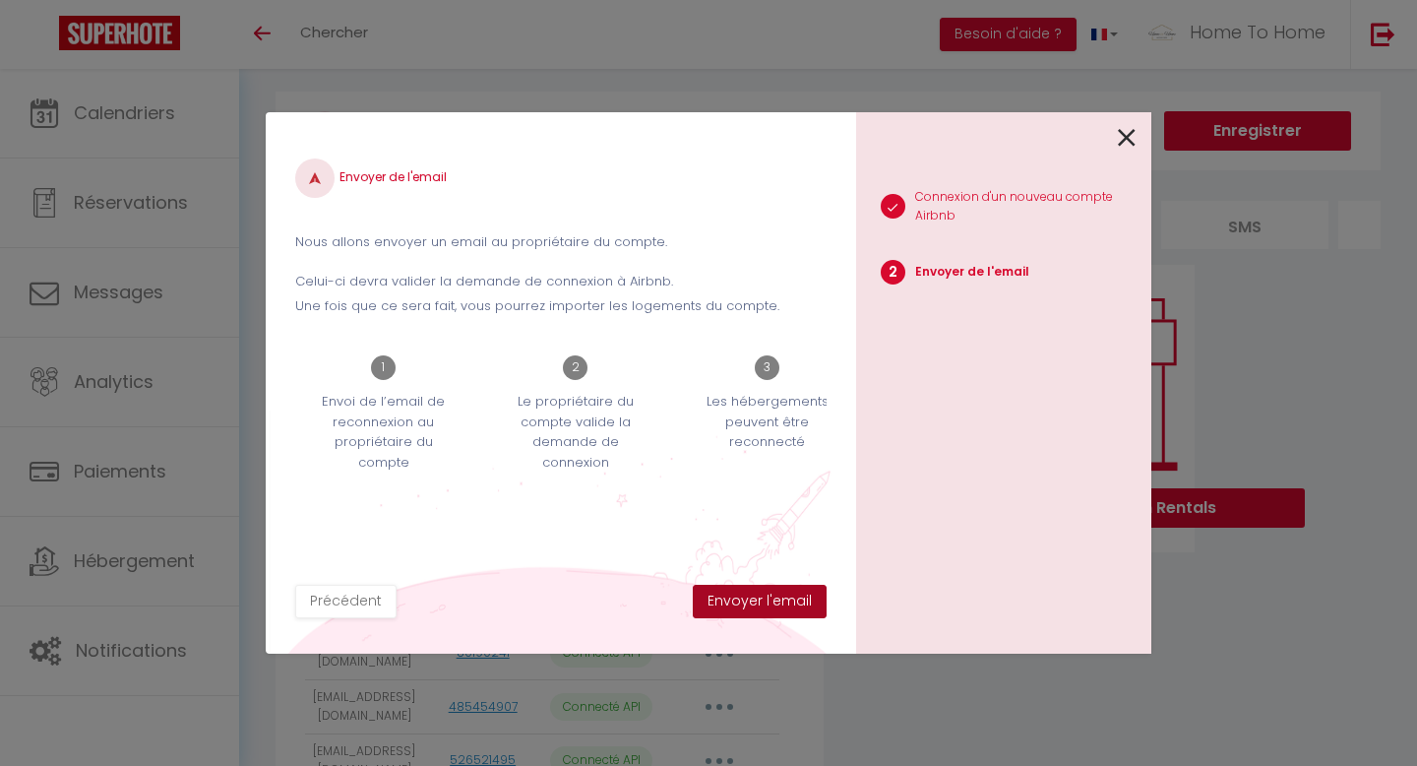
click at [781, 591] on button "Envoyer l'email" at bounding box center [760, 601] width 134 height 33
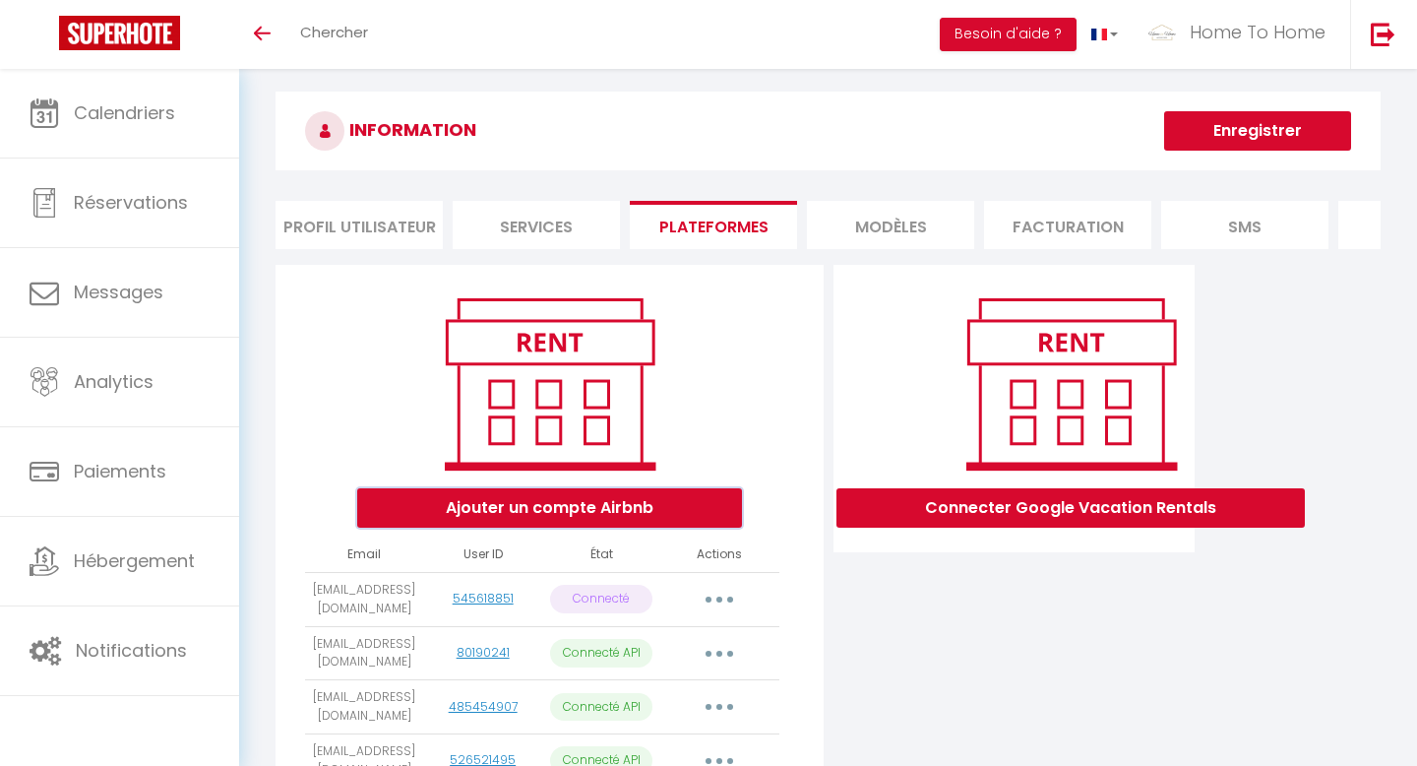
click at [552, 502] on button "Ajouter un compte Airbnb" at bounding box center [549, 507] width 385 height 39
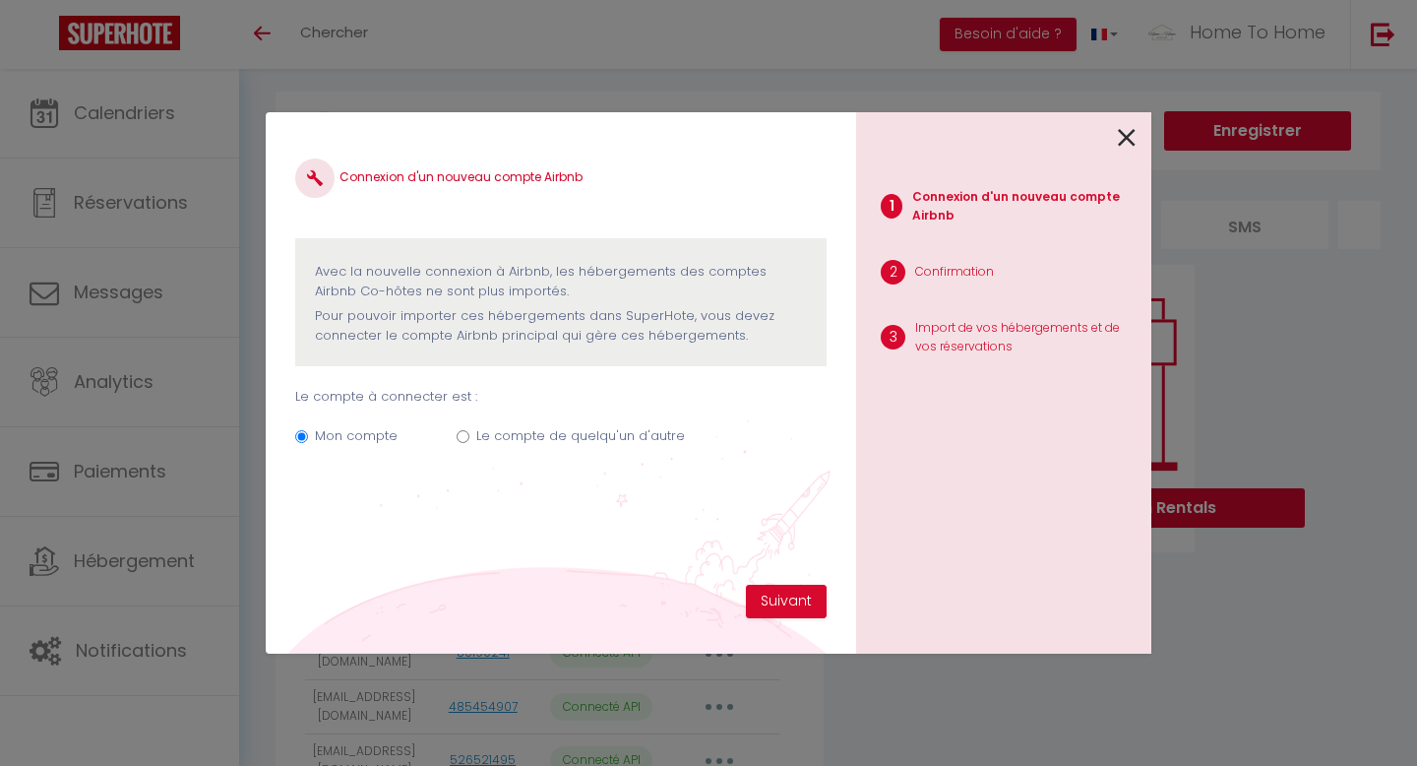
click at [525, 434] on label "Le compte de quelqu'un d'autre" at bounding box center [580, 436] width 209 height 20
click at [470, 434] on input "Le compte de quelqu'un d'autre" at bounding box center [463, 436] width 13 height 13
radio input "true"
radio input "false"
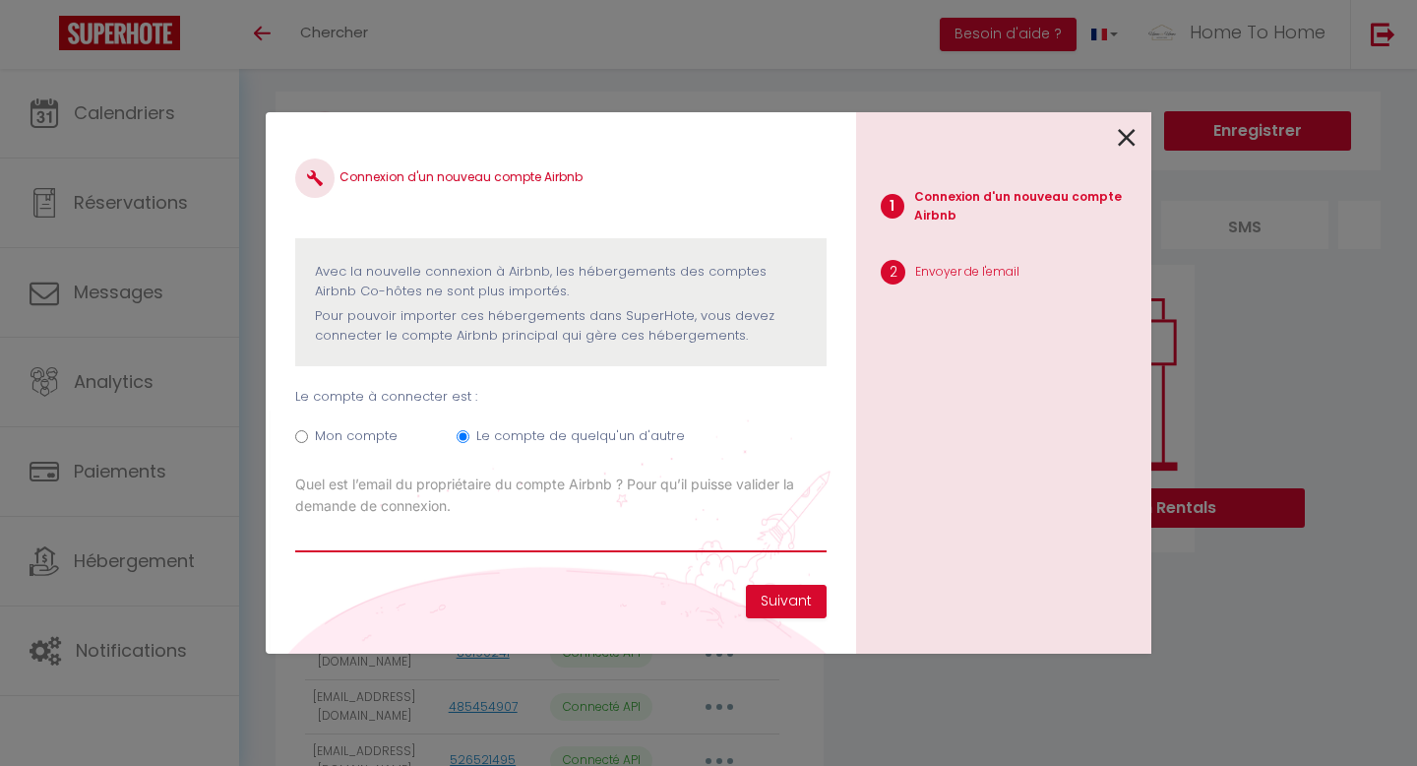
click at [424, 532] on input "Email connexion Airbnb" at bounding box center [561, 534] width 532 height 35
paste input "emmanuellehost274@gmail.com"
type input "emmanuellehost274@gmail.com"
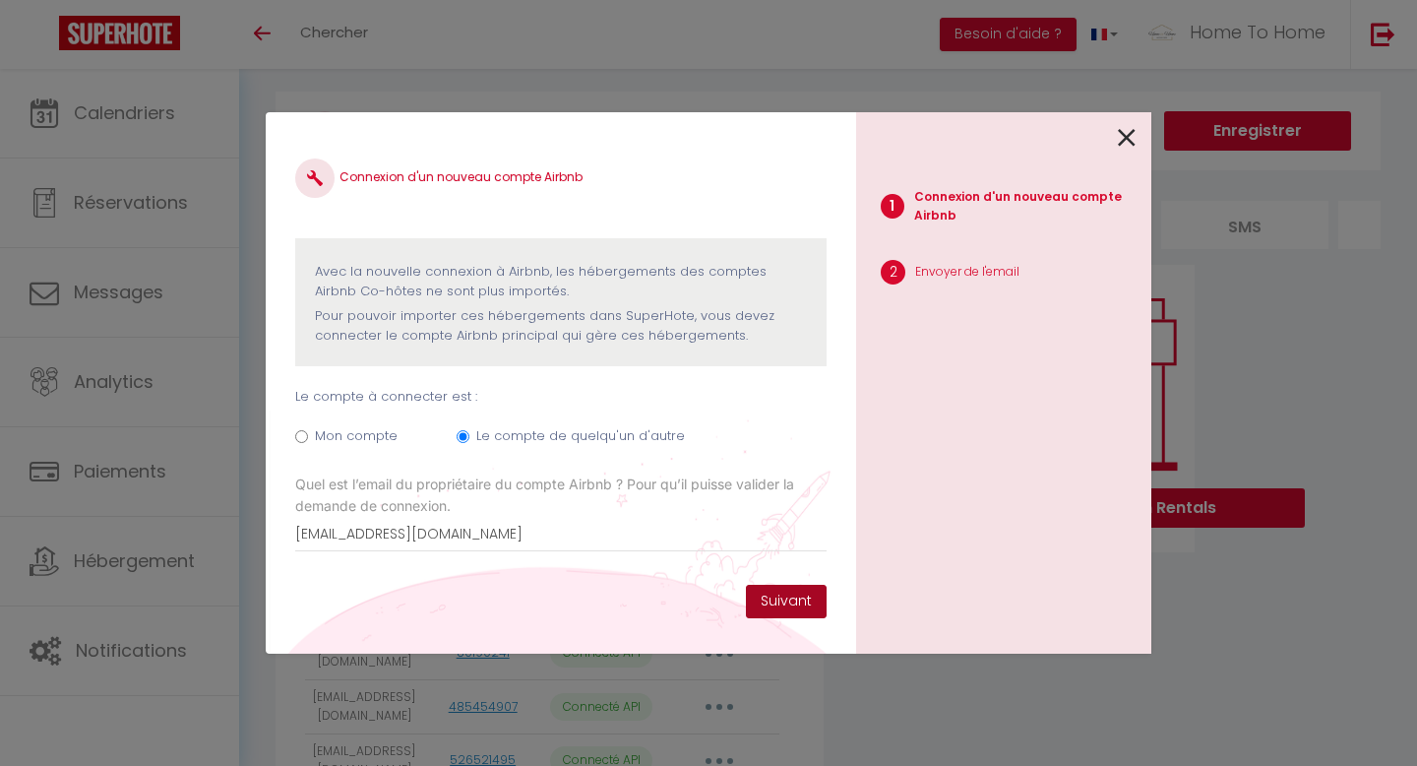
click at [792, 603] on button "Suivant" at bounding box center [786, 601] width 81 height 33
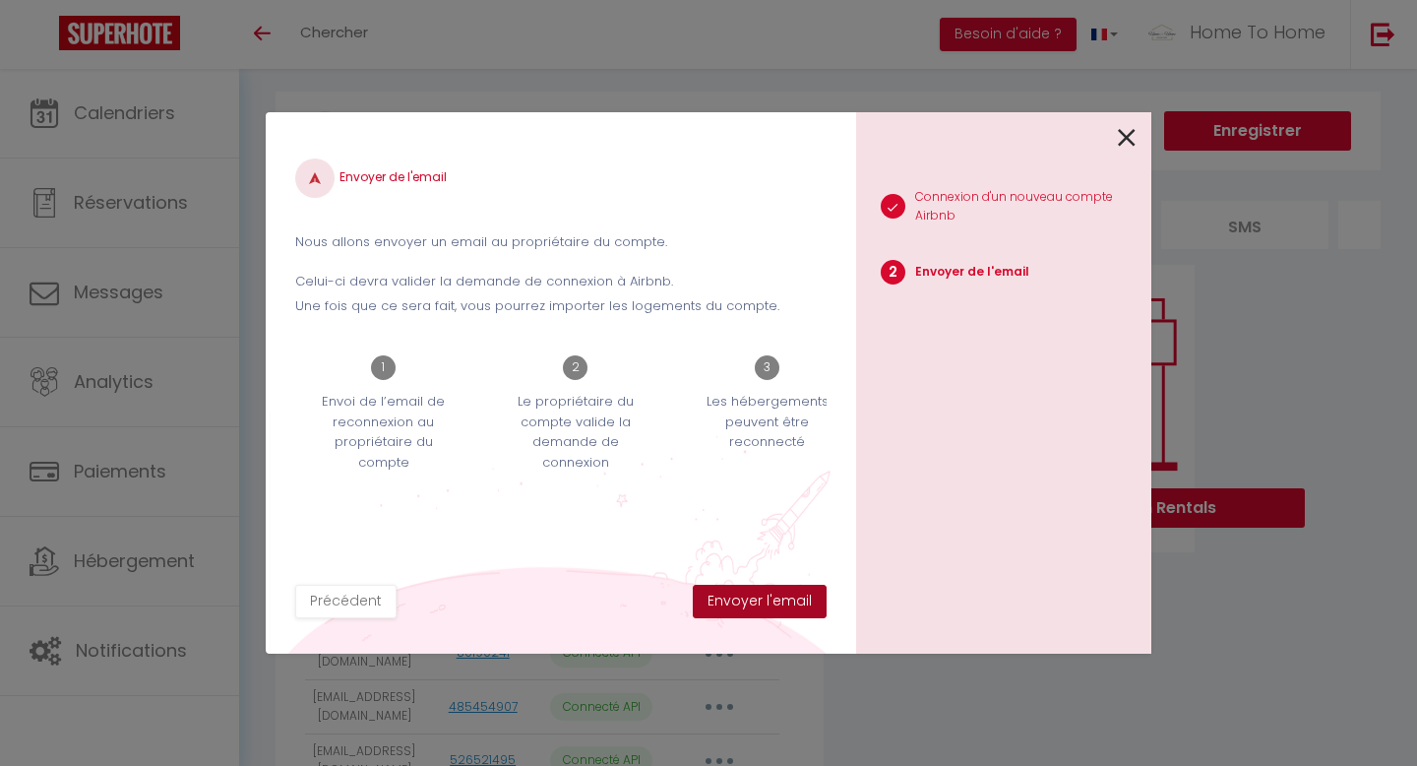
click at [792, 603] on button "Envoyer l'email" at bounding box center [760, 601] width 134 height 33
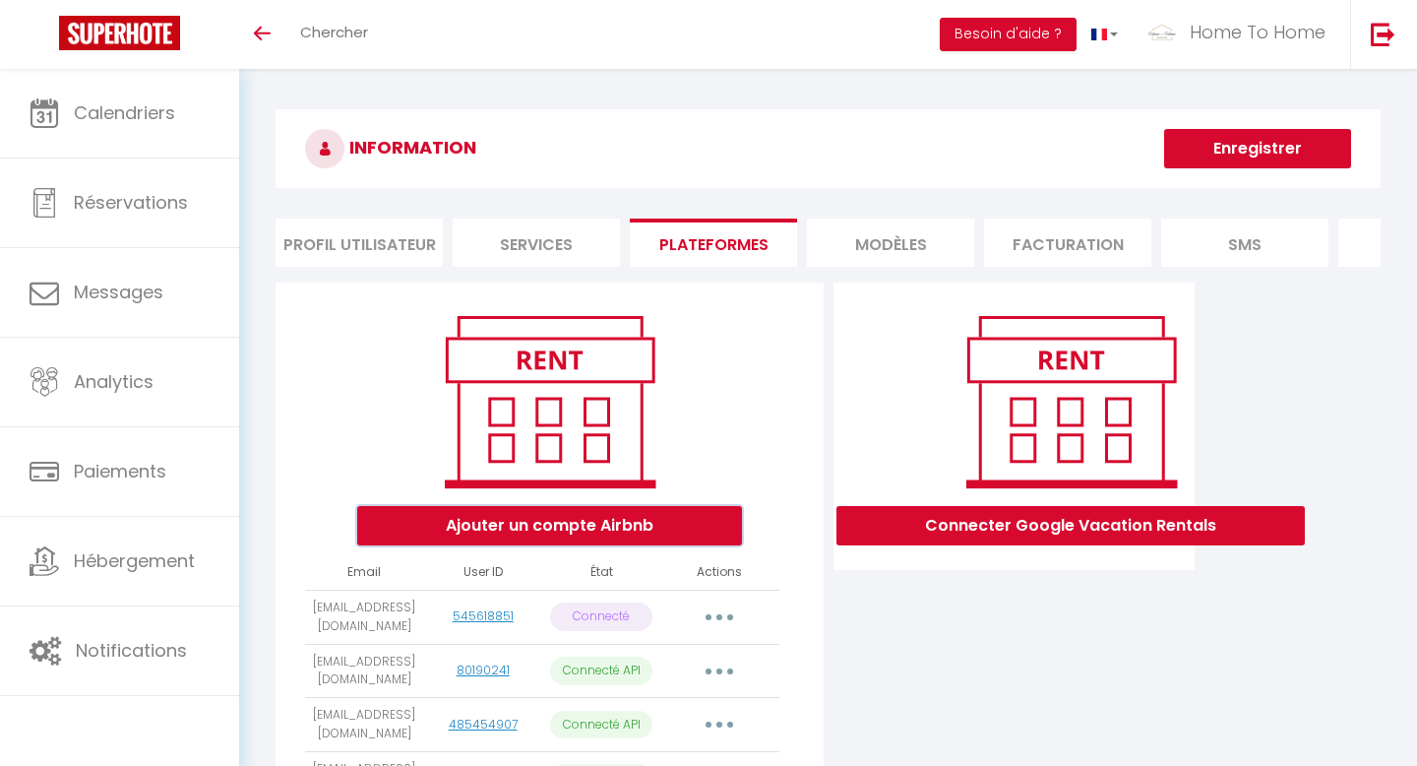
click at [508, 528] on button "Ajouter un compte Airbnb" at bounding box center [549, 525] width 385 height 39
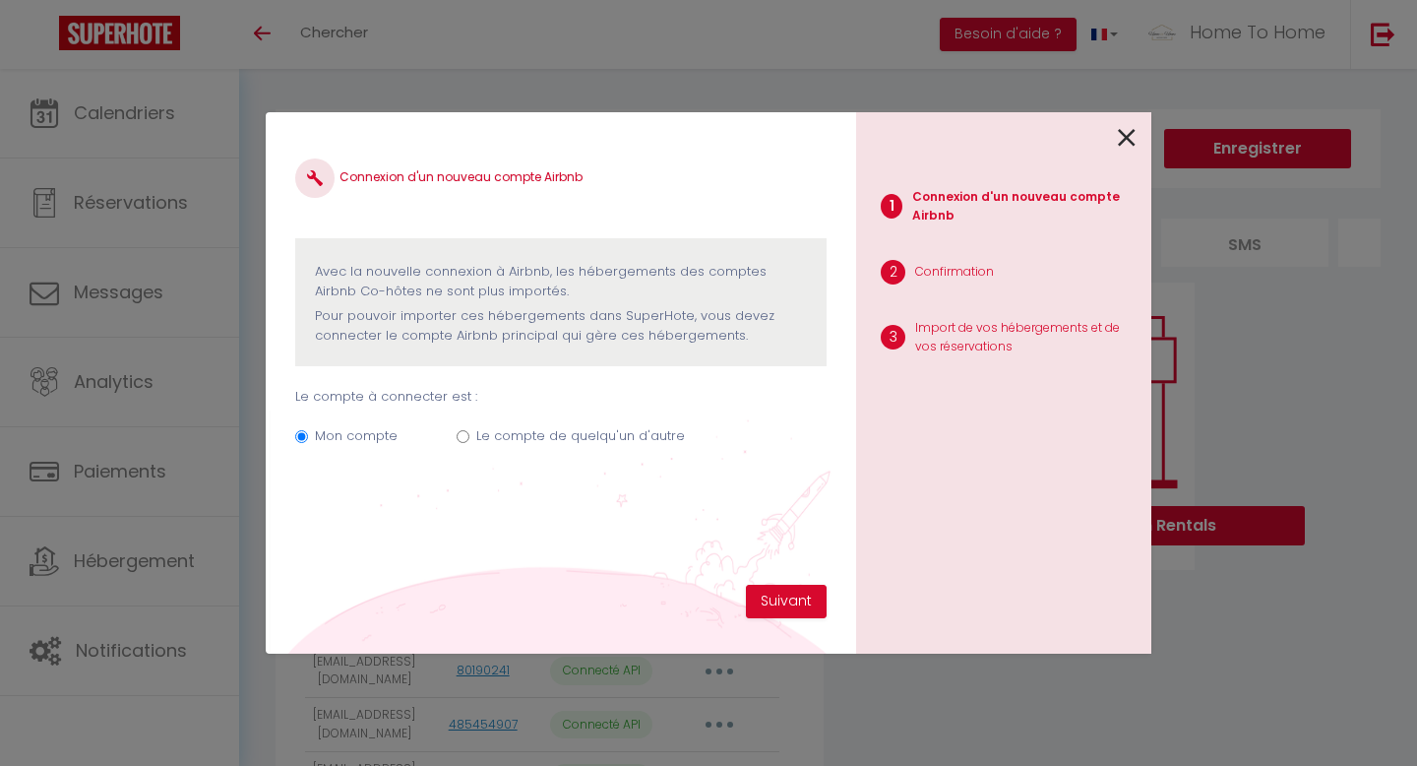
click at [547, 449] on div "Le compte de quelqu'un d'autre" at bounding box center [580, 439] width 209 height 27
click at [547, 439] on label "Le compte de quelqu'un d'autre" at bounding box center [580, 436] width 209 height 20
click at [470, 439] on input "Le compte de quelqu'un d'autre" at bounding box center [463, 436] width 13 height 13
radio input "true"
radio input "false"
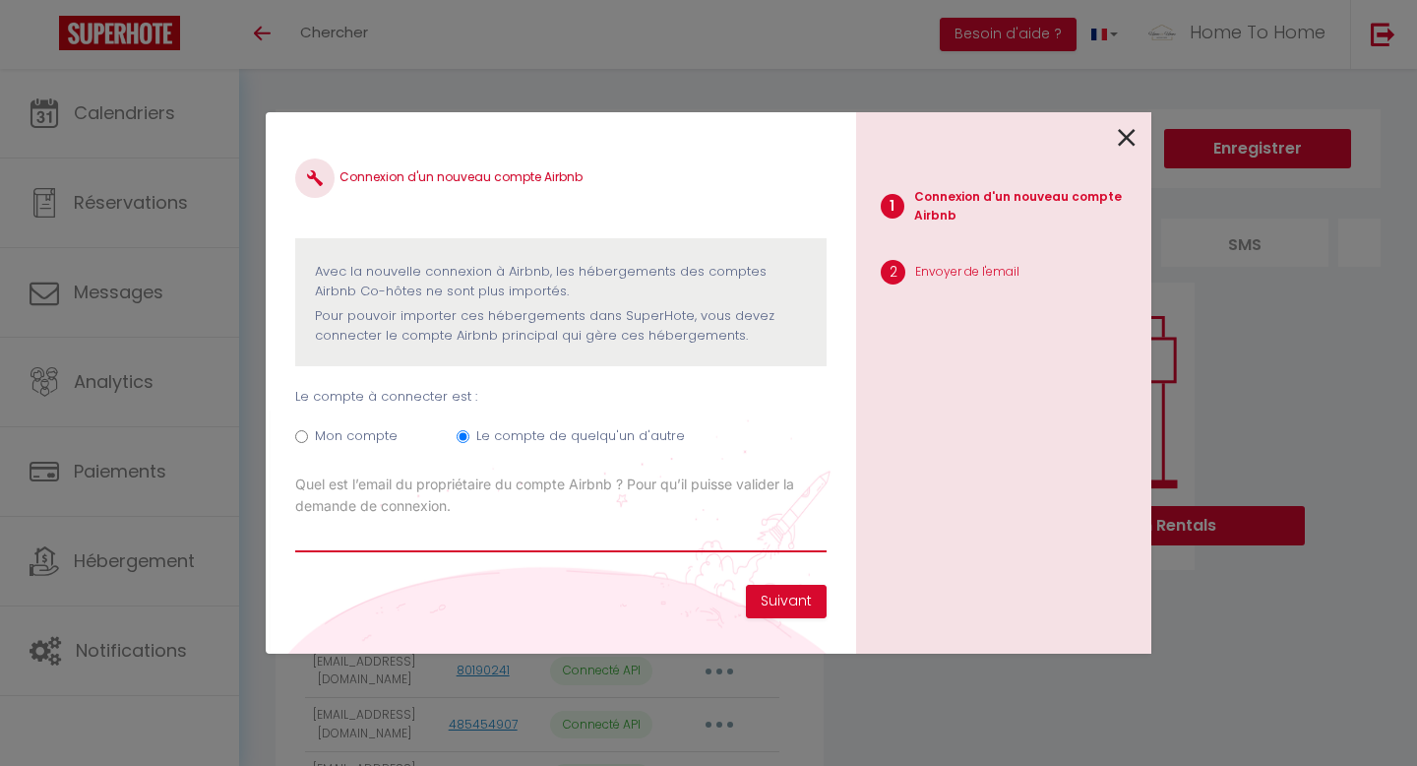
click at [495, 539] on input "Email connexion Airbnb" at bounding box center [561, 534] width 532 height 35
paste input "[EMAIL_ADDRESS][DOMAIN_NAME]"
type input "[EMAIL_ADDRESS][DOMAIN_NAME]"
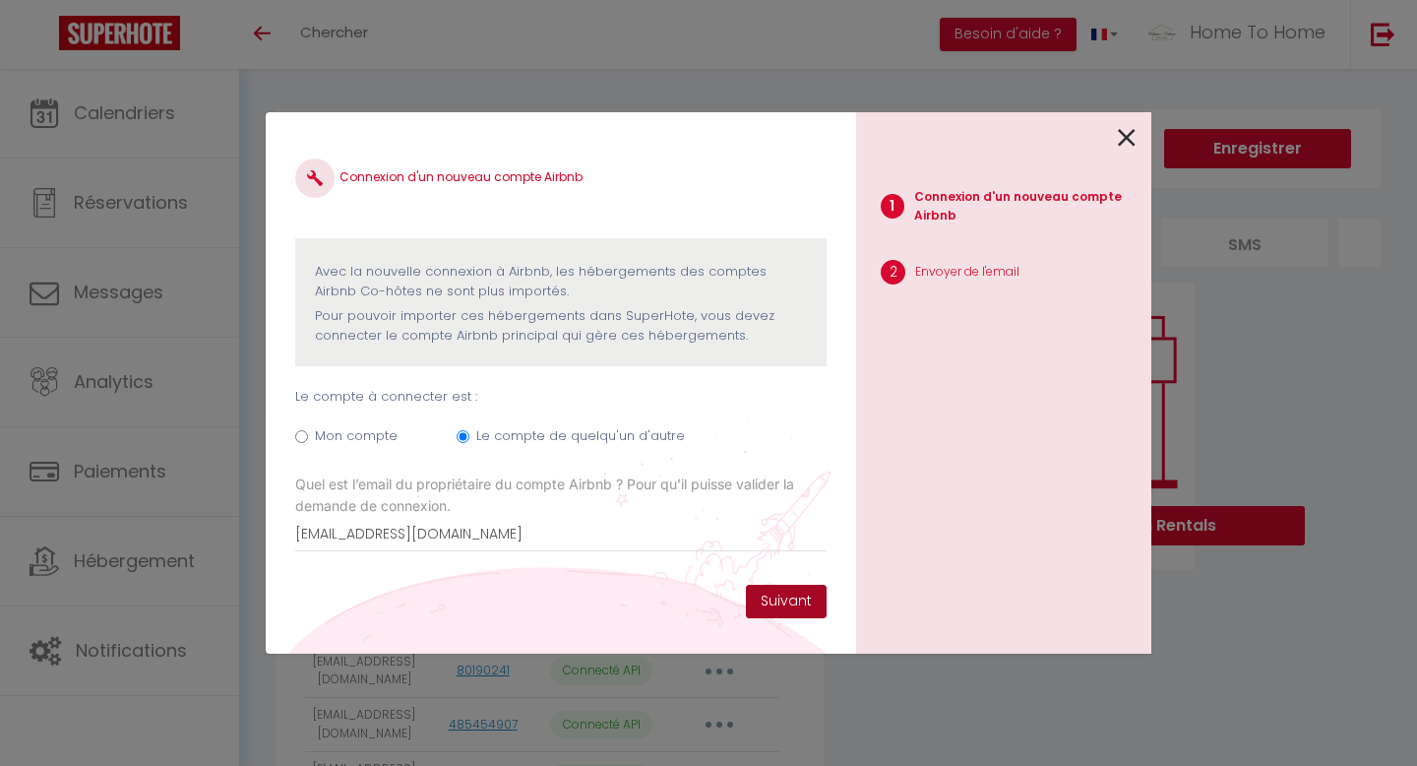
click at [786, 605] on button "Suivant" at bounding box center [786, 601] width 81 height 33
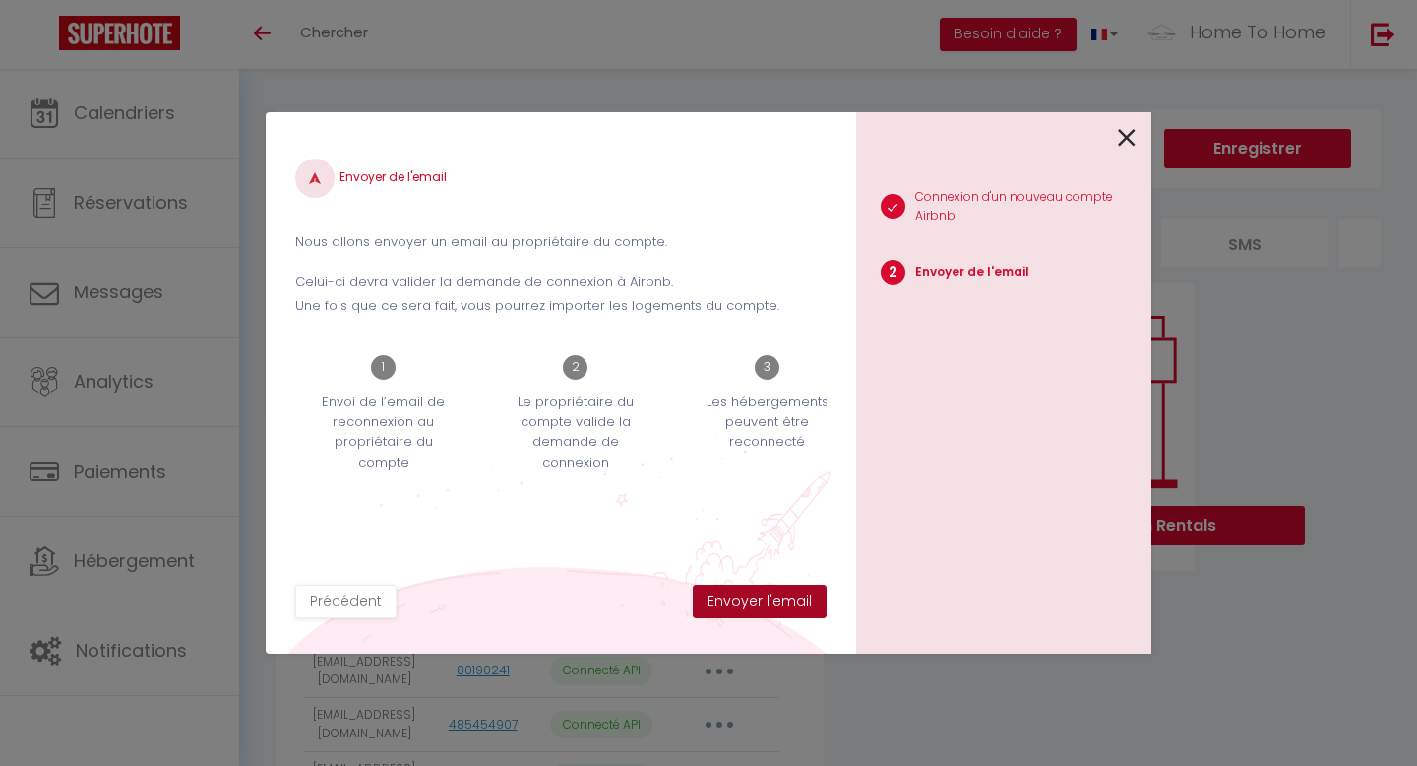
click at [786, 605] on button "Envoyer l'email" at bounding box center [760, 601] width 134 height 33
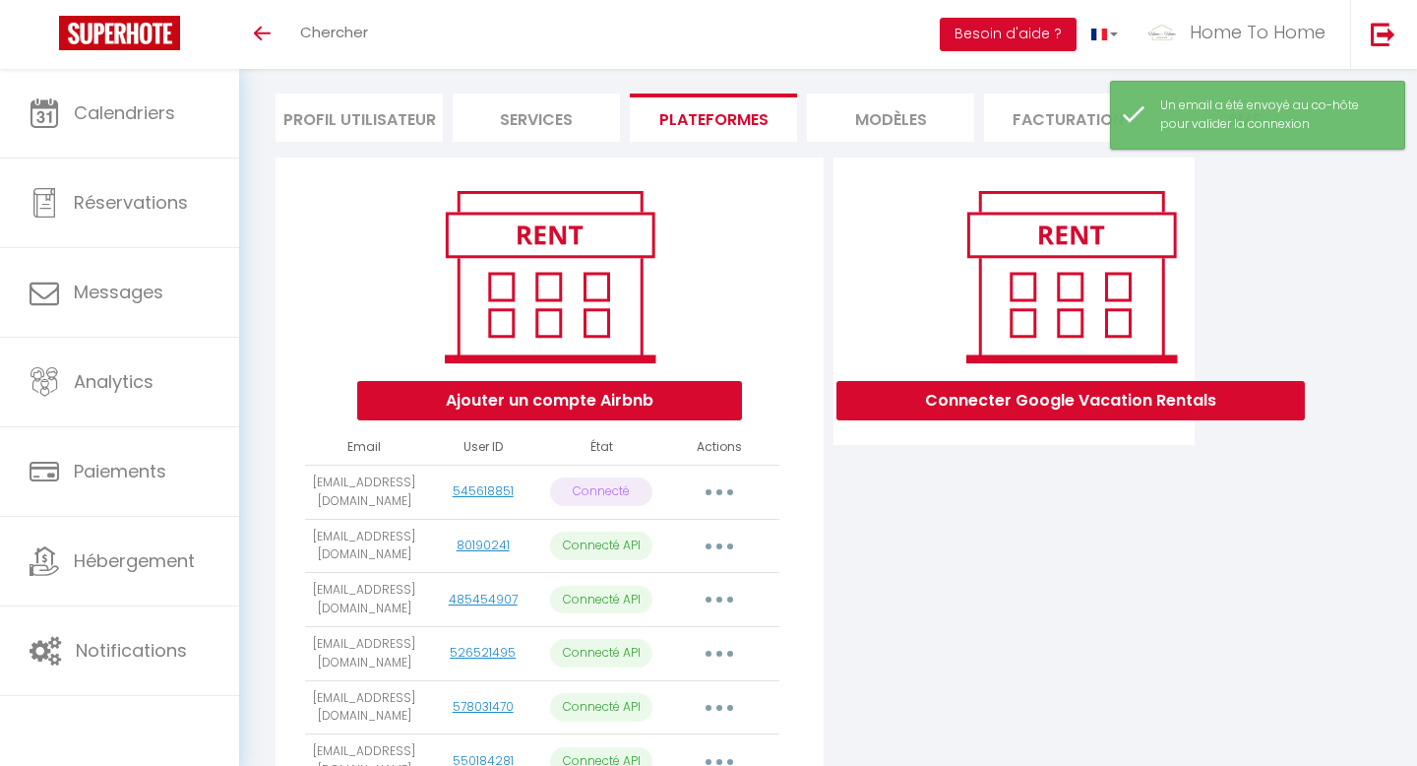
scroll to position [126, 0]
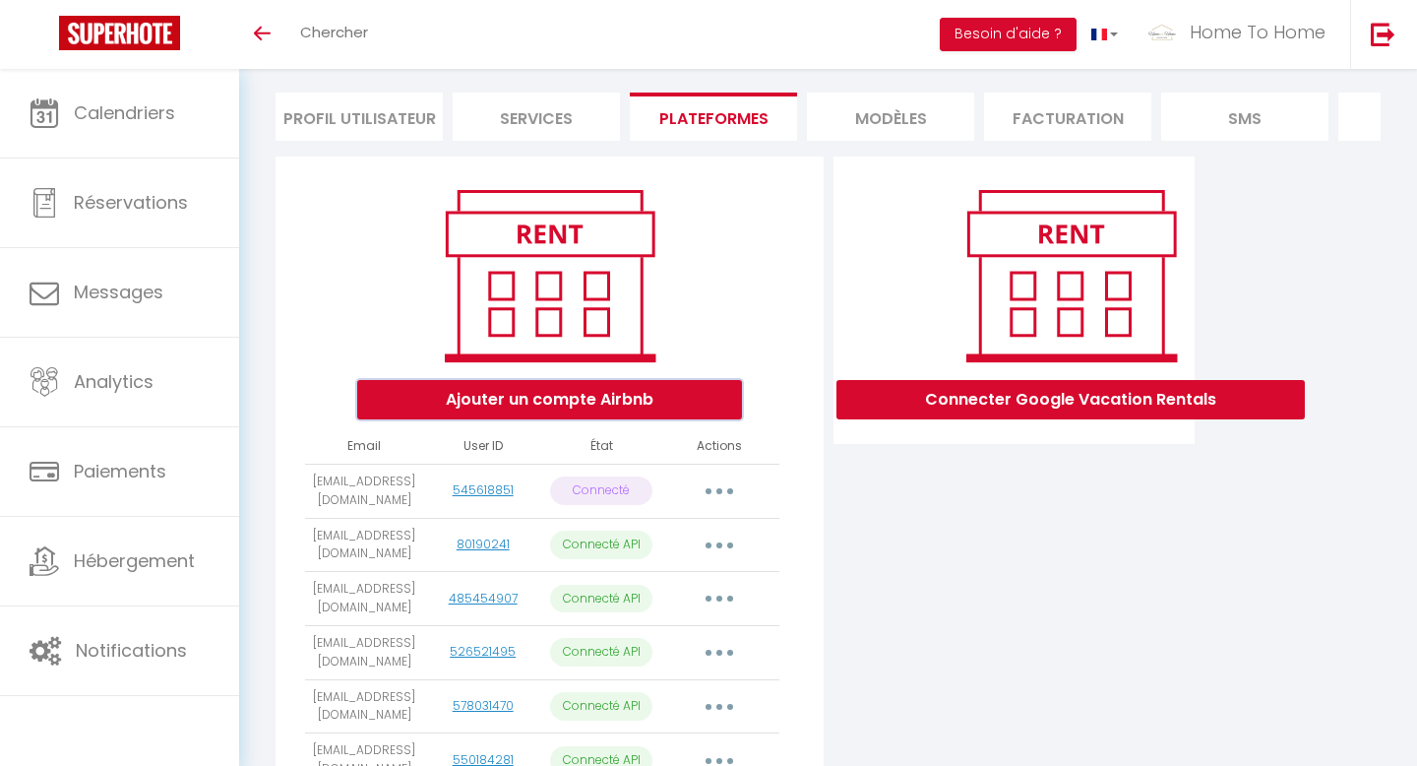
click at [504, 396] on button "Ajouter un compte Airbnb" at bounding box center [549, 399] width 385 height 39
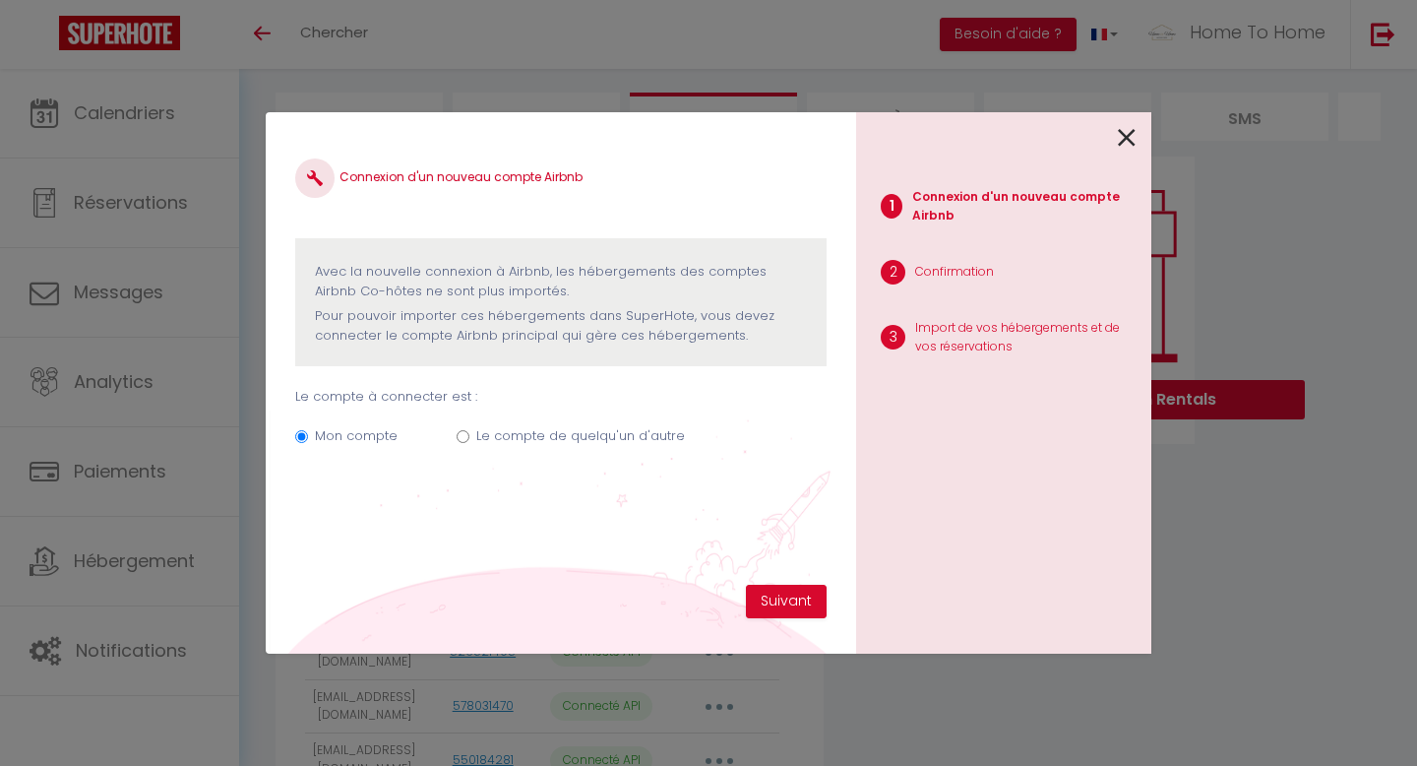
click at [487, 427] on label "Le compte de quelqu'un d'autre" at bounding box center [580, 436] width 209 height 20
click at [470, 430] on input "Le compte de quelqu'un d'autre" at bounding box center [463, 436] width 13 height 13
radio input "true"
radio input "false"
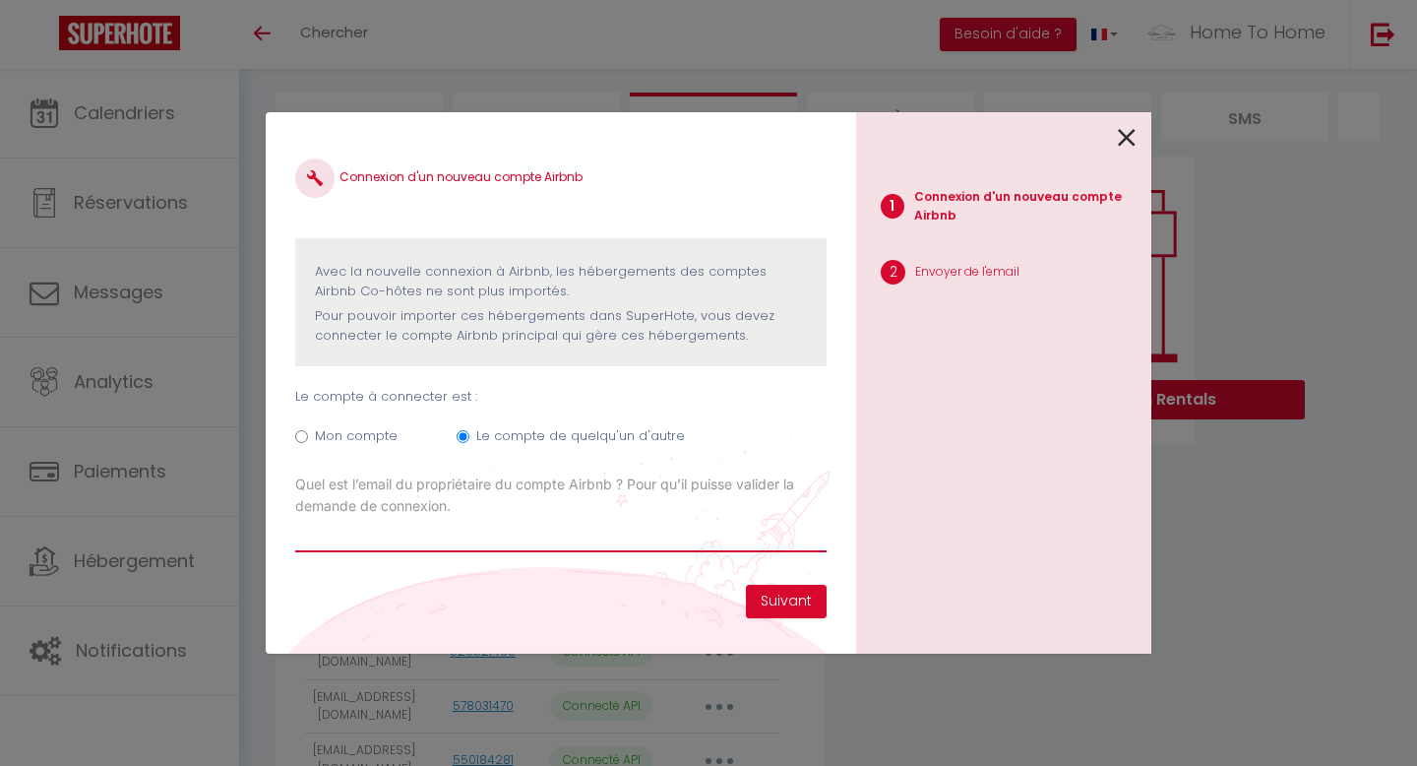
click at [460, 537] on input "Email connexion Airbnb" at bounding box center [561, 534] width 532 height 35
paste input "[EMAIL_ADDRESS][DOMAIN_NAME]"
type input "[EMAIL_ADDRESS][DOMAIN_NAME]"
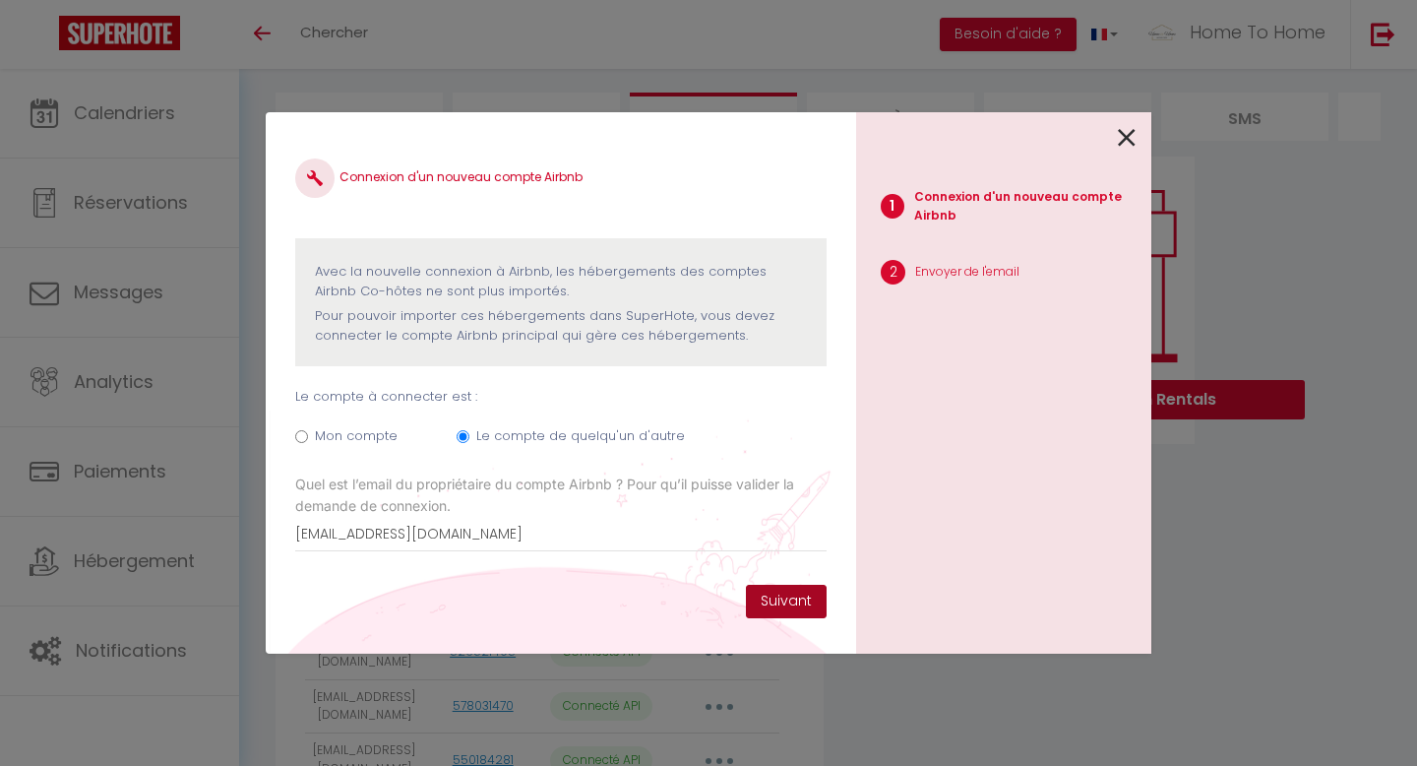
click at [796, 592] on button "Suivant" at bounding box center [786, 601] width 81 height 33
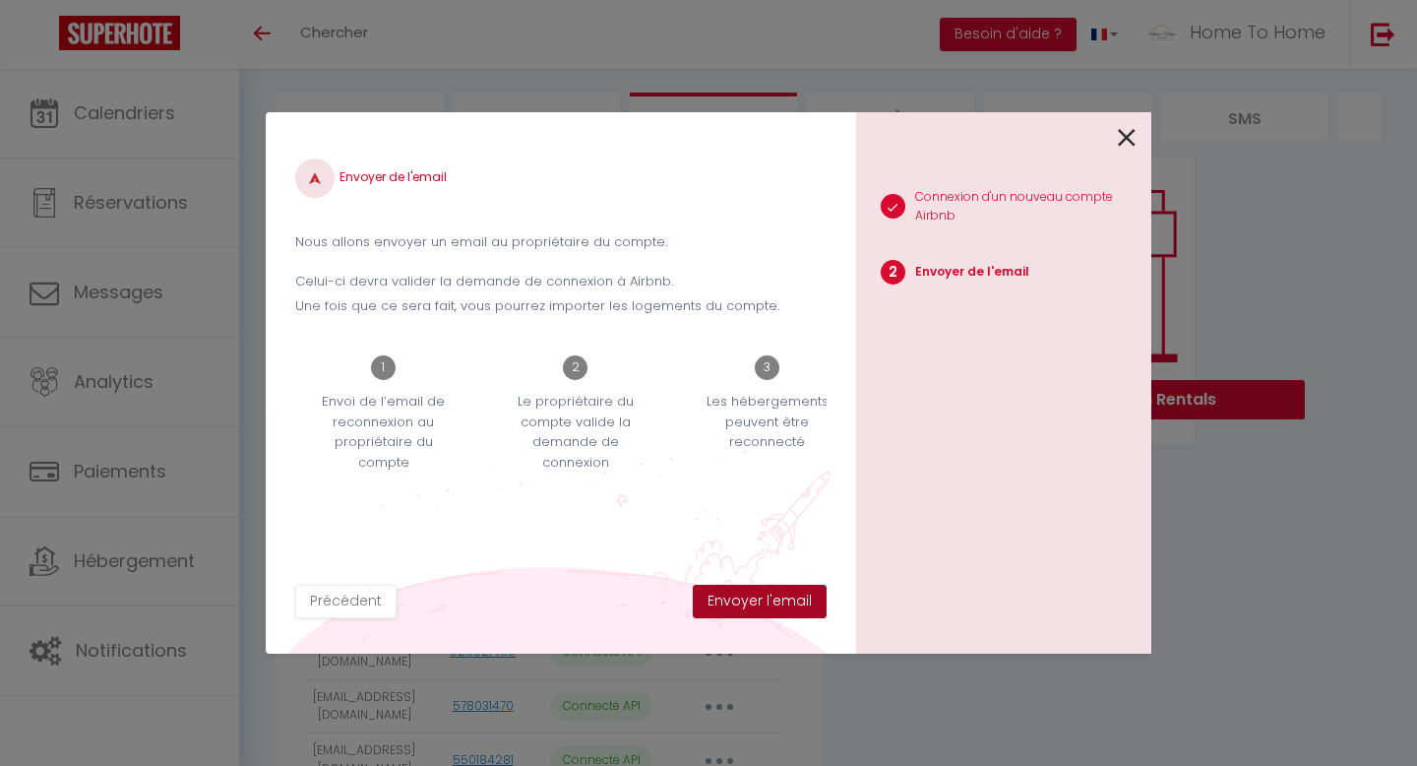
click at [795, 607] on button "Envoyer l'email" at bounding box center [760, 601] width 134 height 33
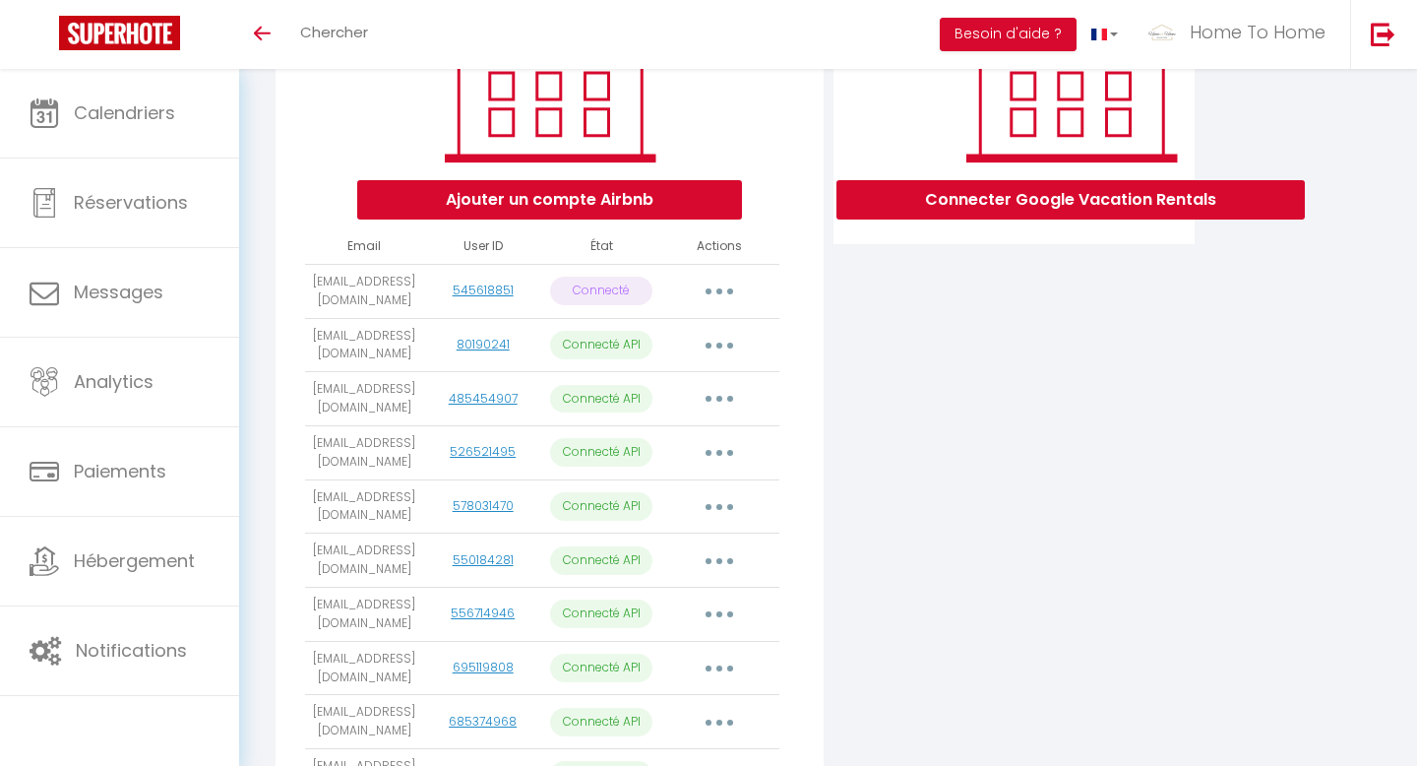
scroll to position [376, 0]
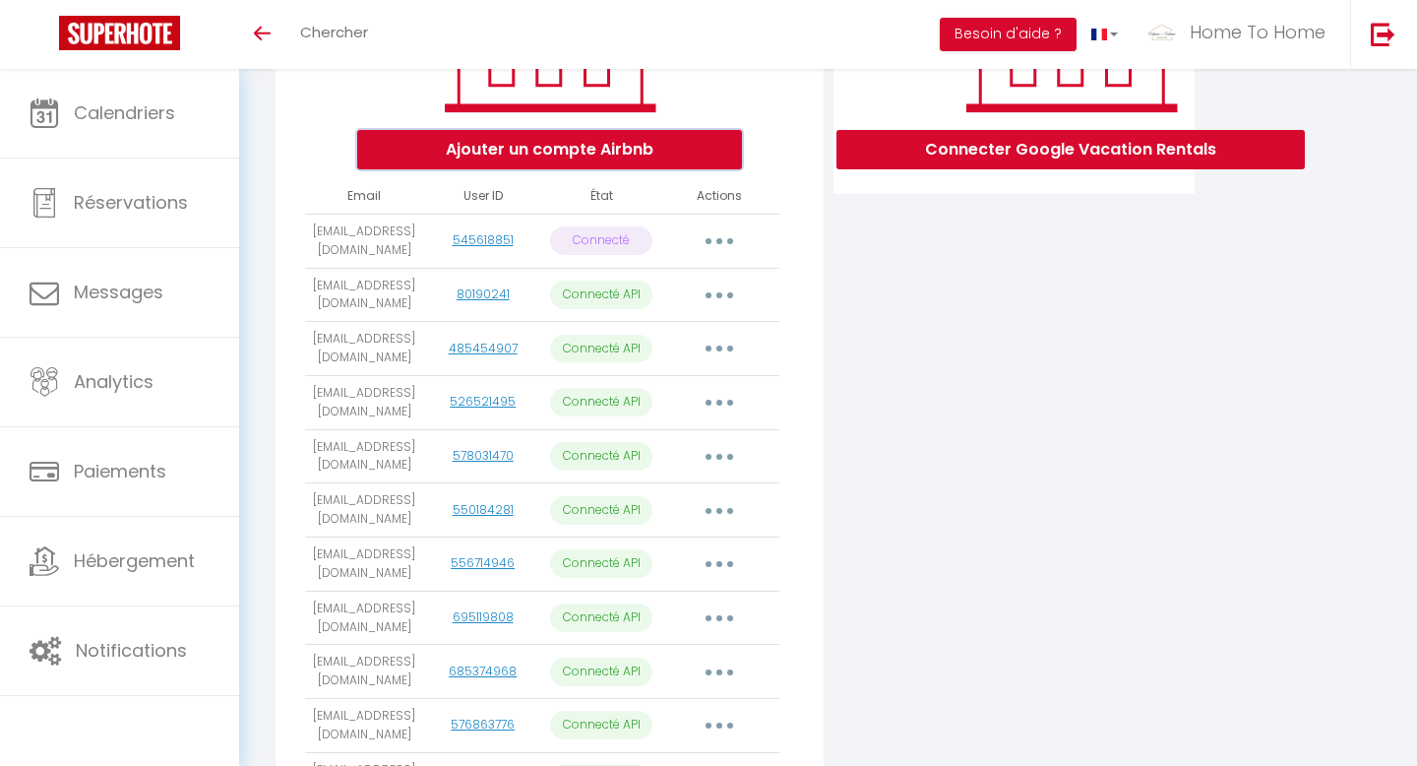
click at [591, 157] on button "Ajouter un compte Airbnb" at bounding box center [549, 149] width 385 height 39
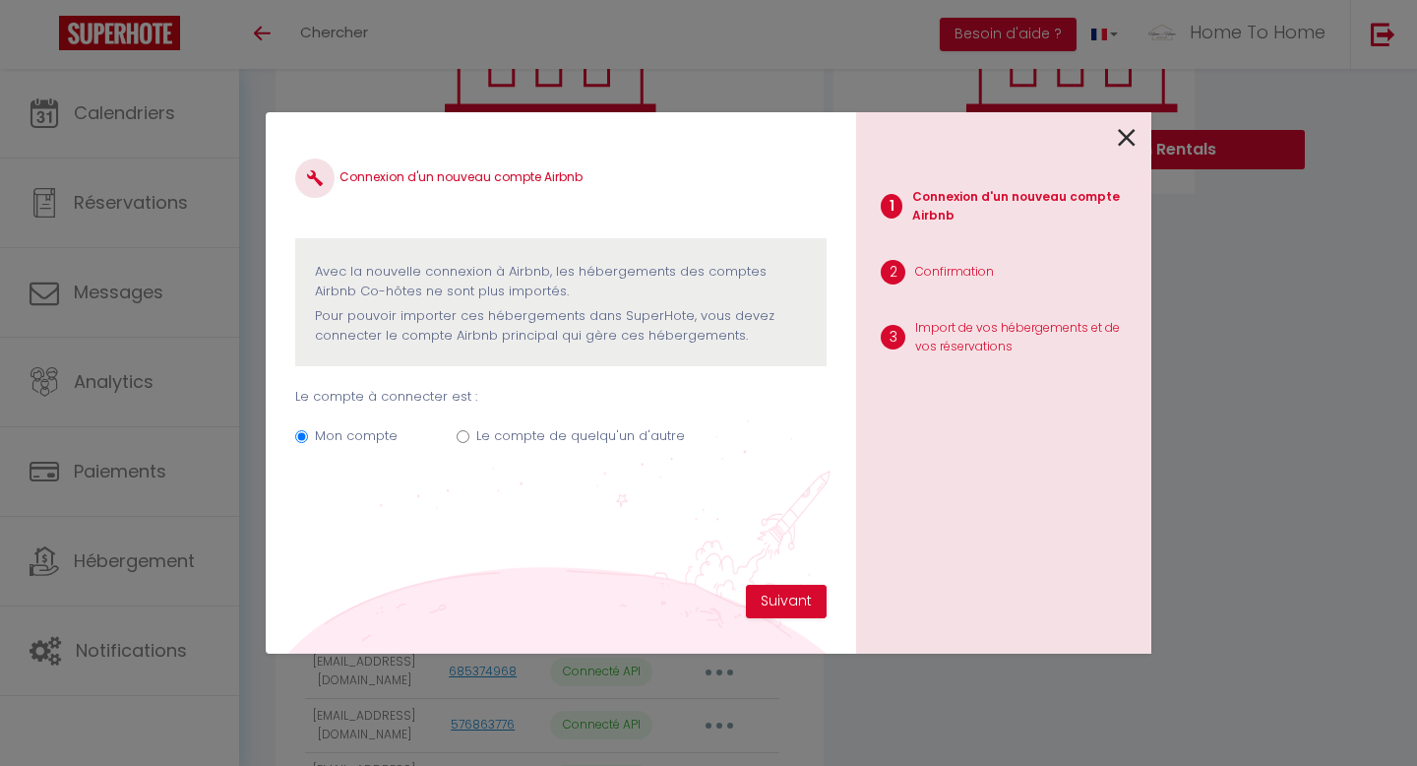
click at [494, 425] on div "Mon compte Le compte de quelqu'un d'autre" at bounding box center [561, 440] width 532 height 66
click at [492, 441] on label "Le compte de quelqu'un d'autre" at bounding box center [580, 436] width 209 height 20
click at [470, 441] on input "Le compte de quelqu'un d'autre" at bounding box center [463, 436] width 13 height 13
radio input "true"
radio input "false"
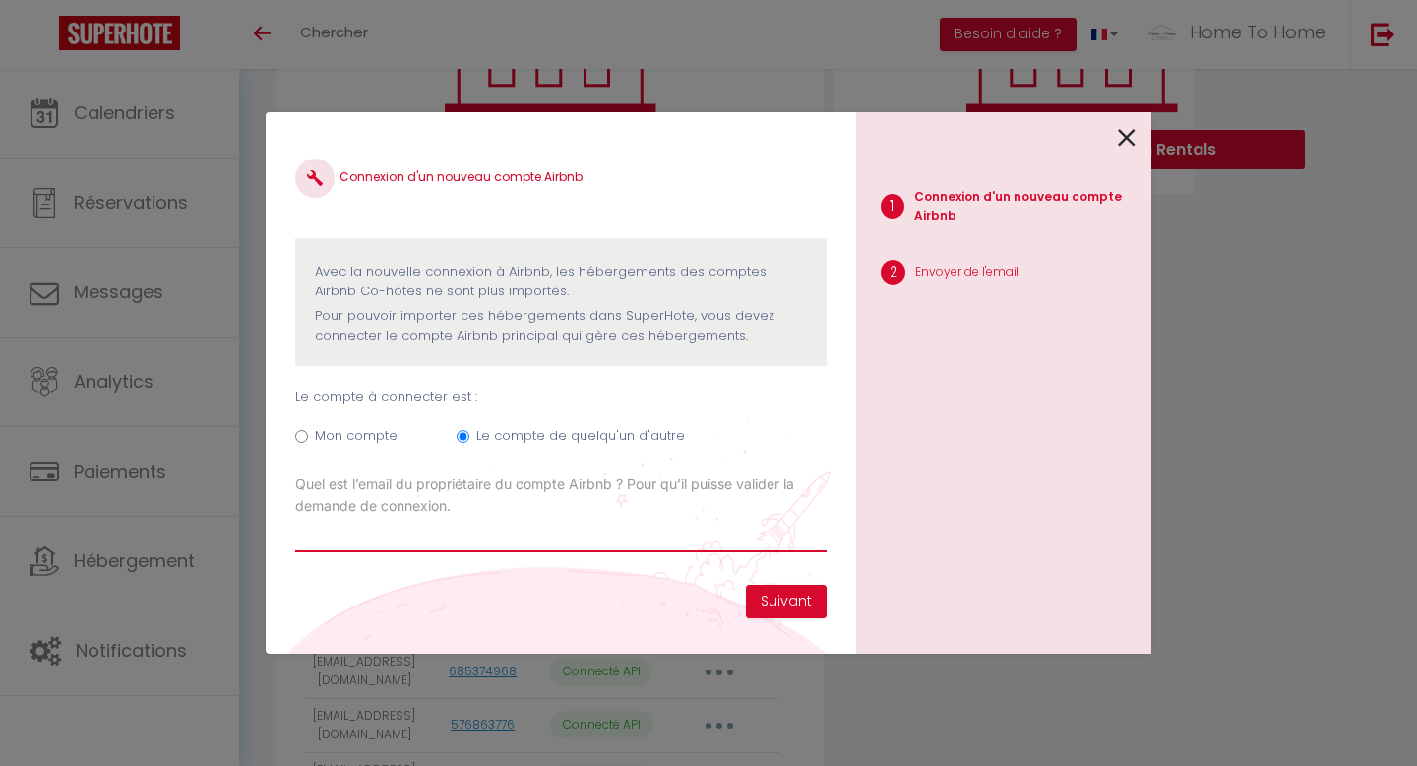
click at [486, 521] on input "Email connexion Airbnb" at bounding box center [561, 534] width 532 height 35
paste input "[EMAIL_ADDRESS][DOMAIN_NAME]"
type input "[EMAIL_ADDRESS][DOMAIN_NAME]"
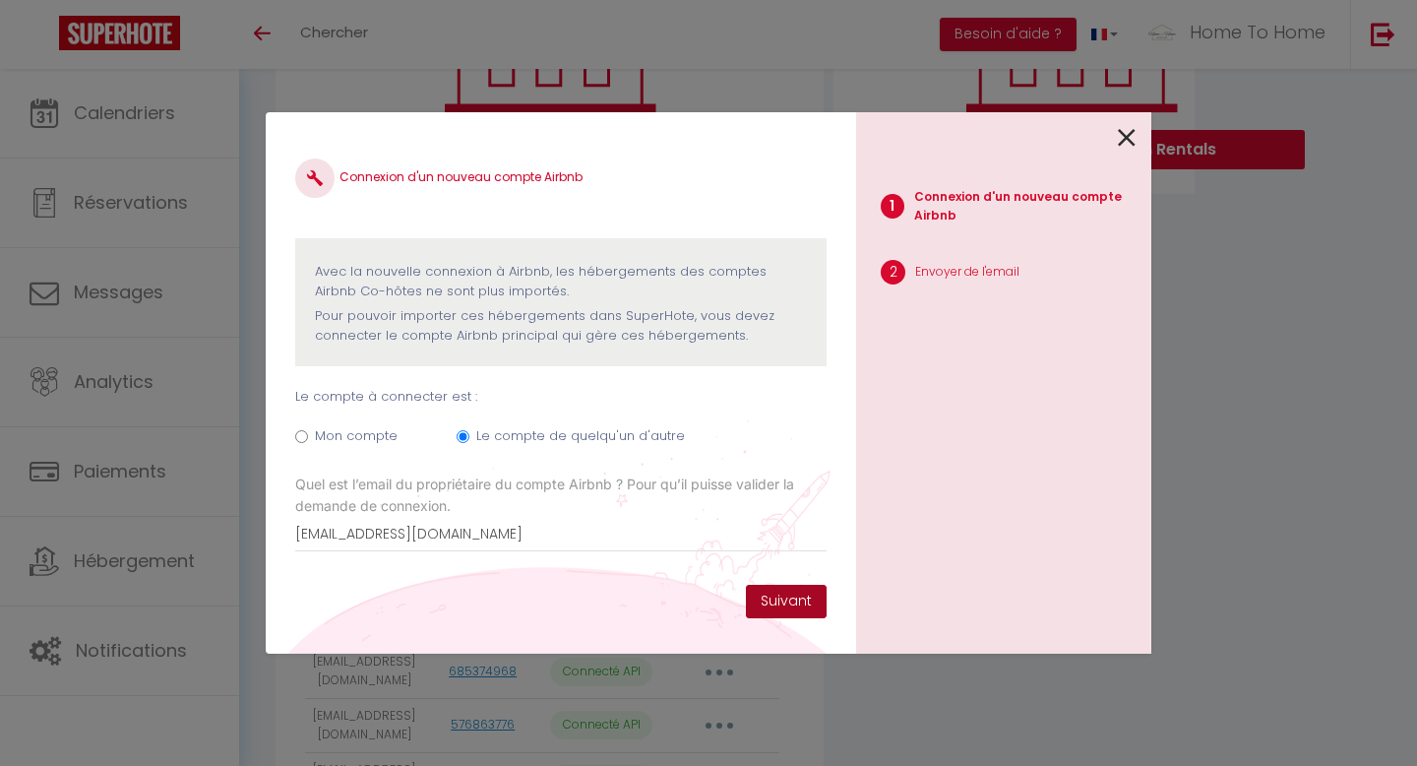
click at [786, 607] on button "Suivant" at bounding box center [786, 601] width 81 height 33
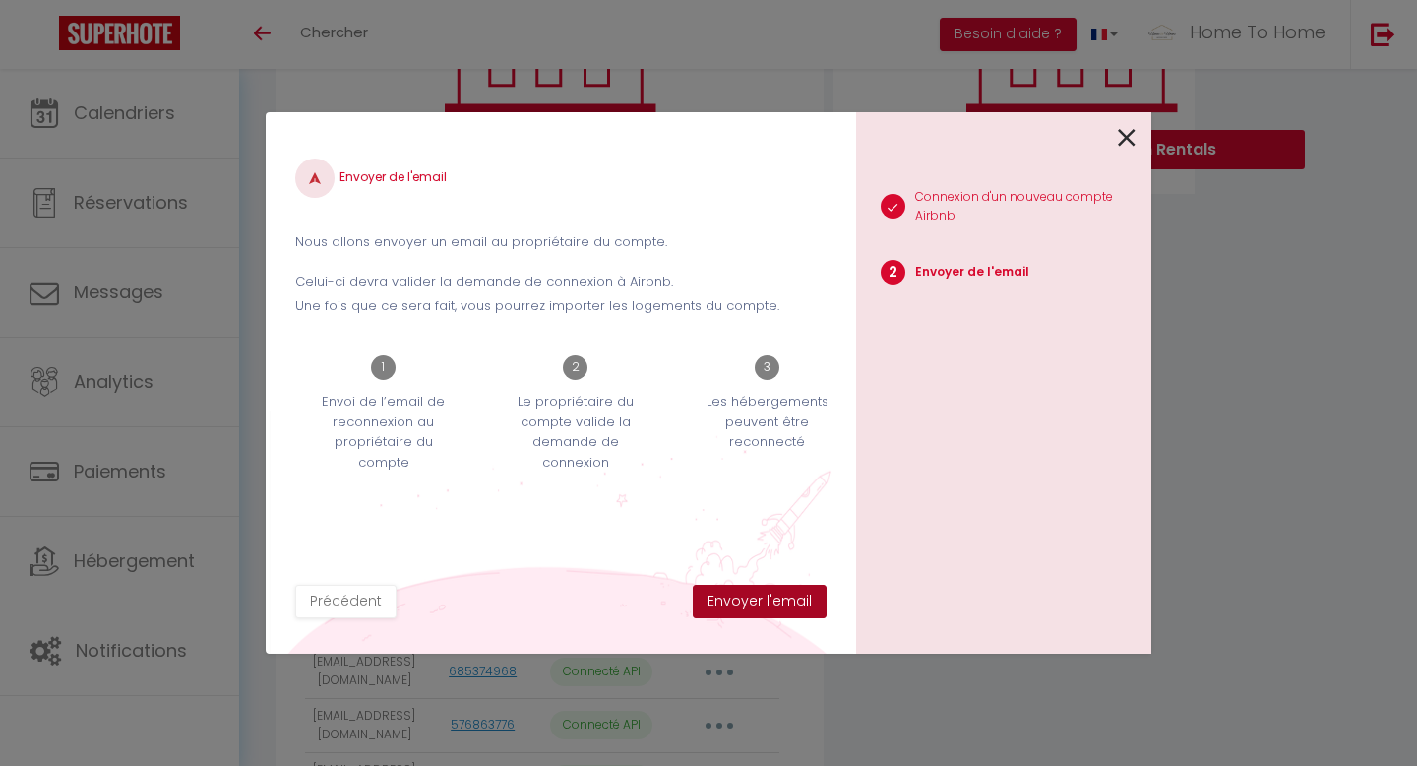
click at [774, 604] on button "Envoyer l'email" at bounding box center [760, 601] width 134 height 33
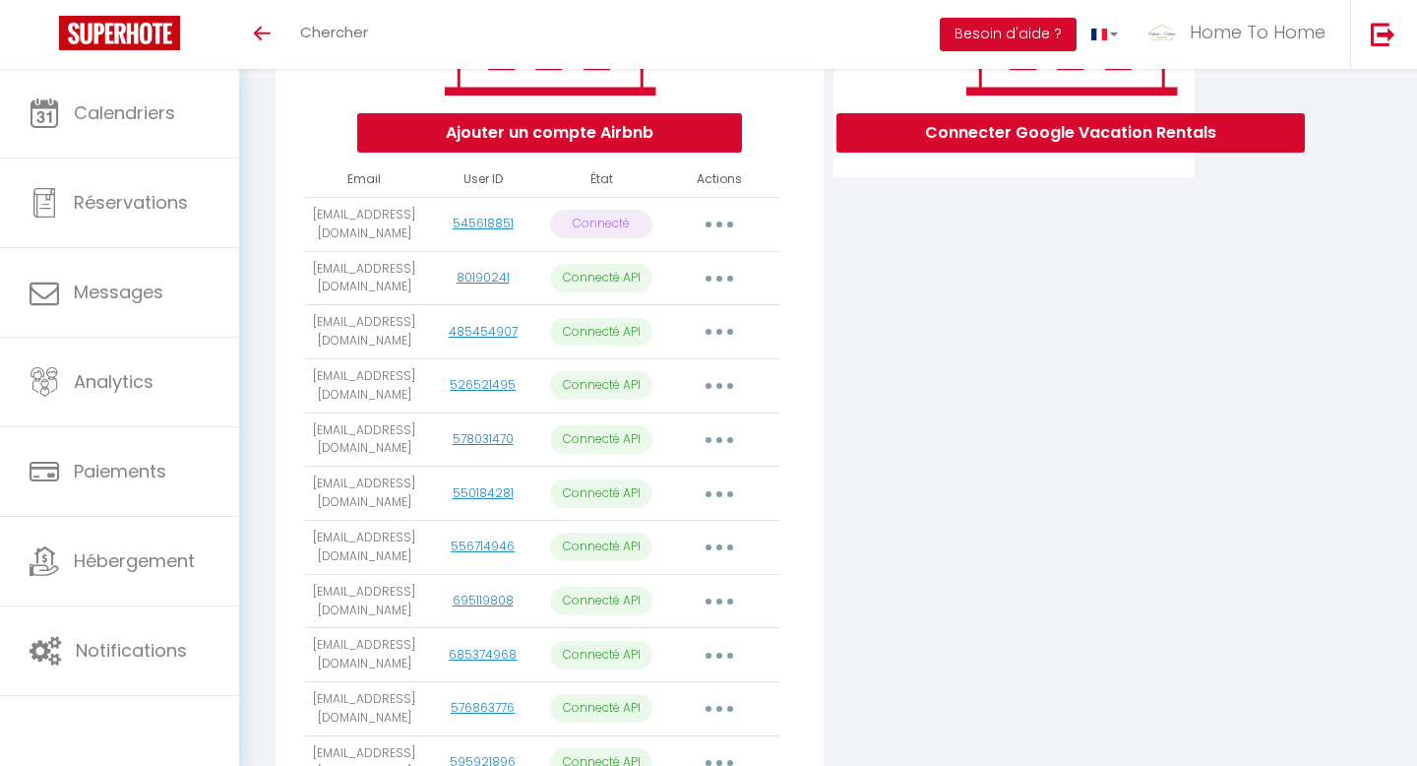
scroll to position [345, 0]
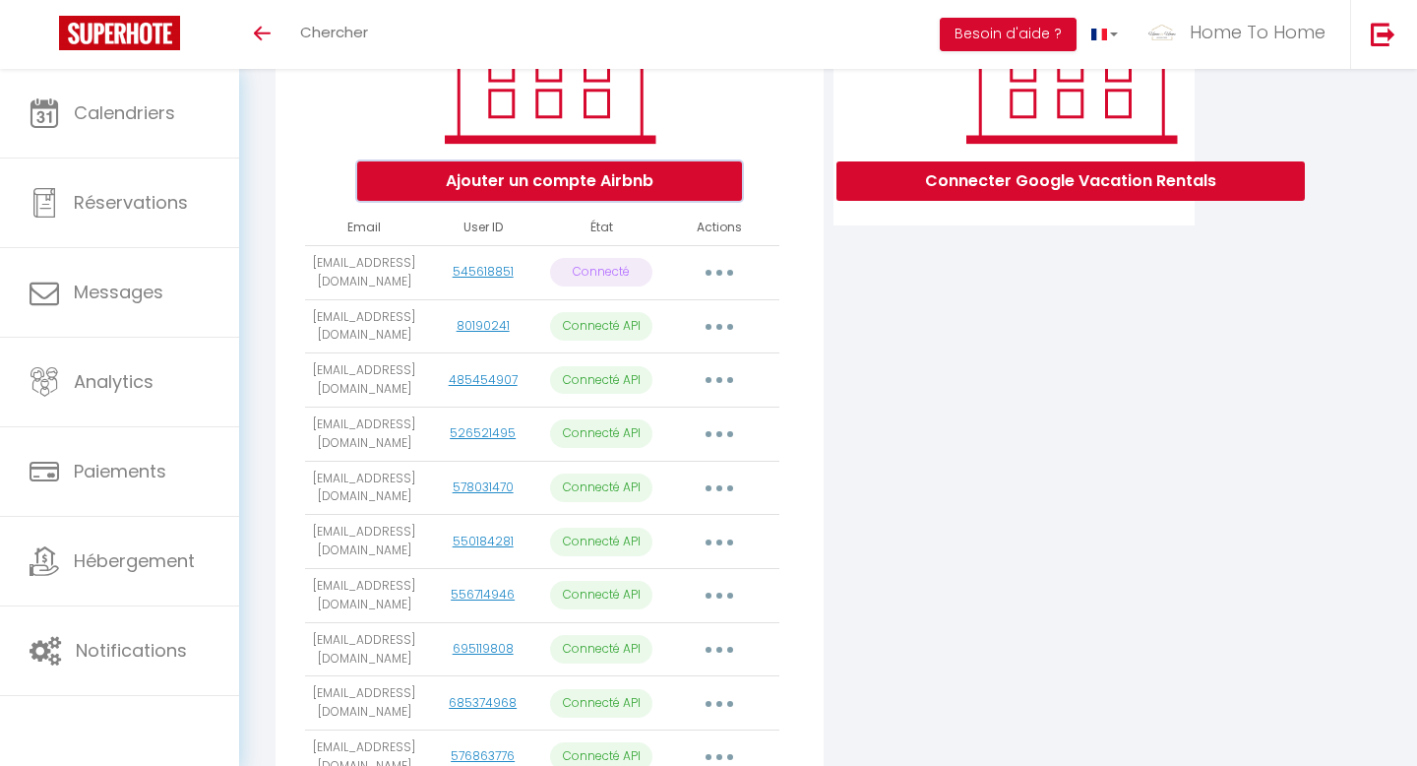
click at [632, 170] on button "Ajouter un compte Airbnb" at bounding box center [549, 180] width 385 height 39
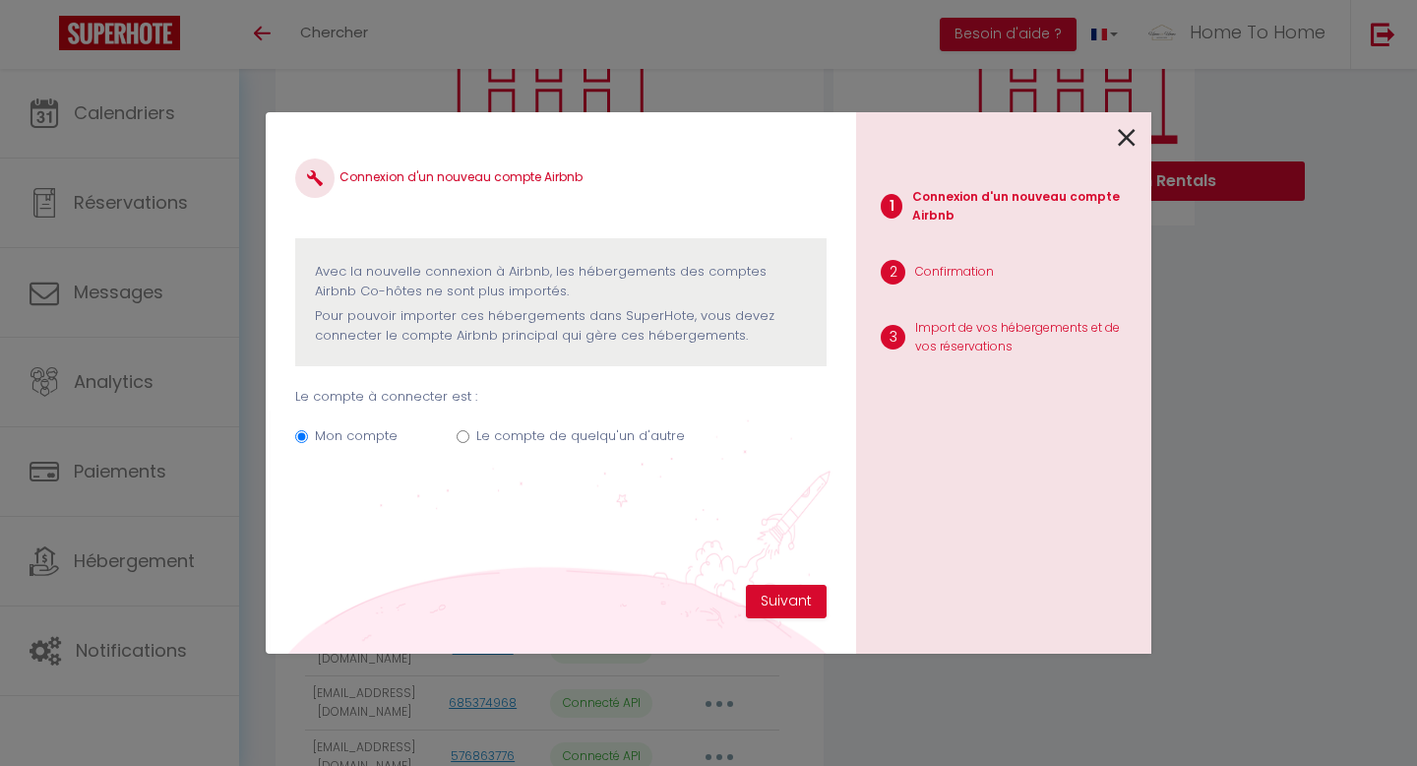
click at [582, 422] on div "Mon compte Le compte de quelqu'un d'autre" at bounding box center [561, 440] width 532 height 66
click at [583, 435] on label "Le compte de quelqu'un d'autre" at bounding box center [580, 436] width 209 height 20
click at [470, 435] on input "Le compte de quelqu'un d'autre" at bounding box center [463, 436] width 13 height 13
radio input "true"
radio input "false"
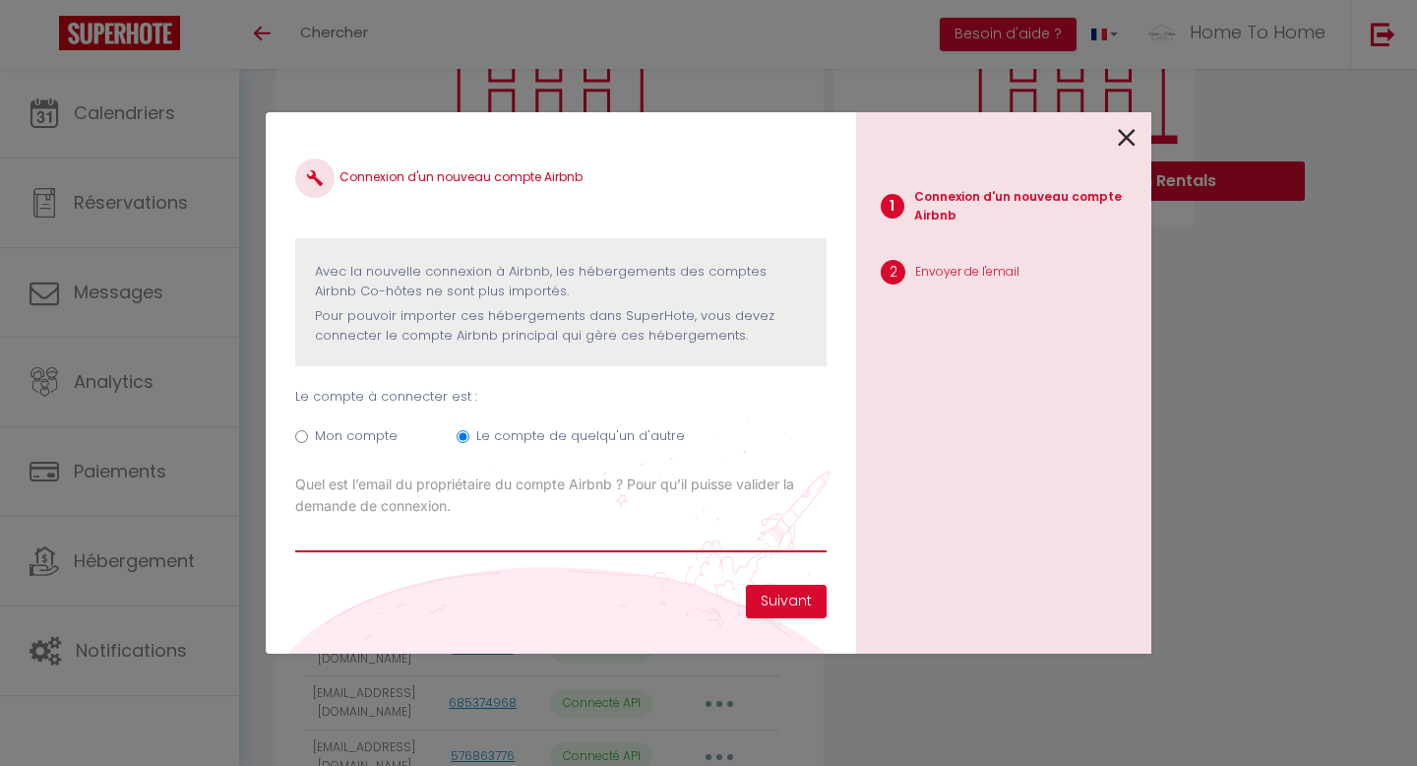
click at [755, 539] on input "Email connexion Airbnb" at bounding box center [561, 534] width 532 height 35
paste input "[EMAIL_ADDRESS][DOMAIN_NAME]"
type input "[EMAIL_ADDRESS][DOMAIN_NAME]"
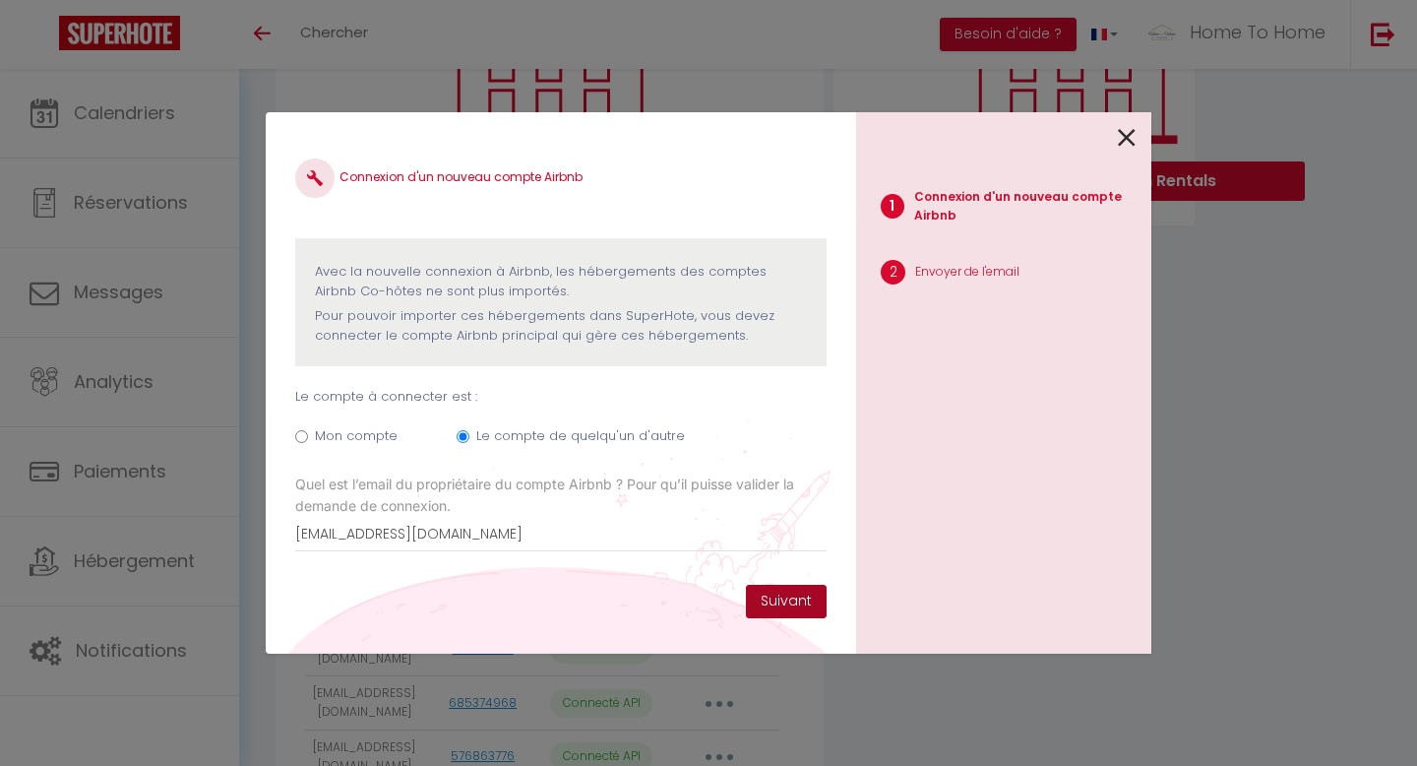
click at [785, 608] on button "Suivant" at bounding box center [786, 601] width 81 height 33
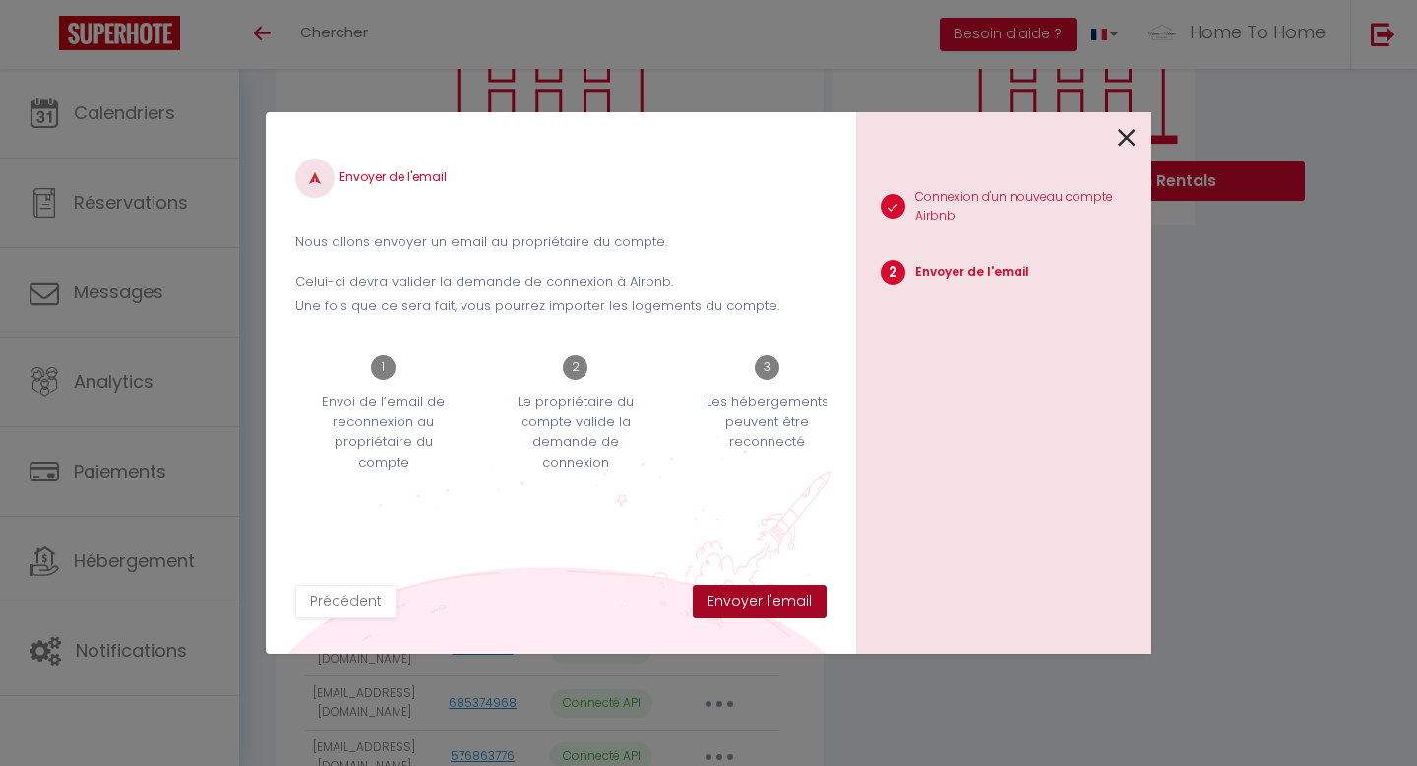
click at [786, 608] on button "Envoyer l'email" at bounding box center [760, 601] width 134 height 33
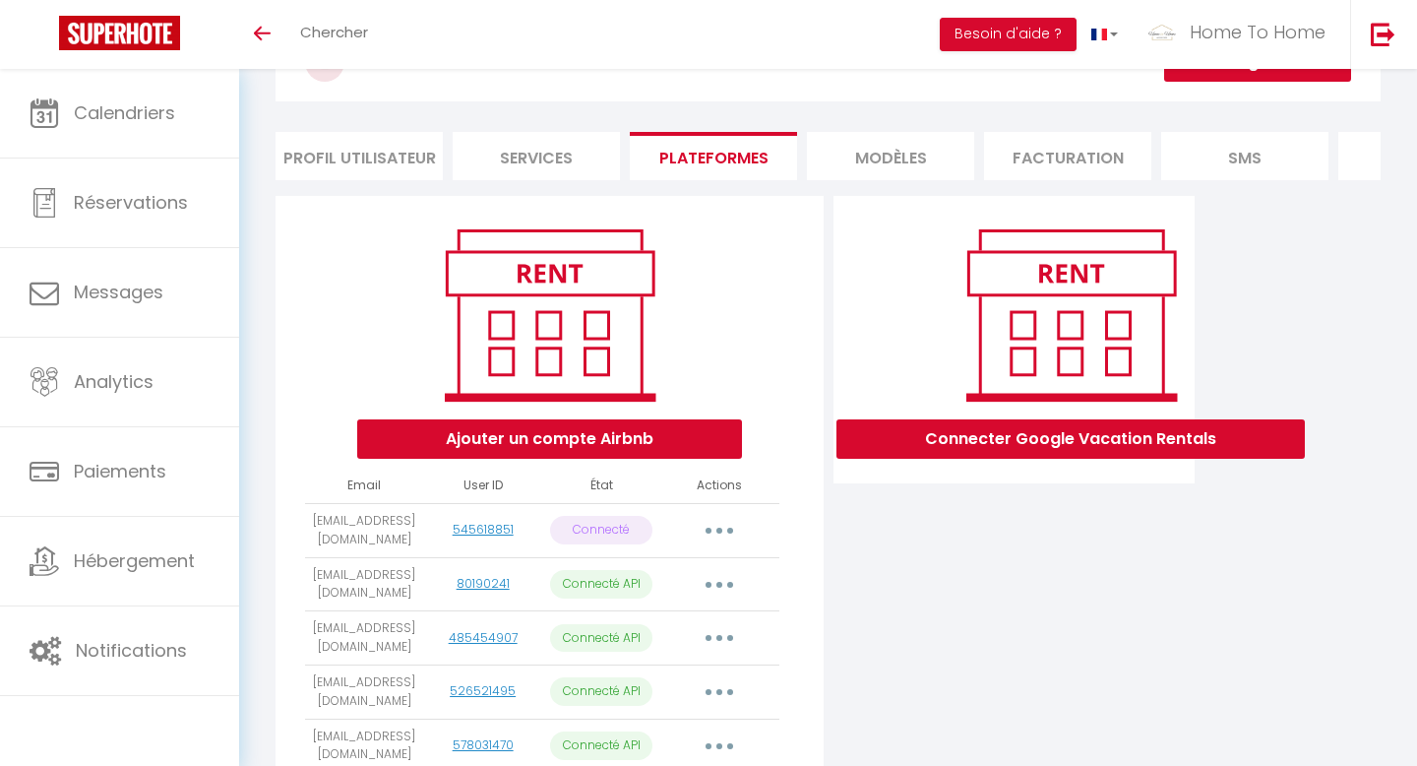
scroll to position [96, 0]
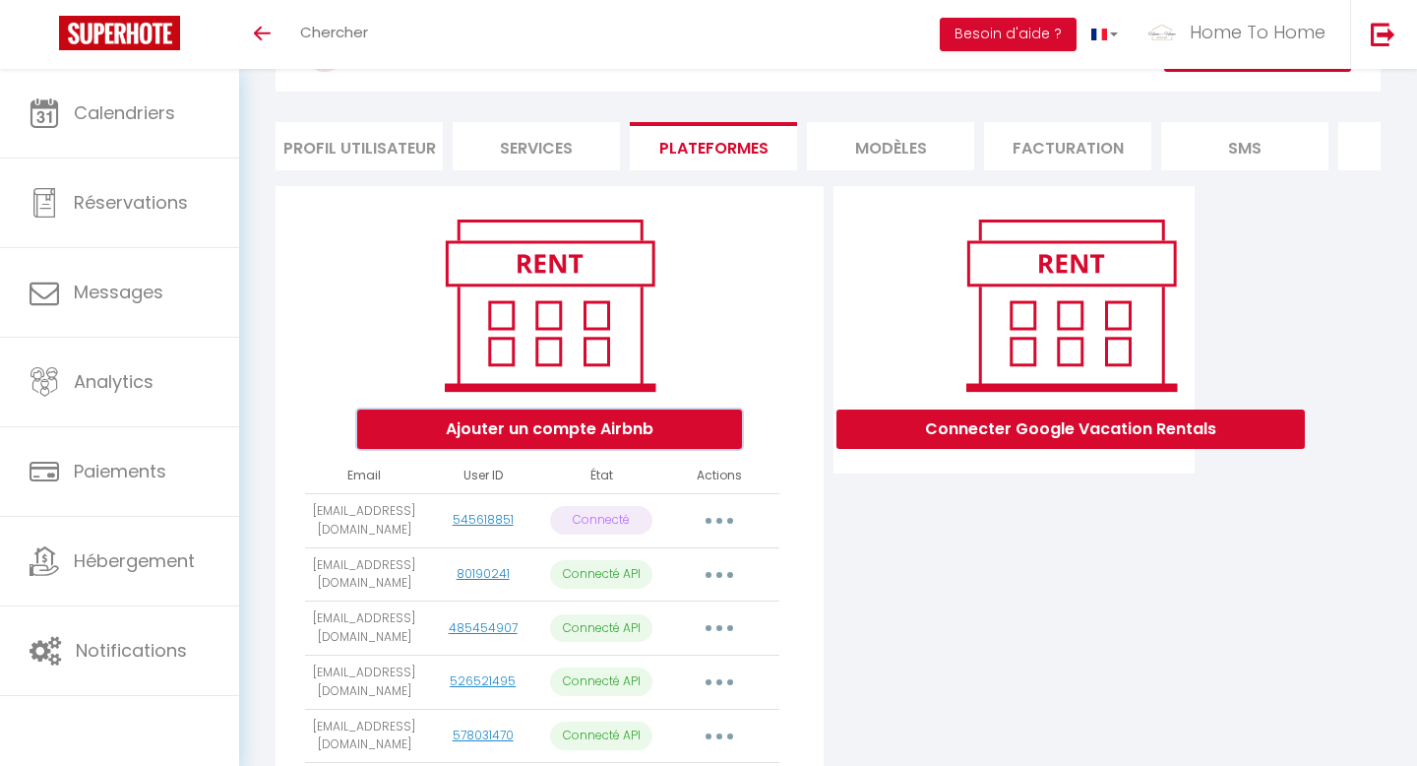
click at [510, 439] on button "Ajouter un compte Airbnb" at bounding box center [549, 428] width 385 height 39
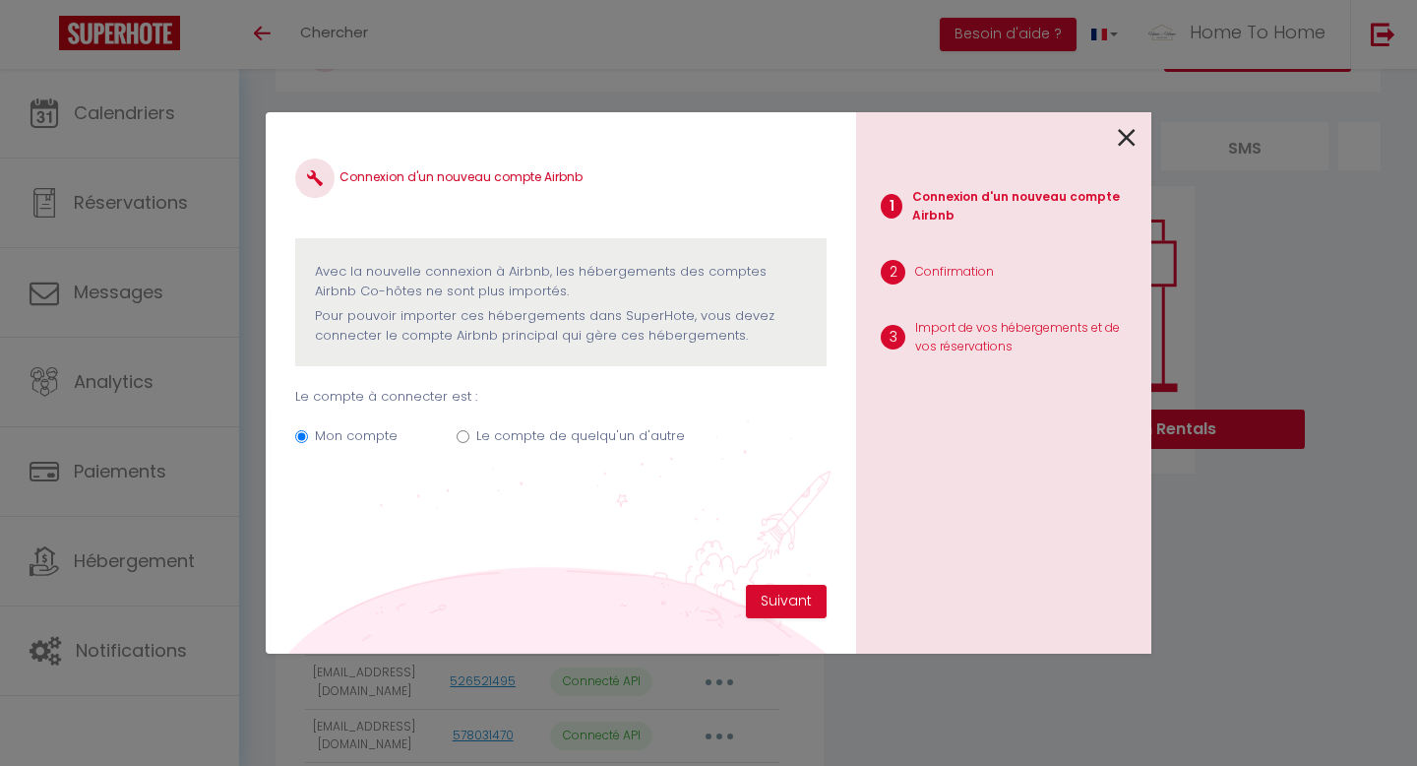
click at [539, 430] on label "Le compte de quelqu'un d'autre" at bounding box center [580, 436] width 209 height 20
click at [470, 430] on input "Le compte de quelqu'un d'autre" at bounding box center [463, 436] width 13 height 13
radio input "true"
radio input "false"
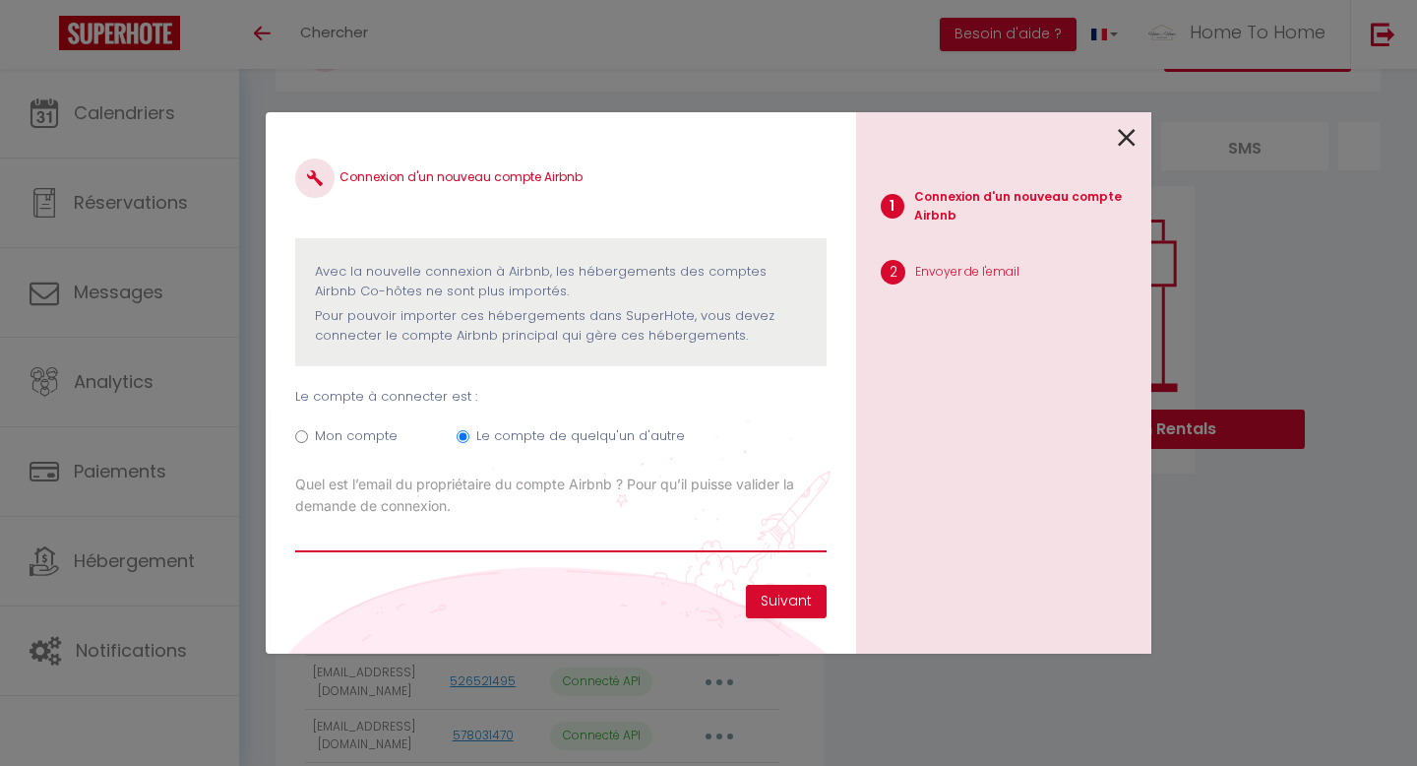
click at [721, 524] on input "Email connexion Airbnb" at bounding box center [561, 534] width 532 height 35
paste input "jeromehost6@gmail.com"
type input "jeromehost6@gmail.com"
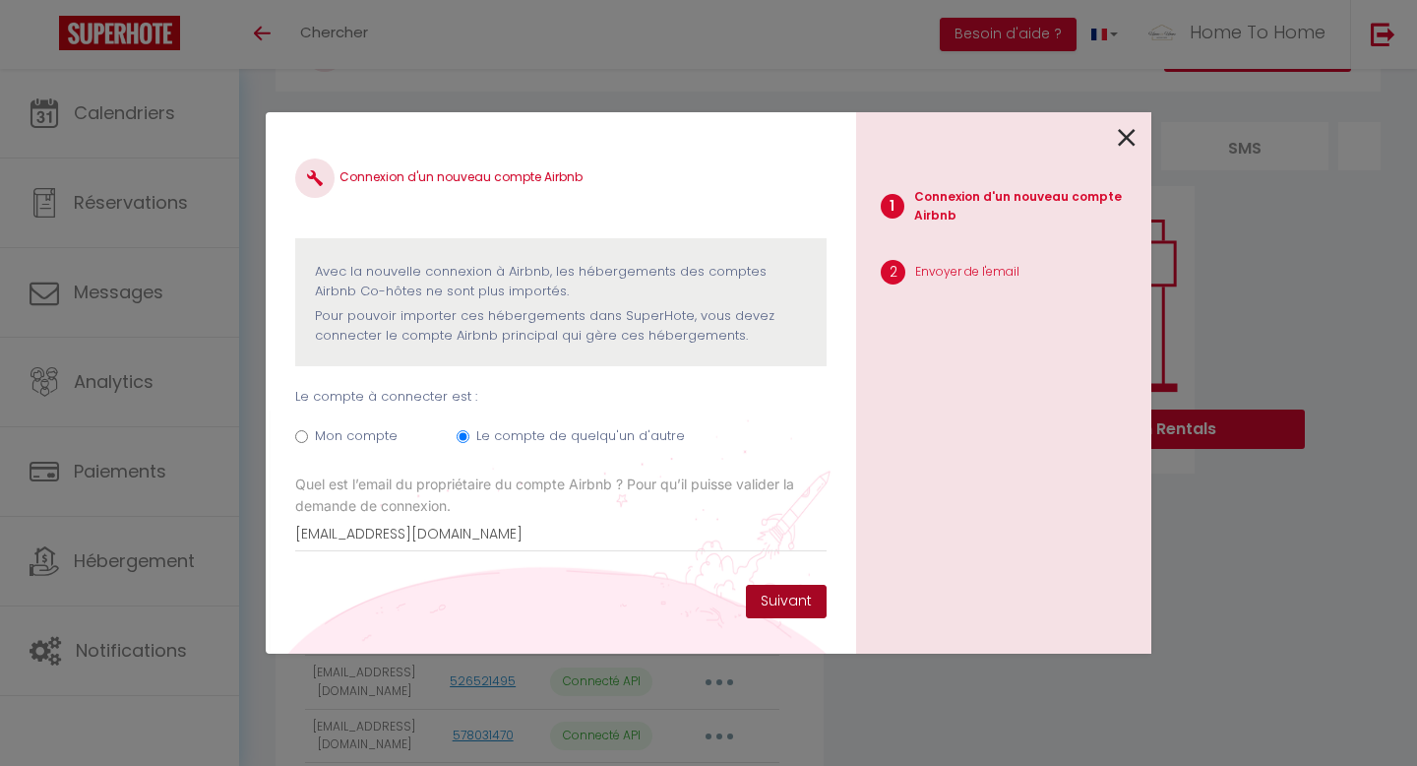
click at [793, 609] on button "Suivant" at bounding box center [786, 601] width 81 height 33
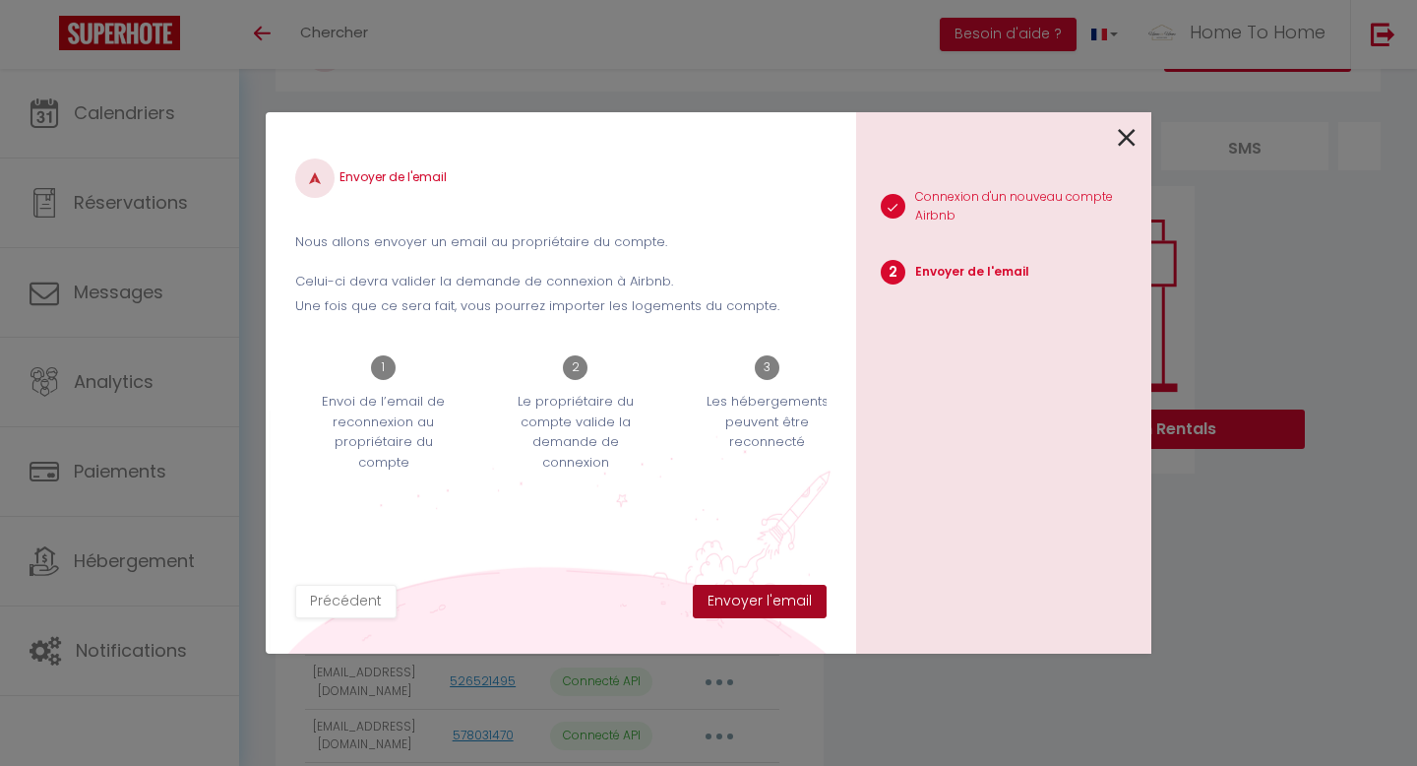
click at [793, 609] on button "Envoyer l'email" at bounding box center [760, 601] width 134 height 33
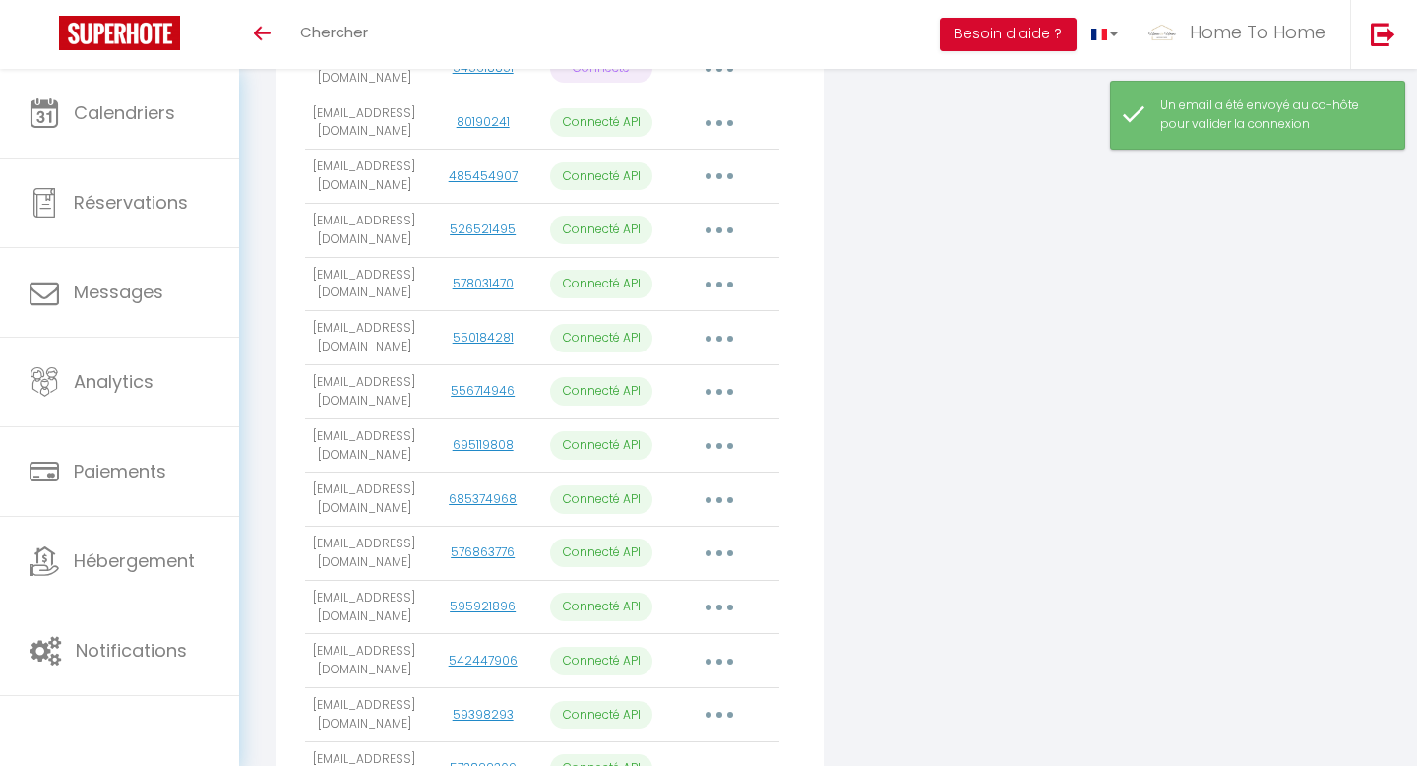
scroll to position [1007, 0]
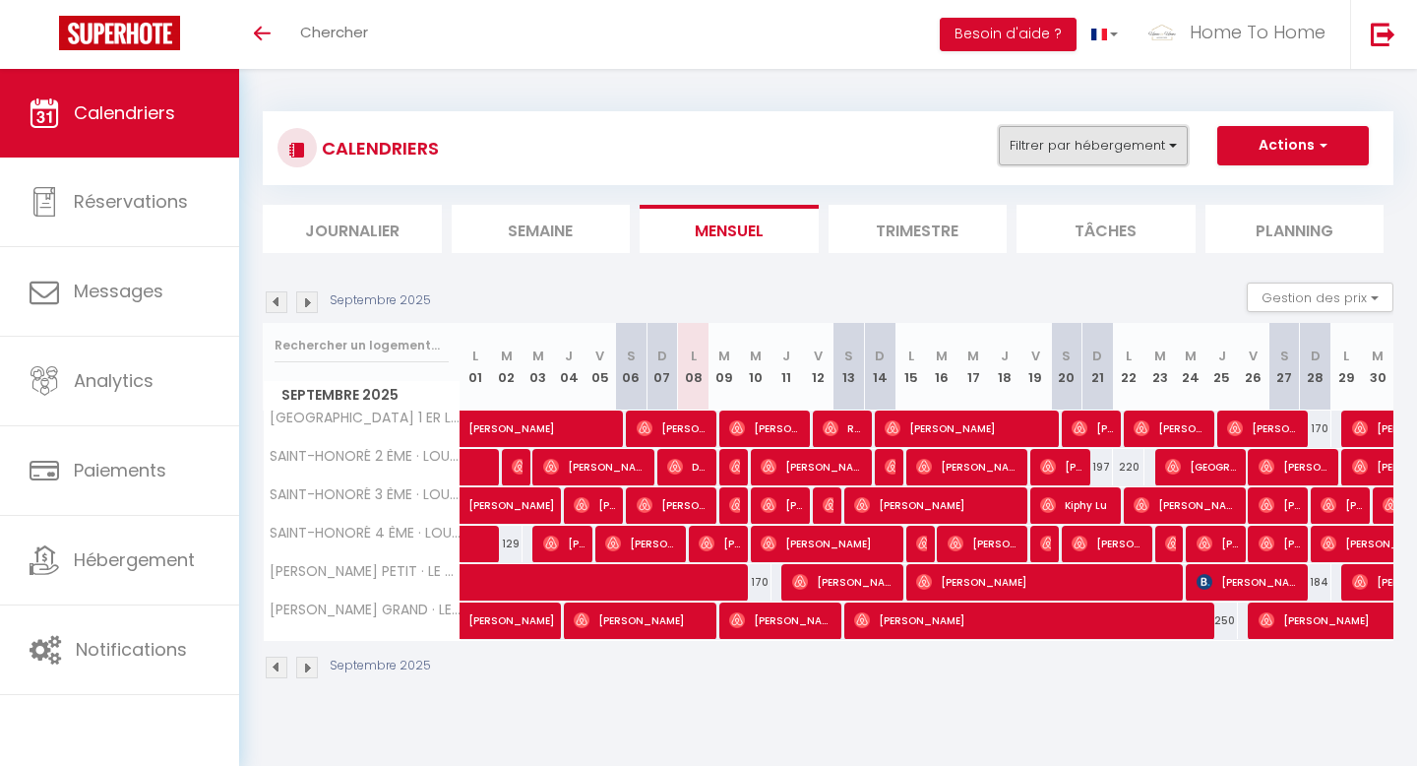
click at [1157, 156] on button "Filtrer par hébergement" at bounding box center [1093, 145] width 189 height 39
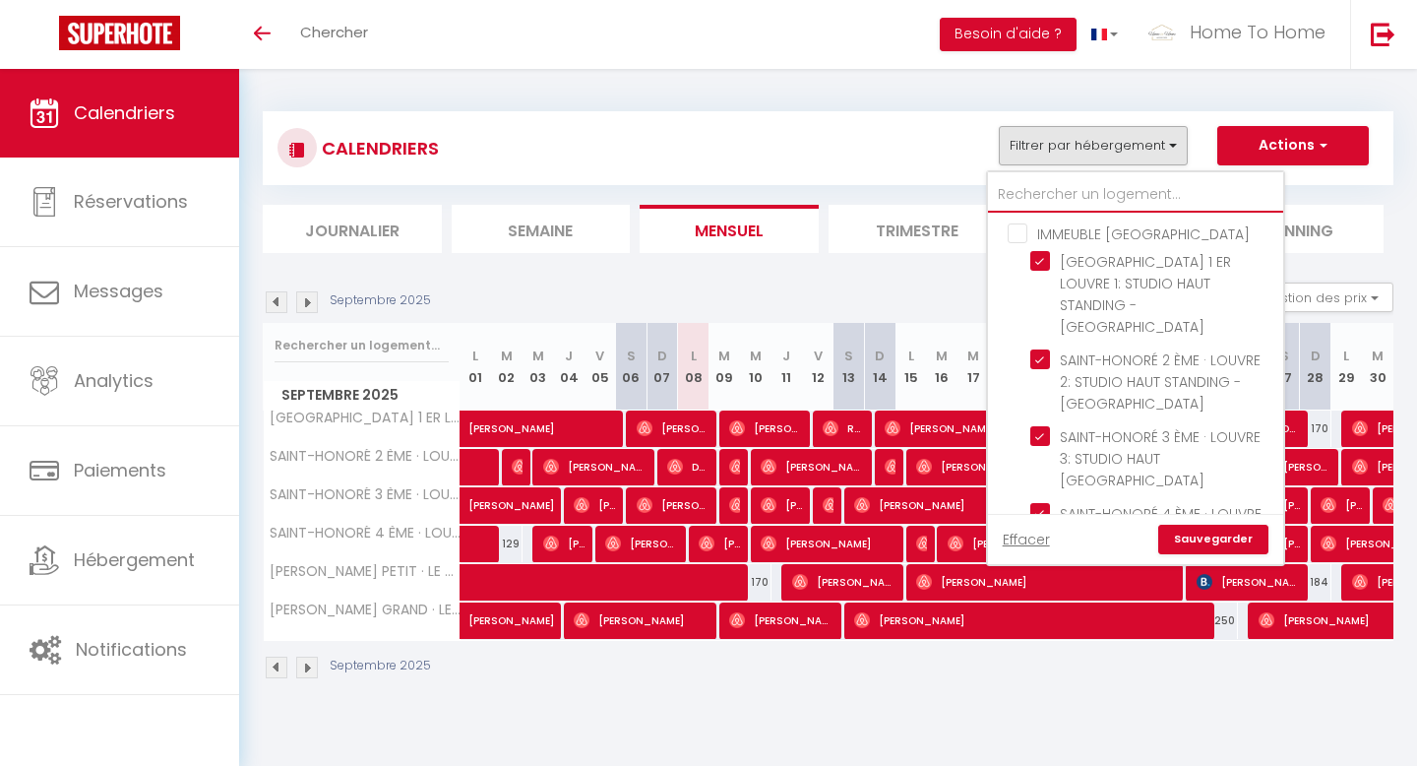
click at [1081, 181] on input "text" at bounding box center [1135, 194] width 295 height 35
type input "A"
checkbox input "false"
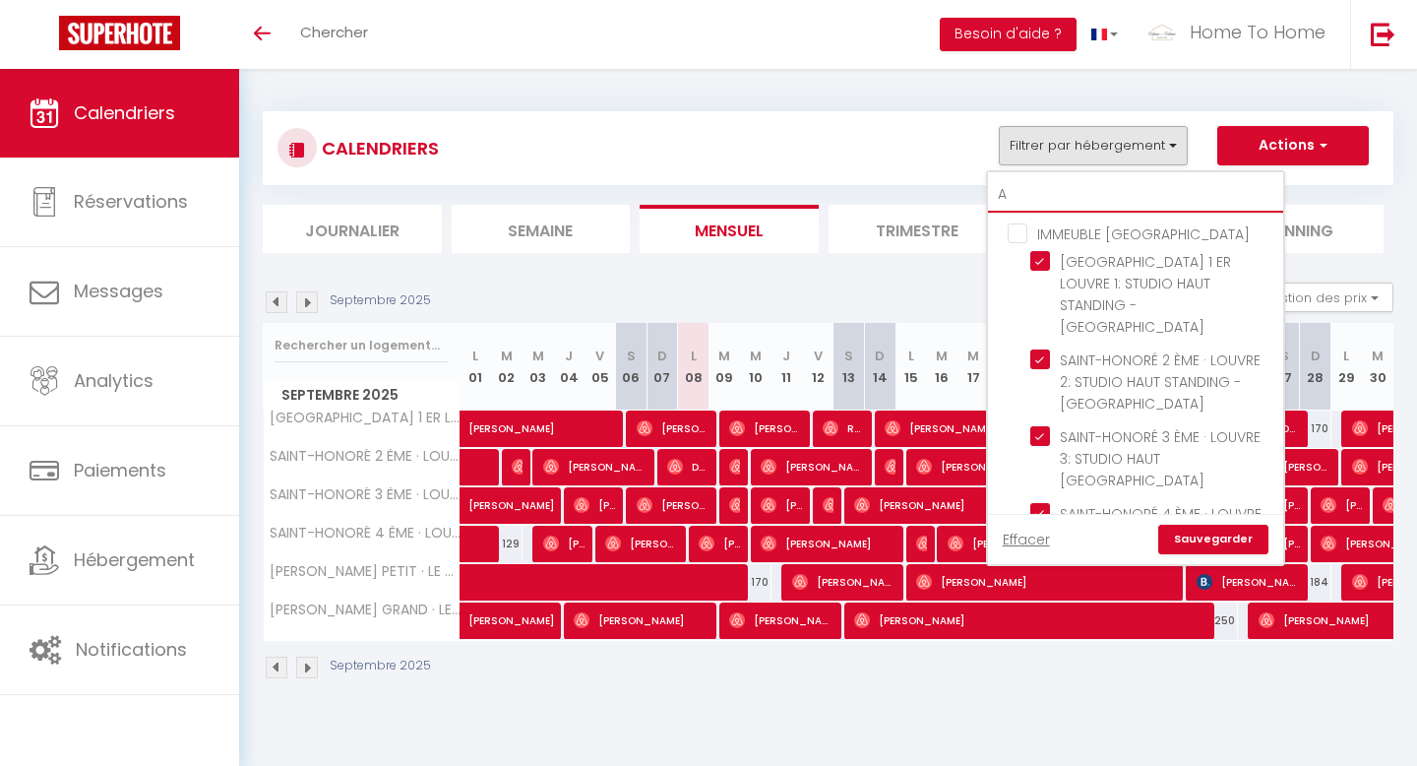
checkbox input "false"
type input "AS"
checkbox input "false"
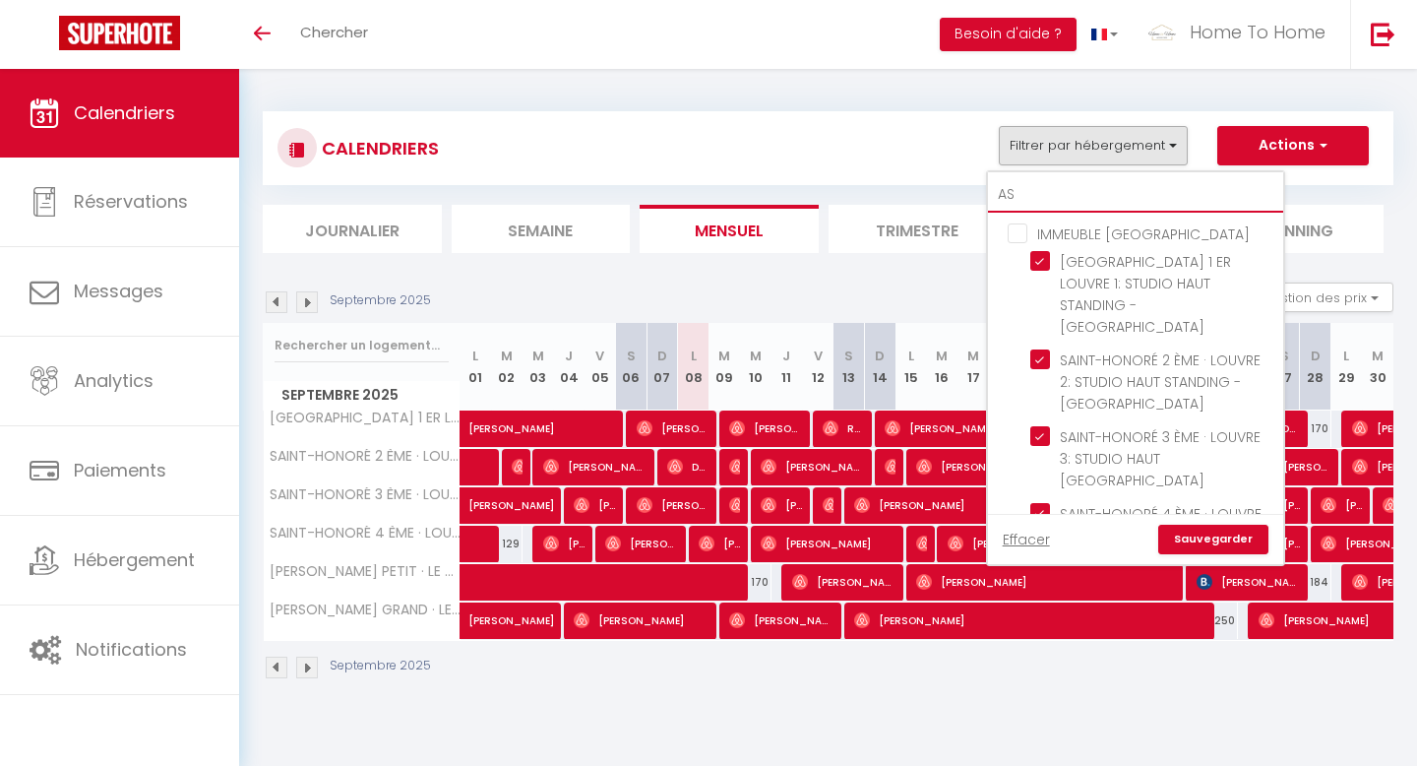
checkbox input "false"
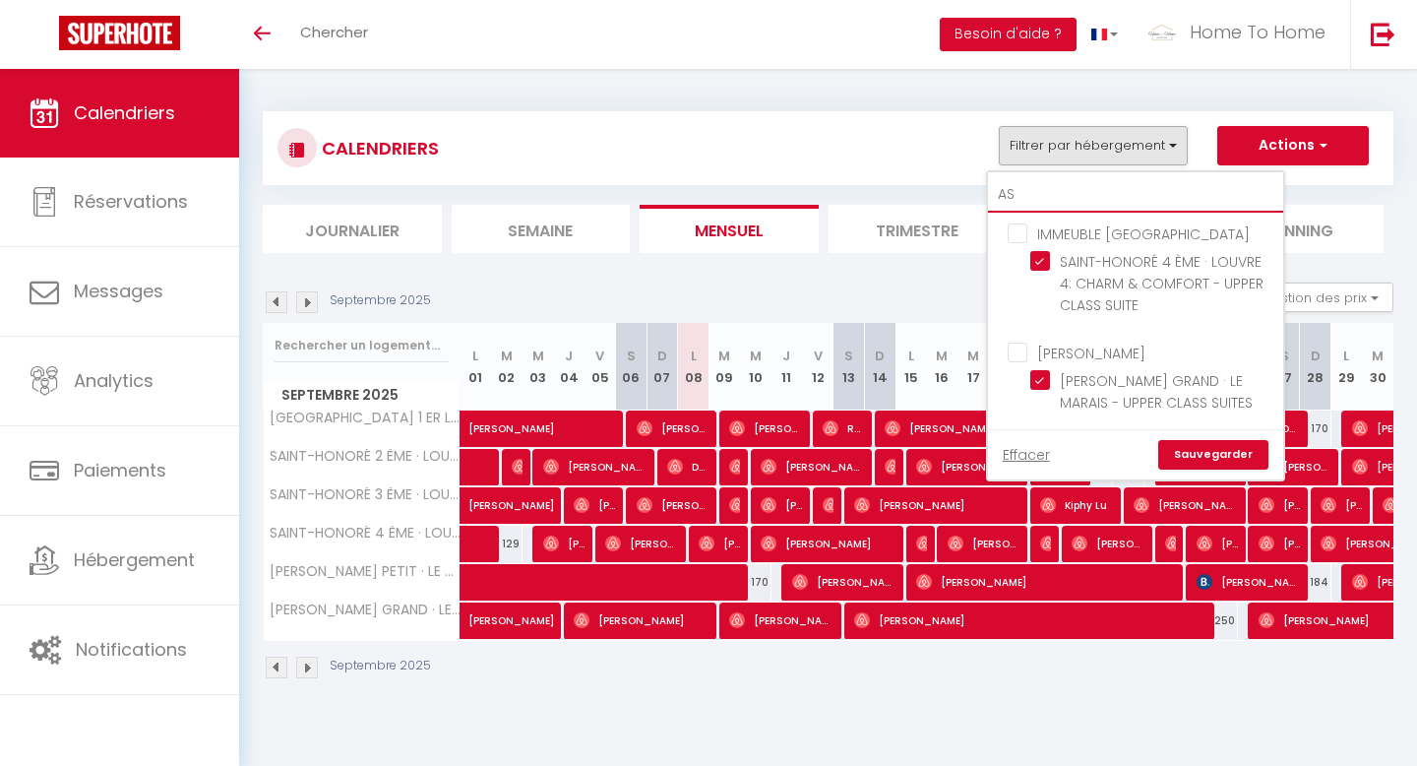
type input "A"
checkbox input "false"
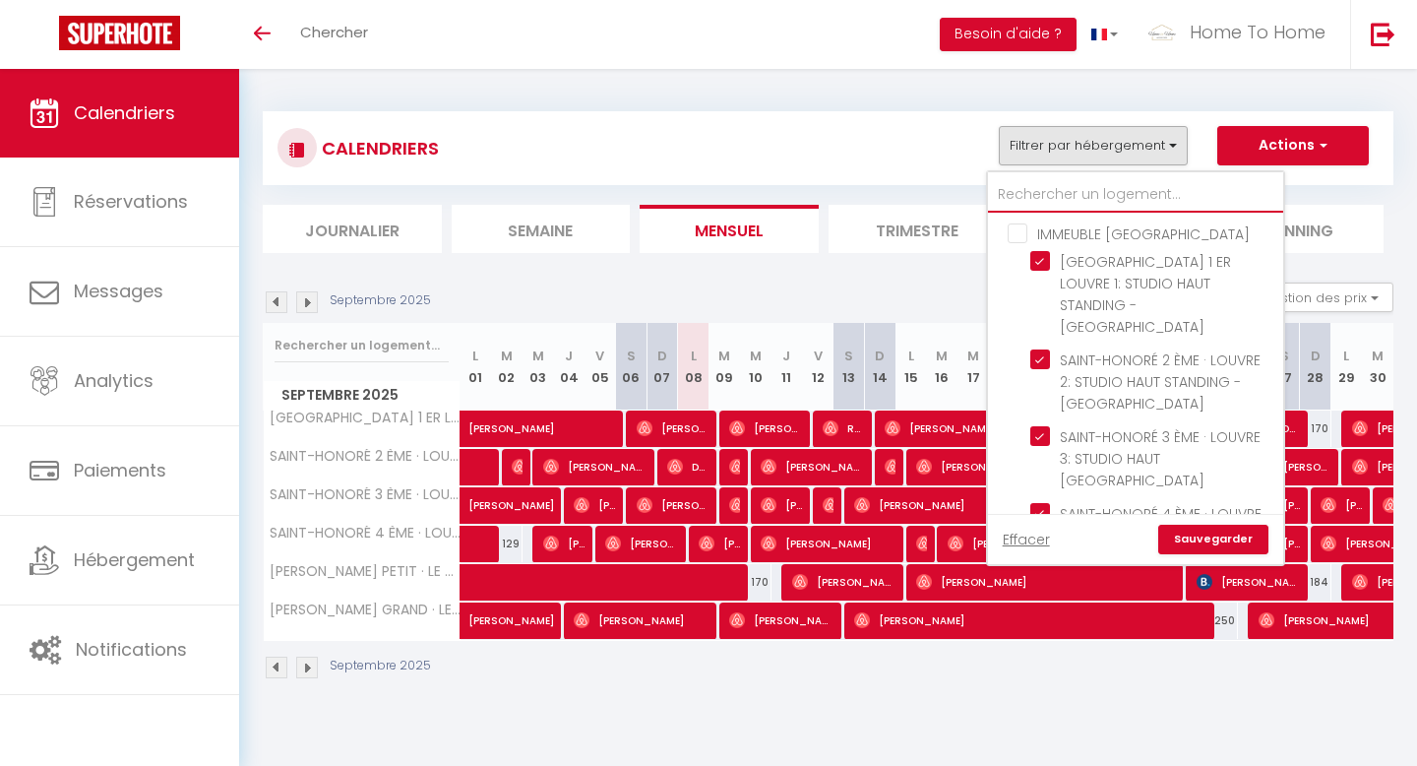
checkbox input "false"
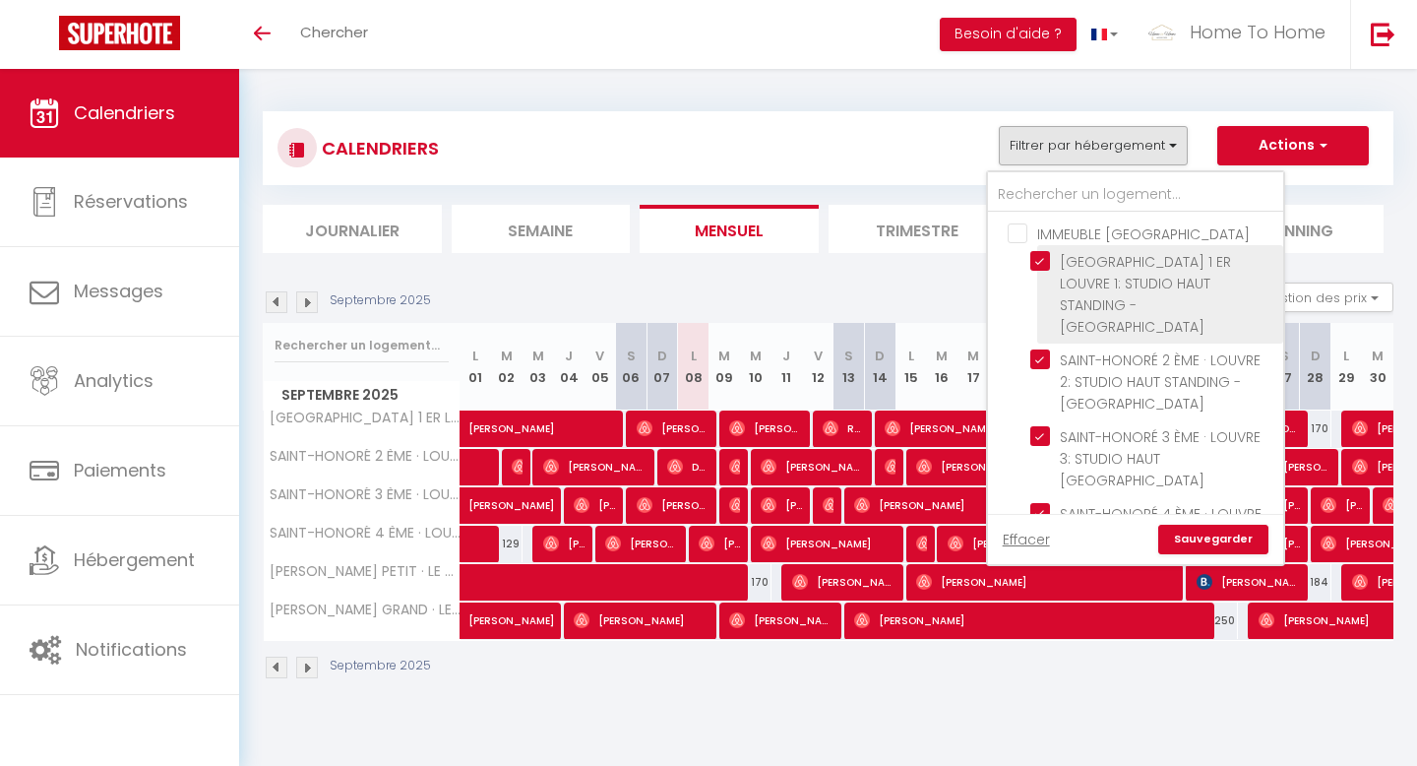
click at [1139, 259] on input "[GEOGRAPHIC_DATA] 1 ER LOUVRE 1: STUDIO HAUT STANDING - [GEOGRAPHIC_DATA]" at bounding box center [1154, 261] width 246 height 20
checkbox input "false"
checkbox input "true"
checkbox input "false"
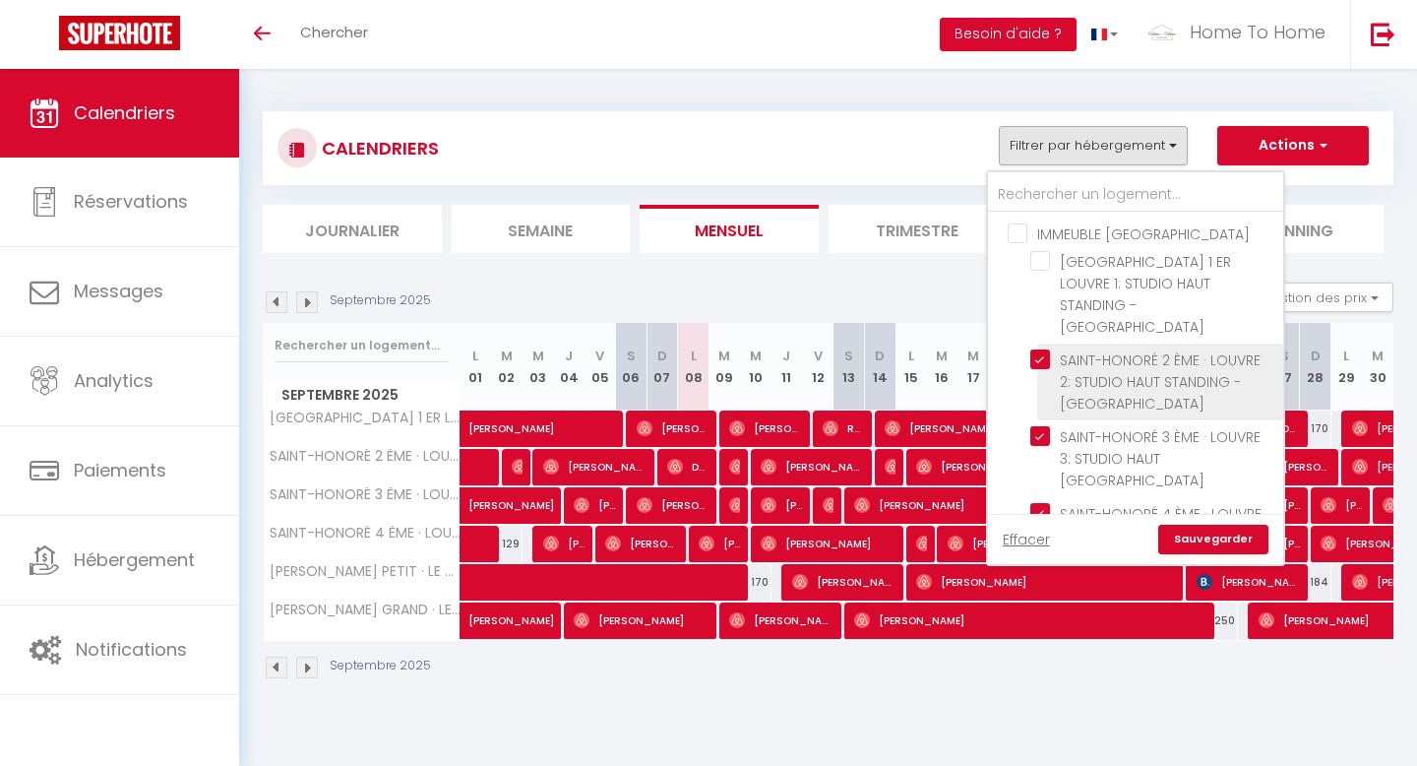
click at [1080, 359] on span "SAINT-HONORÉ 2 ÈME · LOUVRE 2: STUDIO HAUT STANDING - [GEOGRAPHIC_DATA]" at bounding box center [1160, 381] width 201 height 63
click at [1080, 359] on input "SAINT-HONORÉ 2 ÈME · LOUVRE 2: STUDIO HAUT STANDING - [GEOGRAPHIC_DATA]" at bounding box center [1154, 359] width 246 height 20
checkbox input "false"
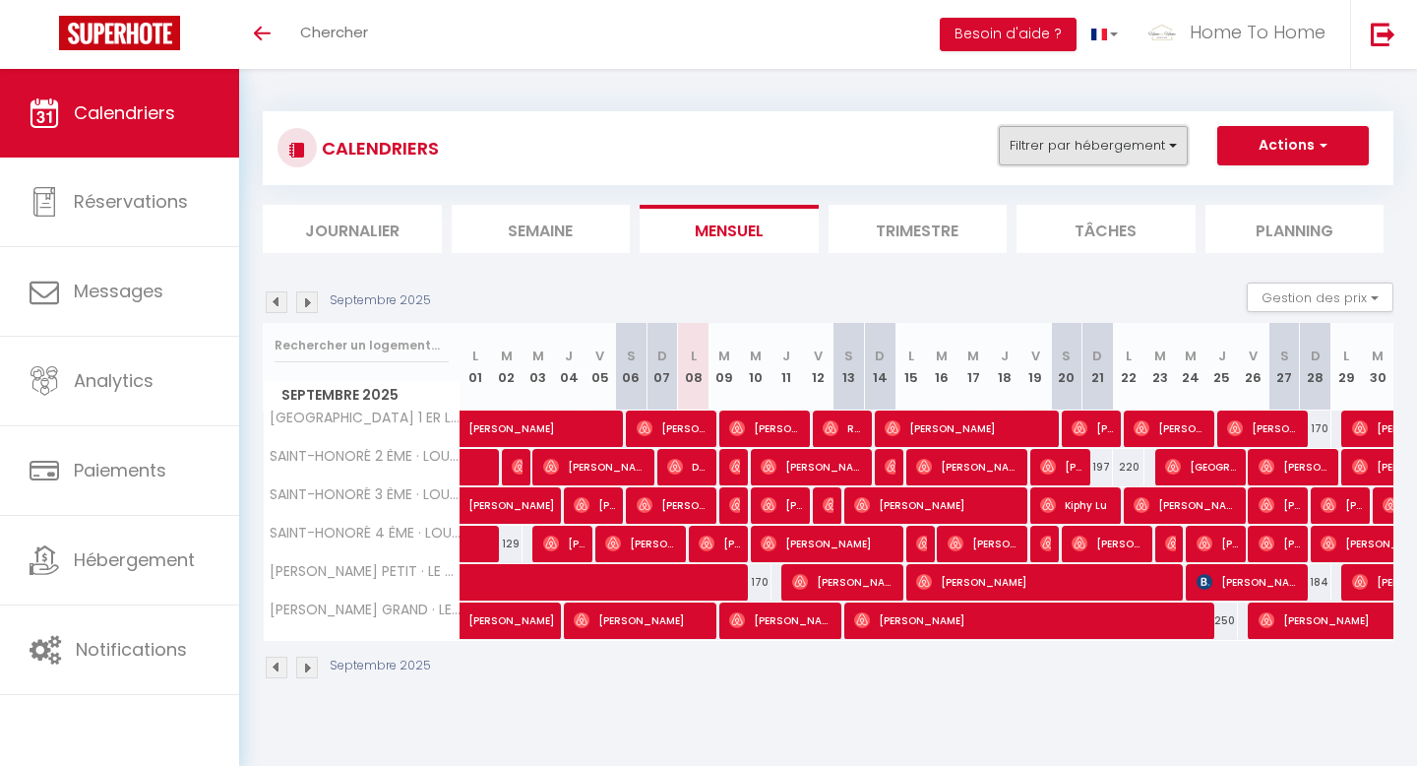
click at [1112, 164] on button "Filtrer par hébergement" at bounding box center [1093, 145] width 189 height 39
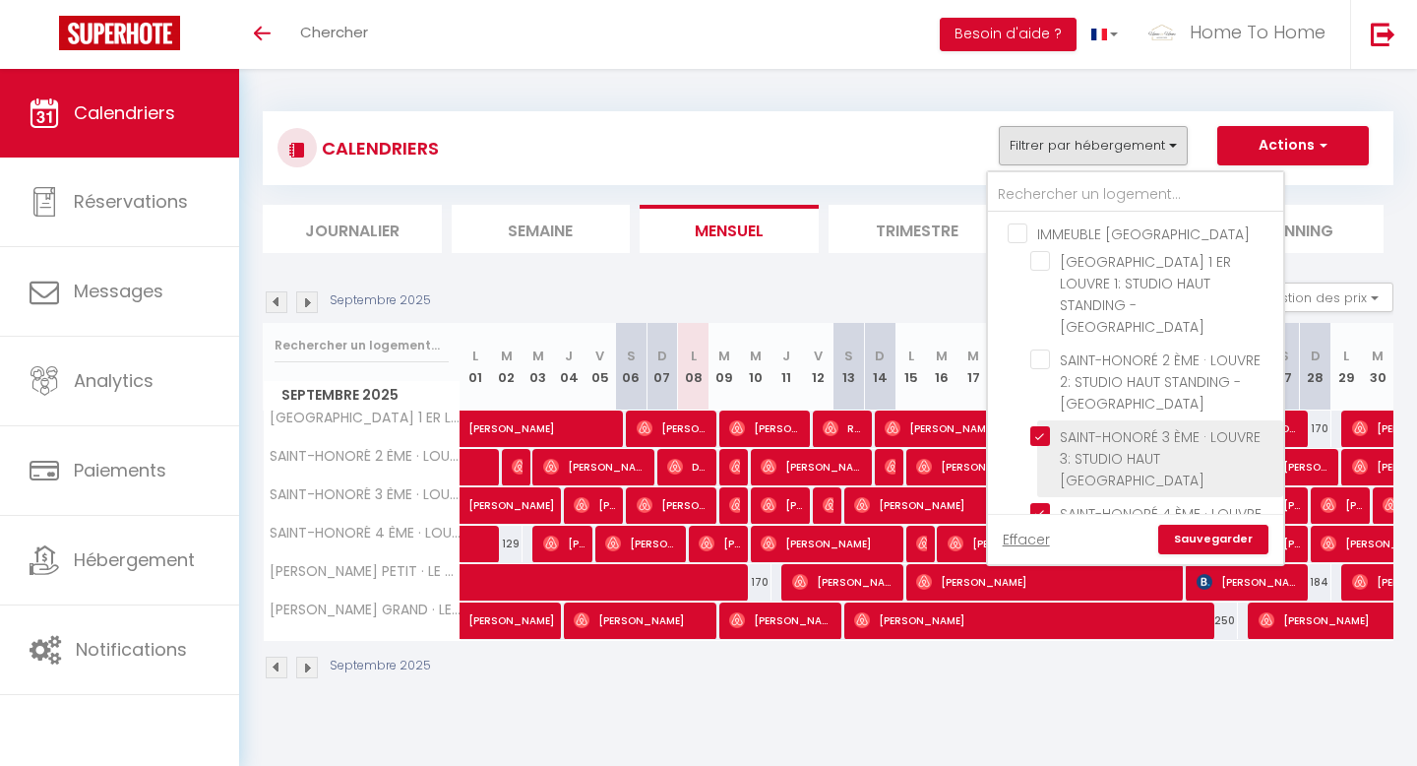
click at [1069, 426] on input "SAINT-HONORÉ 3 ÈME · LOUVRE 3: STUDIO HAUT [GEOGRAPHIC_DATA]" at bounding box center [1154, 436] width 246 height 20
checkbox input "false"
click at [1057, 472] on li "SAINT-HONORÉ 3 ÈME · LOUVRE 3: STUDIO HAUT [GEOGRAPHIC_DATA]" at bounding box center [1160, 458] width 246 height 77
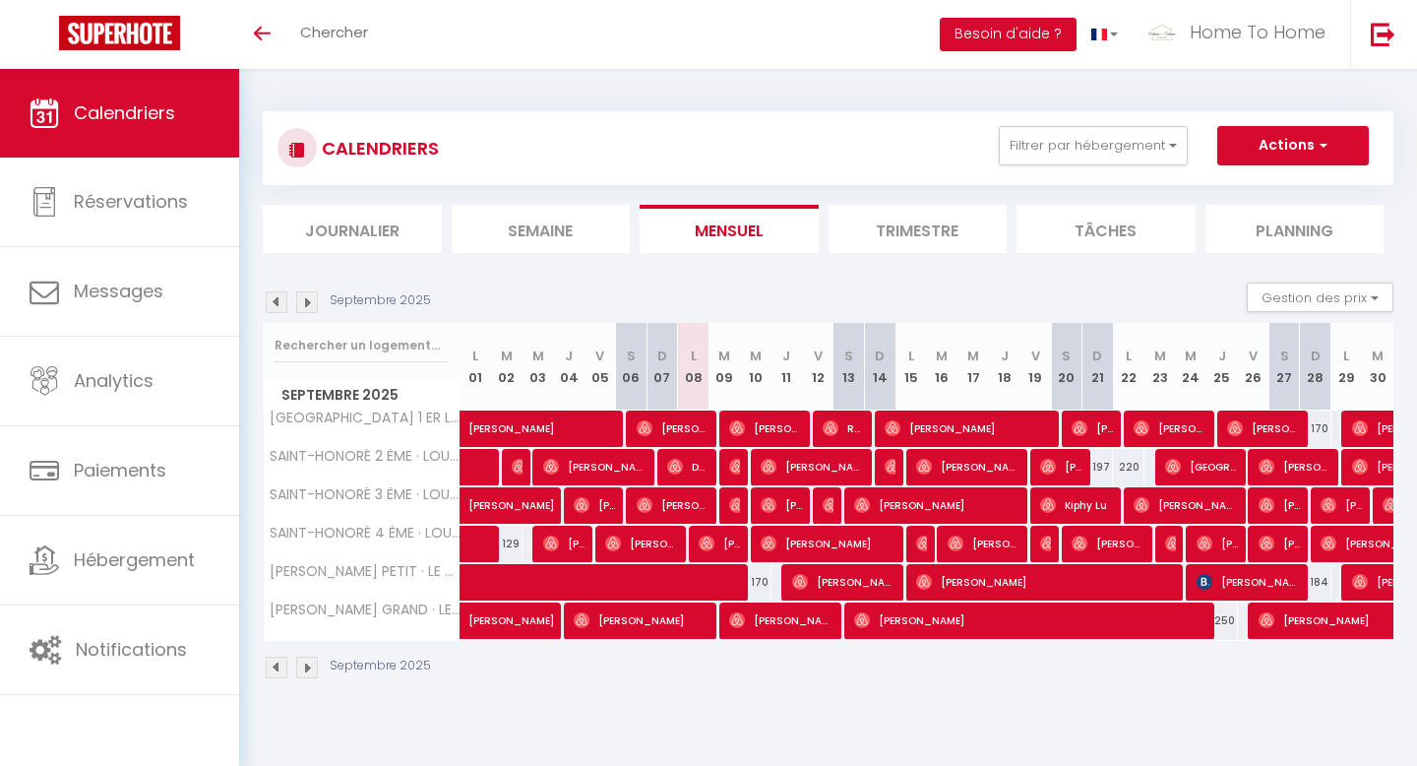
click at [1075, 113] on div "CALENDRIERS Filtrer par hébergement IMMEUBLE SAINT HONORÉ SAINT-HONORÉ 1 ER LOU…" at bounding box center [828, 148] width 1131 height 74
click at [1075, 133] on button "Filtrer par hébergement" at bounding box center [1093, 145] width 189 height 39
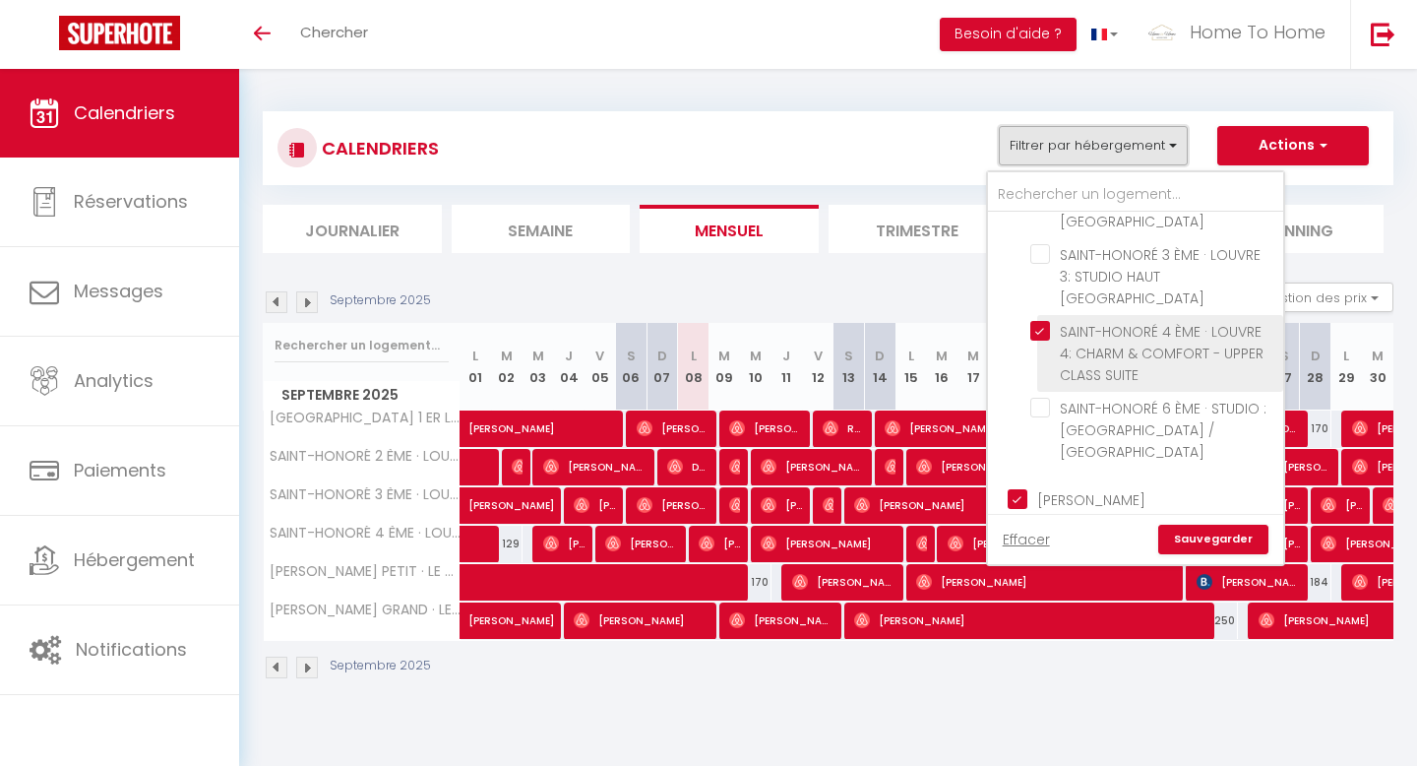
scroll to position [190, 0]
click at [1089, 342] on span "SAINT-HONORÉ 4 ÈME · LOUVRE 4: CHARM & COMFORT - UPPER CLASS SUITE" at bounding box center [1162, 345] width 204 height 63
click at [1089, 333] on input "SAINT-HONORÉ 4 ÈME · LOUVRE 4: CHARM & COMFORT - UPPER CLASS SUITE" at bounding box center [1154, 323] width 246 height 20
checkbox input "false"
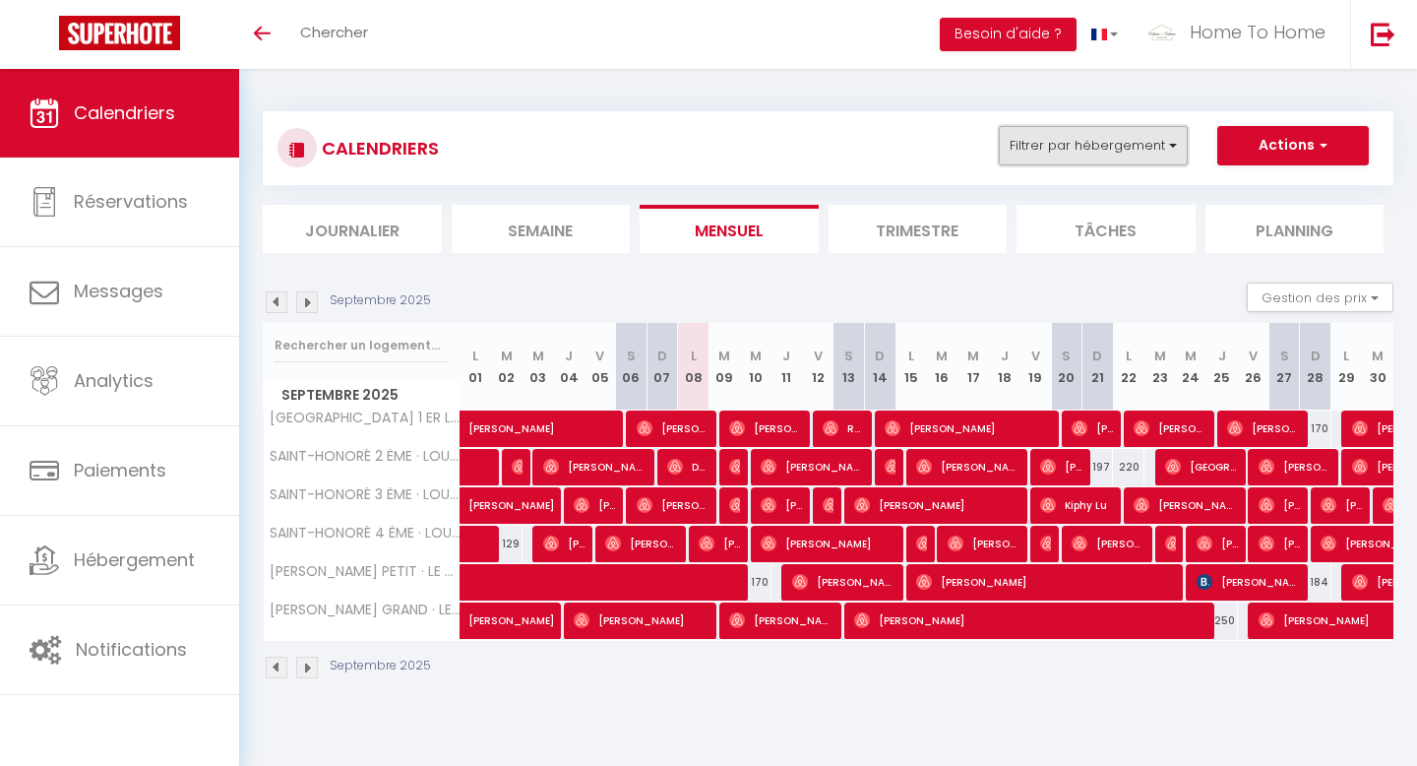
click at [1089, 155] on button "Filtrer par hébergement" at bounding box center [1093, 145] width 189 height 39
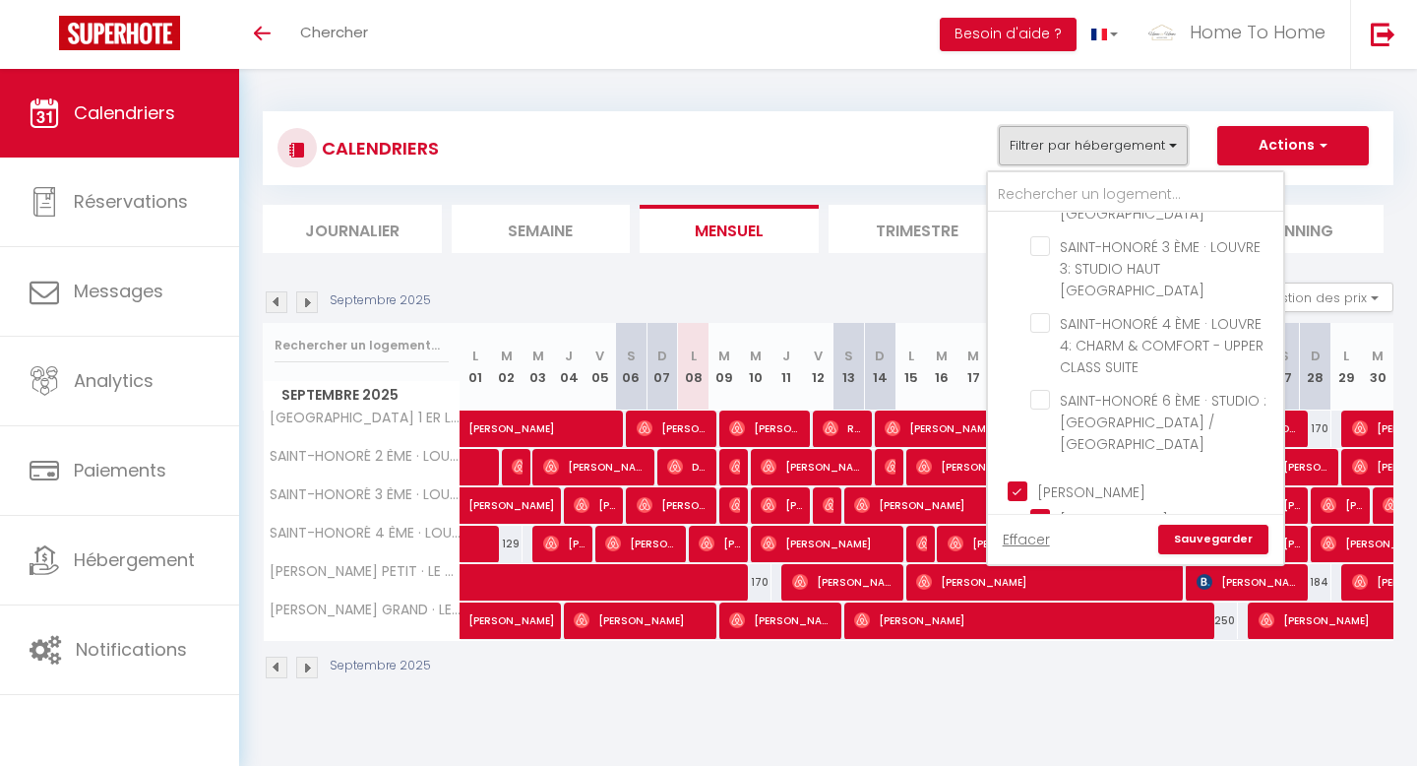
scroll to position [374, 0]
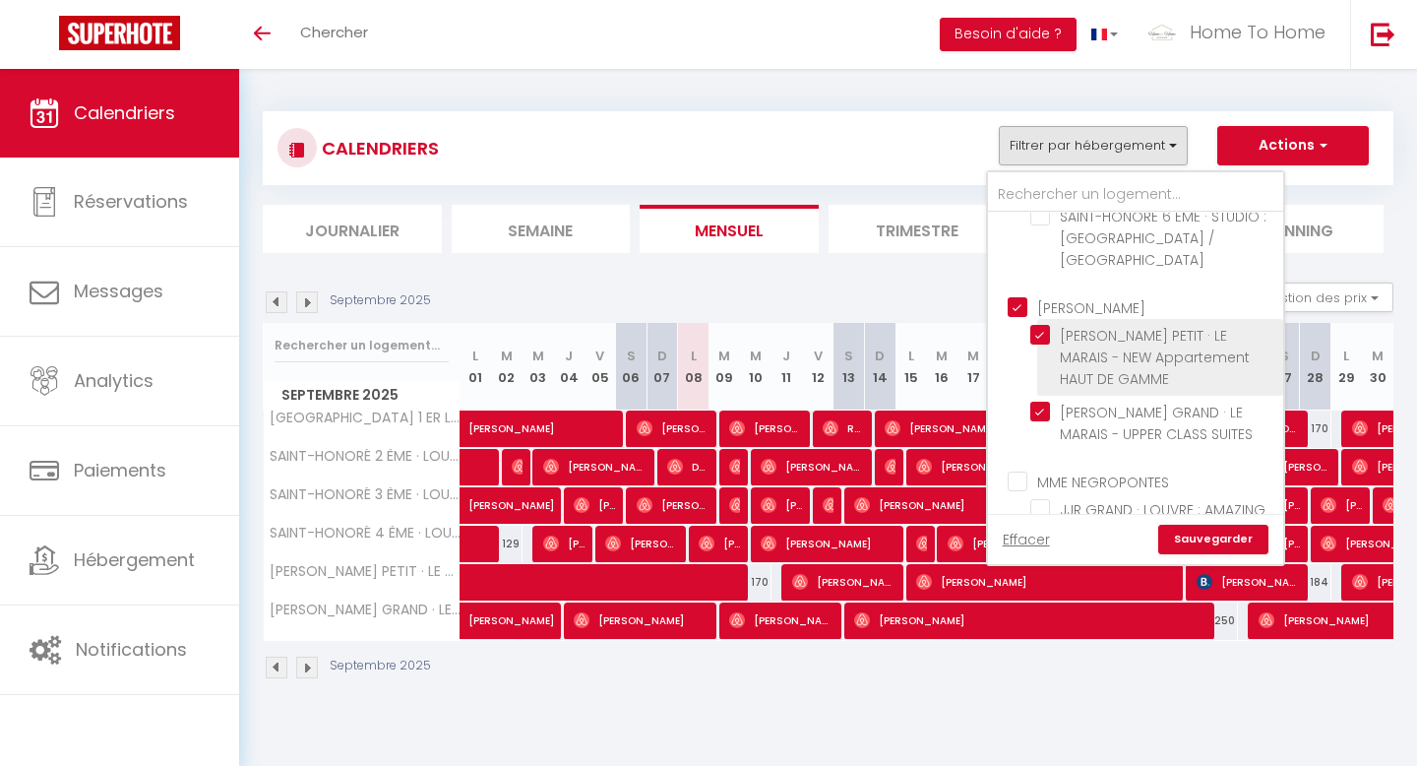
click at [1073, 326] on span "[PERSON_NAME] PETIT · LE MARAIS - NEW Appartement HAUT DE GAMME" at bounding box center [1155, 357] width 190 height 63
click at [1073, 325] on input "[PERSON_NAME] PETIT · LE MARAIS - NEW Appartement HAUT DE GAMME" at bounding box center [1154, 335] width 246 height 20
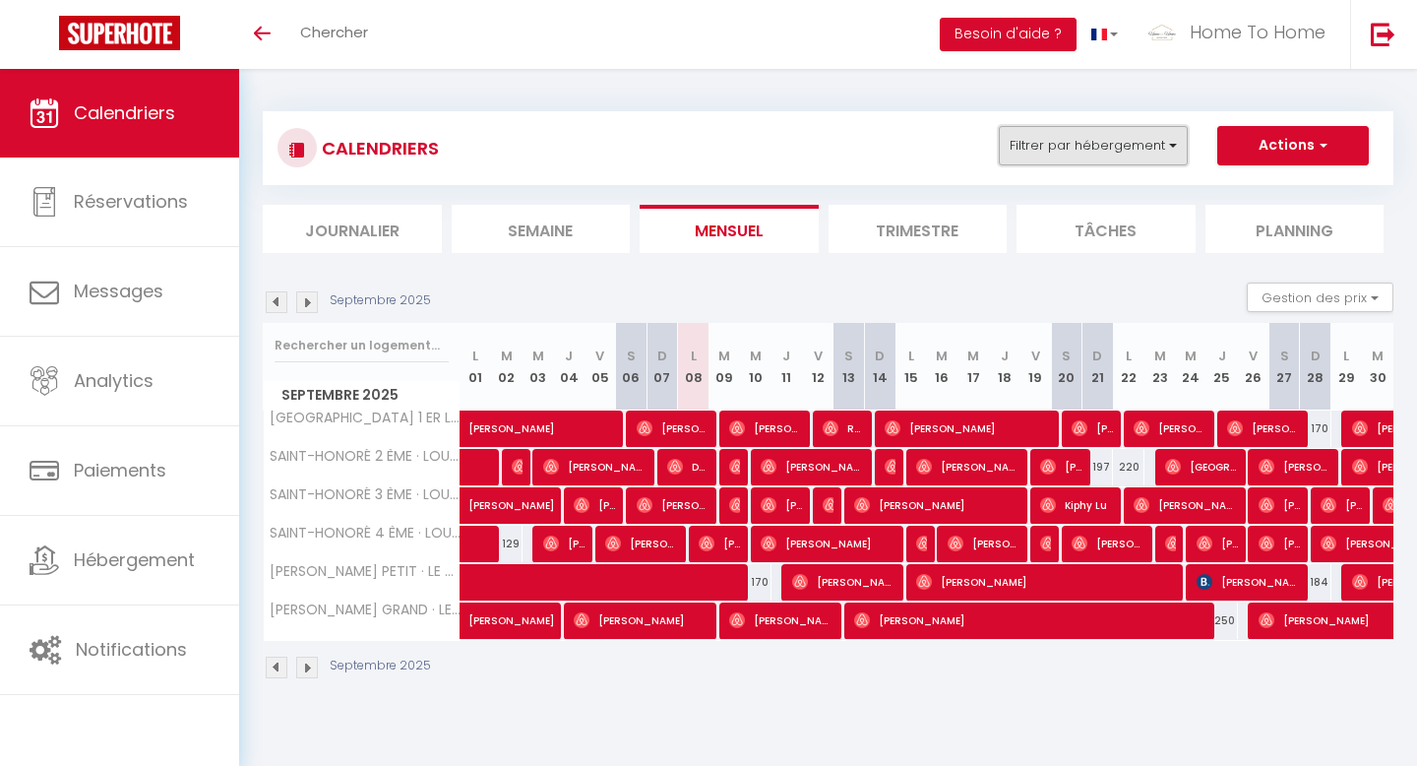
click at [1070, 157] on button "Filtrer par hébergement" at bounding box center [1093, 145] width 189 height 39
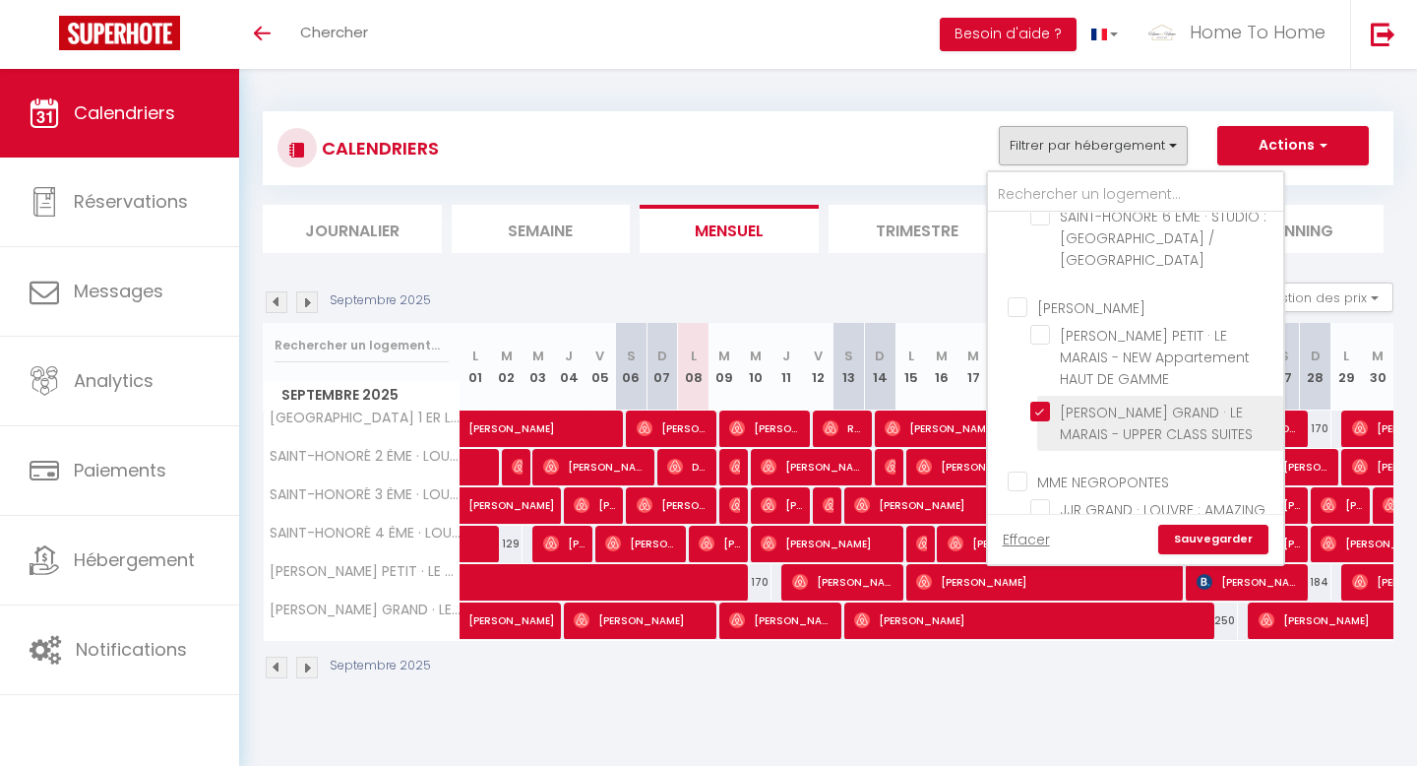
click at [1054, 402] on input "[PERSON_NAME] GRAND · LE MARAIS - UPPER CLASS SUITES" at bounding box center [1154, 412] width 246 height 20
checkbox input "false"
click at [1196, 533] on link "Sauvegarder" at bounding box center [1214, 540] width 110 height 30
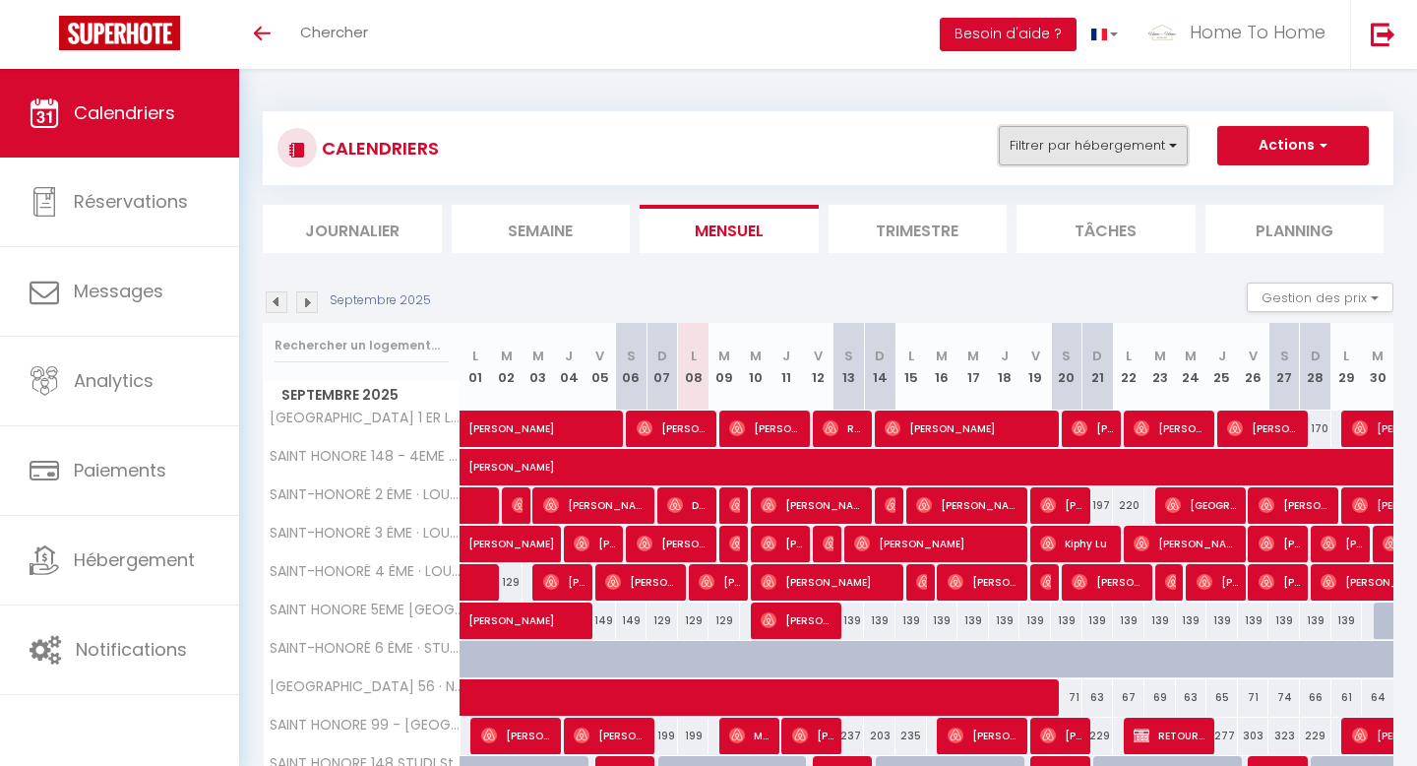
click at [1033, 139] on button "Filtrer par hébergement" at bounding box center [1093, 145] width 189 height 39
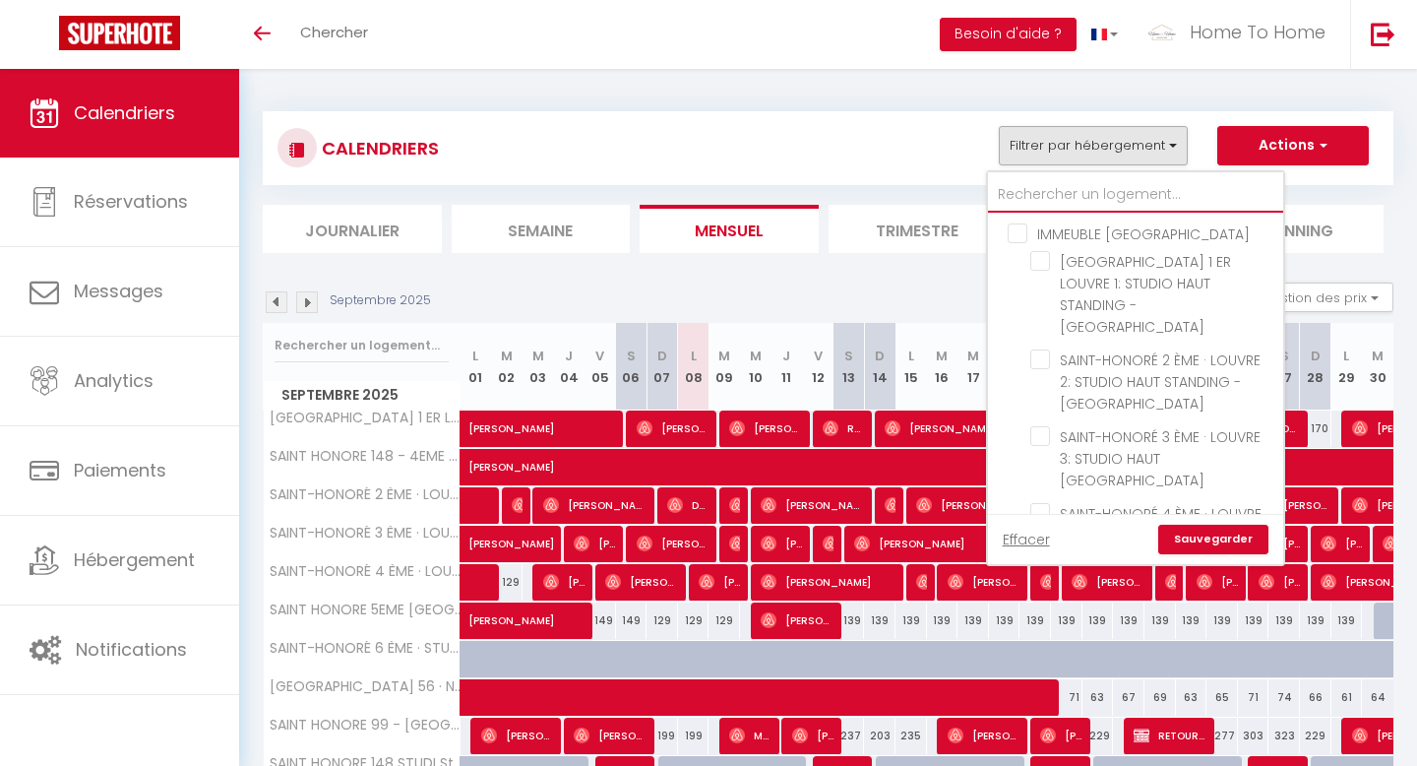
click at [1016, 180] on input "text" at bounding box center [1135, 194] width 295 height 35
type input "A"
checkbox input "false"
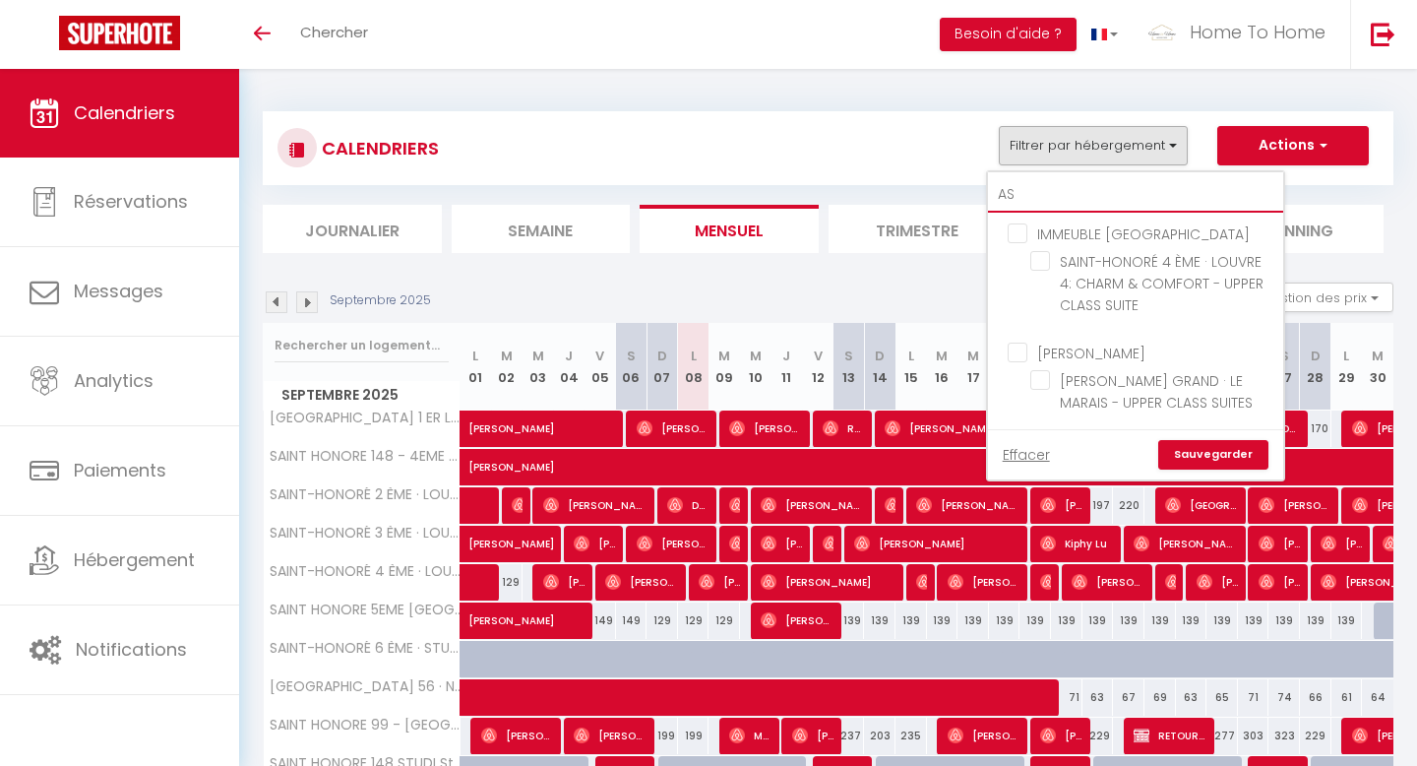
type input "A"
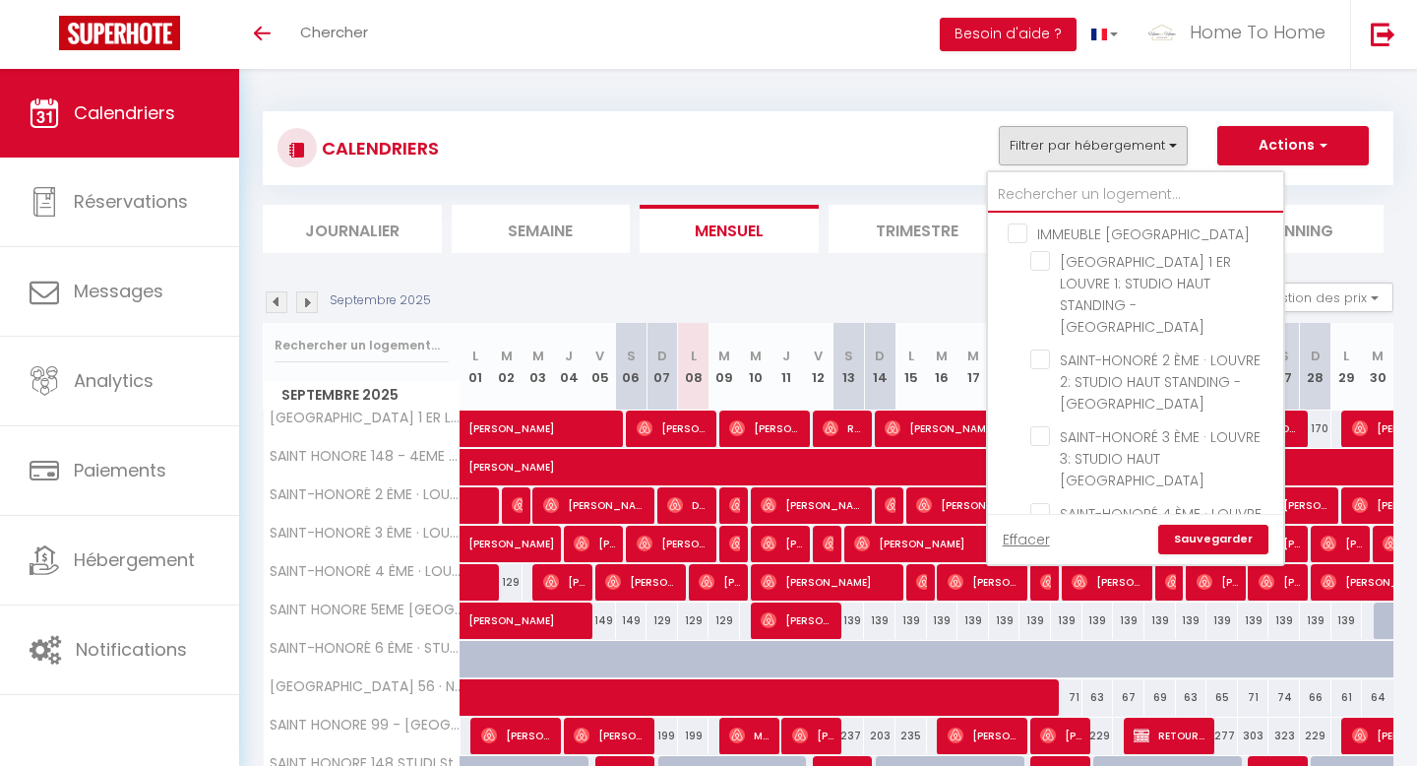
checkbox input "false"
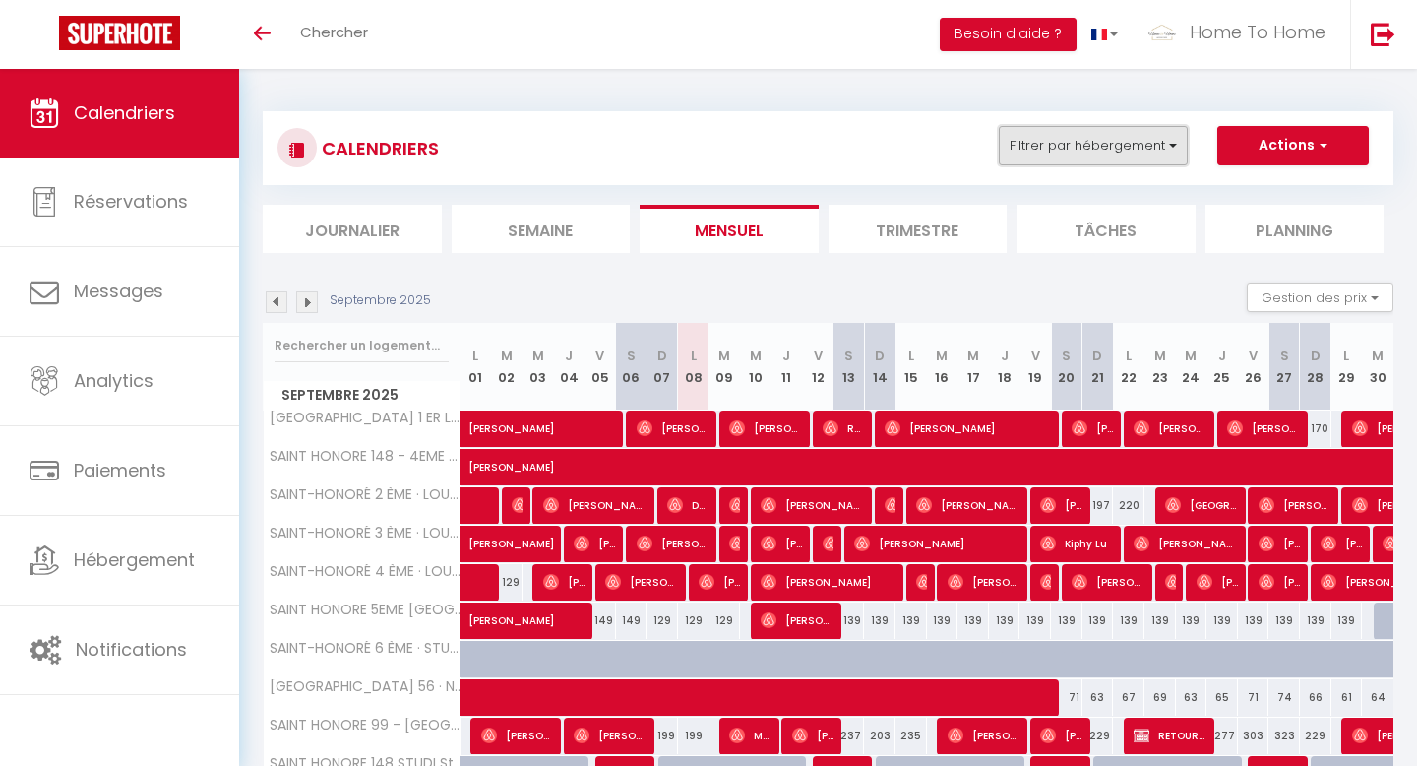
click at [1157, 152] on button "Filtrer par hébergement" at bounding box center [1093, 145] width 189 height 39
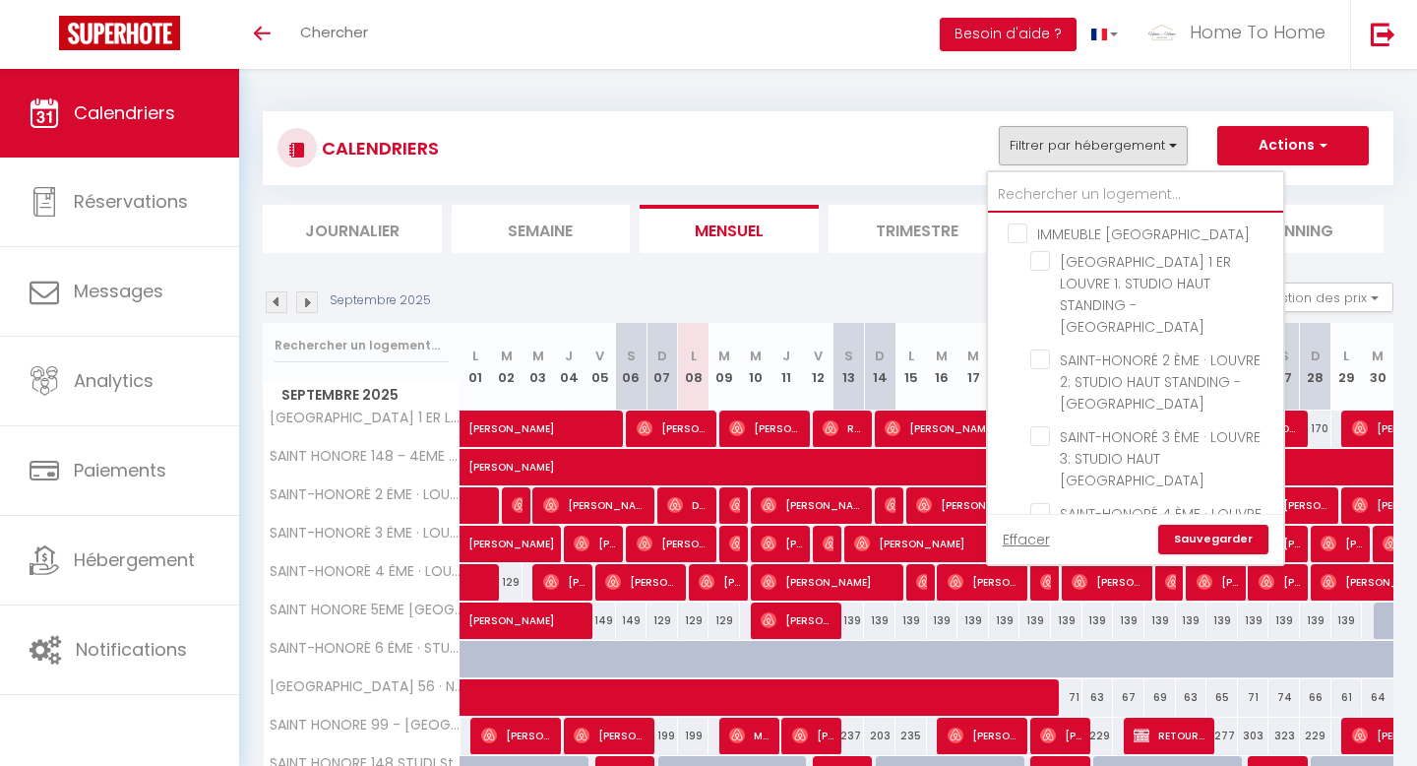
click at [1125, 185] on input "text" at bounding box center [1135, 194] width 295 height 35
type input "A"
checkbox input "false"
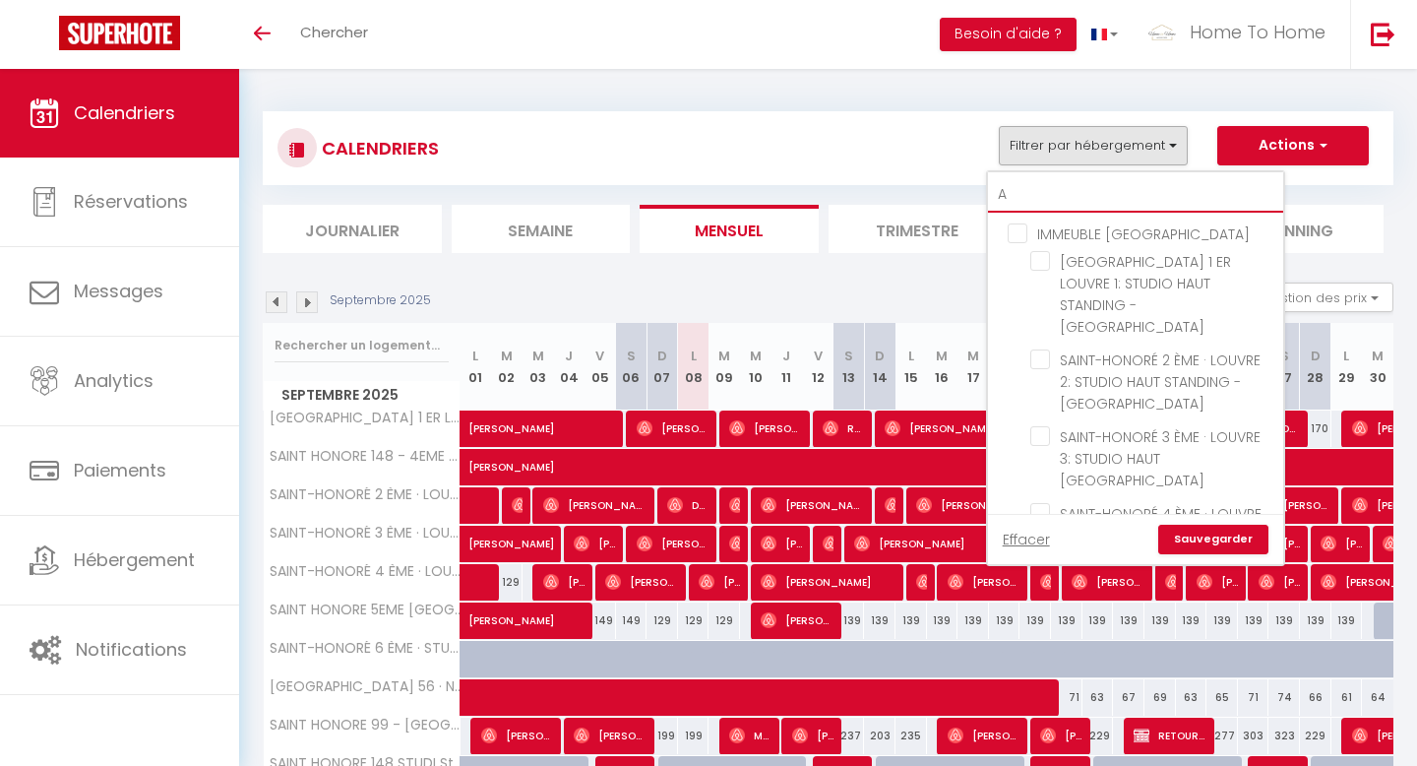
checkbox input "false"
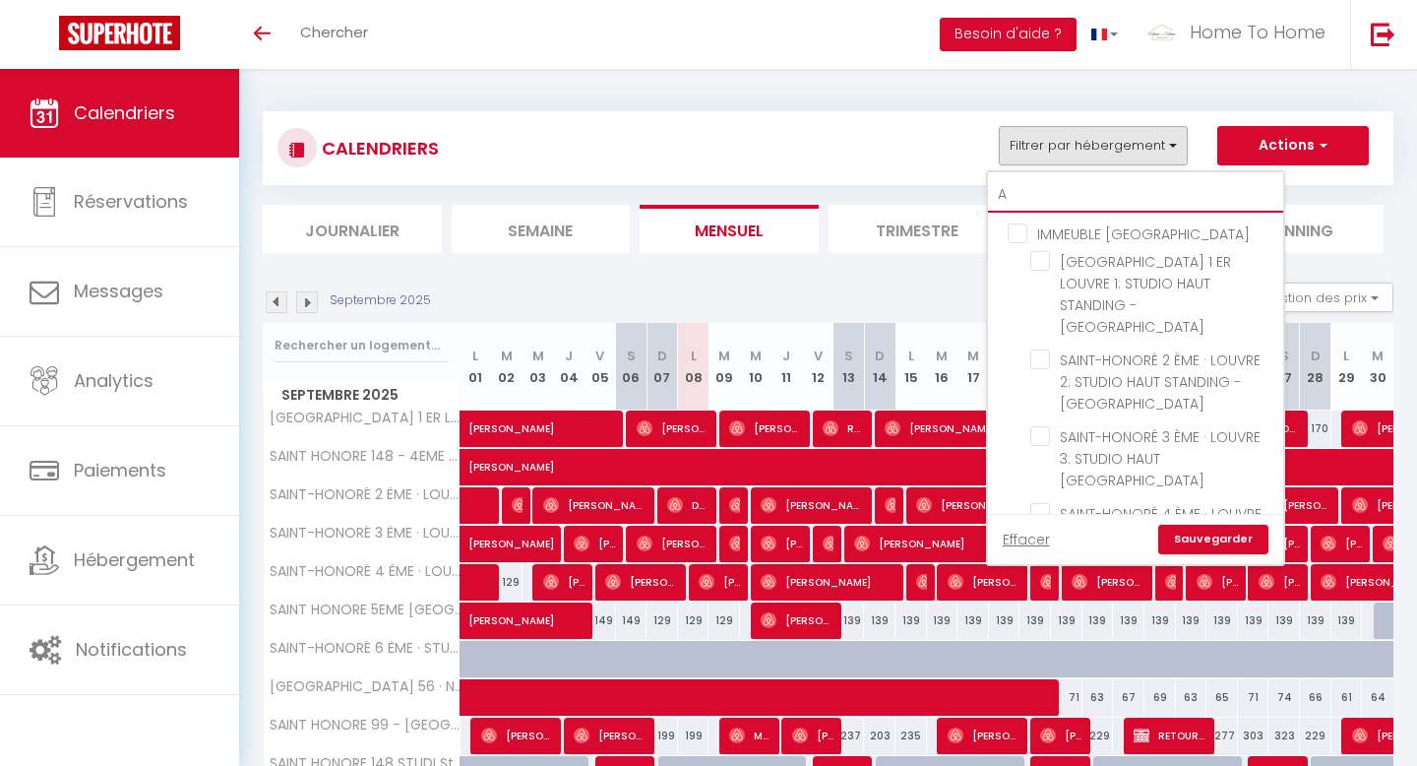
checkbox input "false"
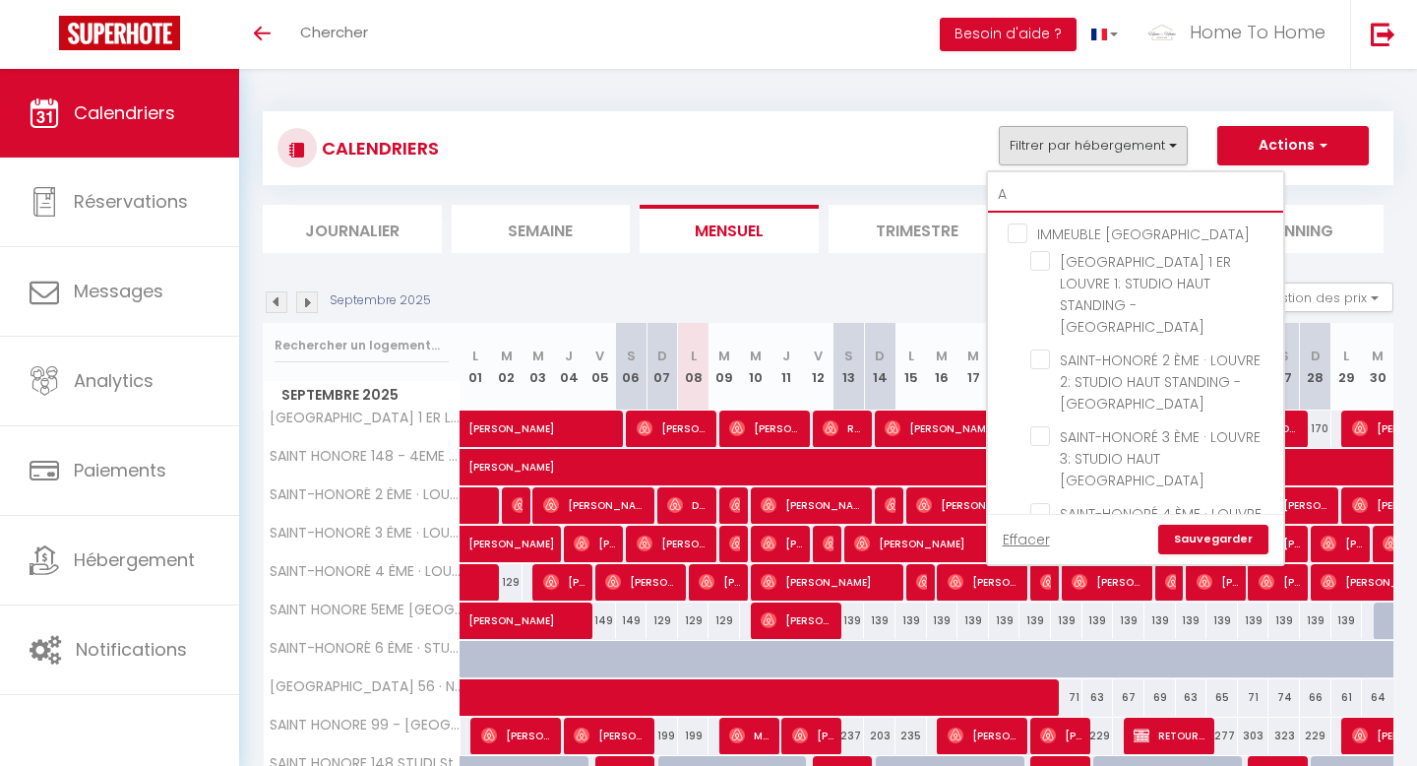
checkbox input "false"
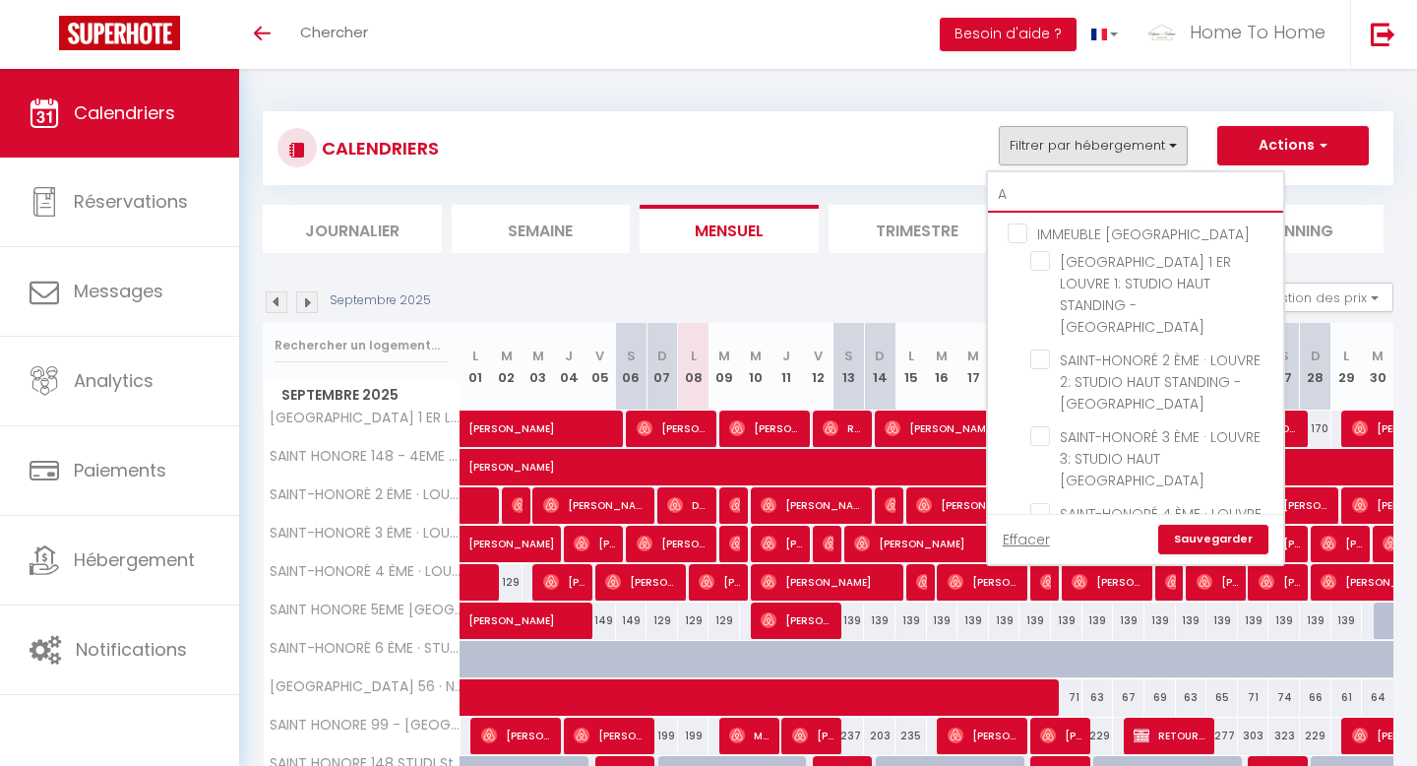
checkbox input "false"
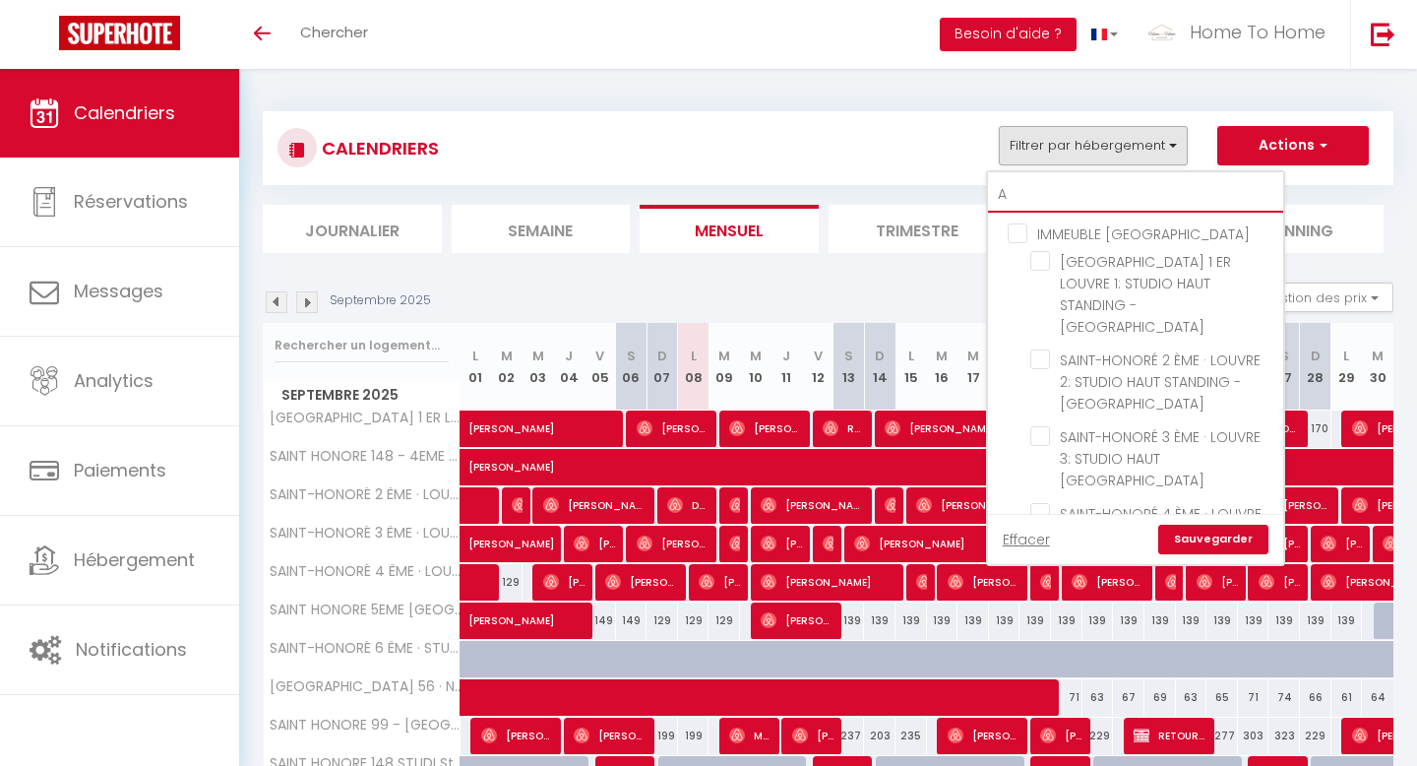
checkbox input "false"
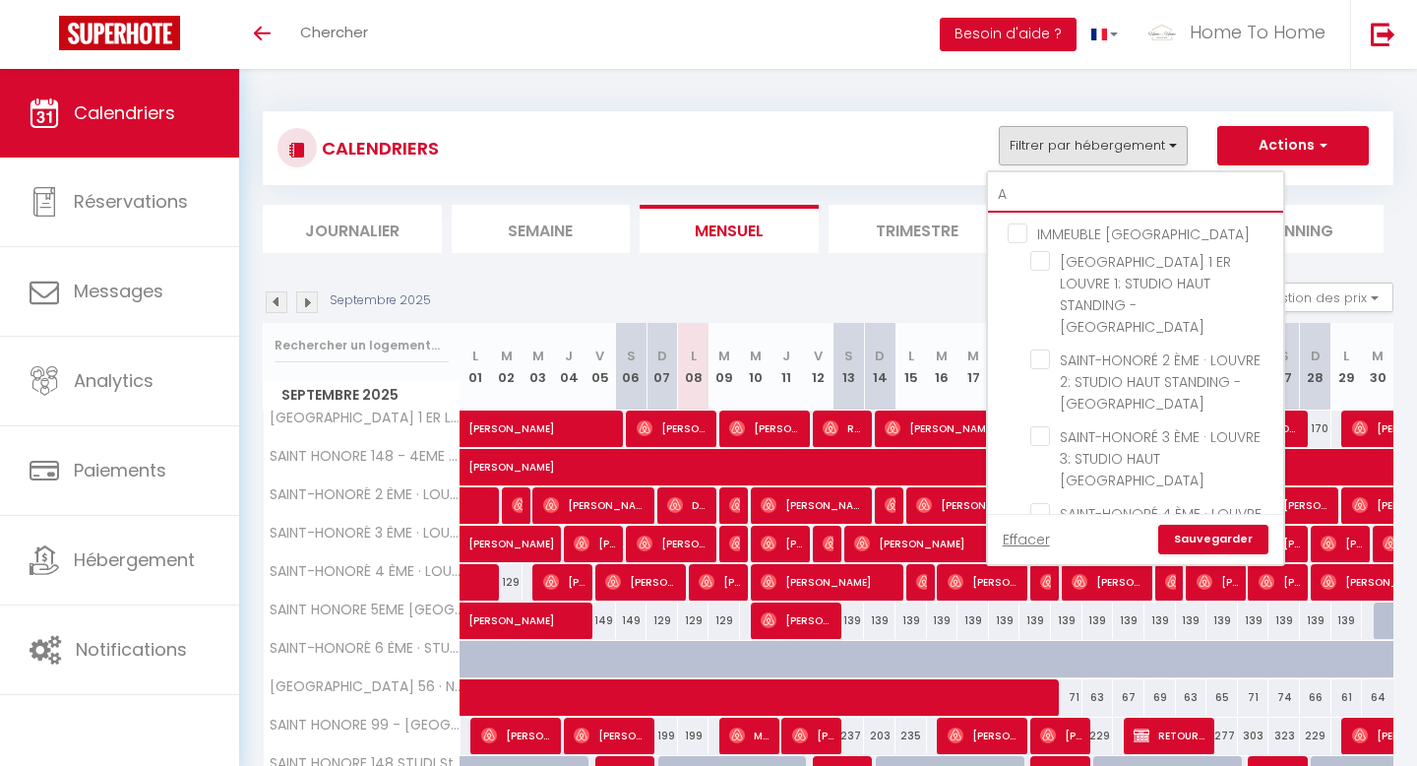
checkbox input "false"
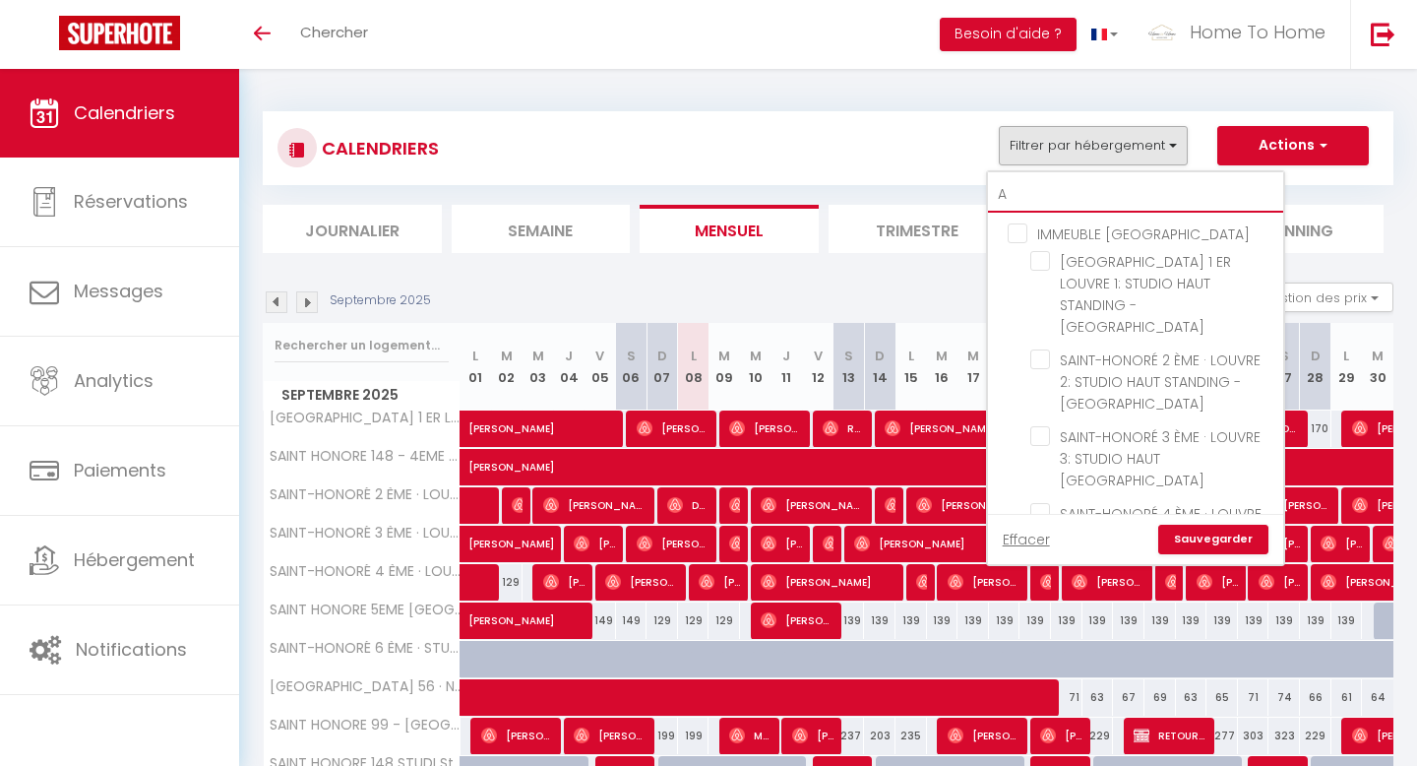
checkbox input "false"
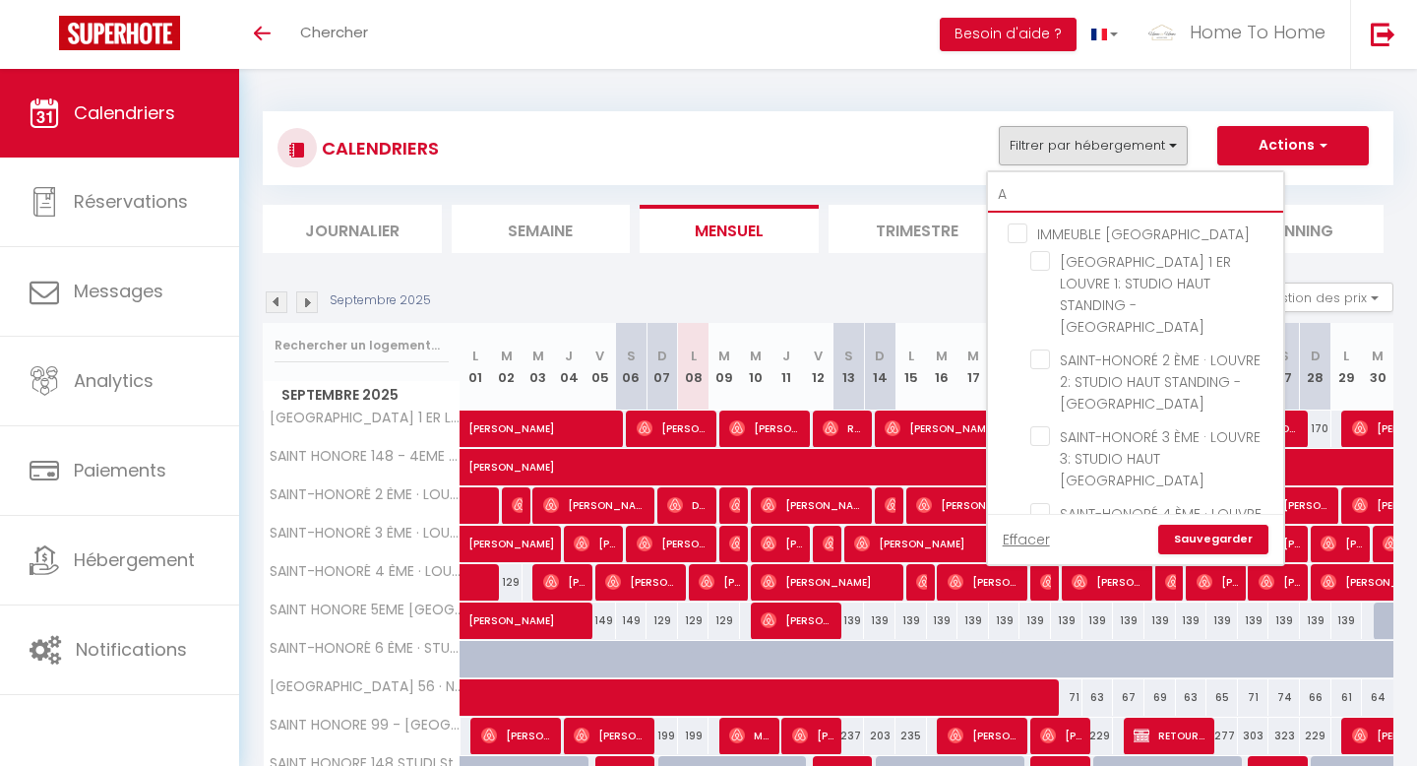
checkbox input "false"
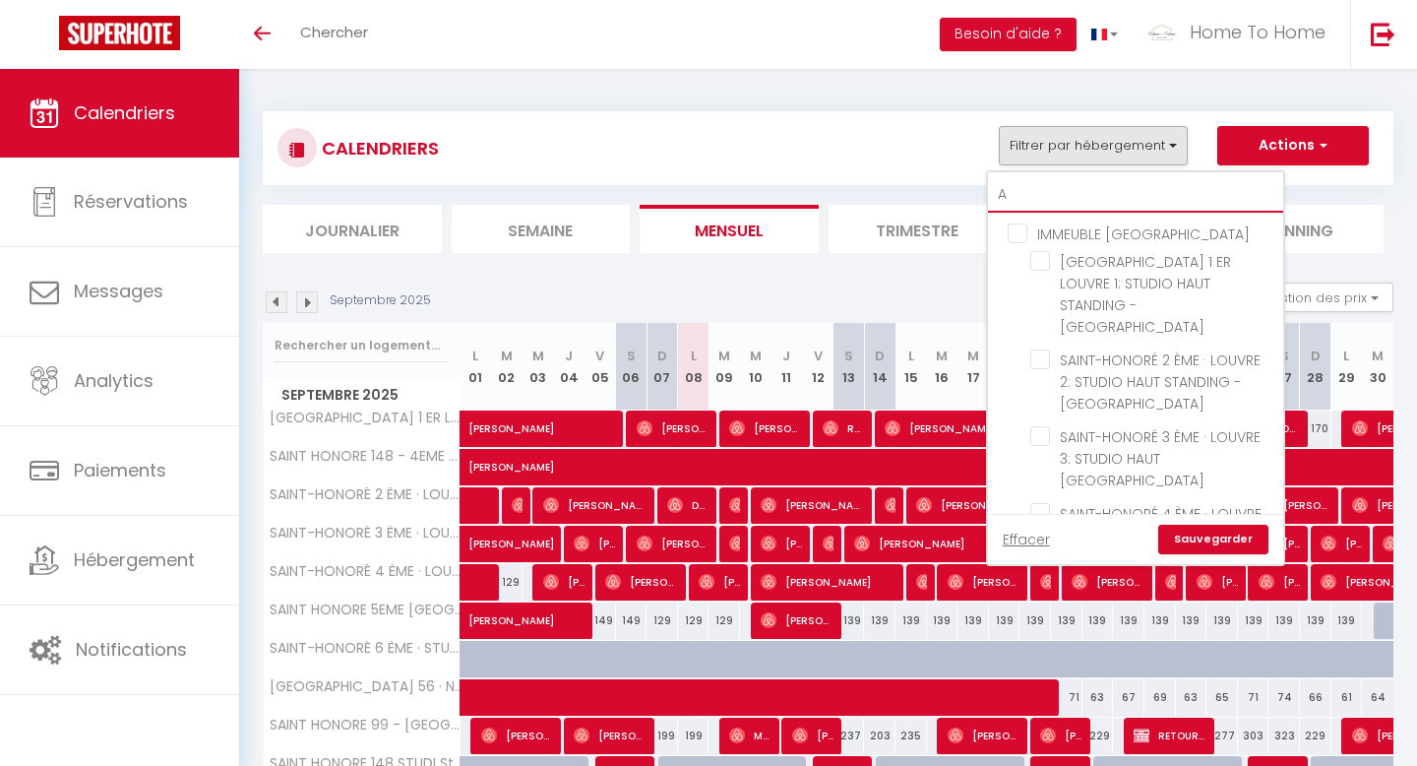
checkbox input "false"
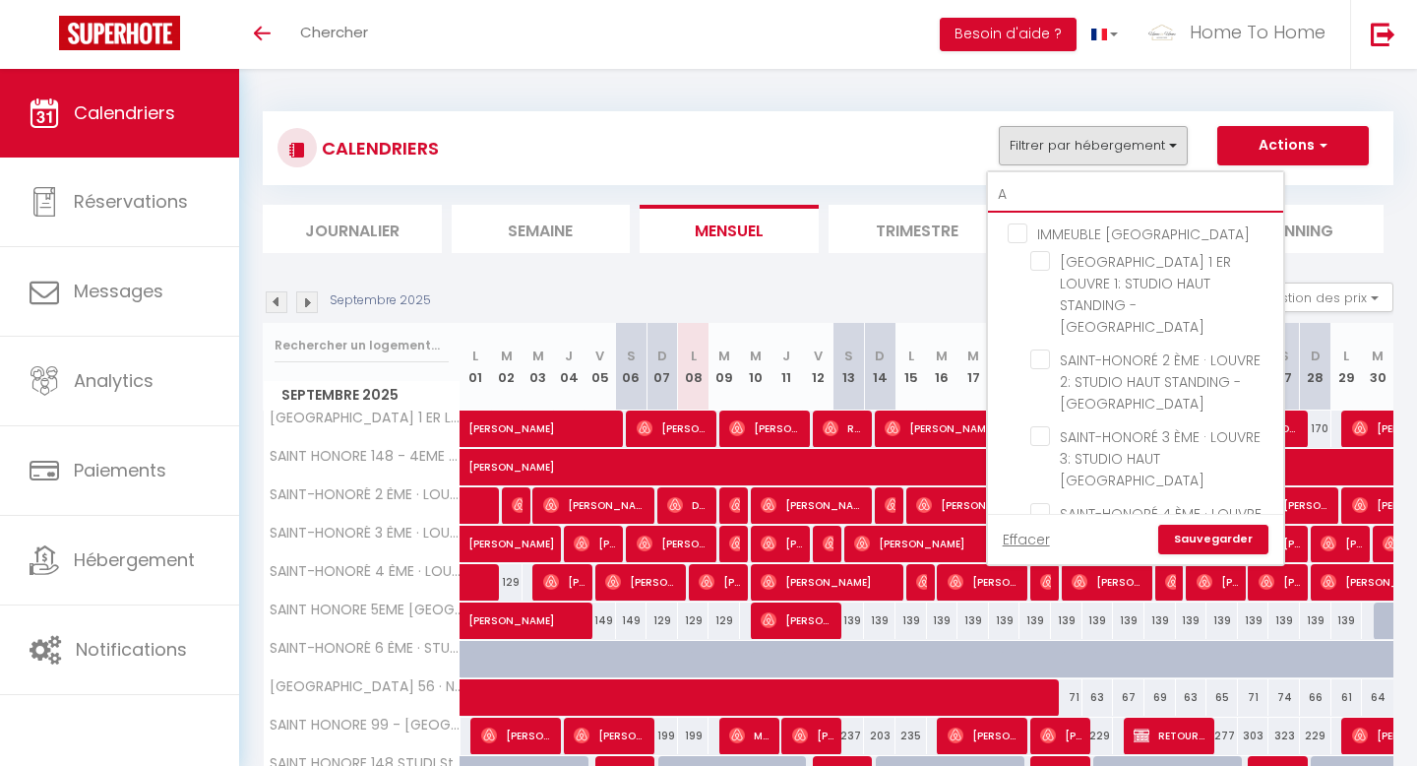
checkbox input "false"
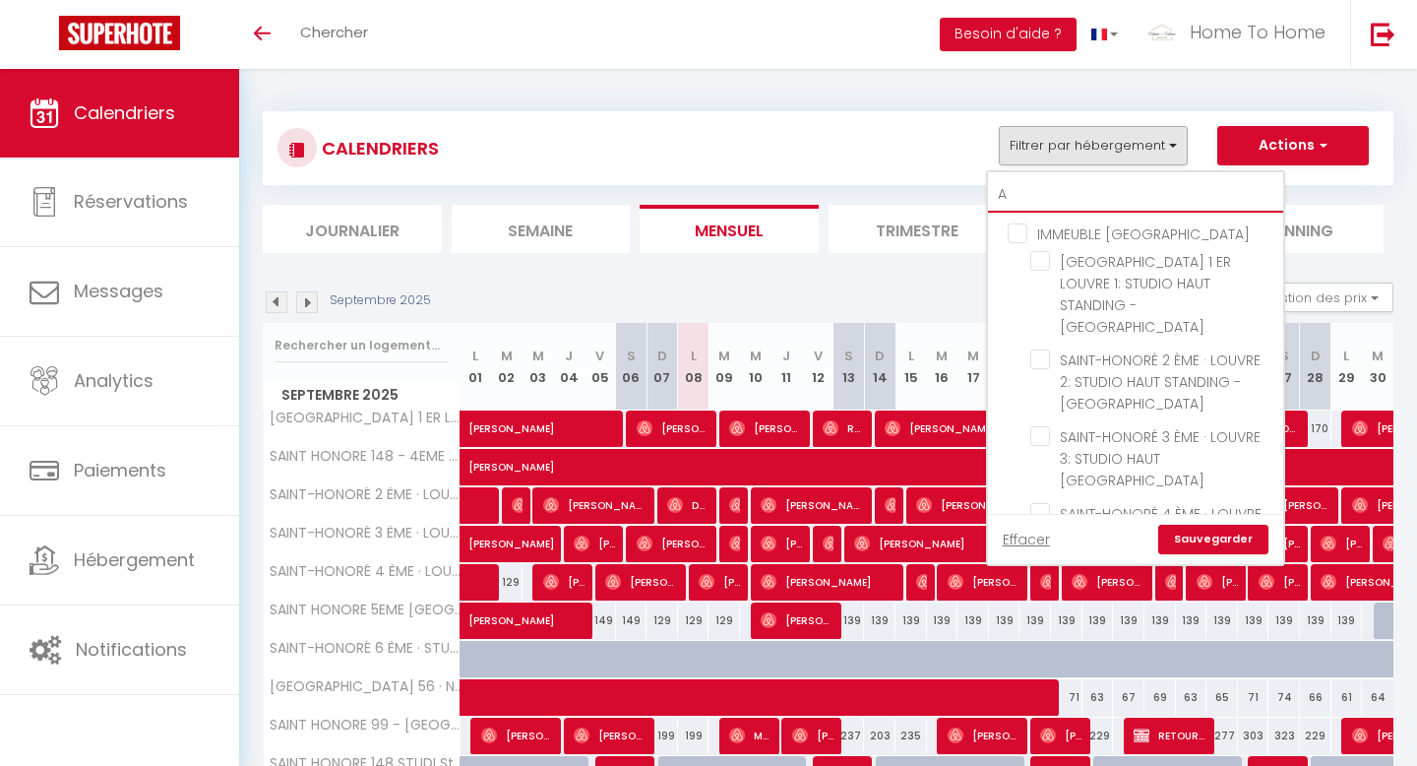
checkbox input "false"
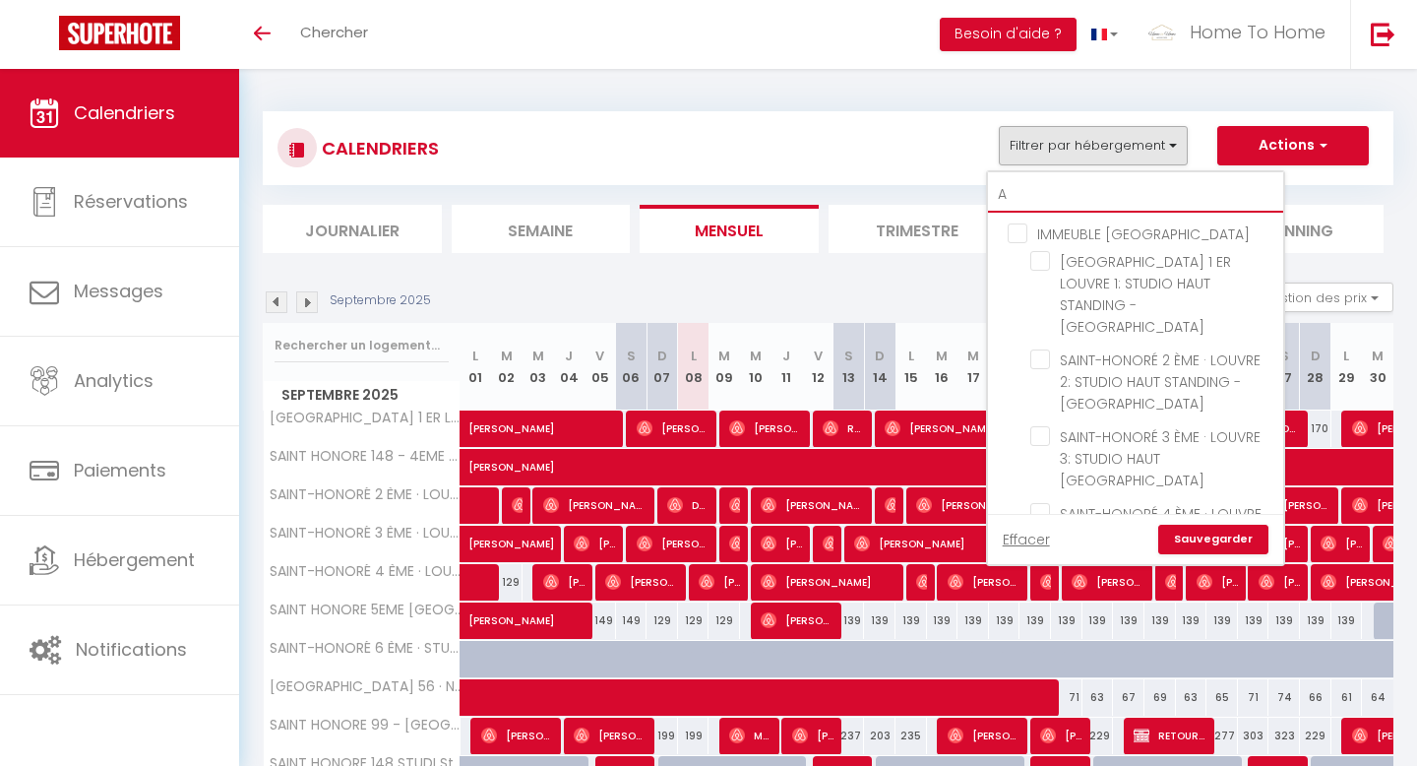
checkbox input "false"
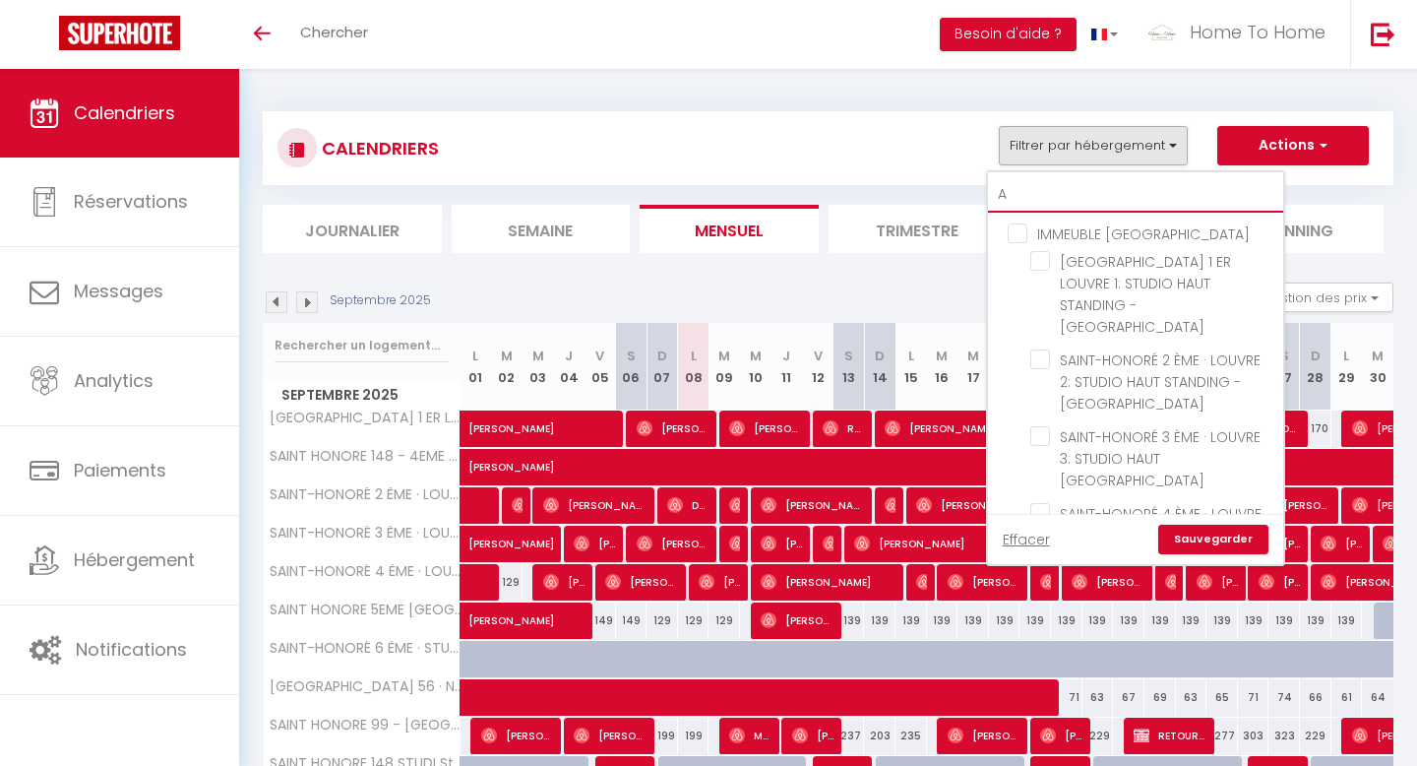
checkbox input "false"
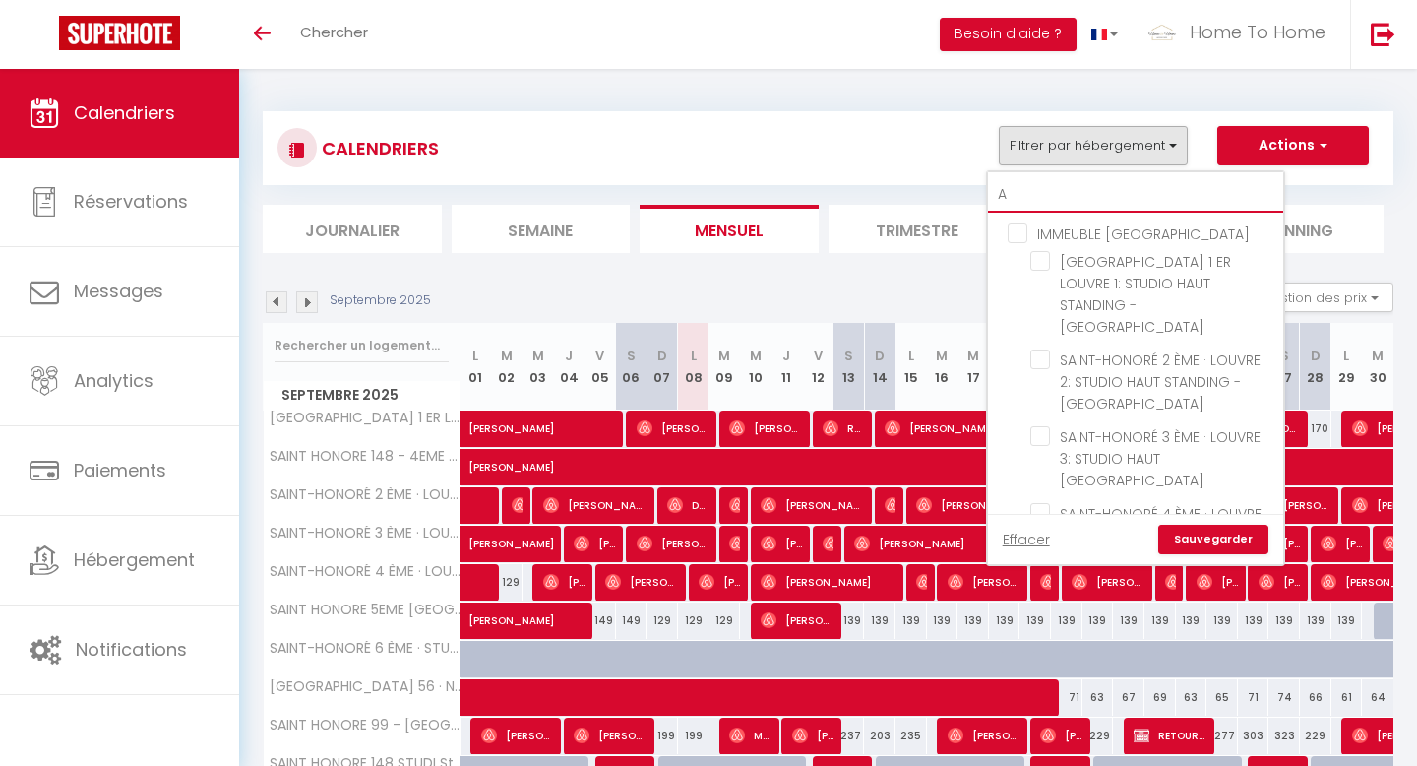
checkbox input "false"
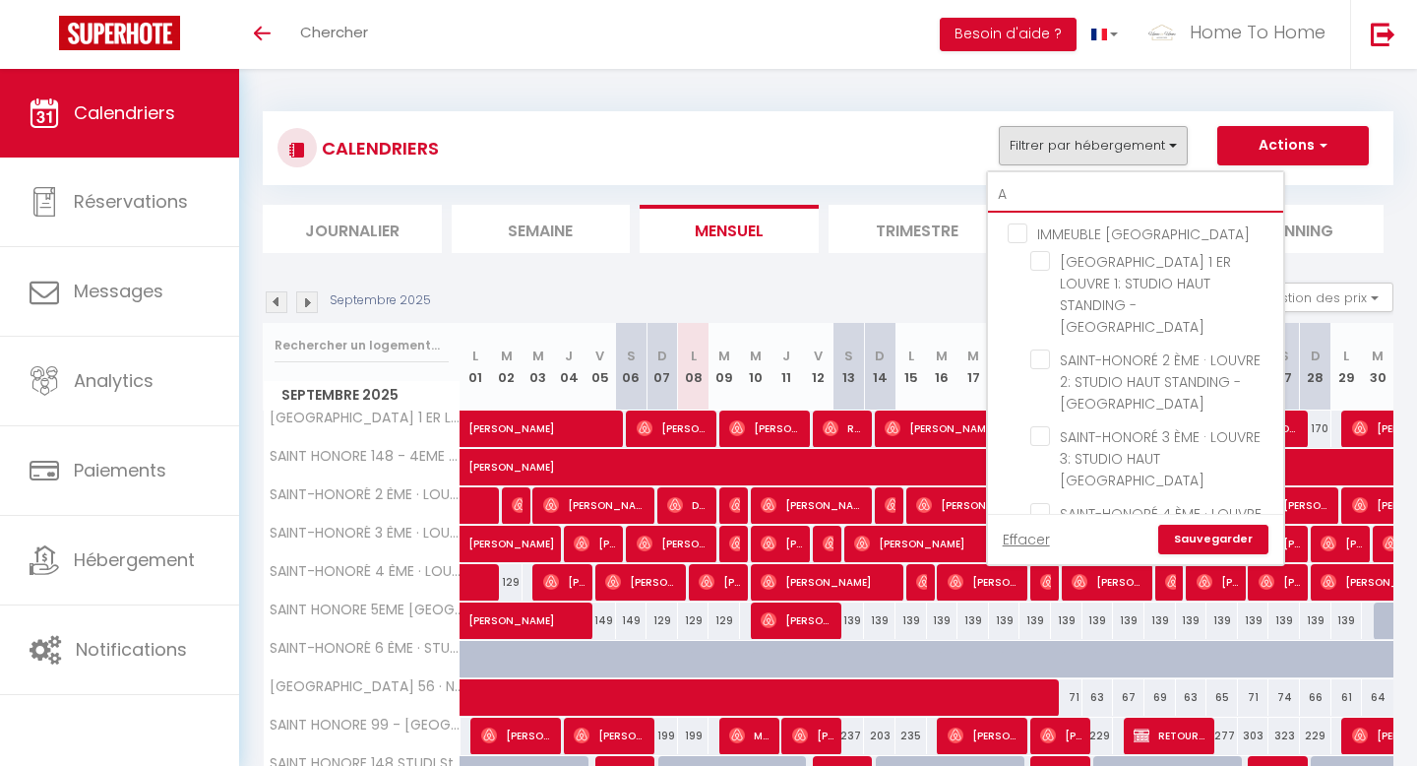
checkbox input "false"
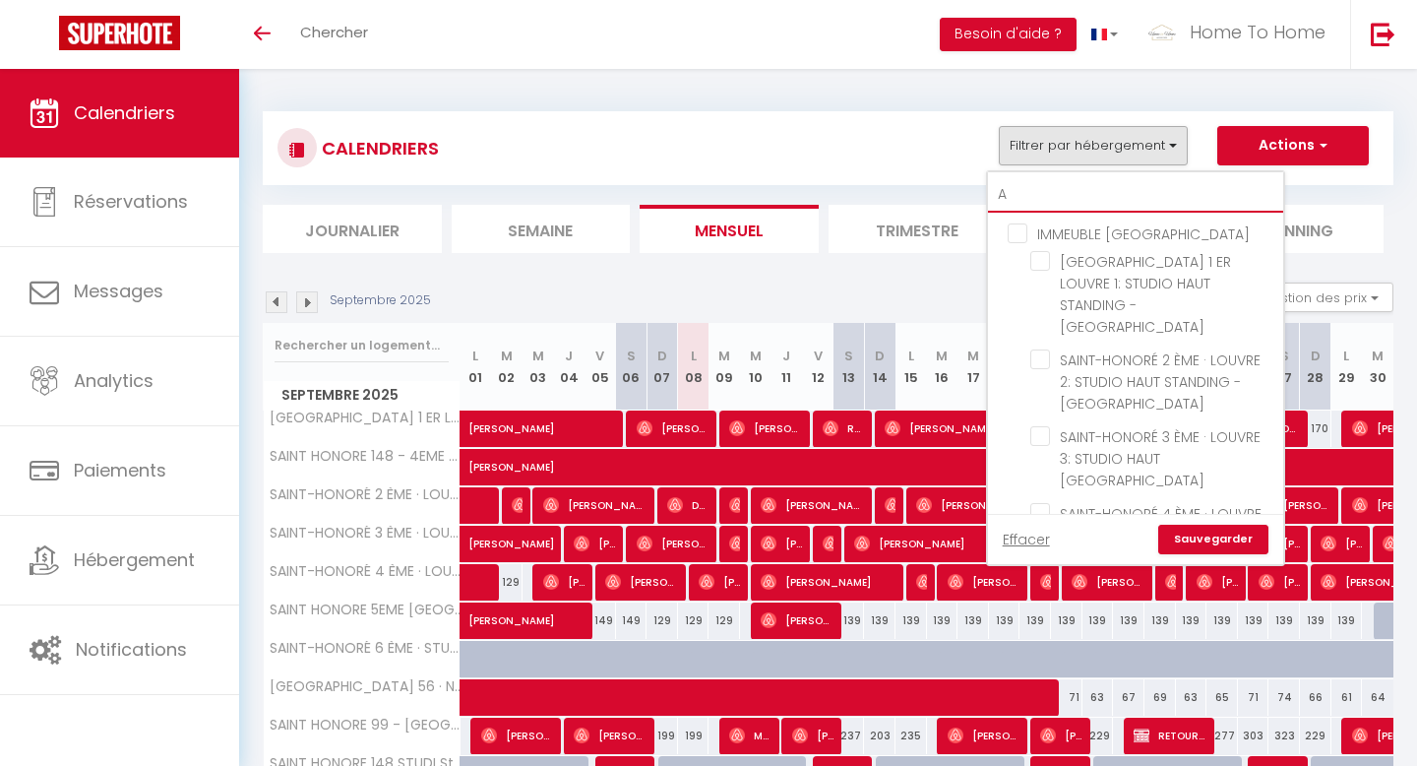
checkbox input "false"
type input "AS"
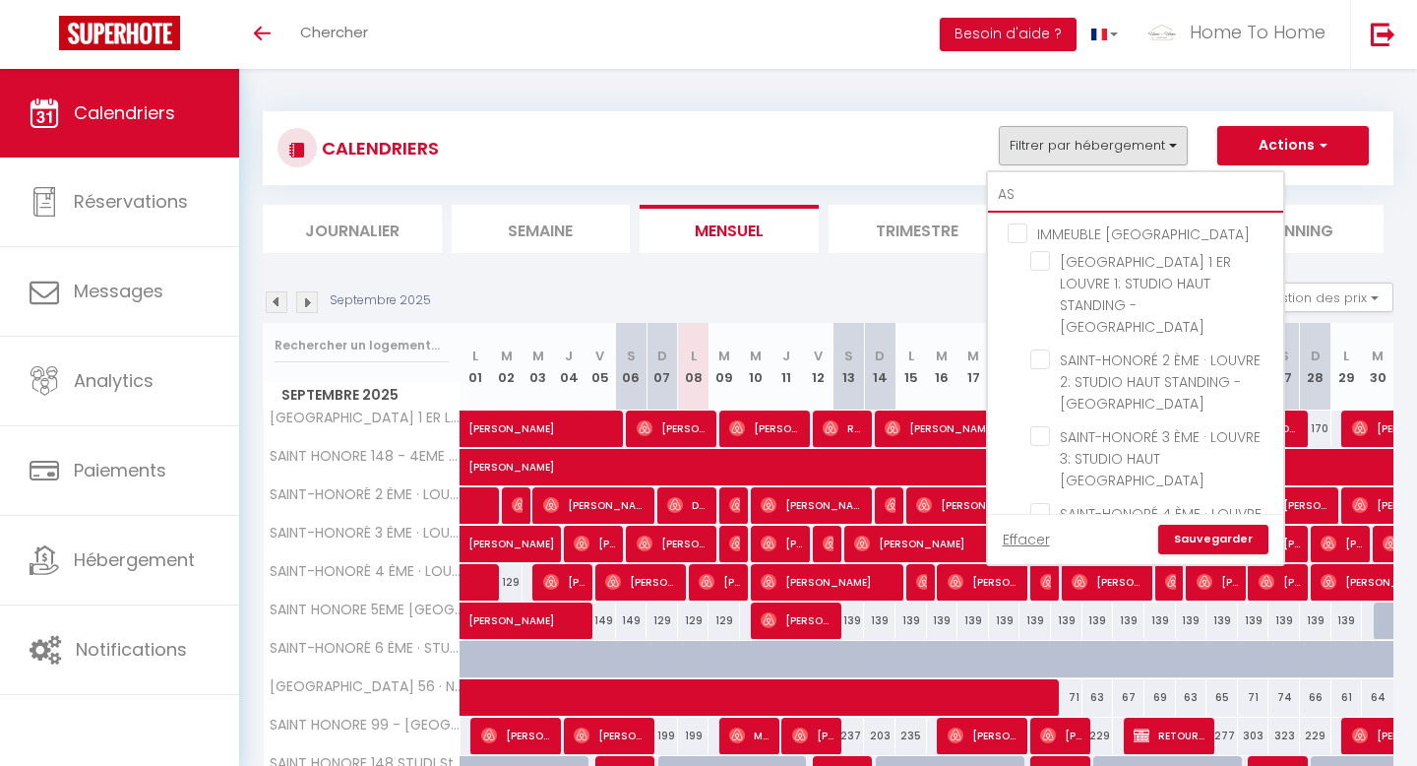
checkbox input "false"
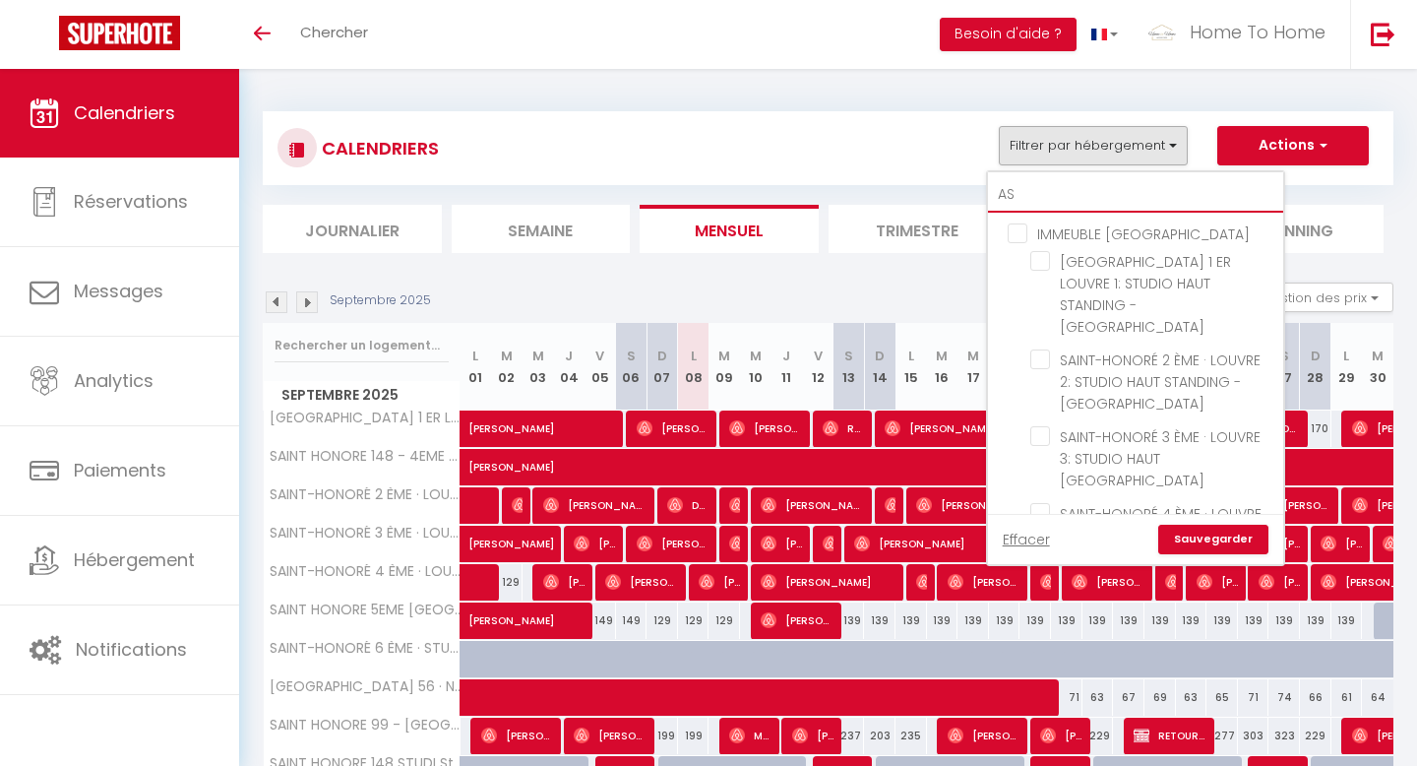
checkbox input "false"
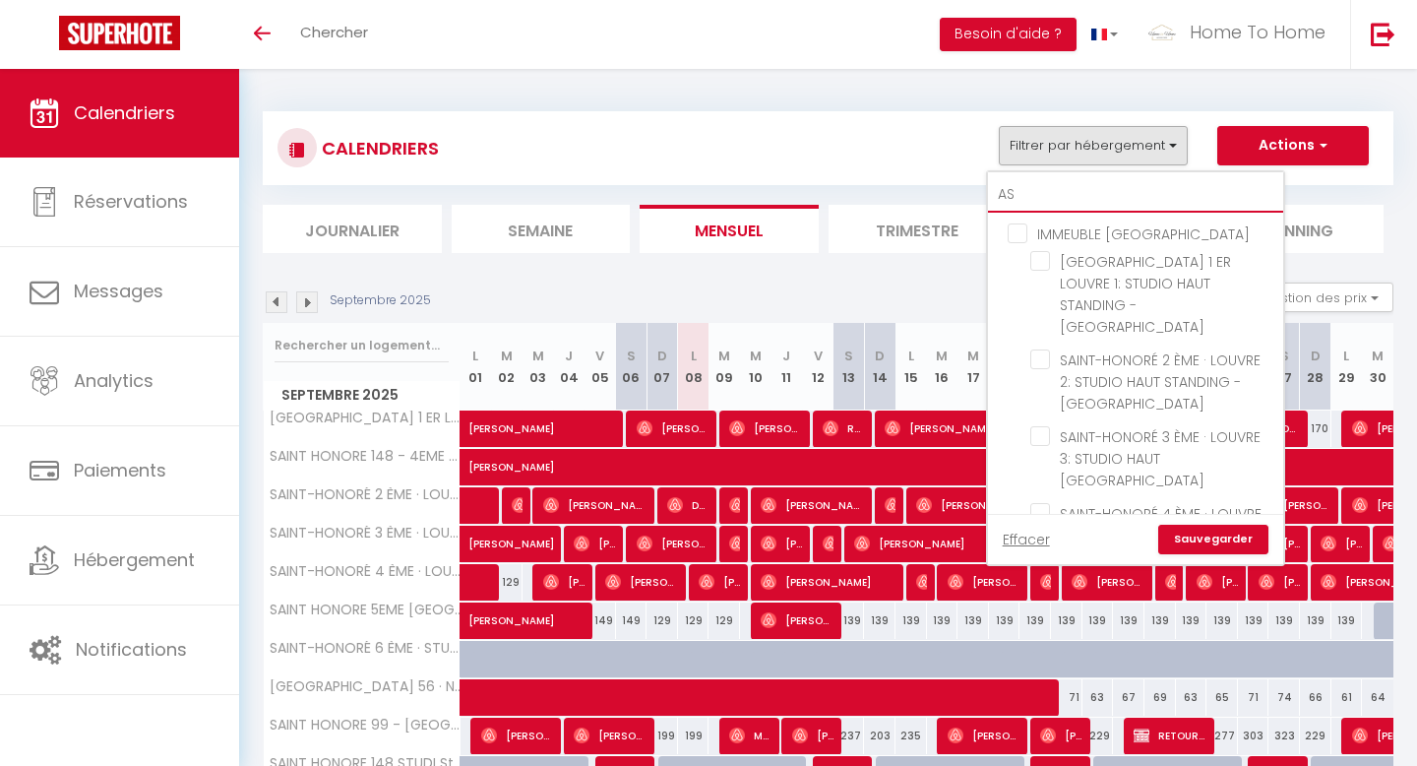
checkbox input "false"
type input "ASN"
checkbox input "false"
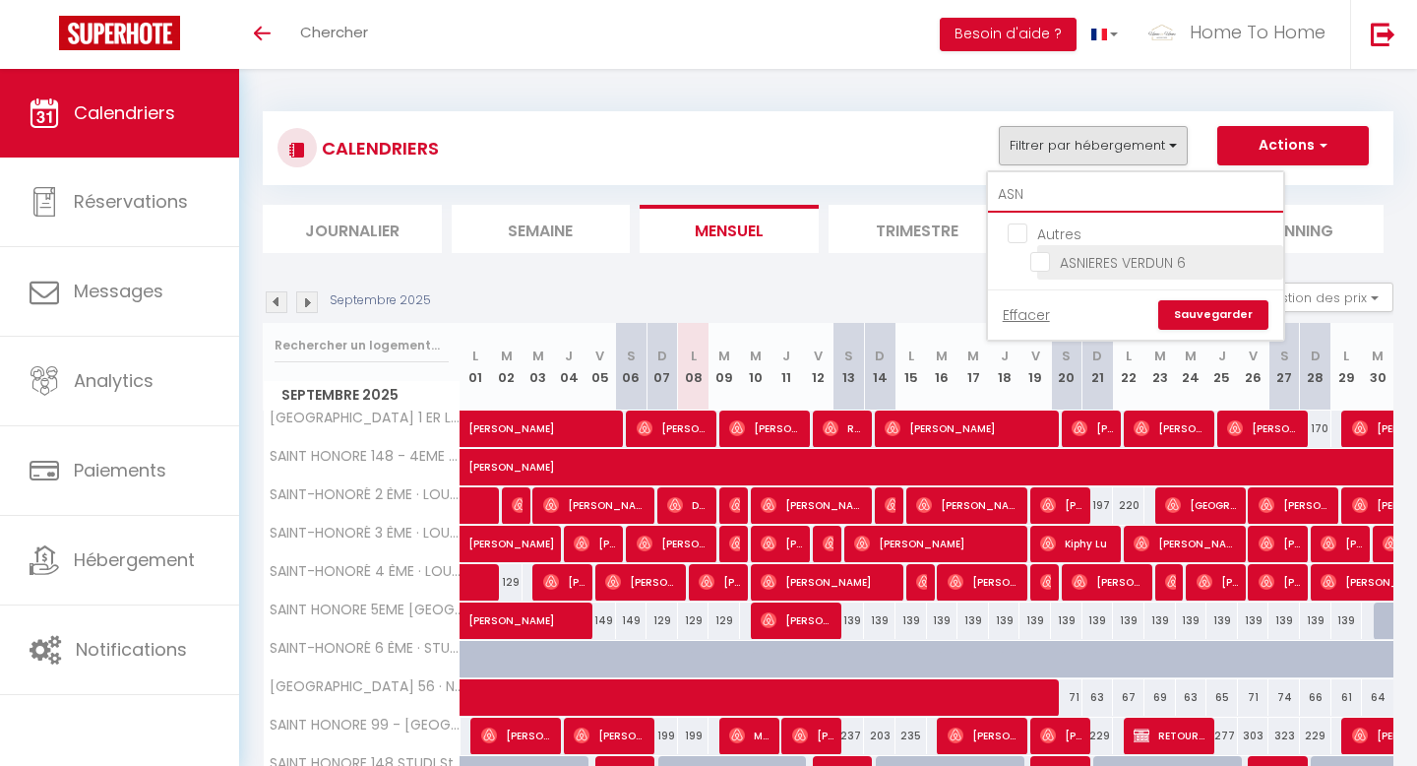
type input "ASN"
click at [1095, 253] on input "ASNIERES VERDUN 6" at bounding box center [1154, 261] width 246 height 20
checkbox input "true"
click at [1194, 310] on link "Sauvegarder" at bounding box center [1214, 315] width 110 height 30
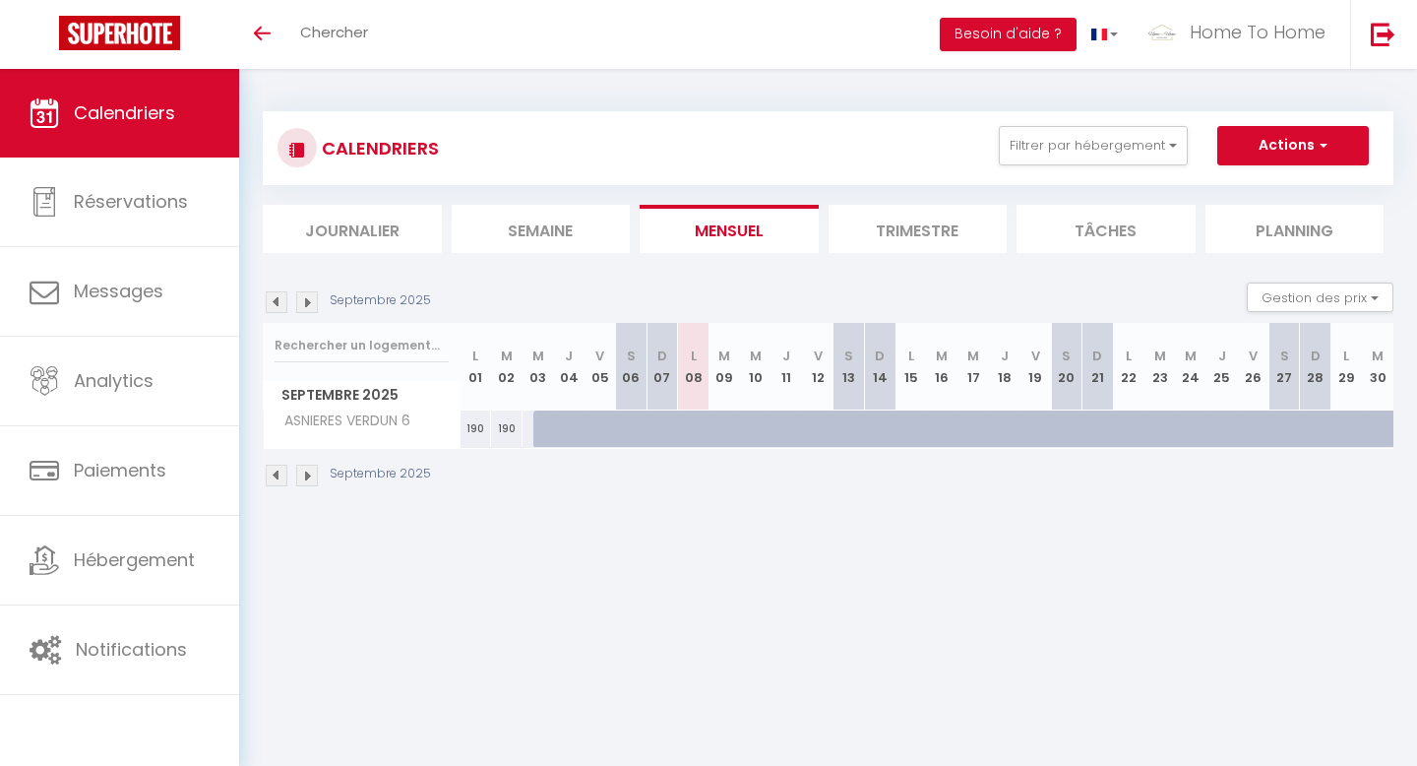
click at [309, 307] on img at bounding box center [307, 302] width 22 height 22
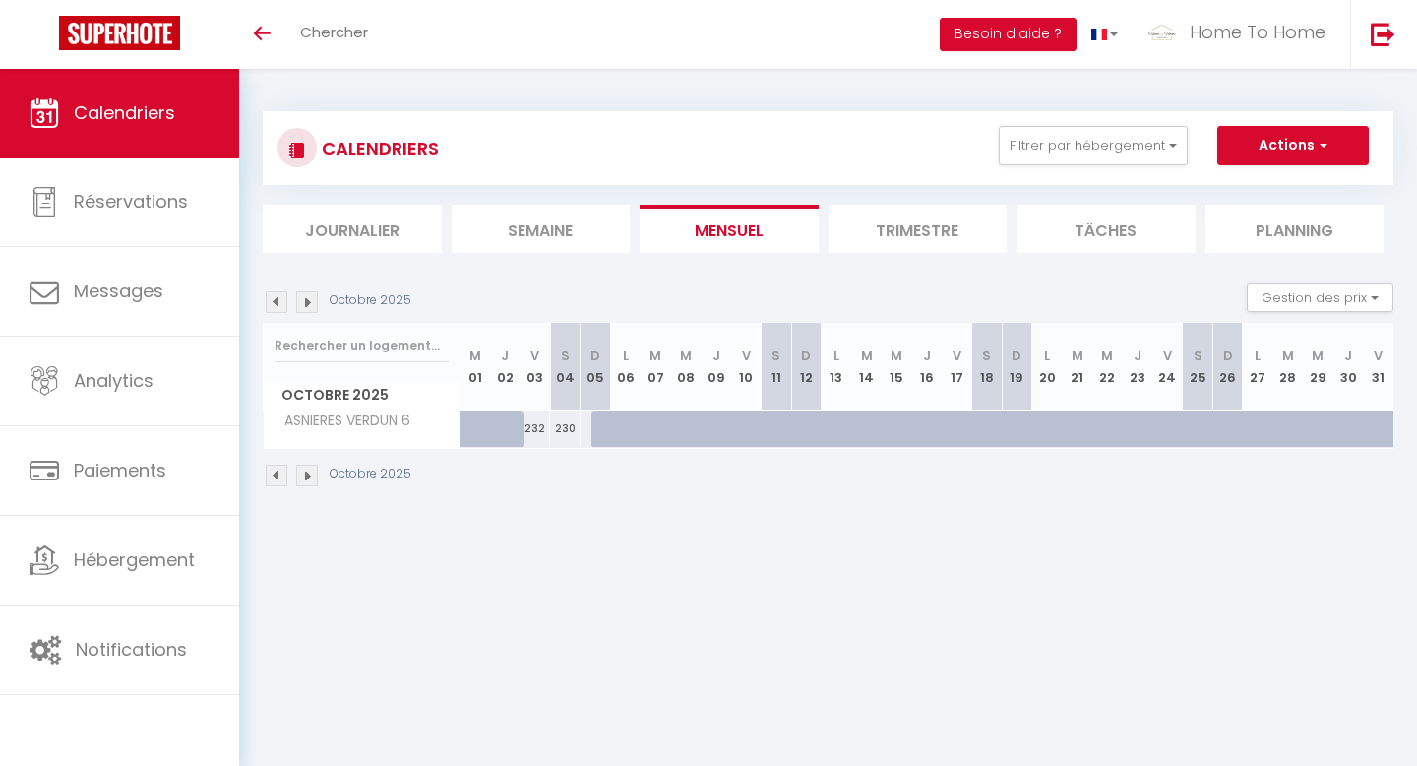
click at [311, 307] on img at bounding box center [307, 302] width 22 height 22
